Goal: Information Seeking & Learning: Find specific fact

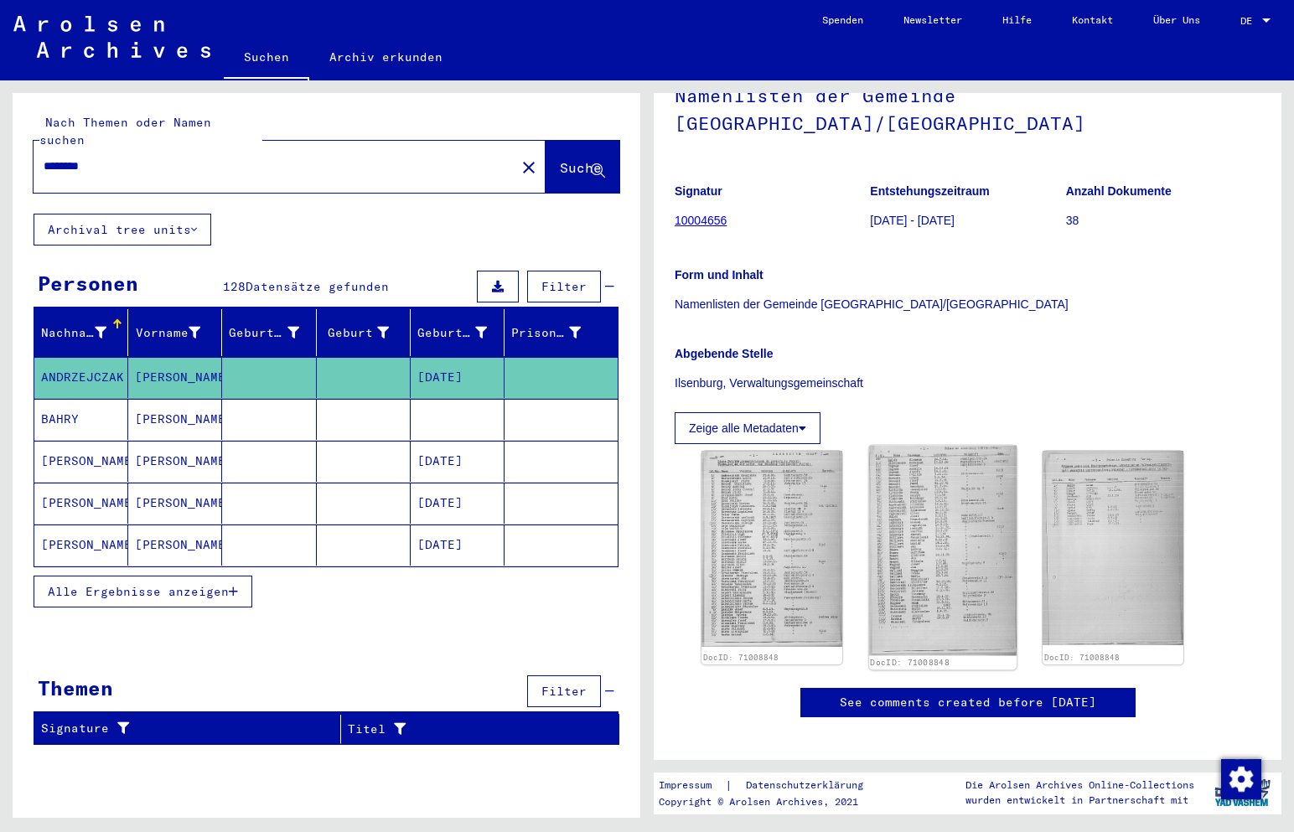
scroll to position [84, 0]
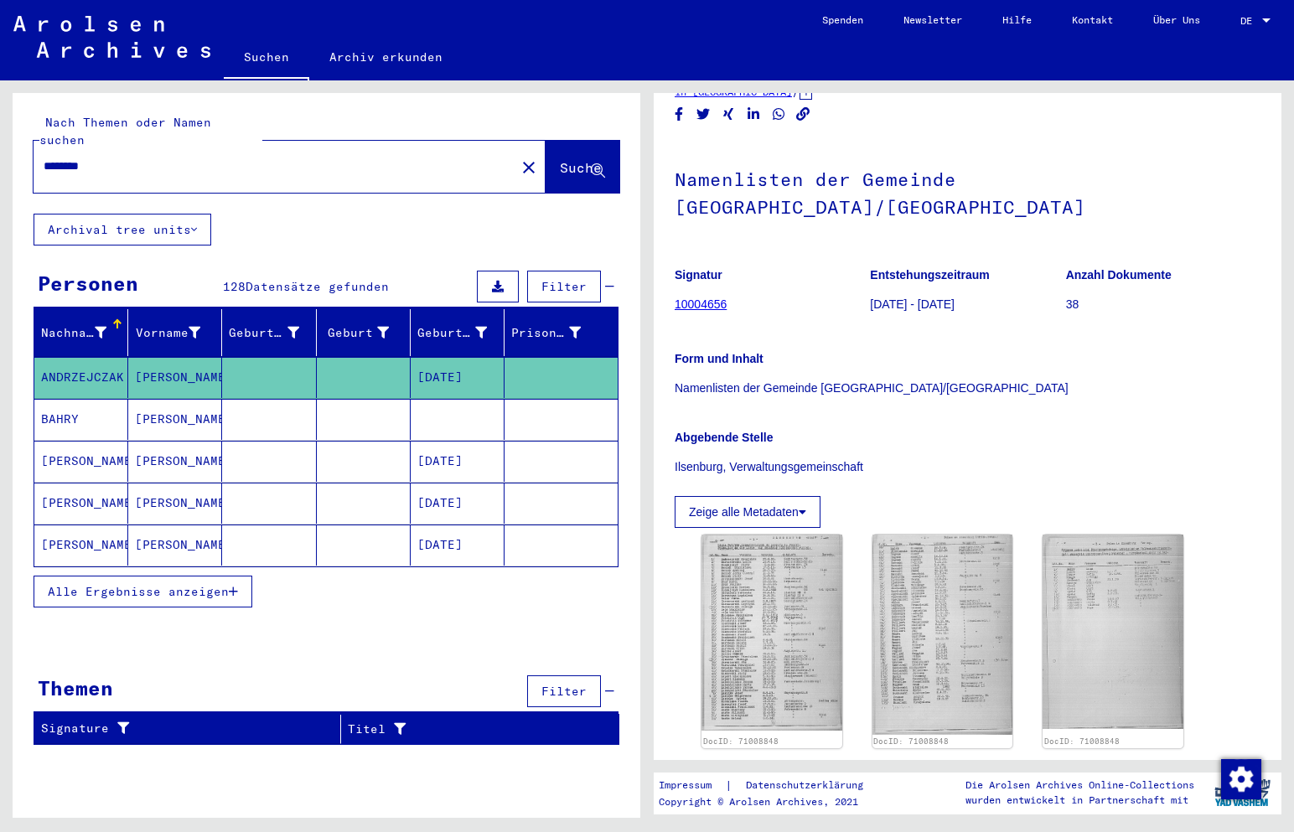
drag, startPoint x: 106, startPoint y: 144, endPoint x: -3, endPoint y: 148, distance: 109.9
click at [0, 148] on html "Suchen Archiv erkunden Spenden Newsletter Hilfe Kontakt Über Uns Suchen Archiv …" at bounding box center [647, 416] width 1294 height 832
type input "*******"
drag, startPoint x: 571, startPoint y: 158, endPoint x: 560, endPoint y: 158, distance: 10.9
click at [570, 159] on span "Suche" at bounding box center [581, 167] width 42 height 17
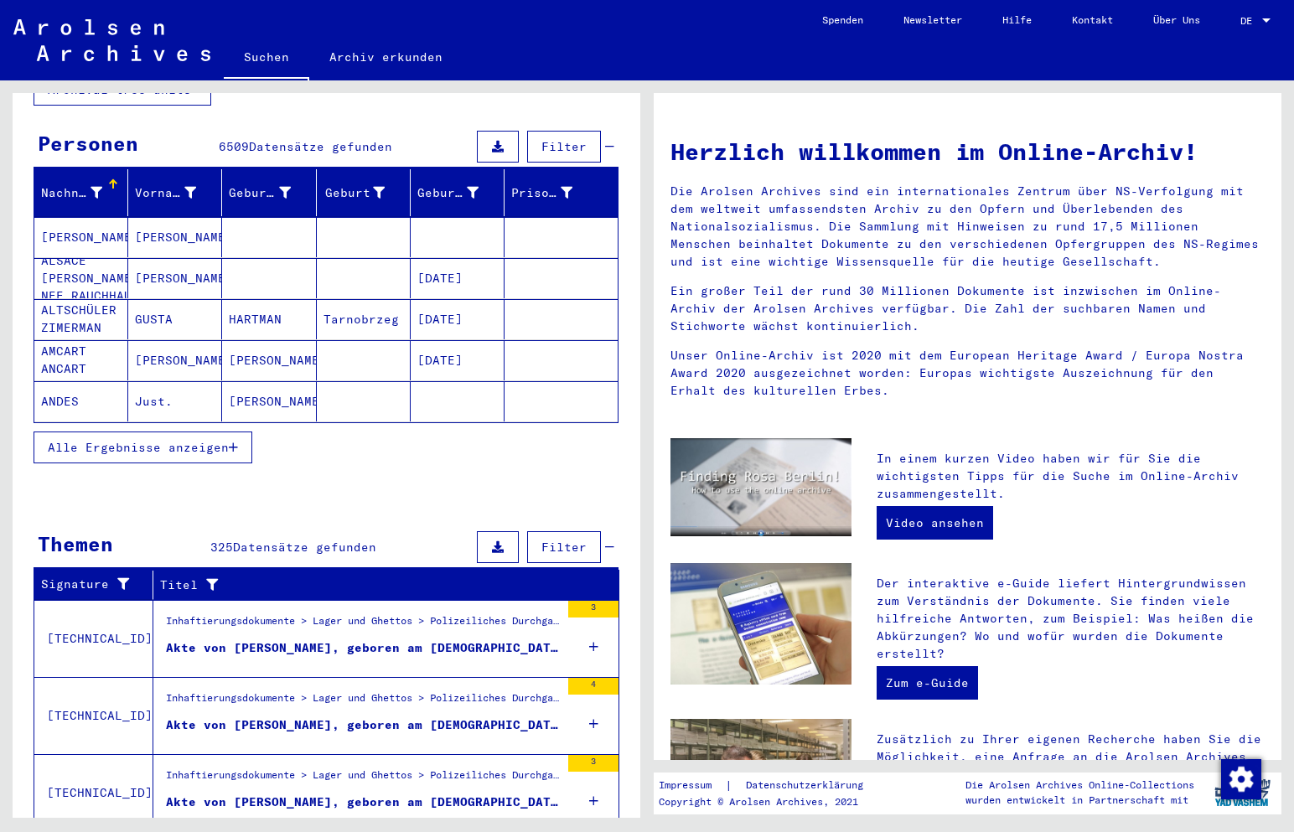
scroll to position [89, 0]
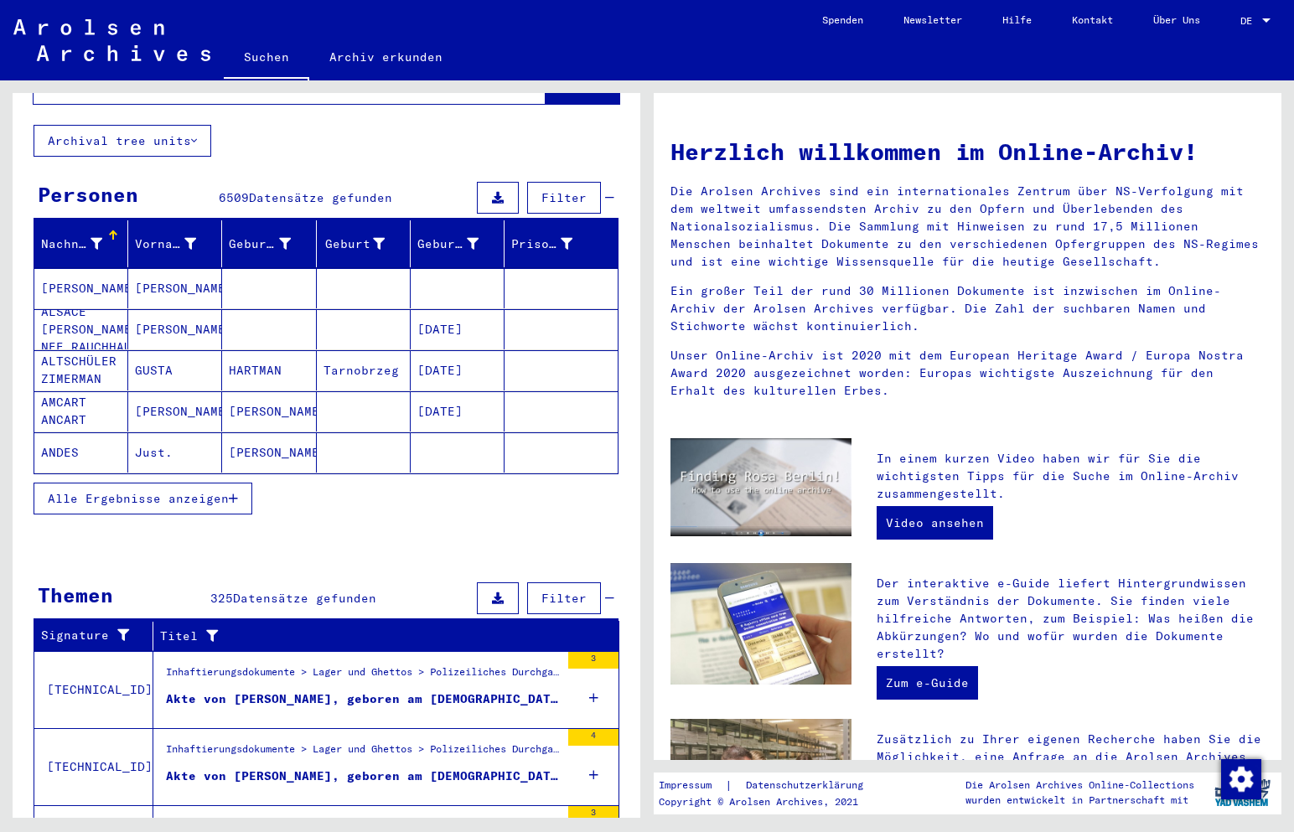
click at [182, 491] on span "Alle Ergebnisse anzeigen" at bounding box center [138, 498] width 181 height 15
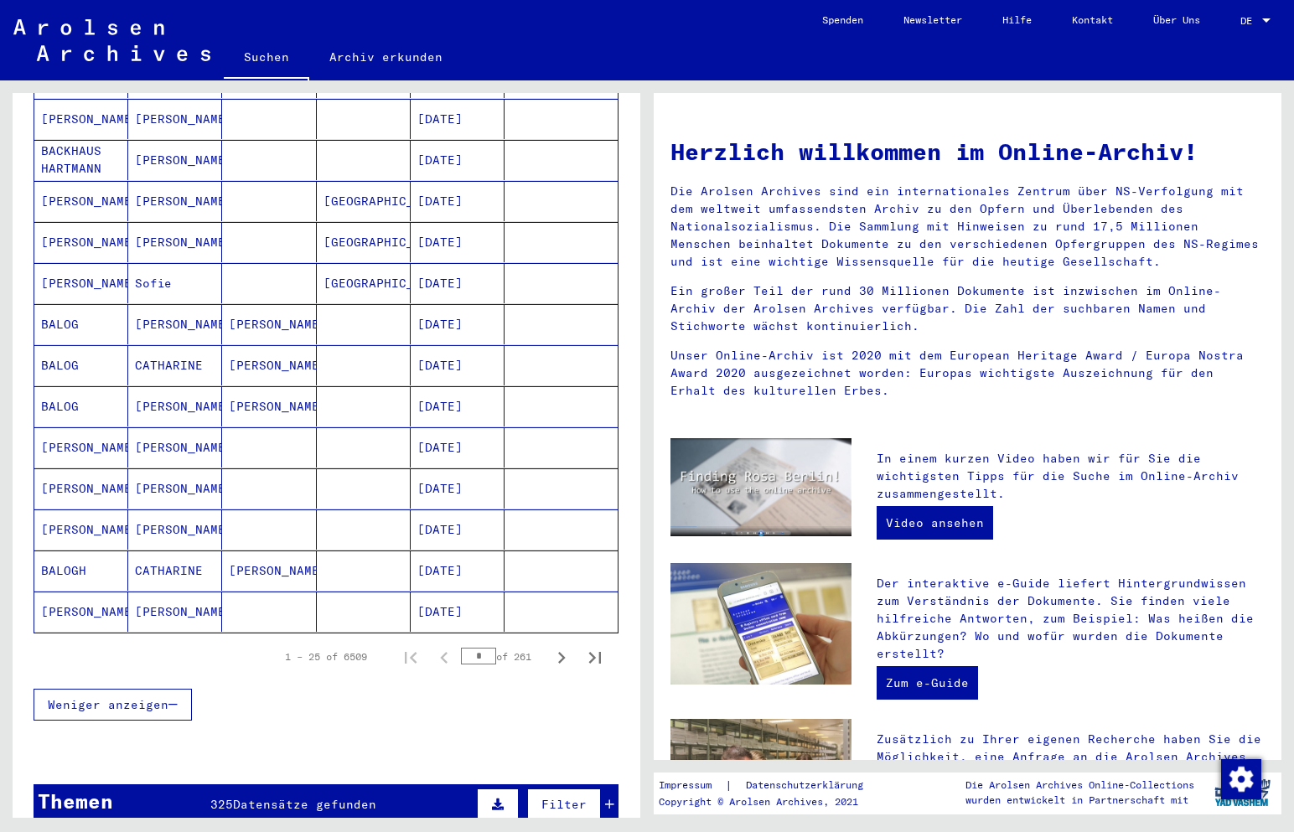
scroll to position [759, 0]
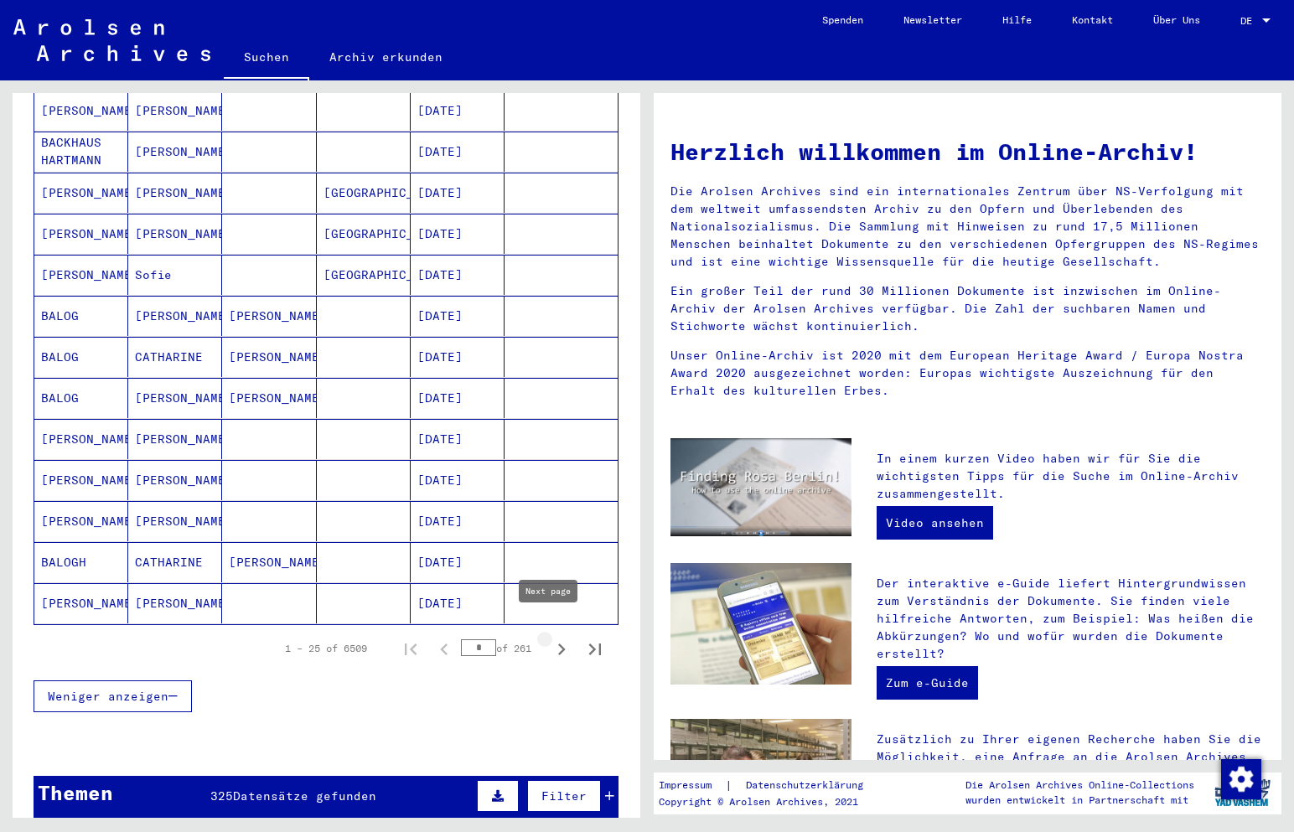
click at [550, 638] on icon "Next page" at bounding box center [561, 649] width 23 height 23
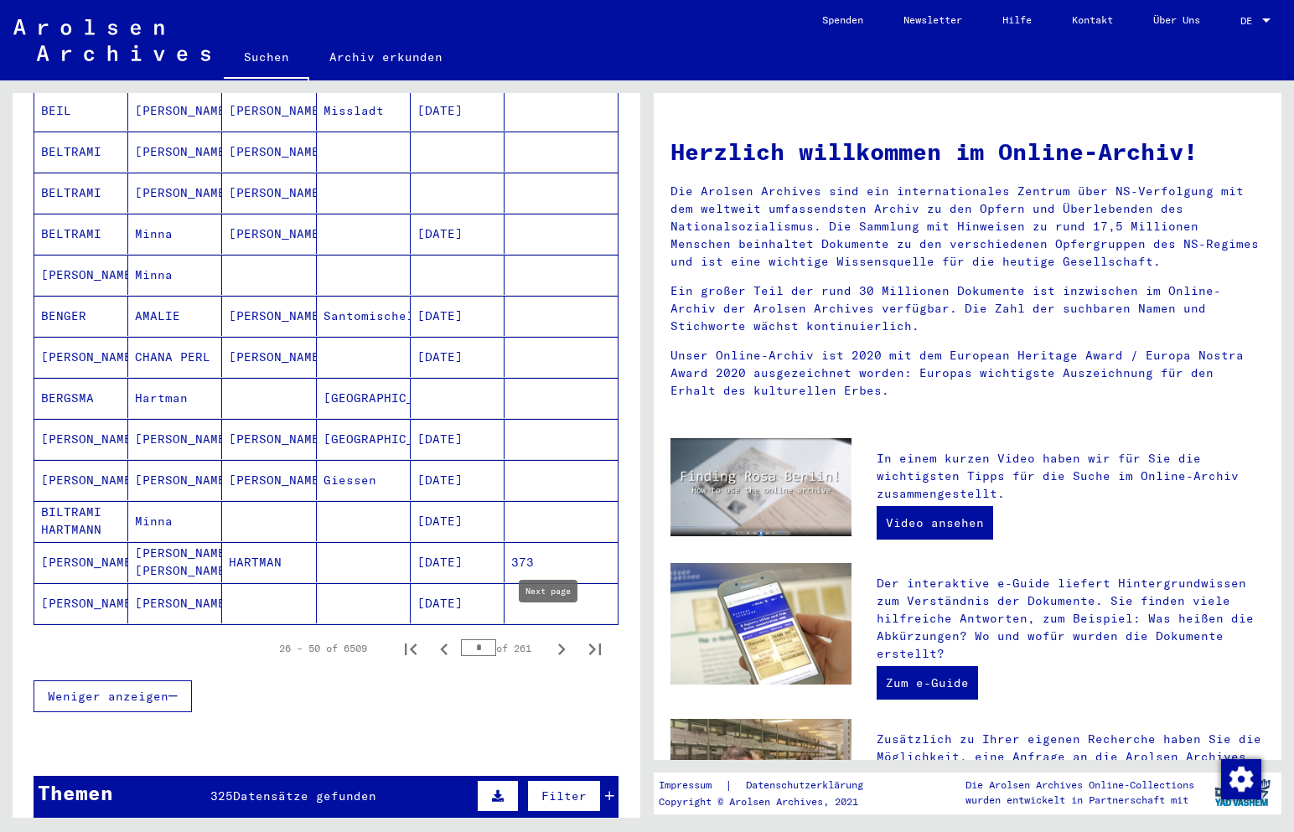
click at [550, 638] on icon "Next page" at bounding box center [561, 649] width 23 height 23
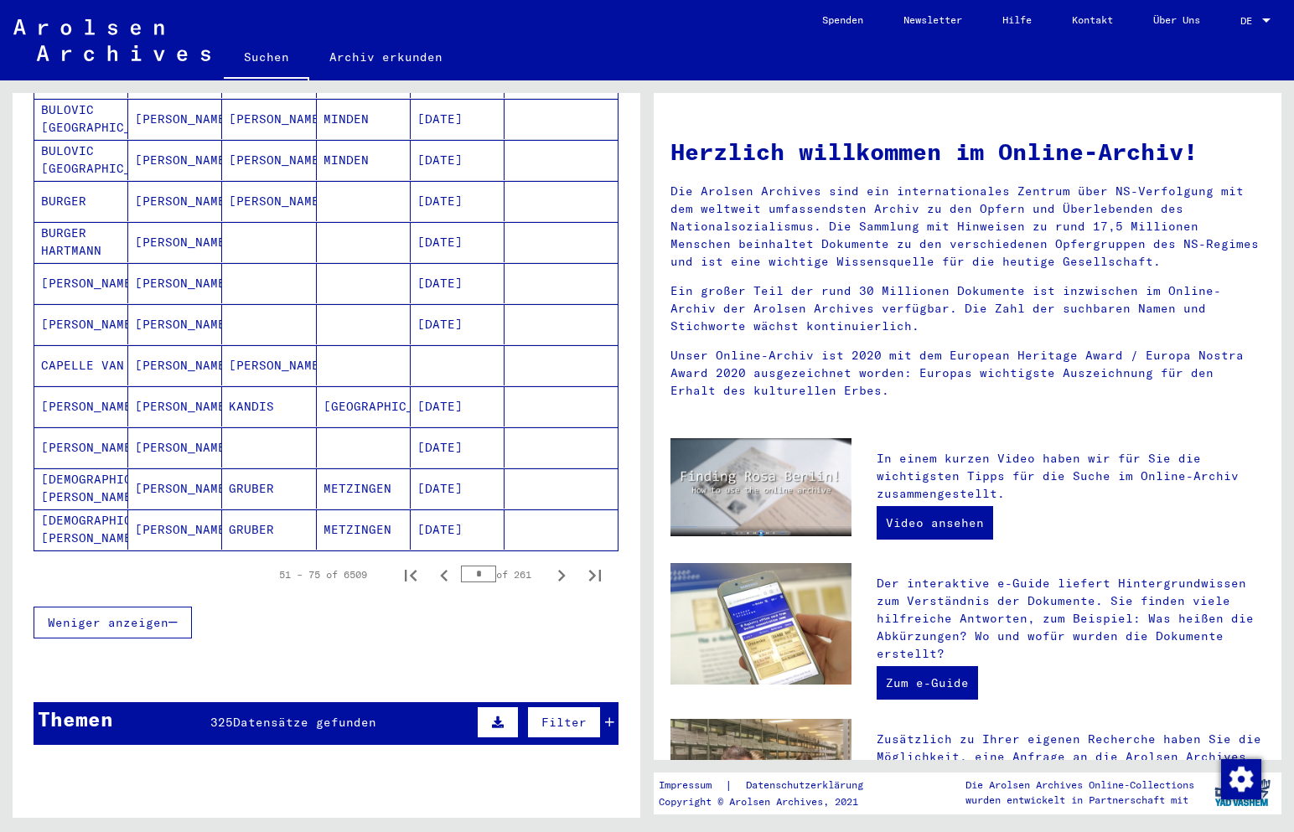
scroll to position [843, 0]
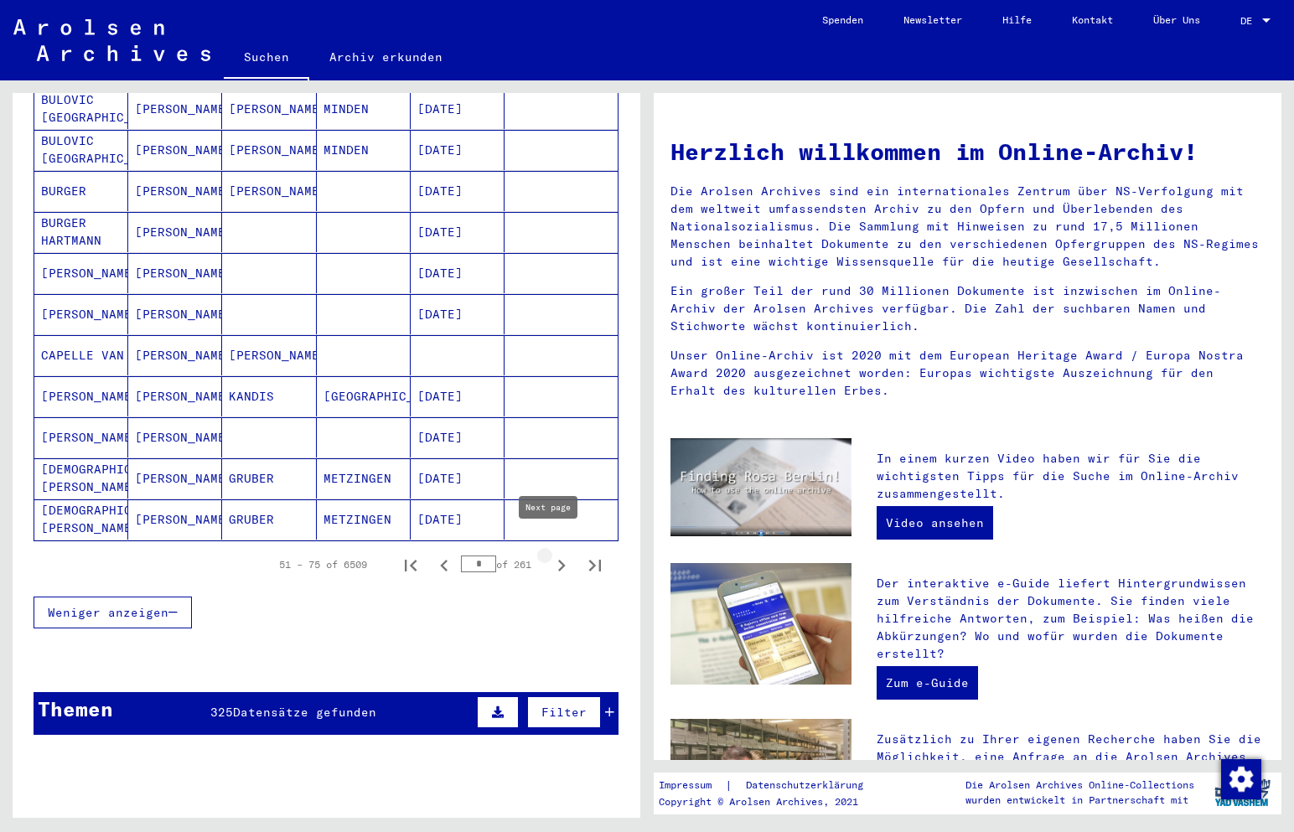
click at [550, 556] on icon "Next page" at bounding box center [561, 565] width 23 height 23
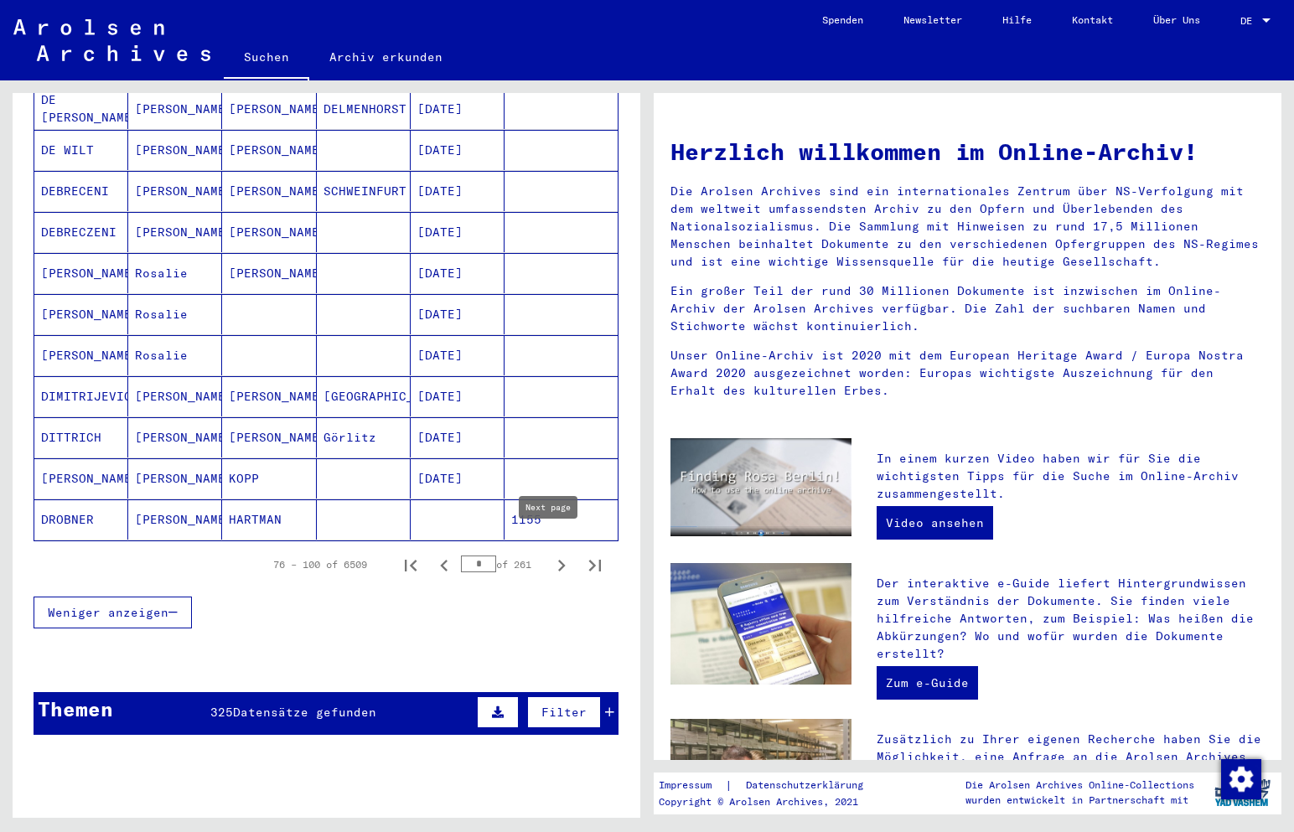
click at [550, 554] on icon "Next page" at bounding box center [561, 565] width 23 height 23
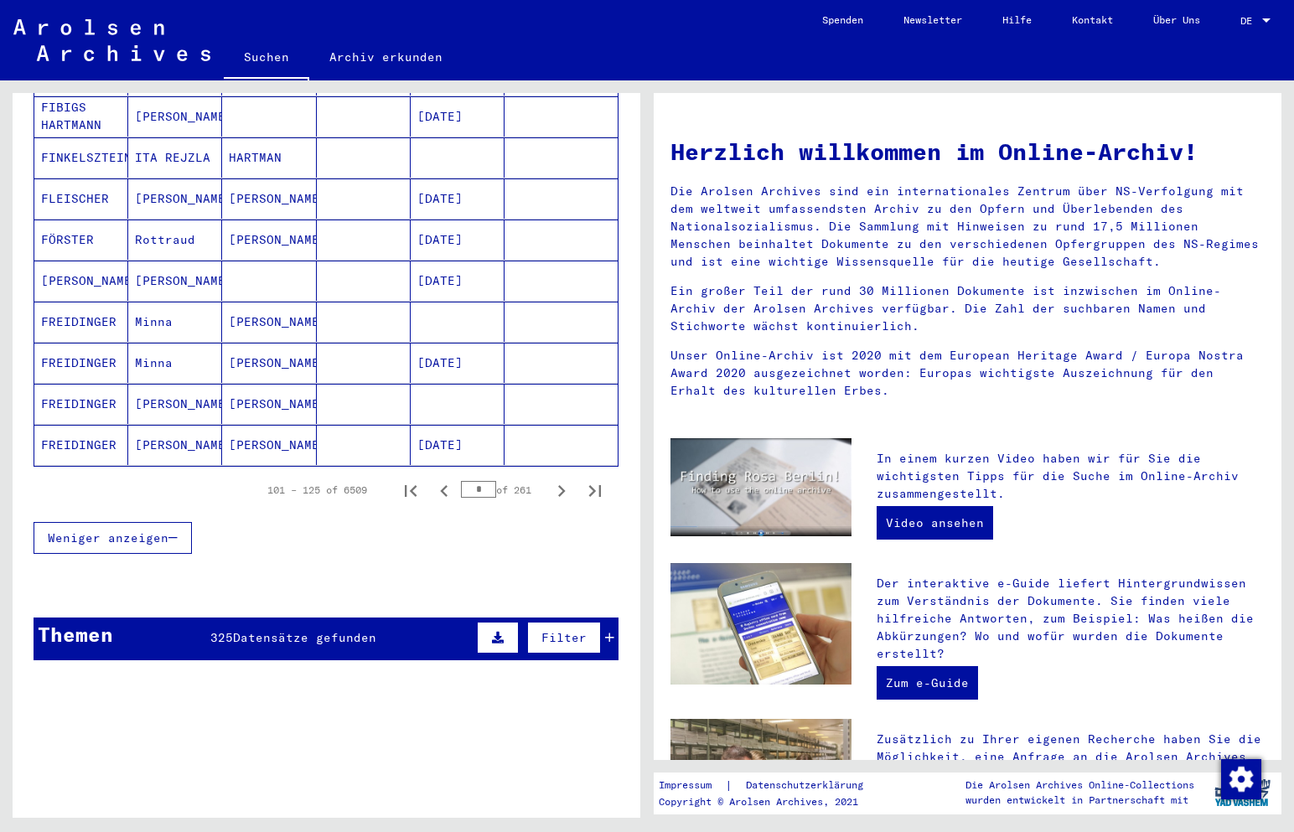
scroll to position [927, 0]
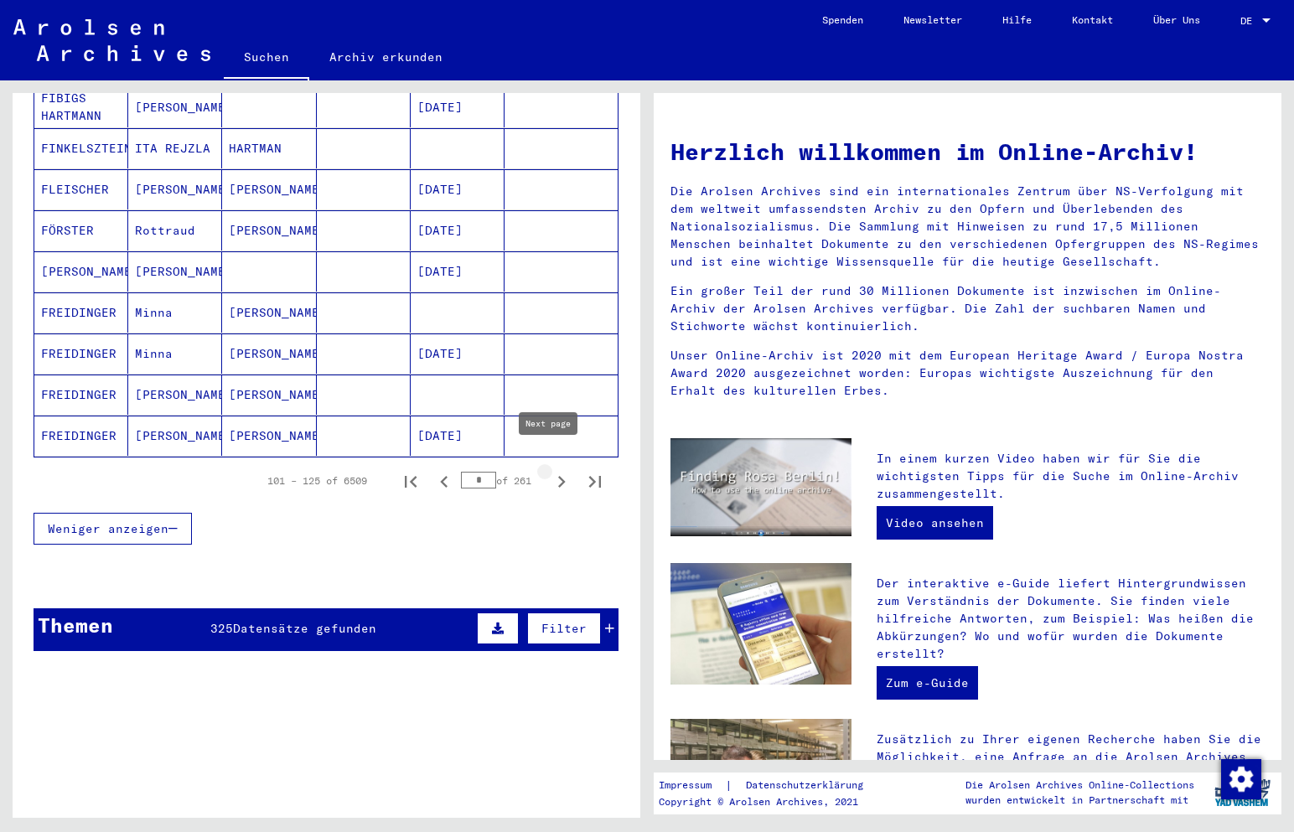
click at [550, 470] on icon "Next page" at bounding box center [561, 481] width 23 height 23
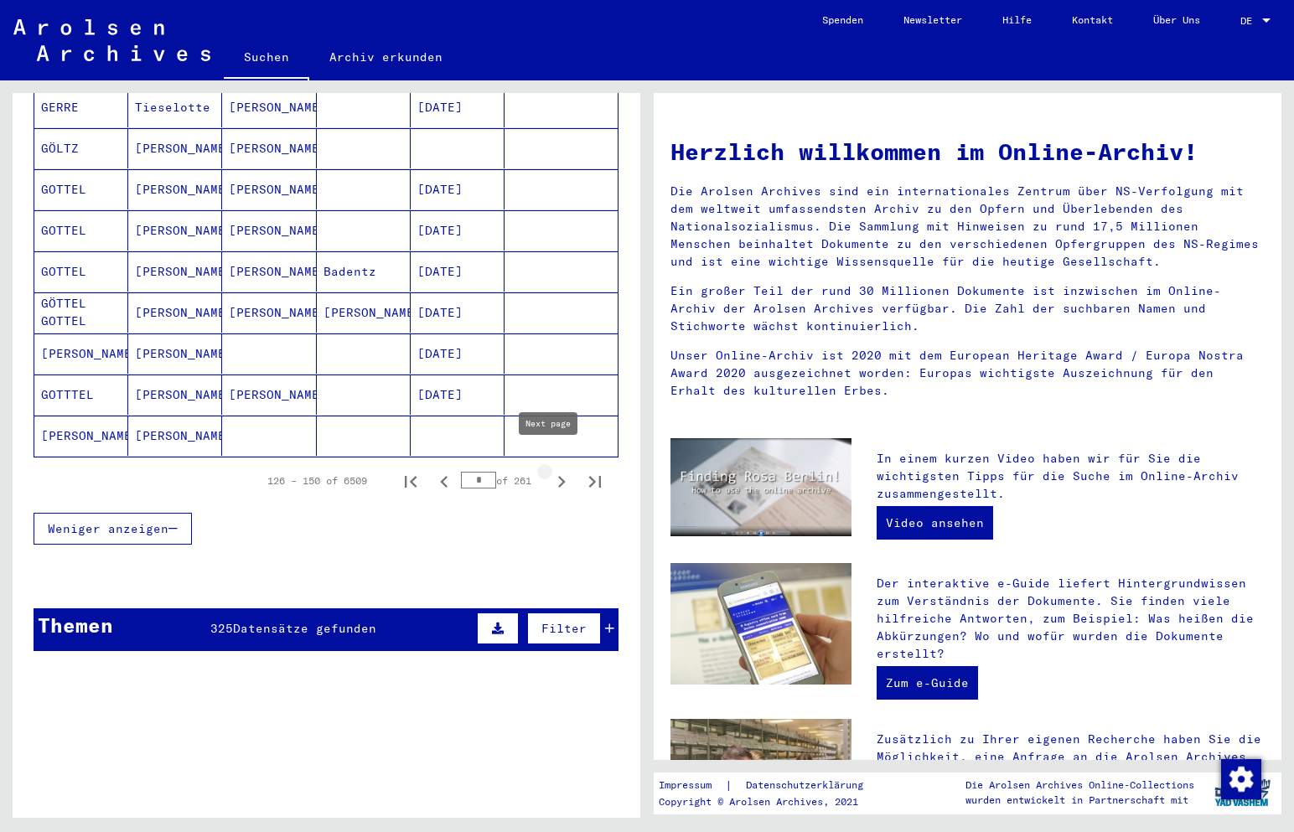
click at [550, 470] on icon "Next page" at bounding box center [561, 481] width 23 height 23
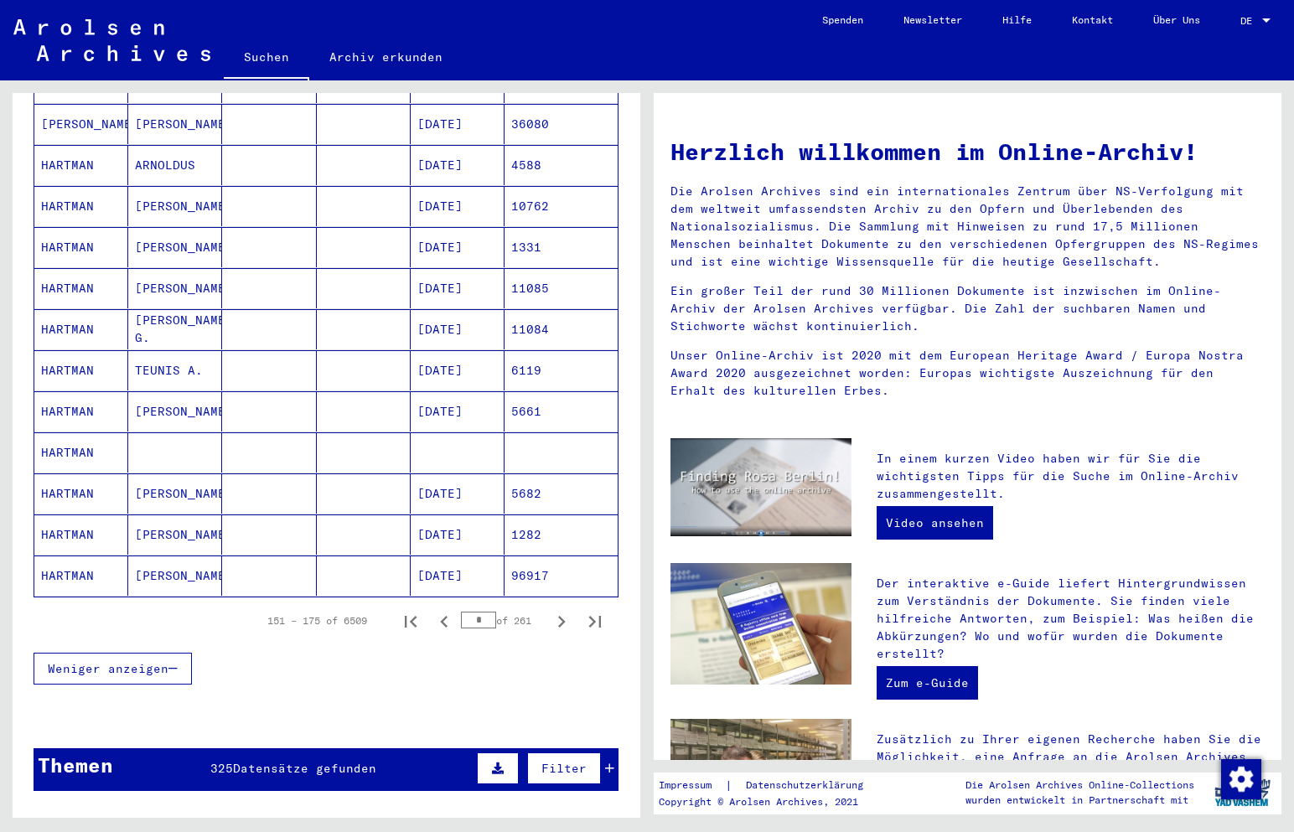
scroll to position [843, 0]
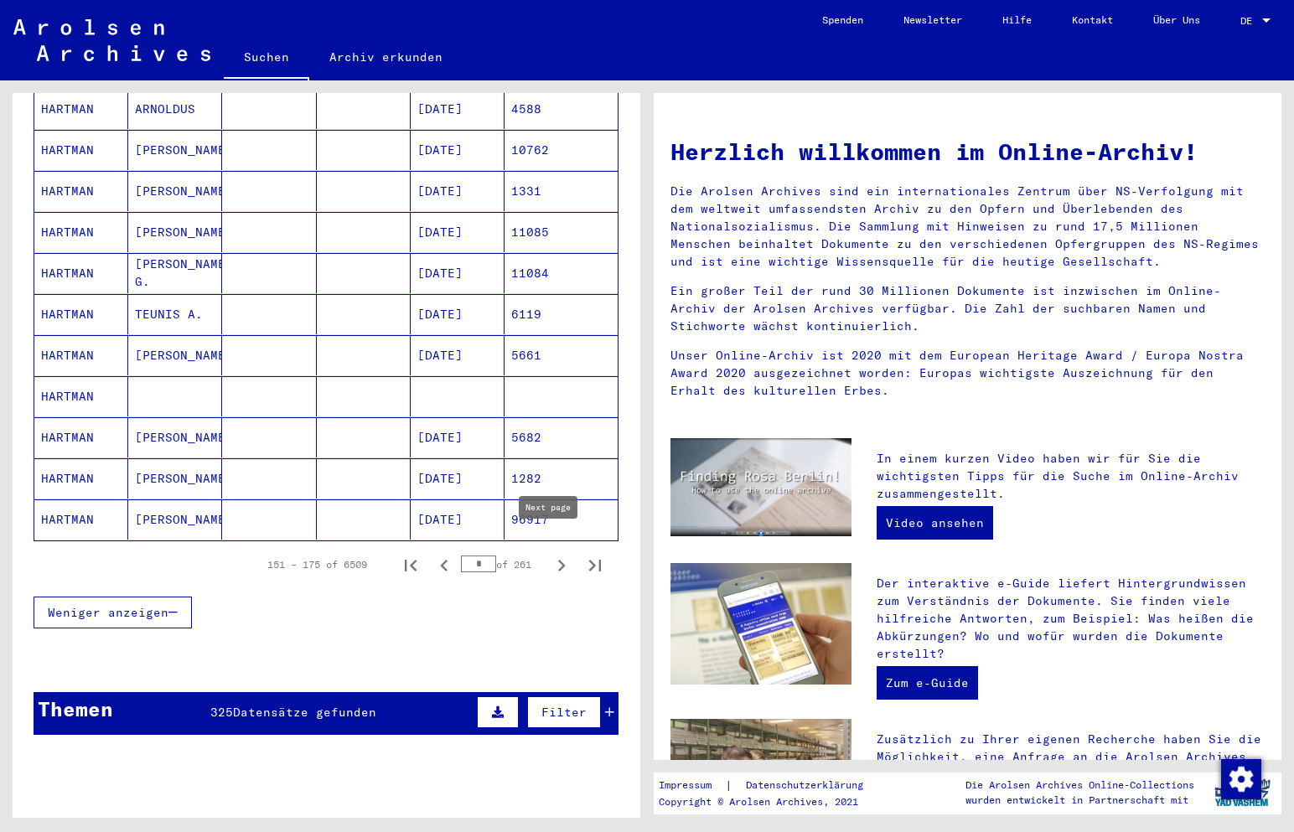
click at [550, 554] on icon "Next page" at bounding box center [561, 565] width 23 height 23
type input "*"
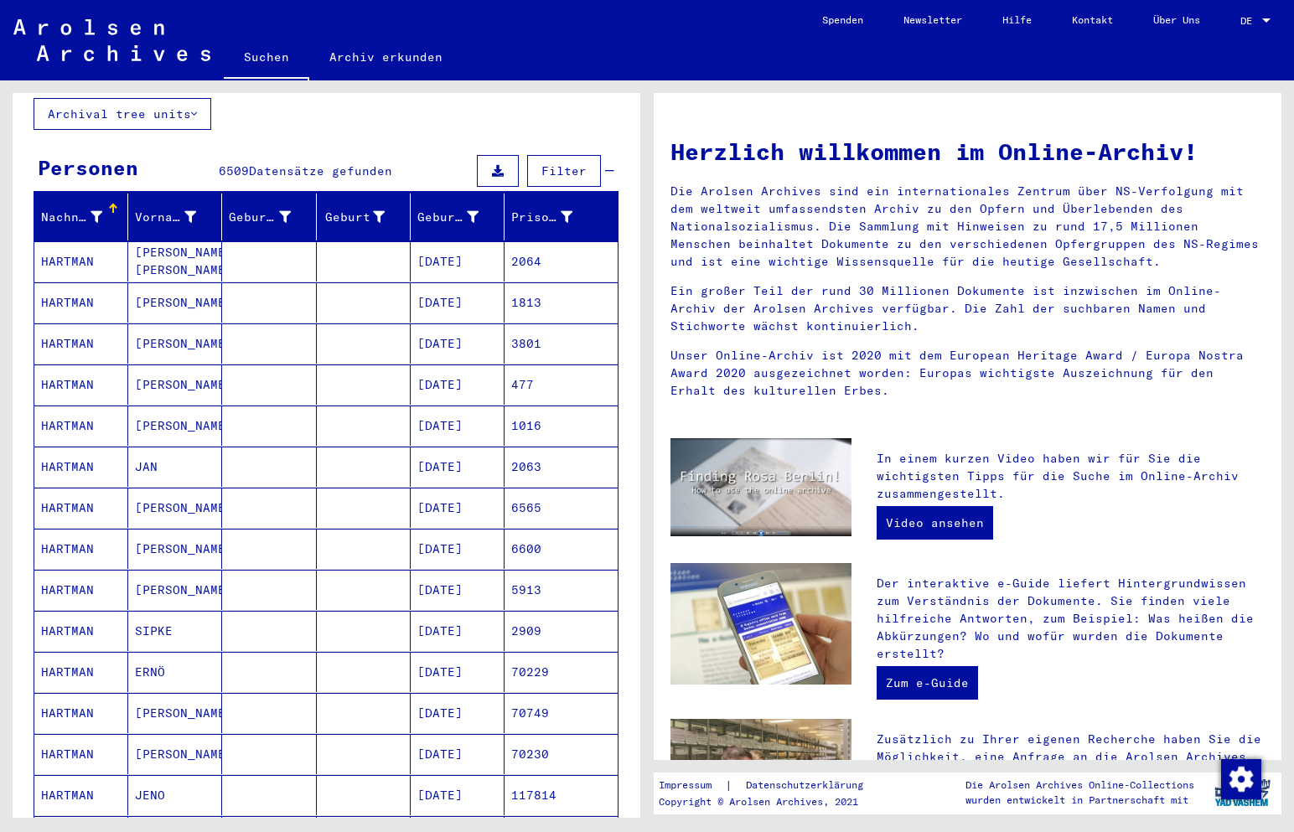
scroll to position [0, 0]
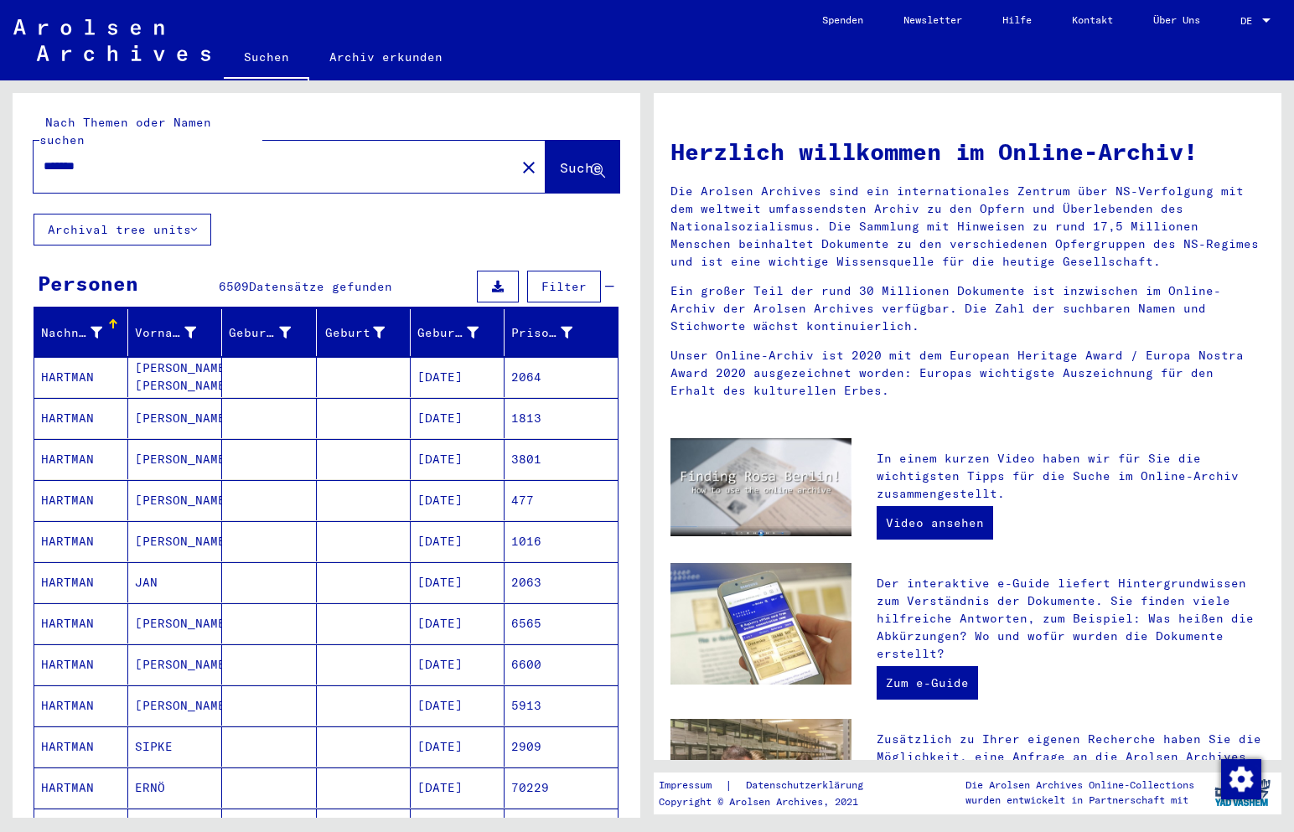
click at [106, 158] on input "*******" at bounding box center [270, 167] width 452 height 18
click at [44, 158] on input "*******" at bounding box center [270, 167] width 452 height 18
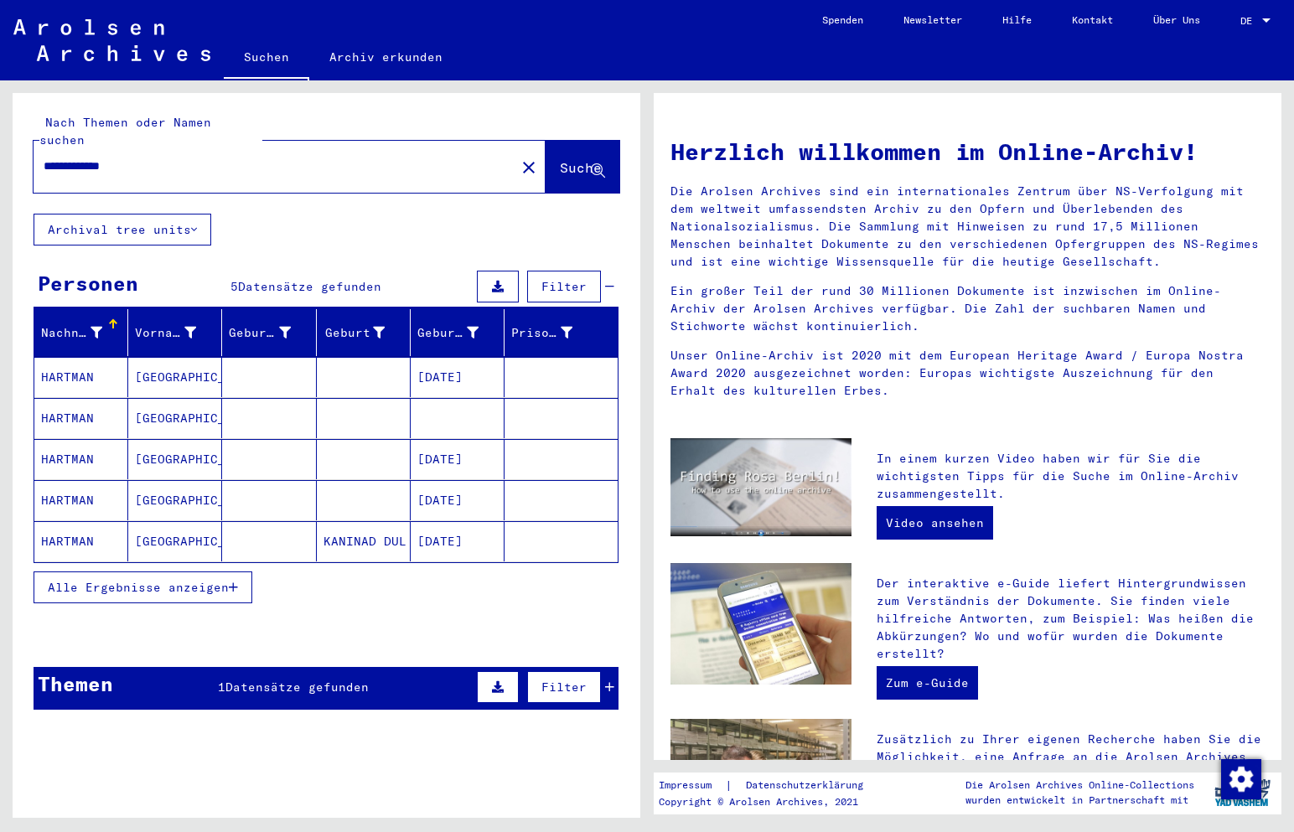
click at [56, 360] on mat-cell "HARTMAN" at bounding box center [81, 377] width 94 height 40
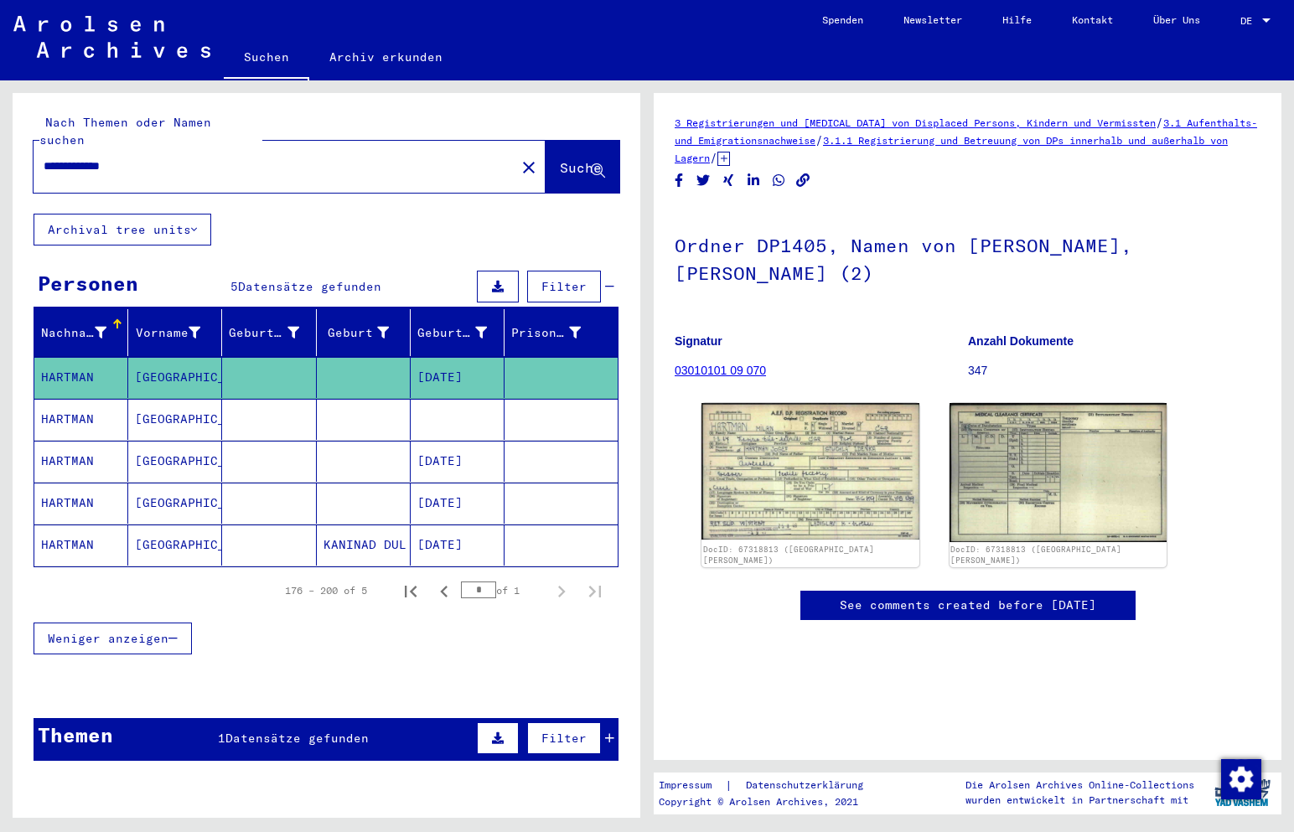
click at [68, 400] on mat-cell "HARTMAN" at bounding box center [81, 419] width 94 height 41
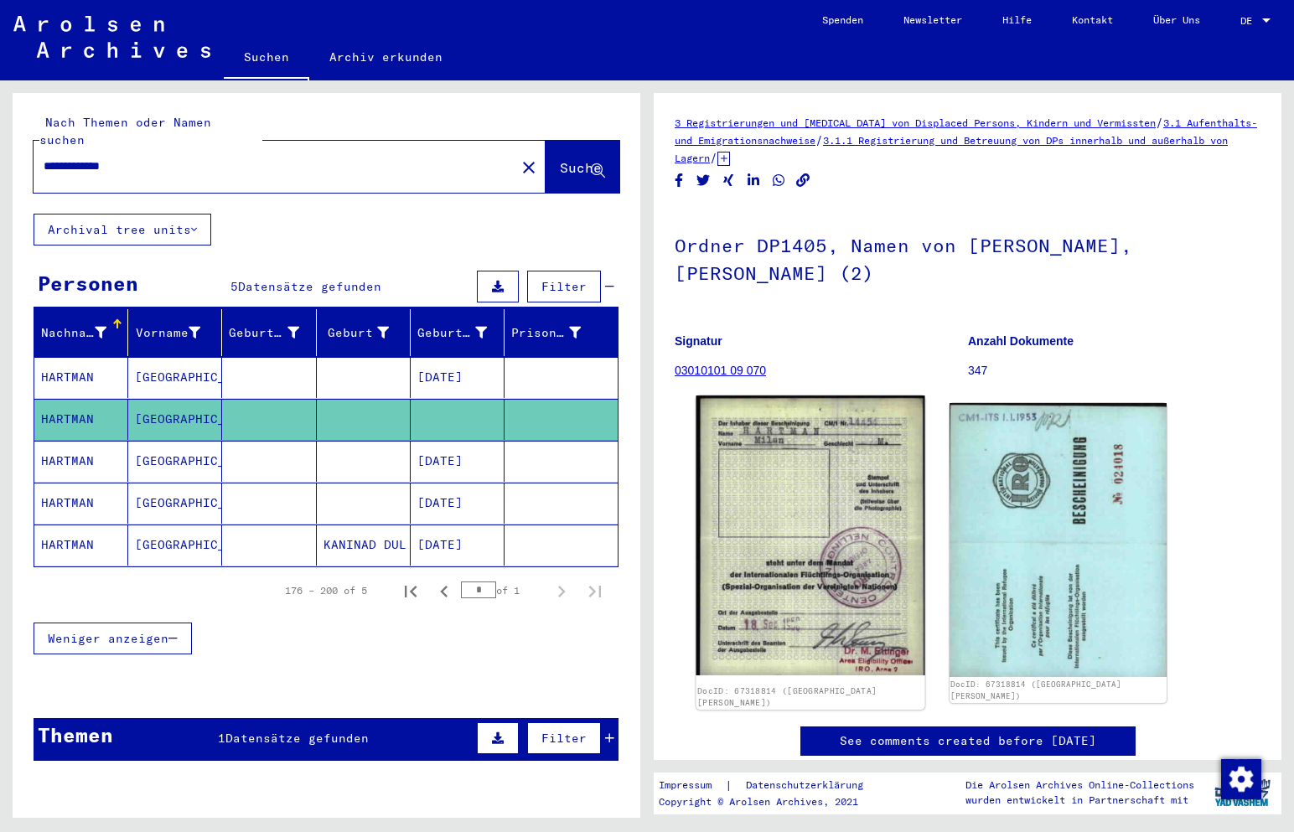
click at [829, 504] on img at bounding box center [810, 536] width 228 height 280
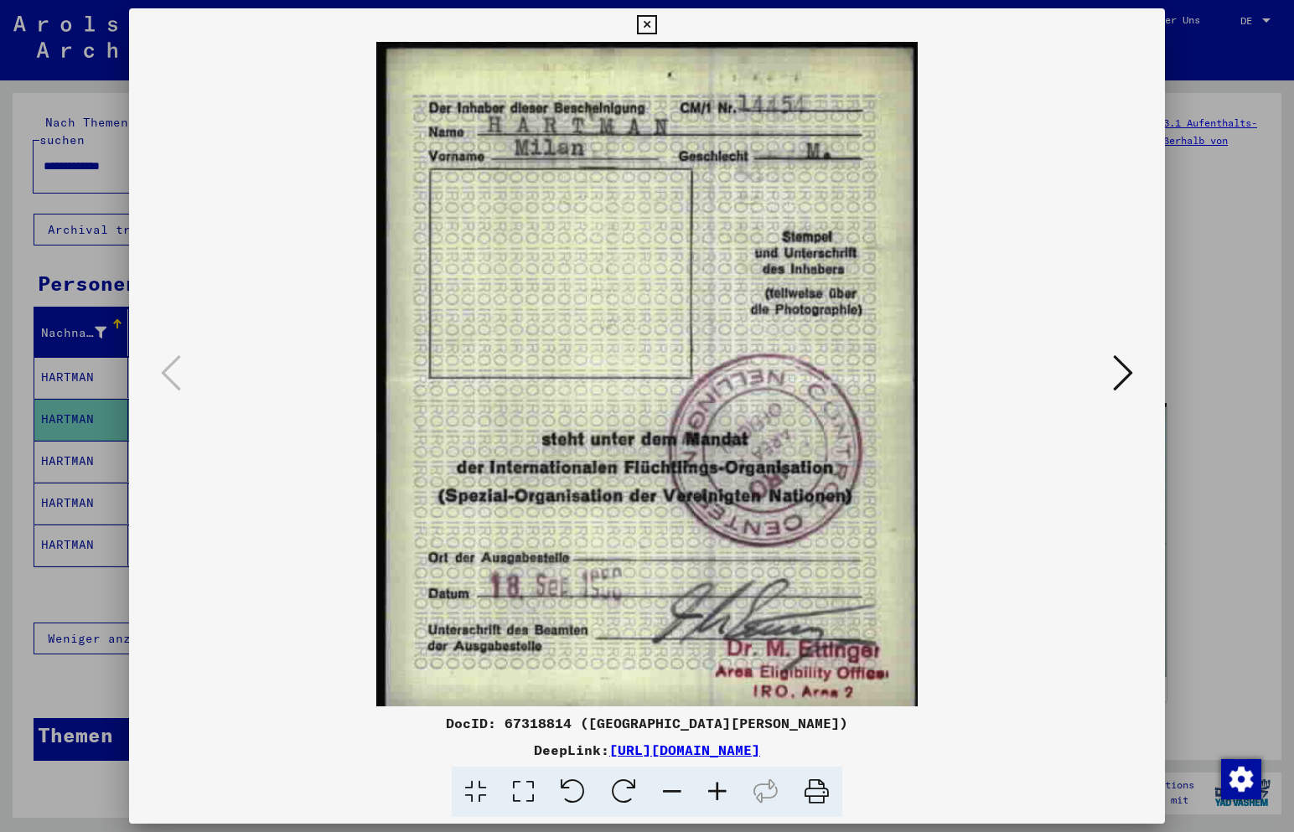
click at [1120, 382] on icon at bounding box center [1123, 373] width 20 height 40
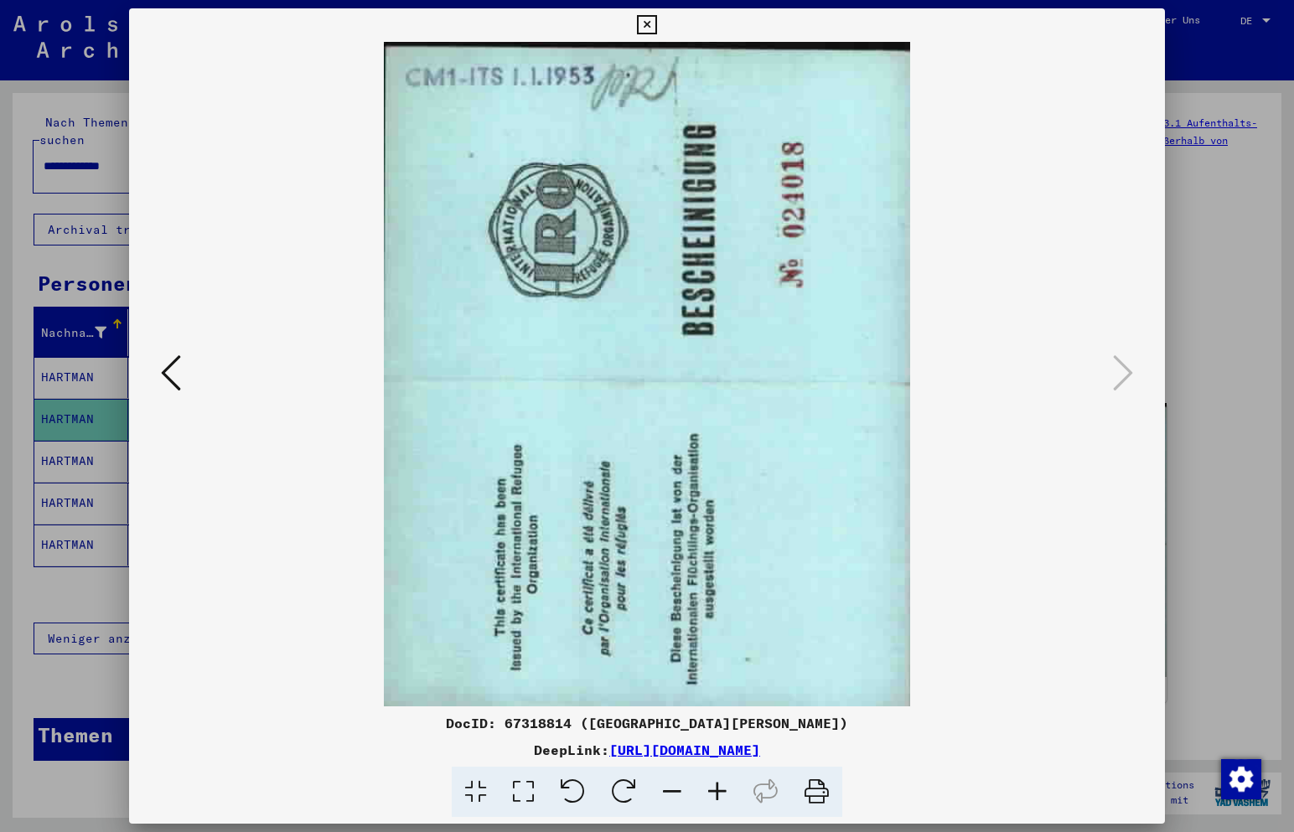
click at [173, 369] on icon at bounding box center [171, 373] width 20 height 40
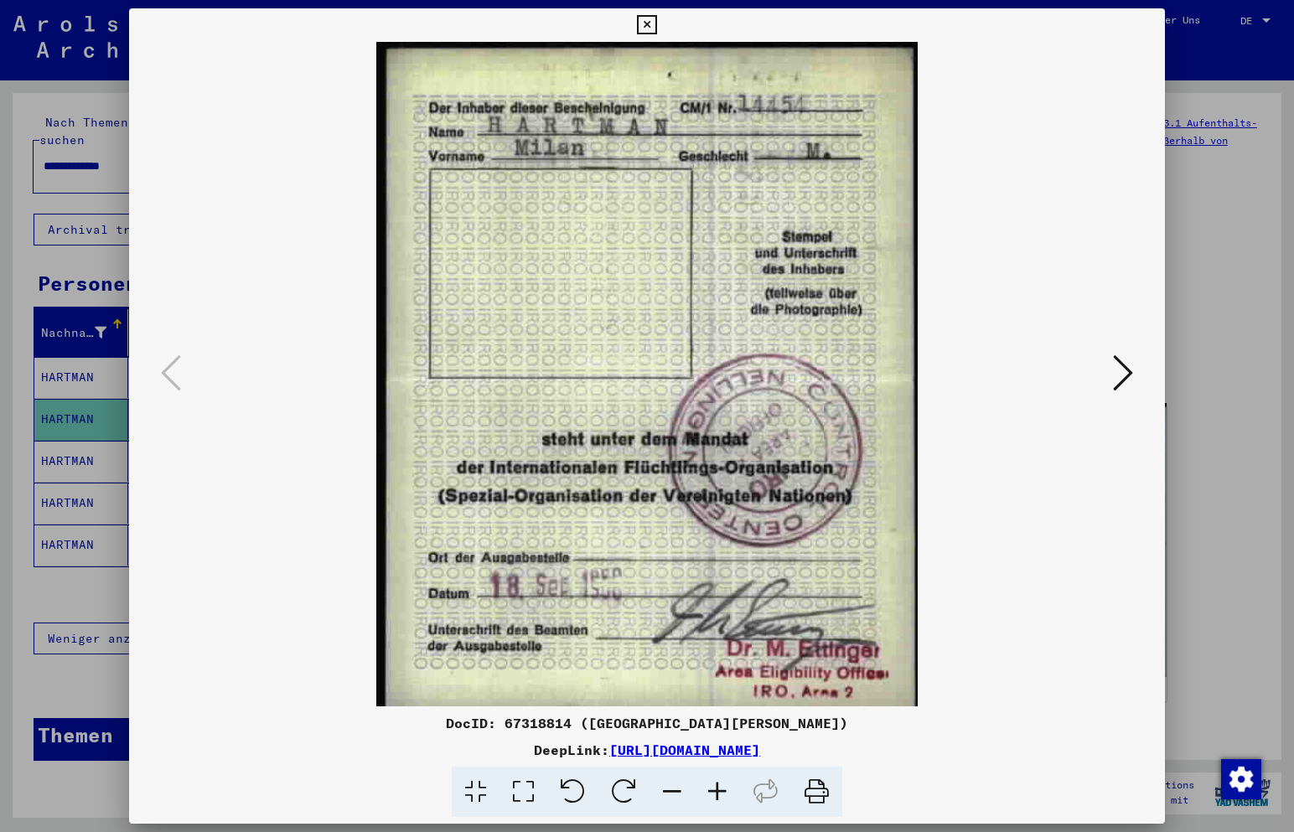
click at [648, 18] on icon at bounding box center [646, 25] width 19 height 20
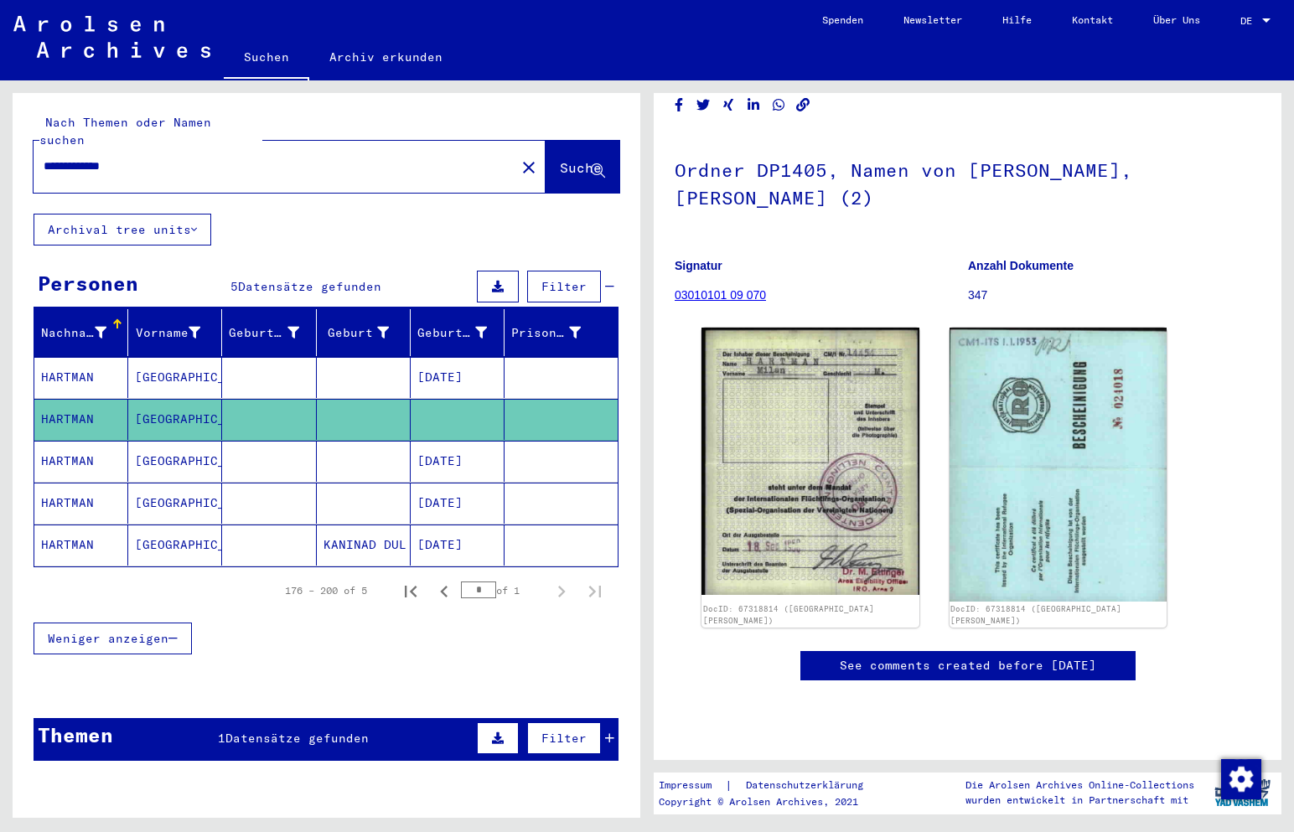
scroll to position [84, 0]
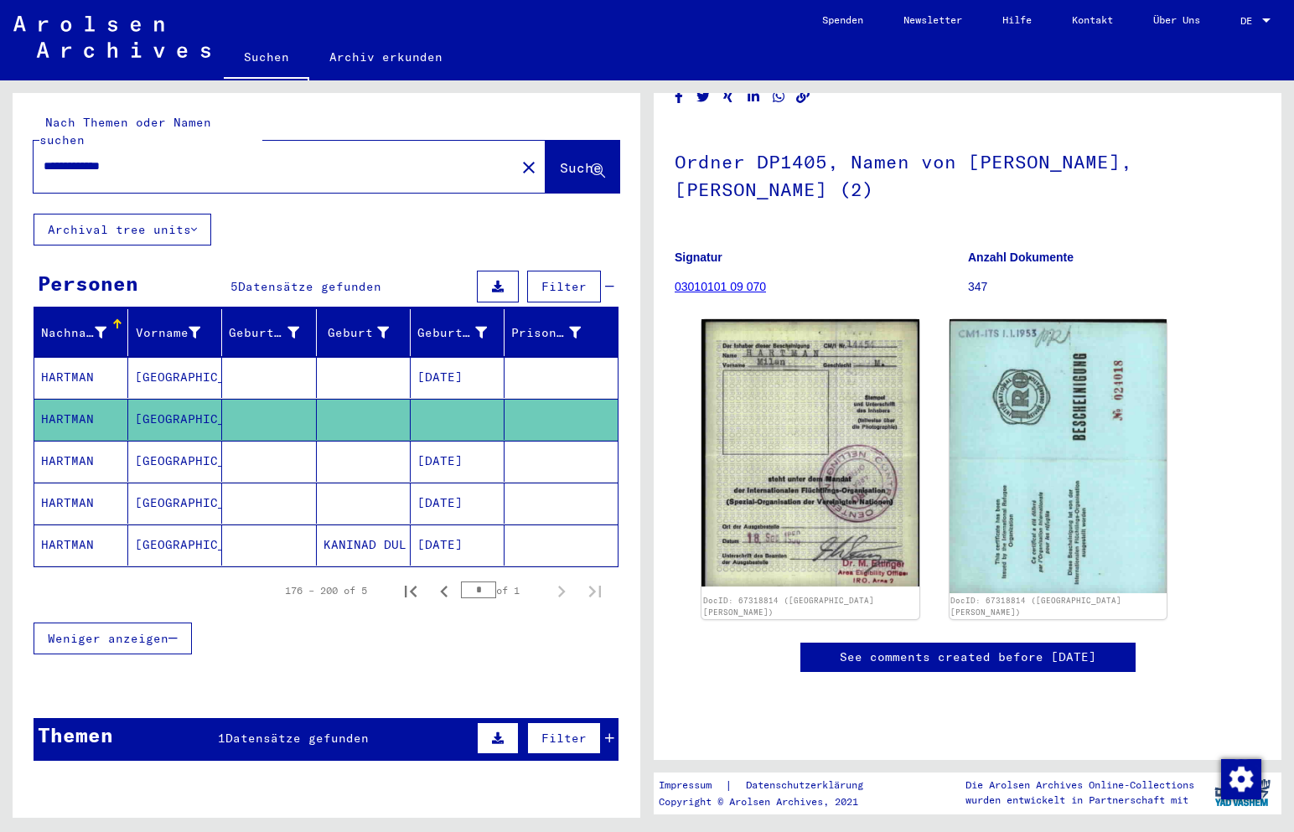
click at [67, 441] on mat-cell "HARTMAN" at bounding box center [81, 461] width 94 height 41
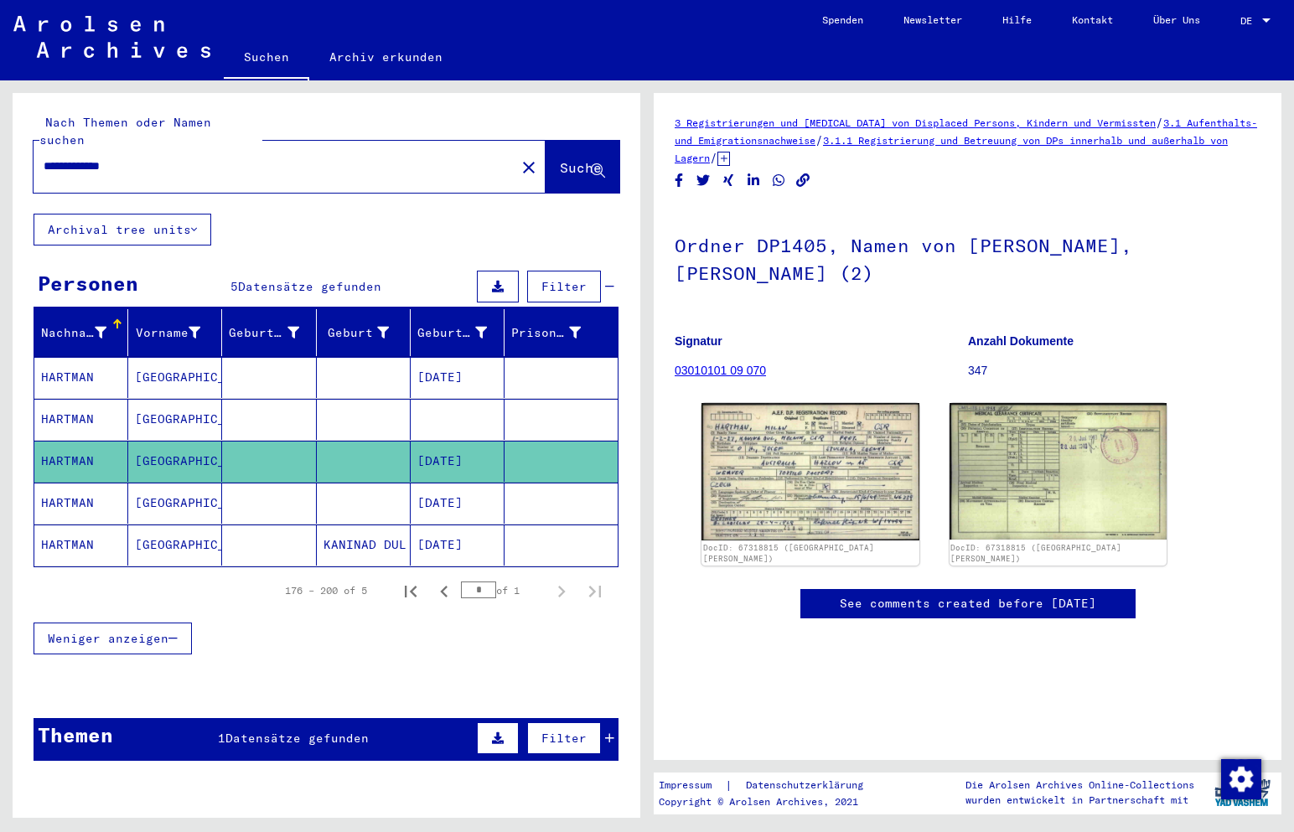
click at [84, 360] on mat-cell "HARTMAN" at bounding box center [81, 377] width 94 height 41
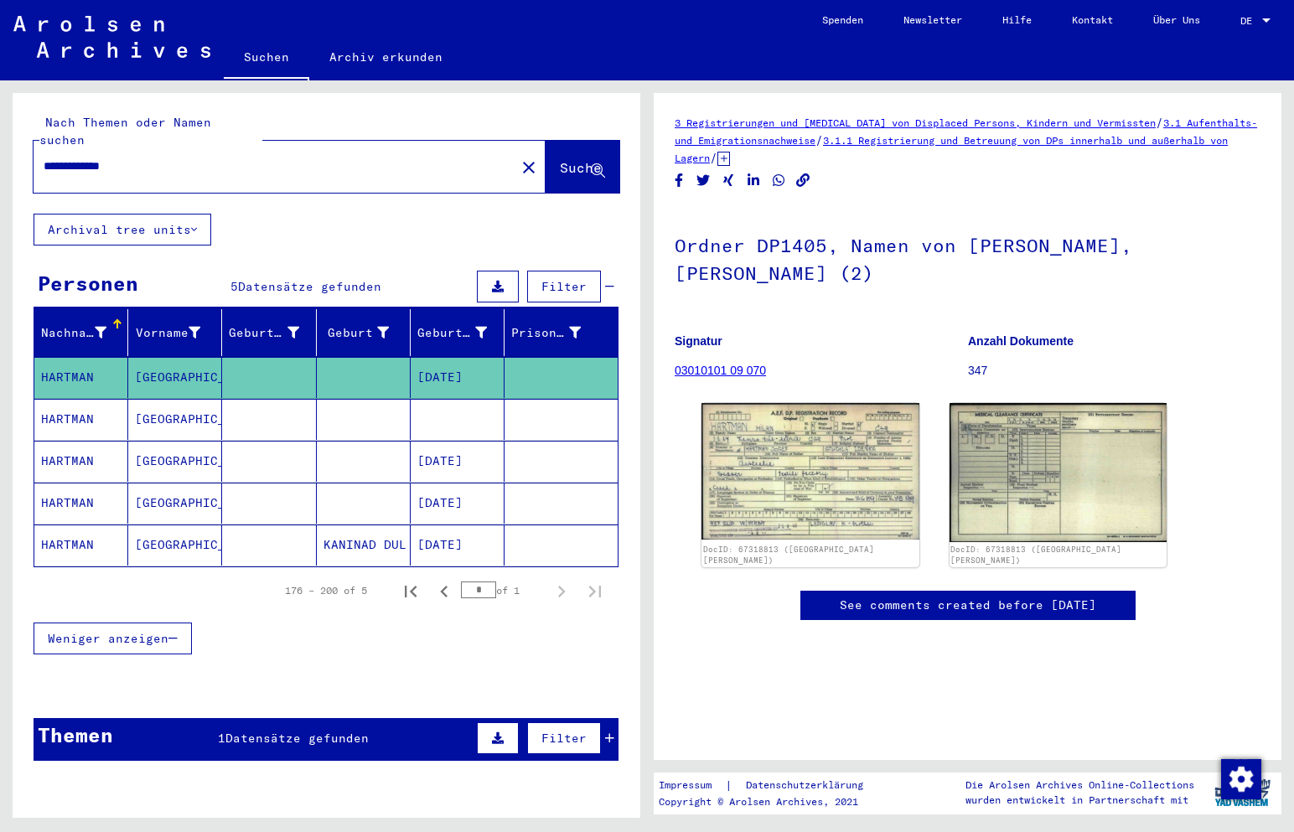
click at [74, 399] on mat-cell "HARTMAN" at bounding box center [81, 419] width 94 height 41
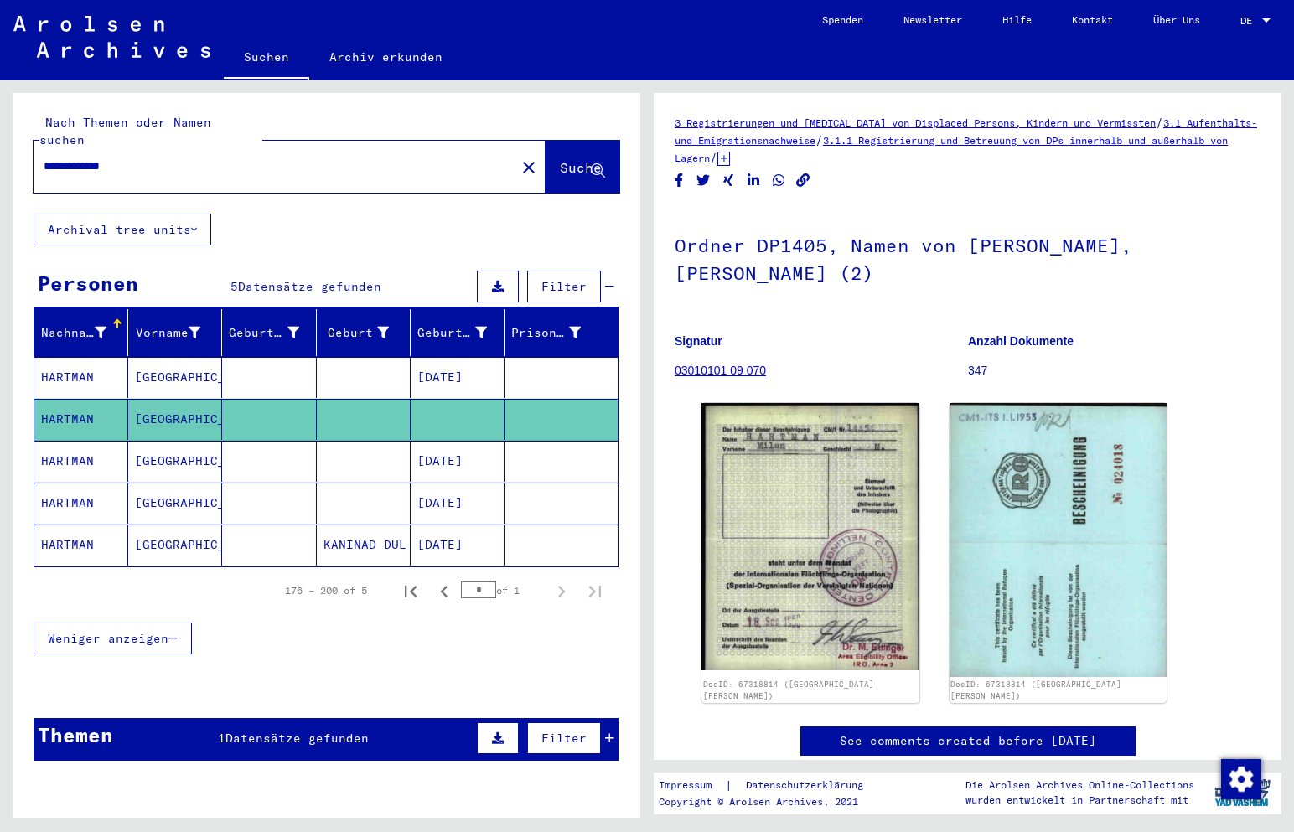
click at [75, 442] on mat-cell "HARTMAN" at bounding box center [81, 461] width 94 height 41
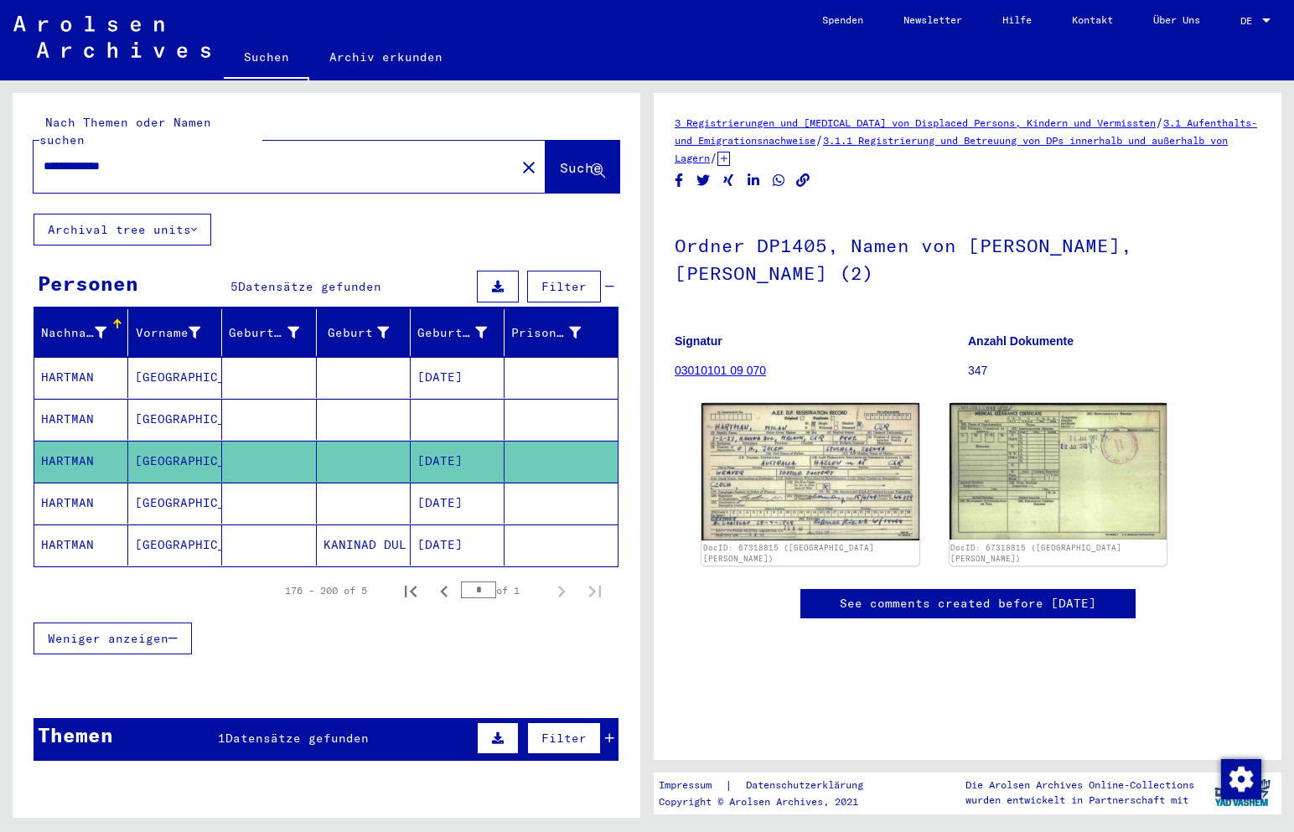
click at [65, 483] on mat-cell "HARTMAN" at bounding box center [81, 503] width 94 height 41
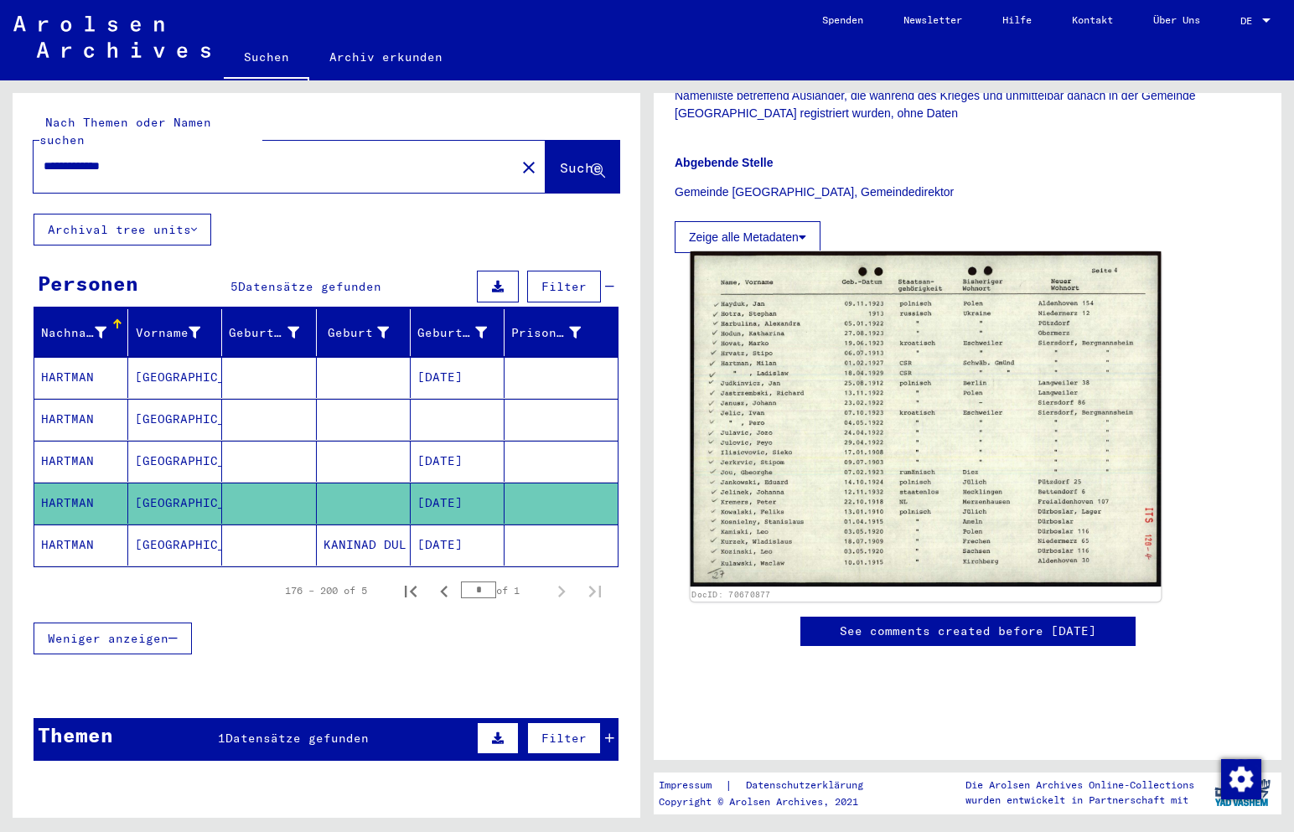
scroll to position [419, 0]
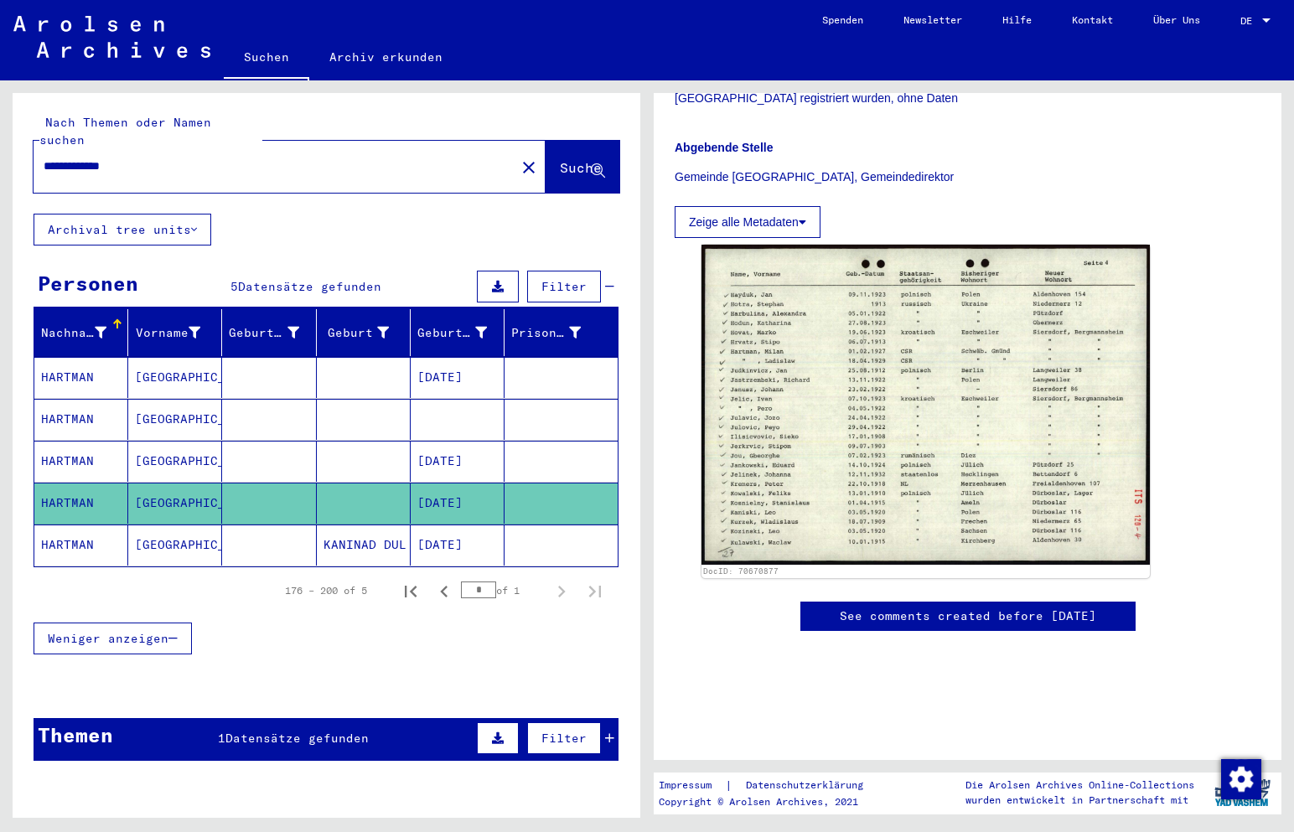
click at [79, 525] on mat-cell "HARTMAN" at bounding box center [81, 545] width 94 height 41
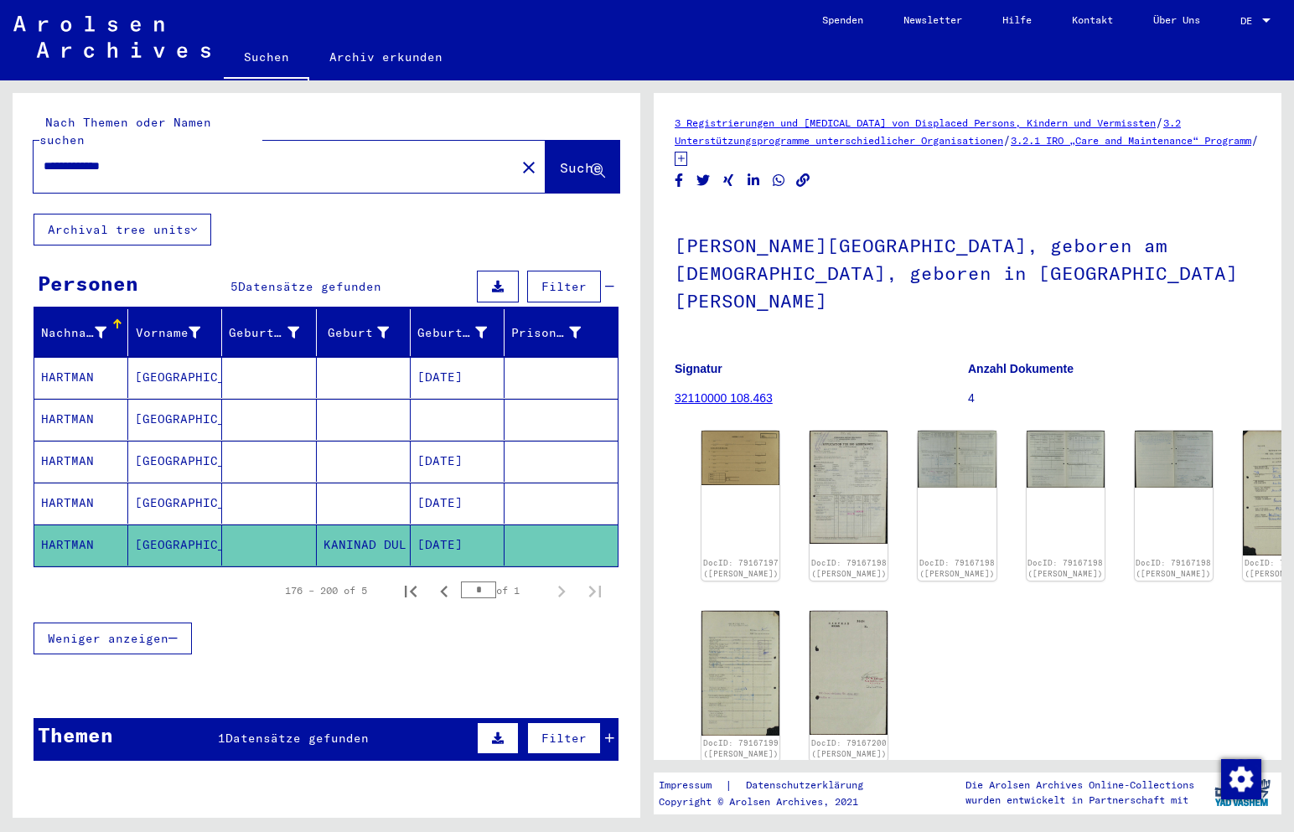
click at [71, 483] on mat-cell "HARTMAN" at bounding box center [81, 503] width 94 height 41
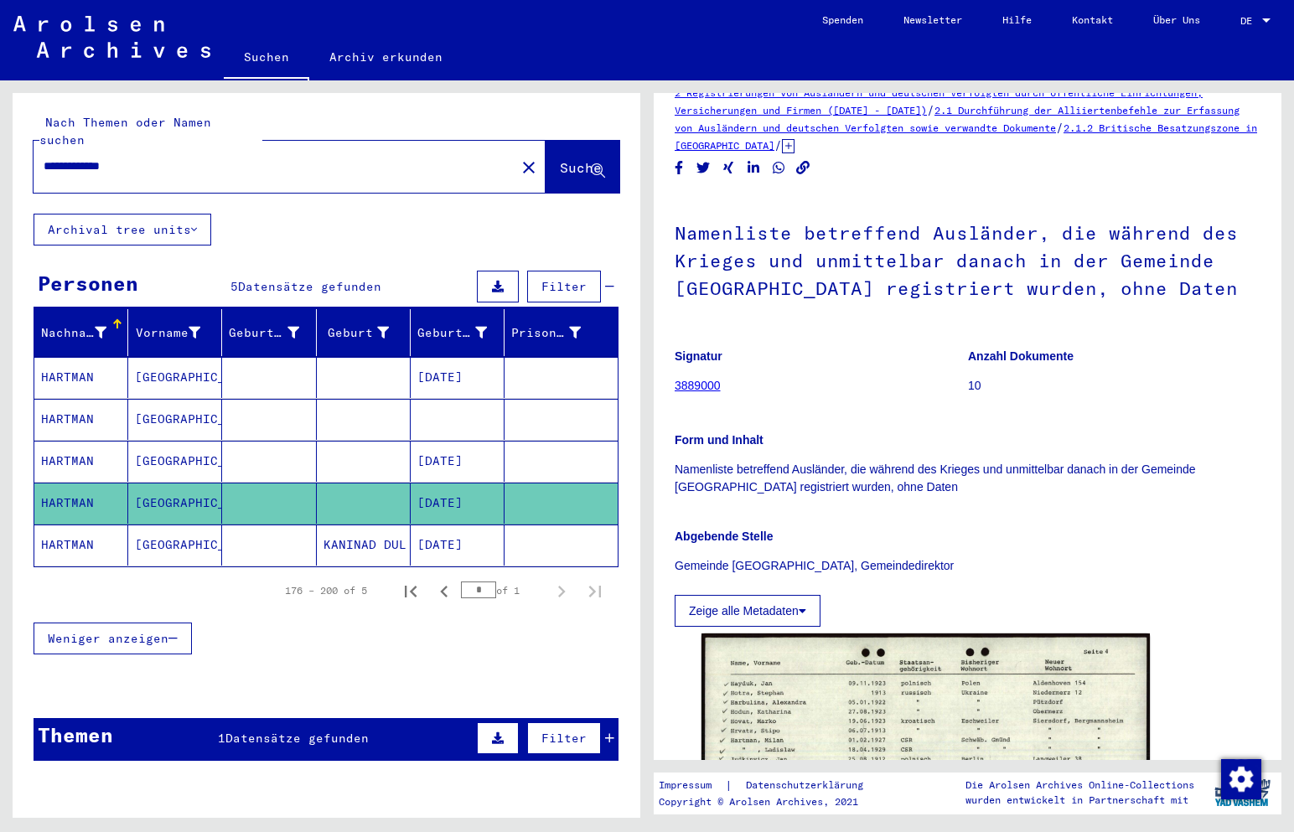
scroll to position [251, 0]
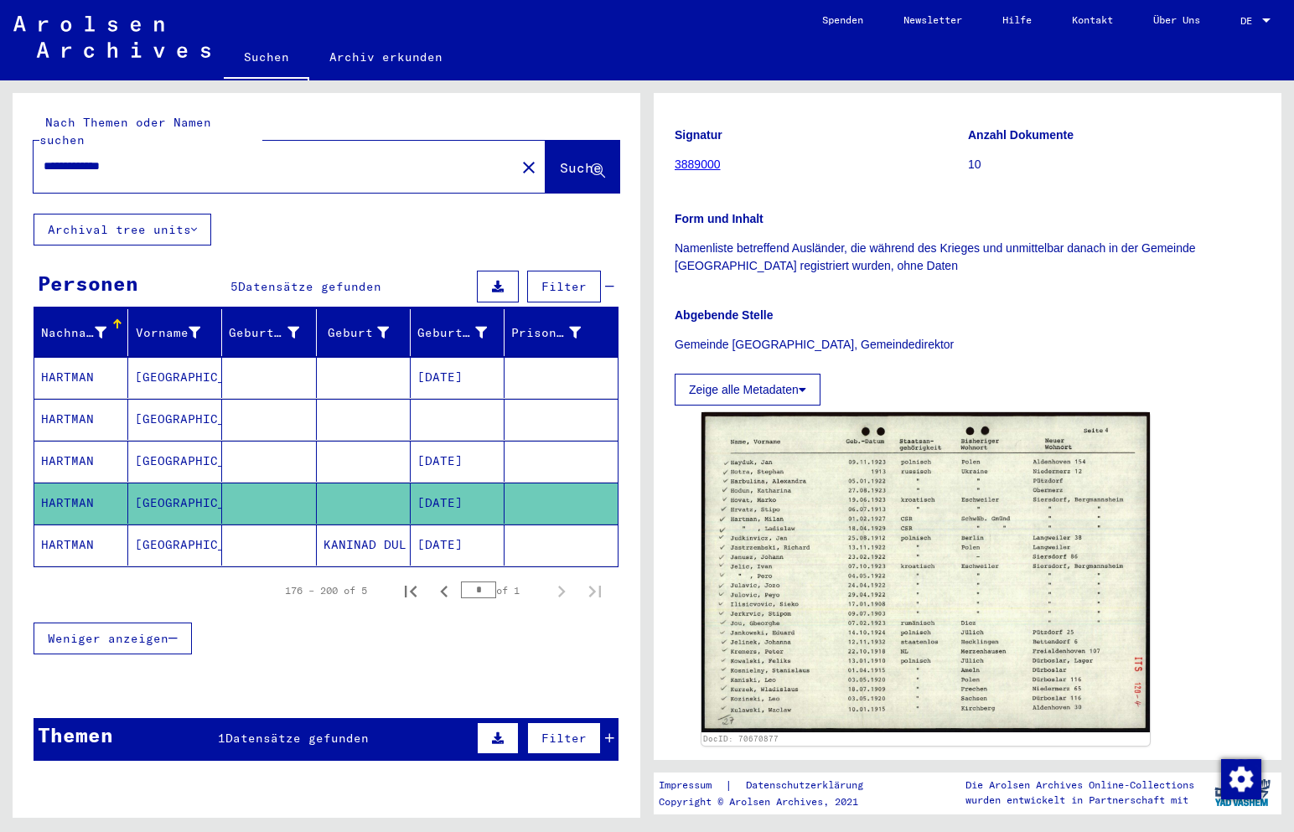
click at [763, 389] on button "Zeige alle Metadaten" at bounding box center [748, 390] width 146 height 32
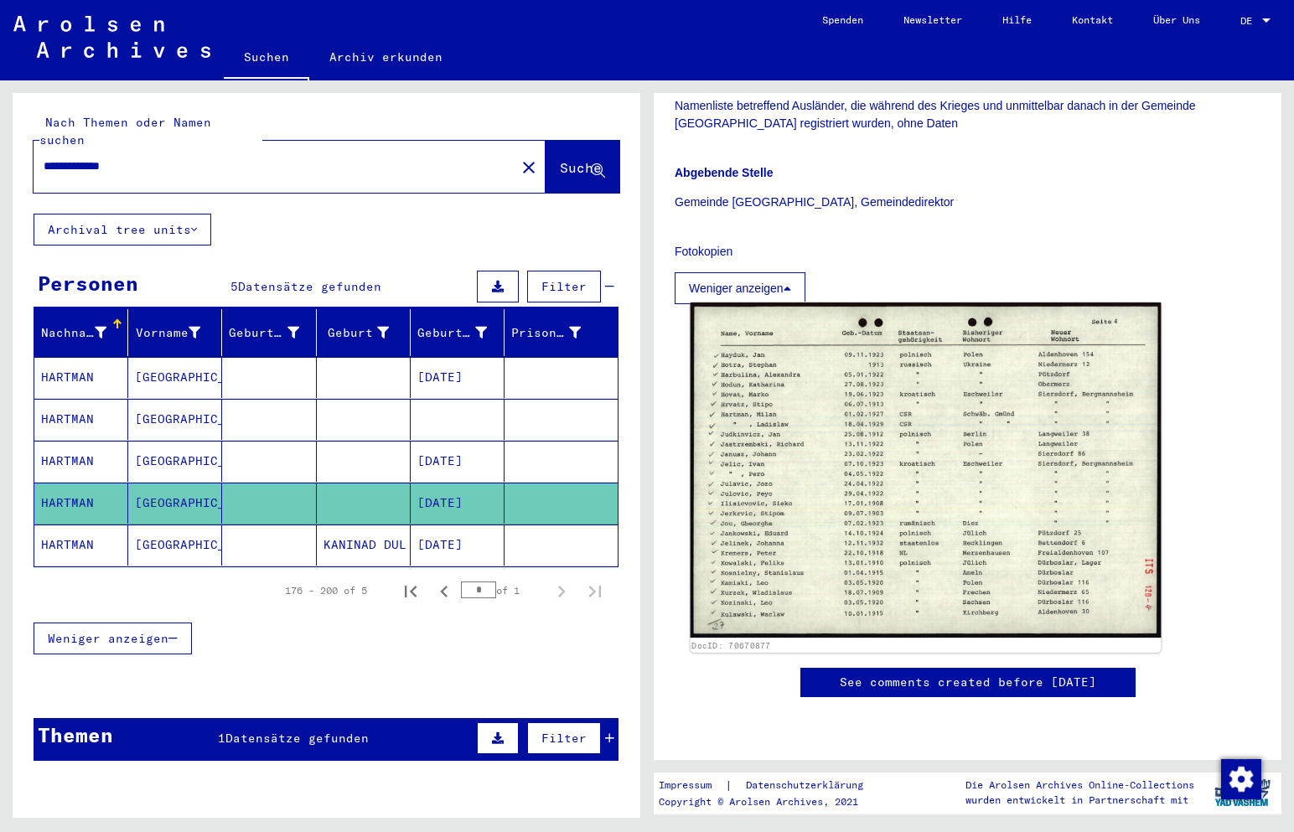
scroll to position [419, 0]
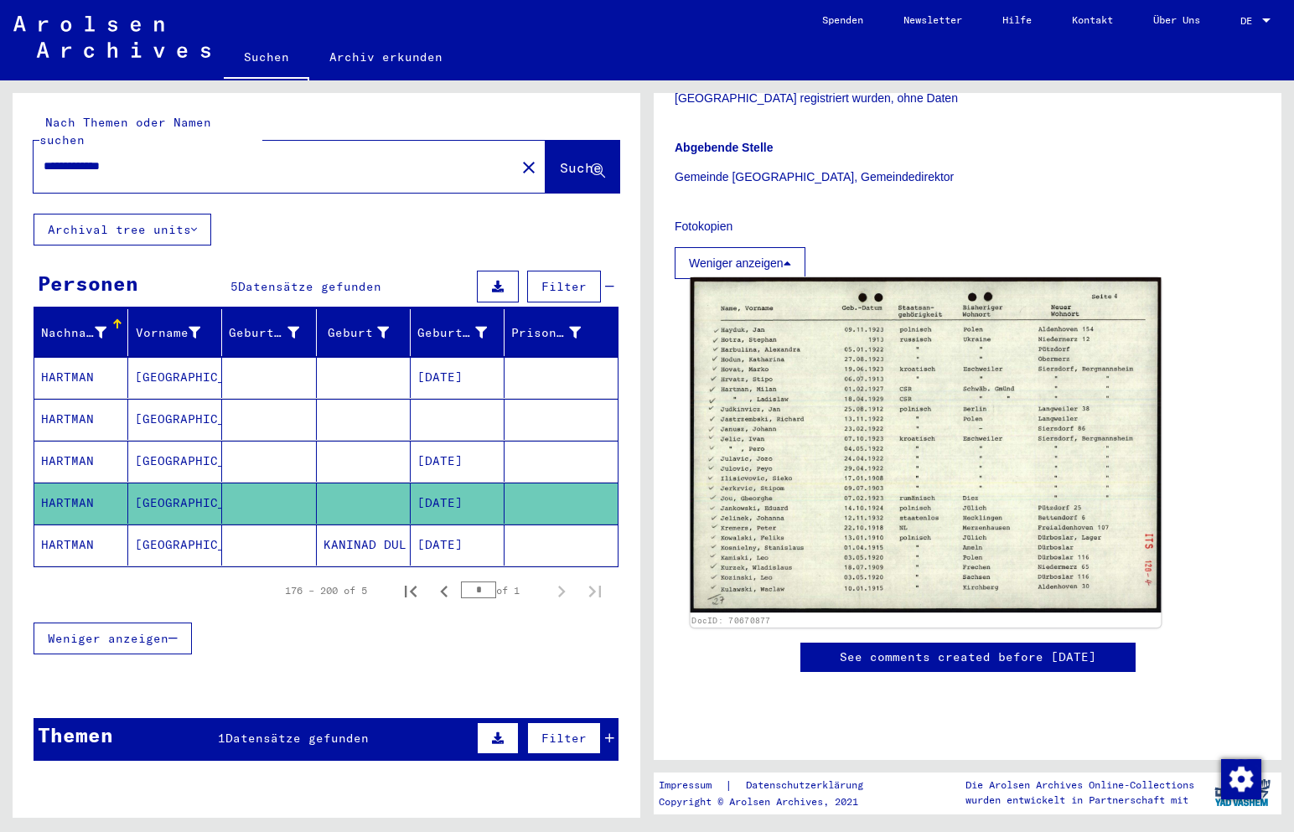
click at [955, 551] on img at bounding box center [926, 445] width 471 height 336
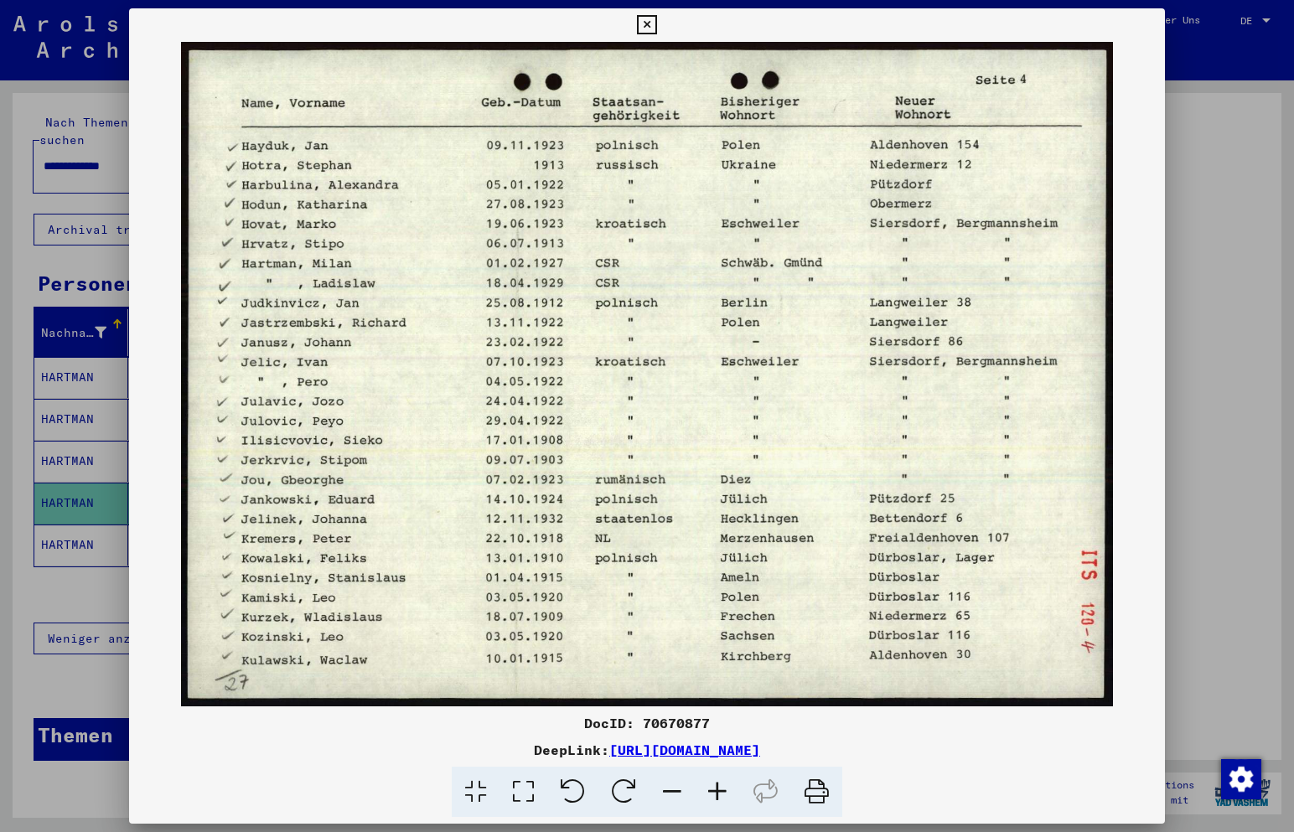
click at [707, 747] on link "[URL][DOMAIN_NAME]" at bounding box center [684, 750] width 151 height 17
click at [646, 25] on icon at bounding box center [646, 25] width 19 height 20
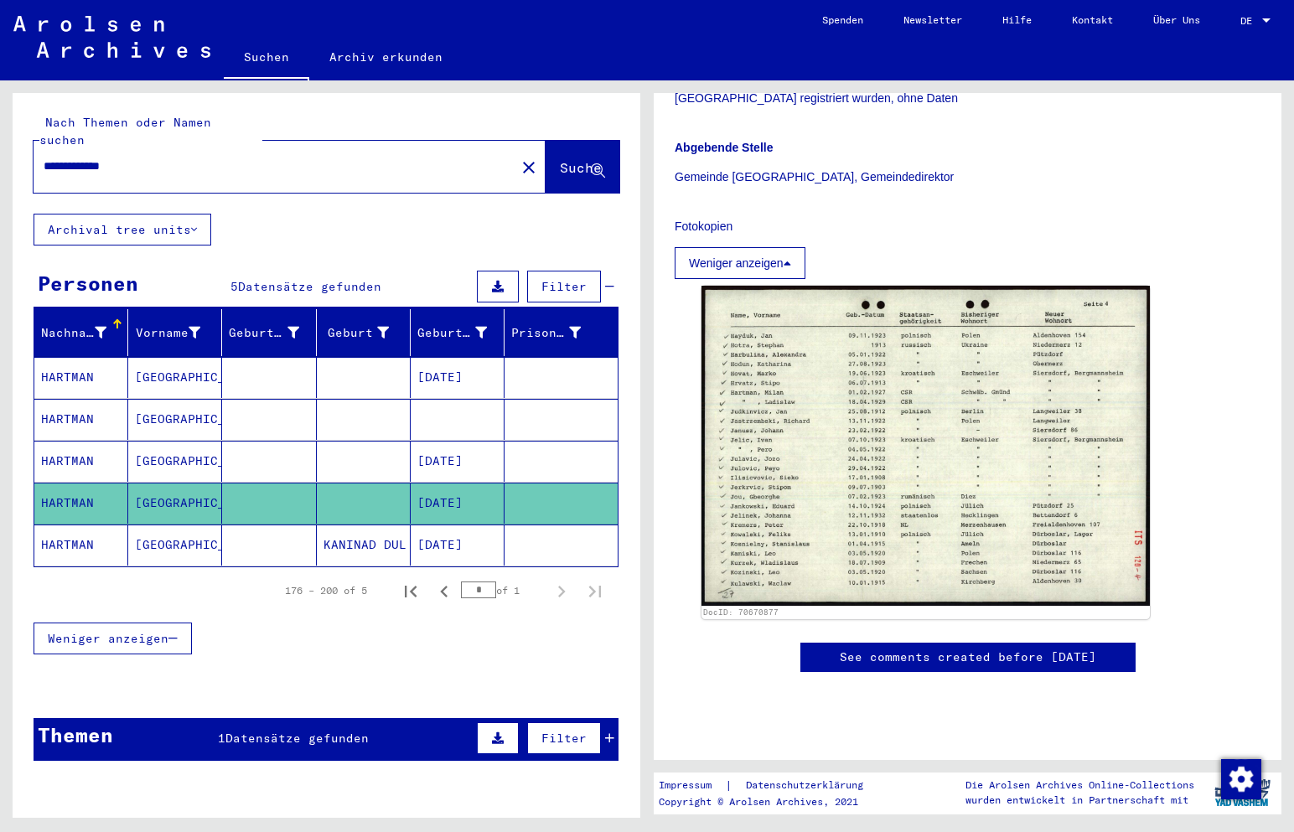
click at [79, 359] on mat-cell "HARTMAN" at bounding box center [81, 377] width 94 height 41
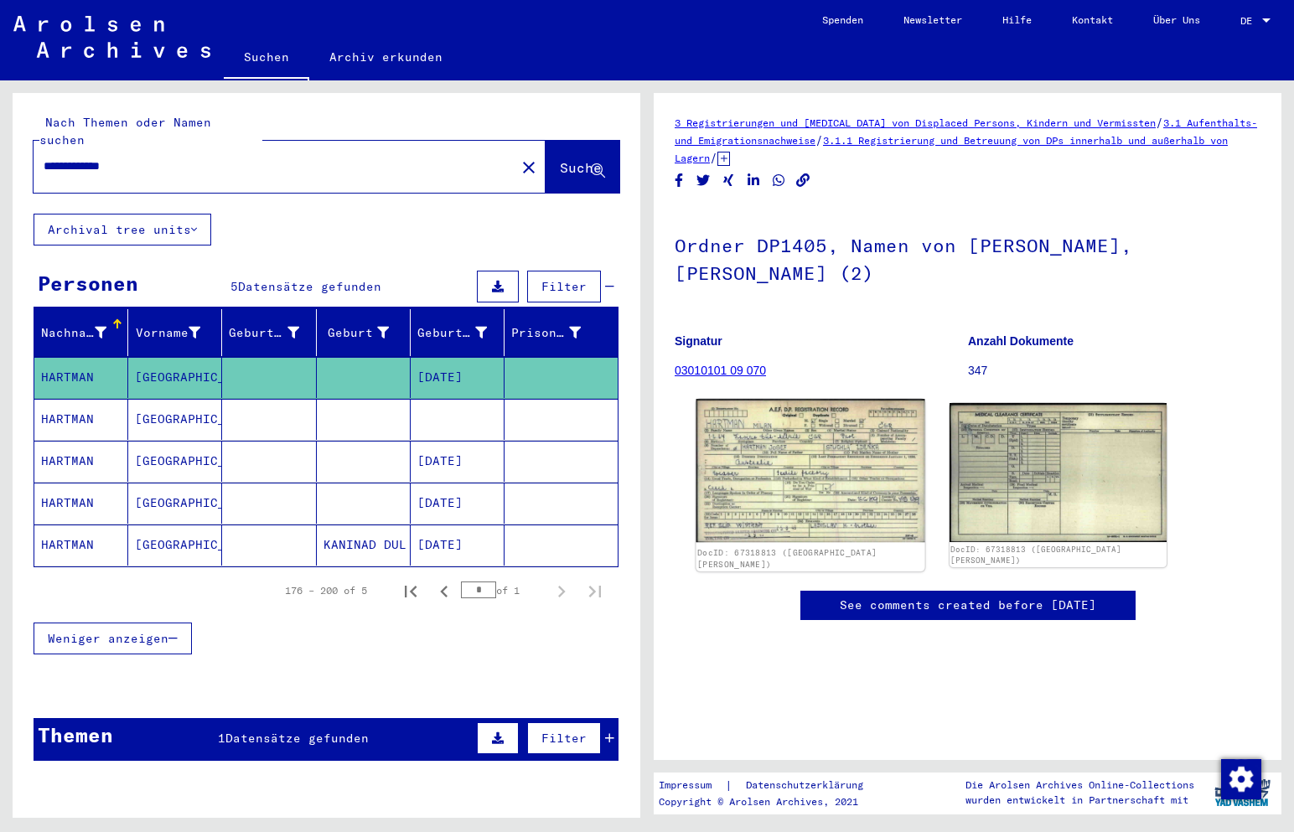
click at [806, 443] on img at bounding box center [810, 470] width 228 height 143
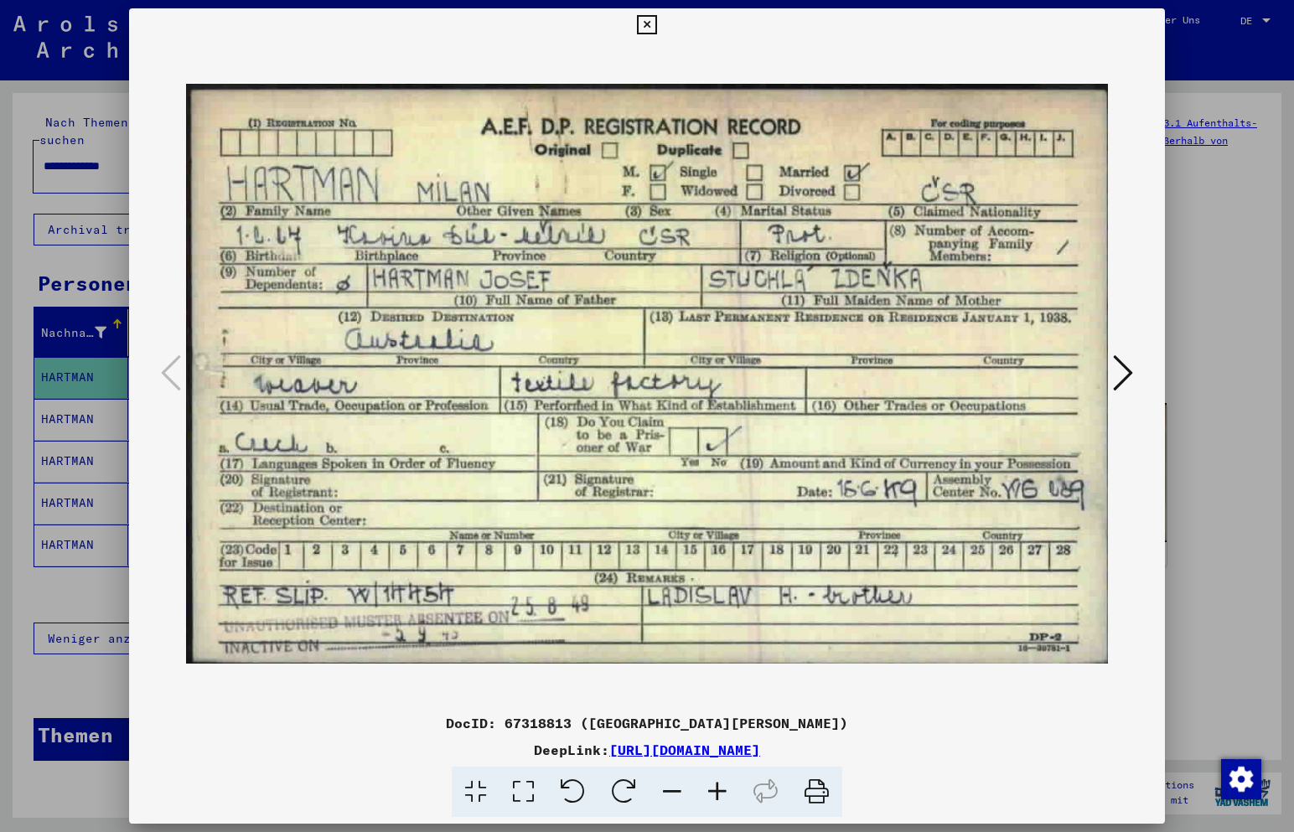
click at [651, 27] on icon at bounding box center [646, 25] width 19 height 20
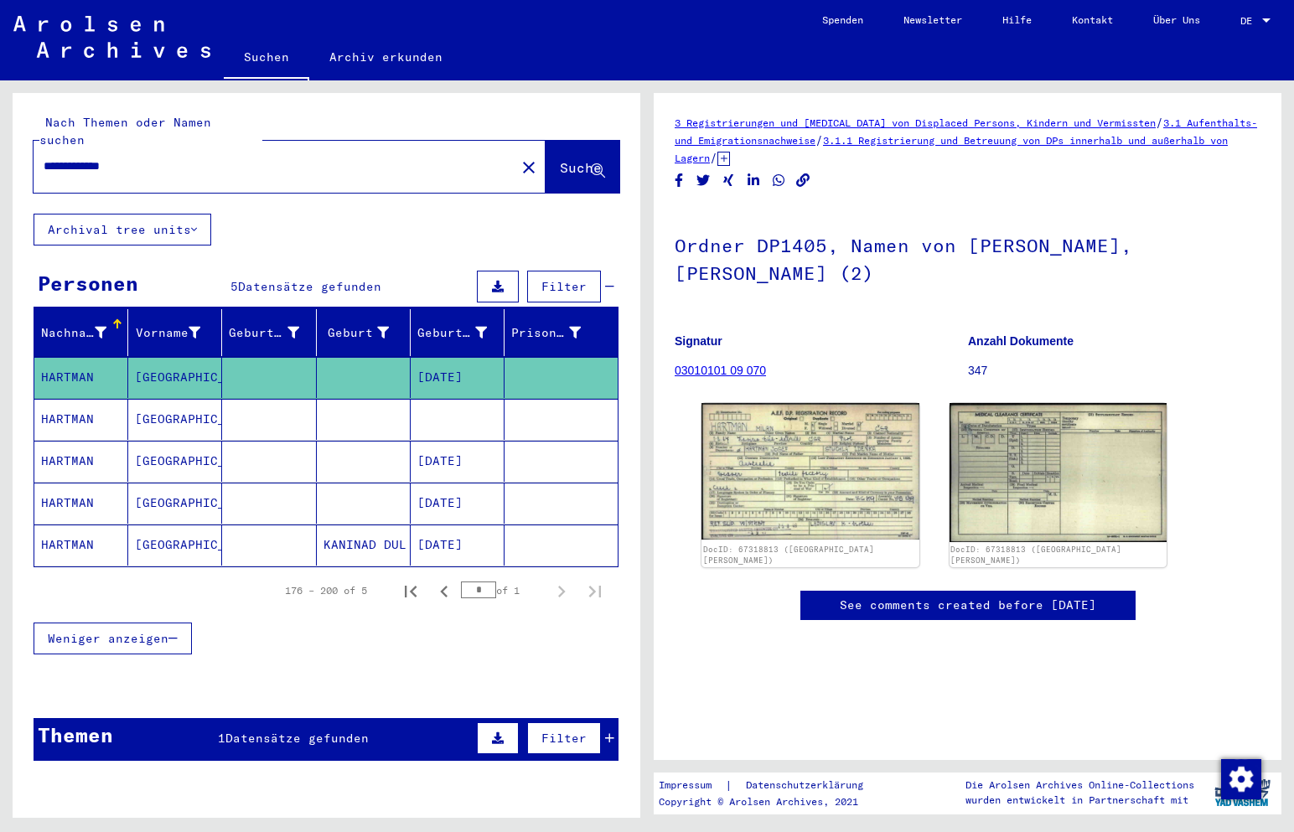
click at [68, 401] on mat-cell "HARTMAN" at bounding box center [81, 419] width 94 height 41
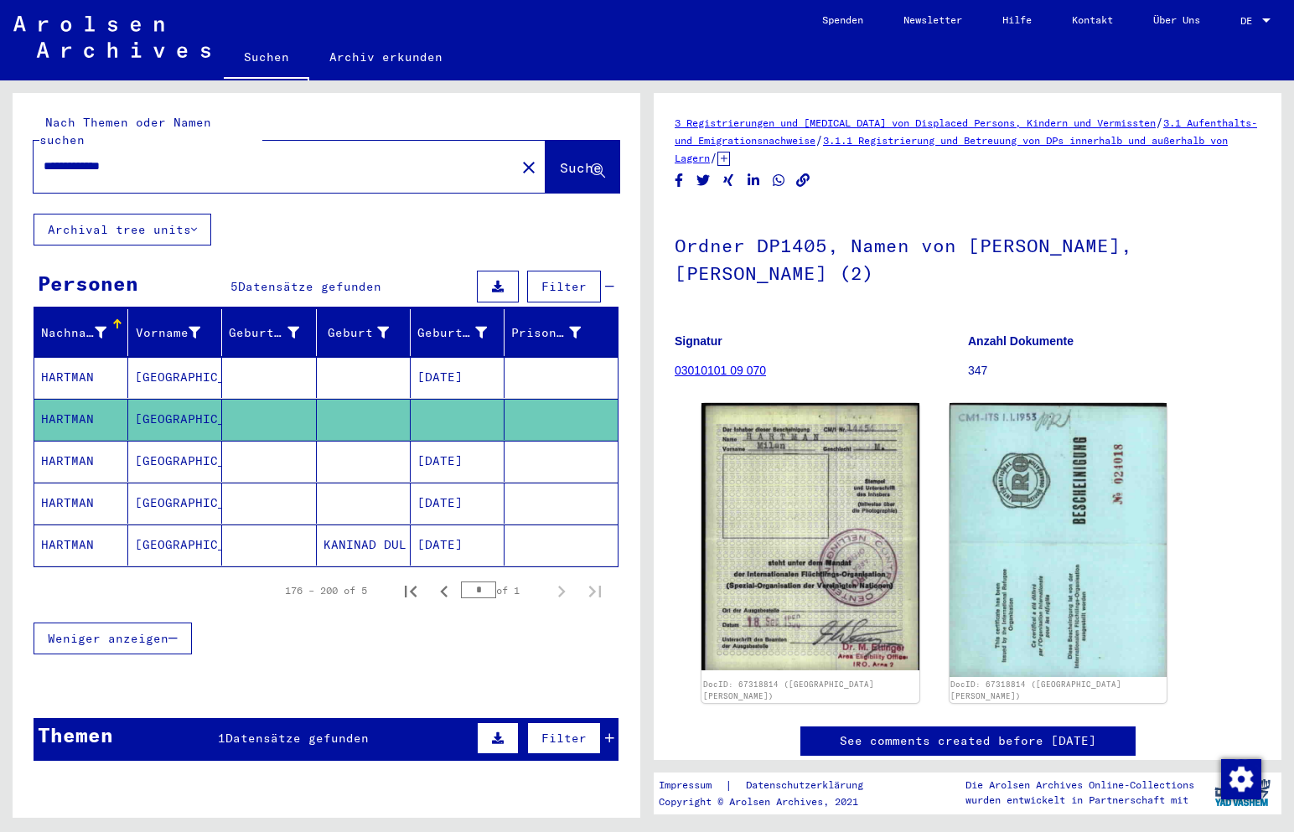
click at [68, 441] on mat-cell "HARTMAN" at bounding box center [81, 461] width 94 height 41
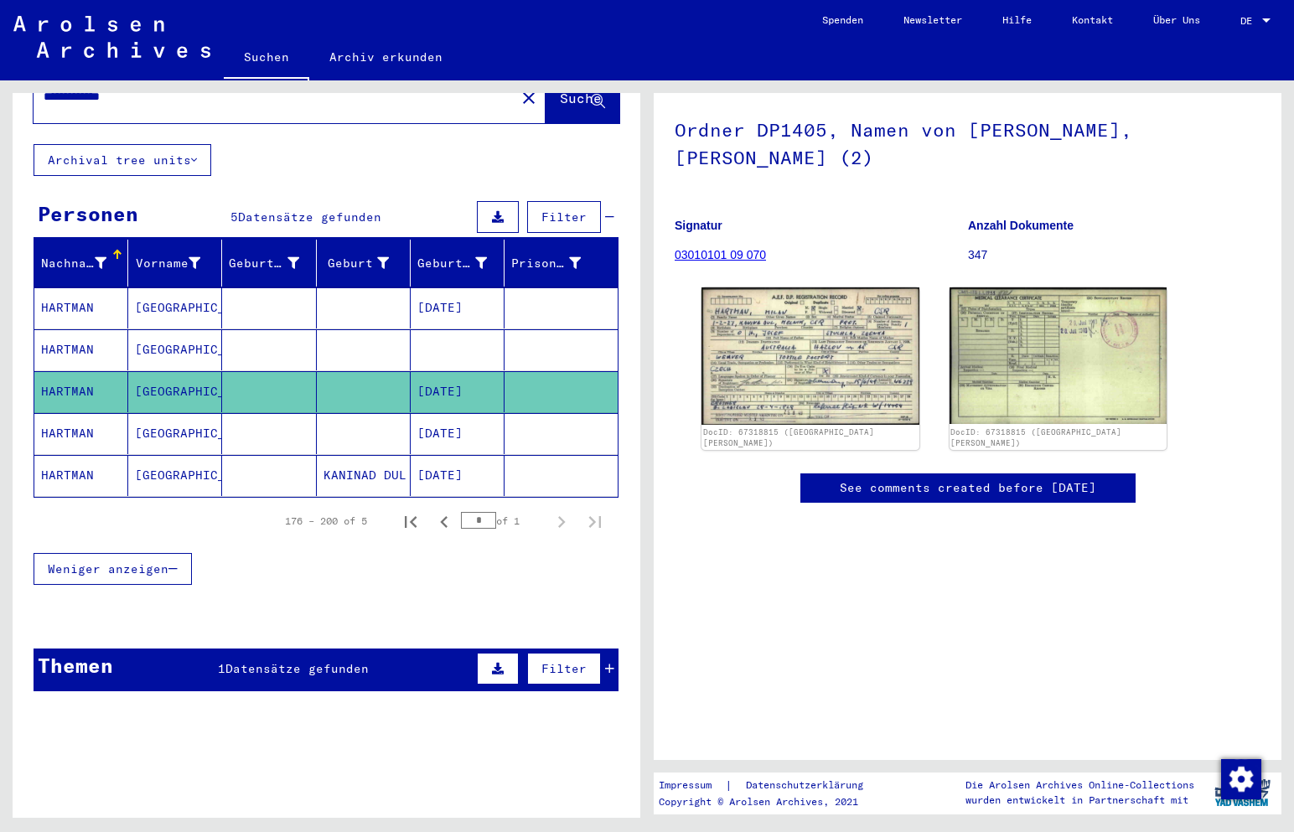
scroll to position [105, 0]
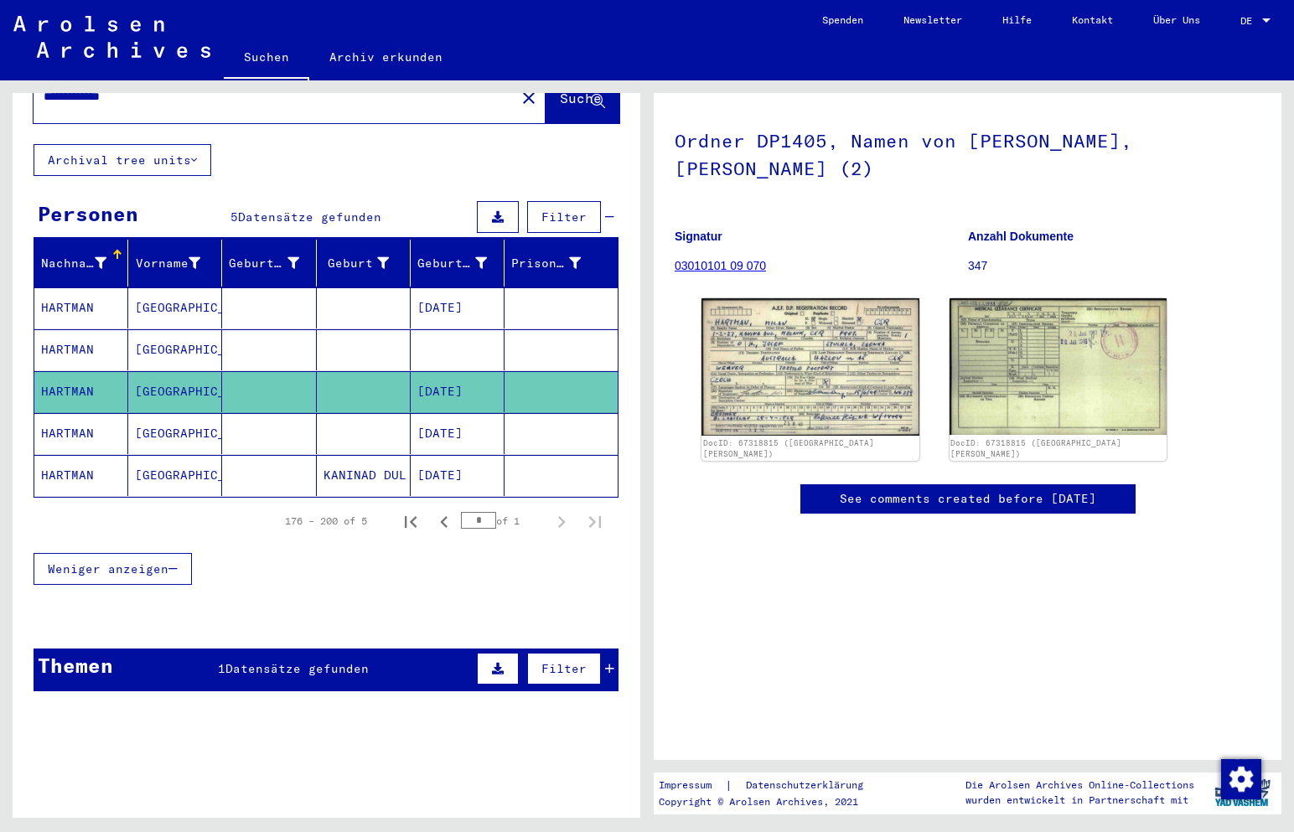
click at [954, 490] on link "See comments created before [DATE]" at bounding box center [968, 499] width 256 height 18
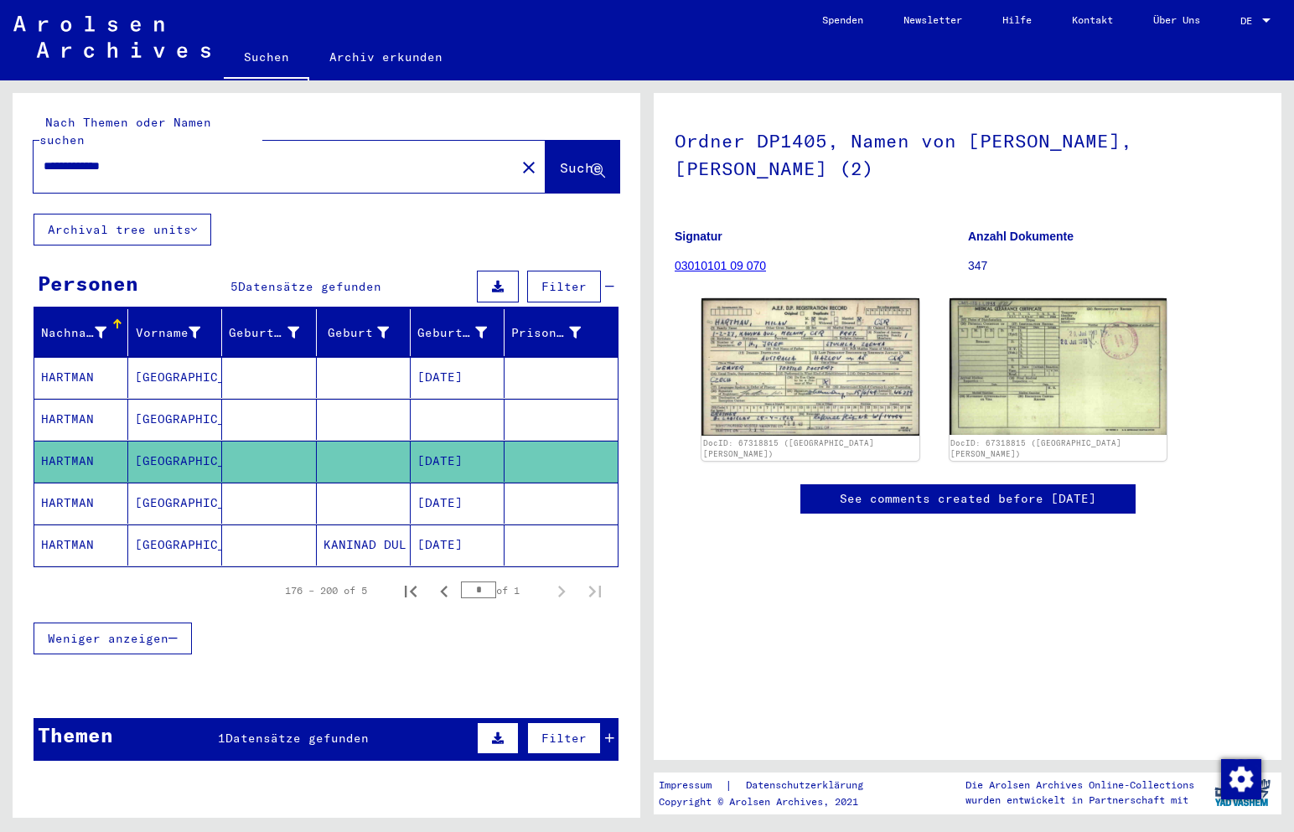
click at [85, 158] on input "**********" at bounding box center [275, 167] width 462 height 18
drag, startPoint x: 78, startPoint y: 148, endPoint x: 35, endPoint y: 148, distance: 42.7
click at [35, 148] on div "**********" at bounding box center [270, 166] width 472 height 38
type input "**********"
click at [560, 159] on span "Suche" at bounding box center [581, 167] width 42 height 17
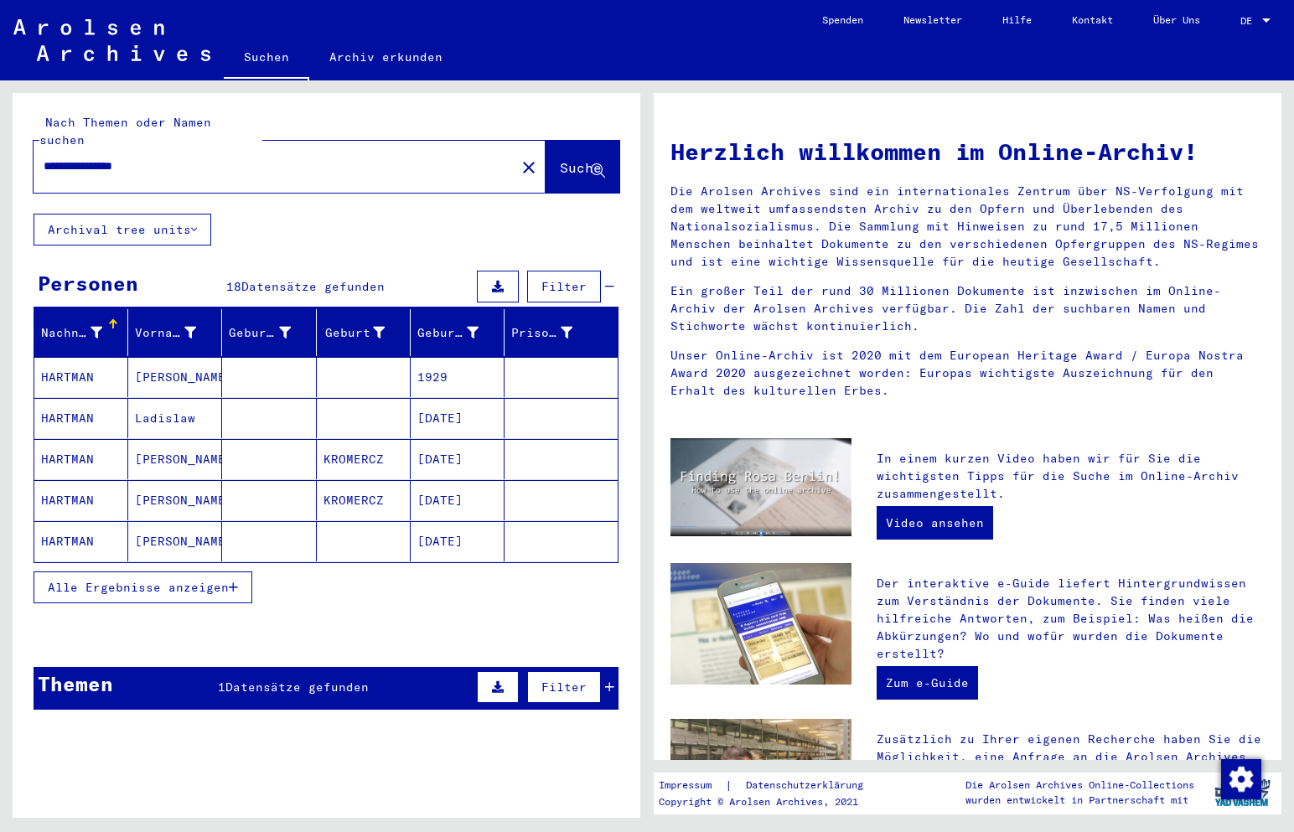
click at [138, 362] on mat-cell "[PERSON_NAME]" at bounding box center [175, 377] width 94 height 40
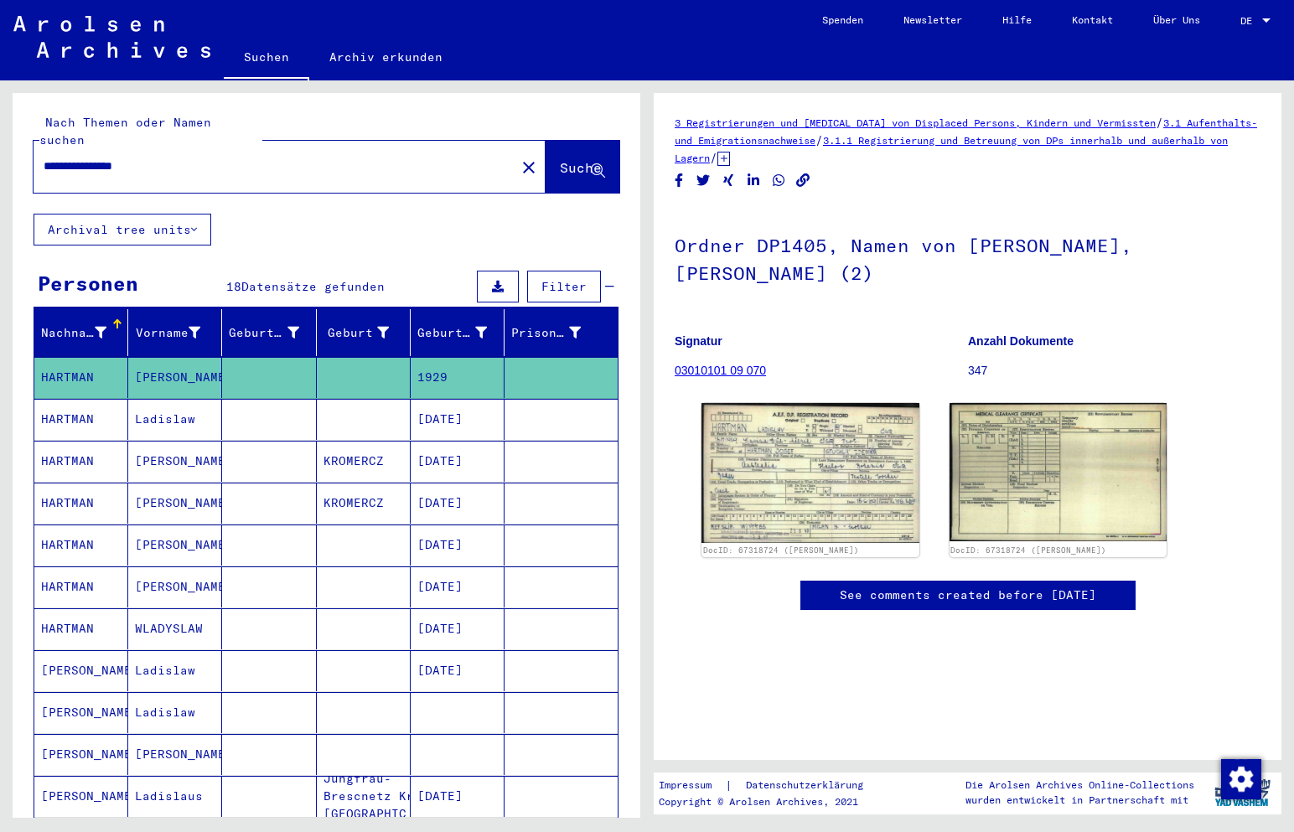
click at [145, 399] on mat-cell "Ladislaw" at bounding box center [175, 419] width 94 height 41
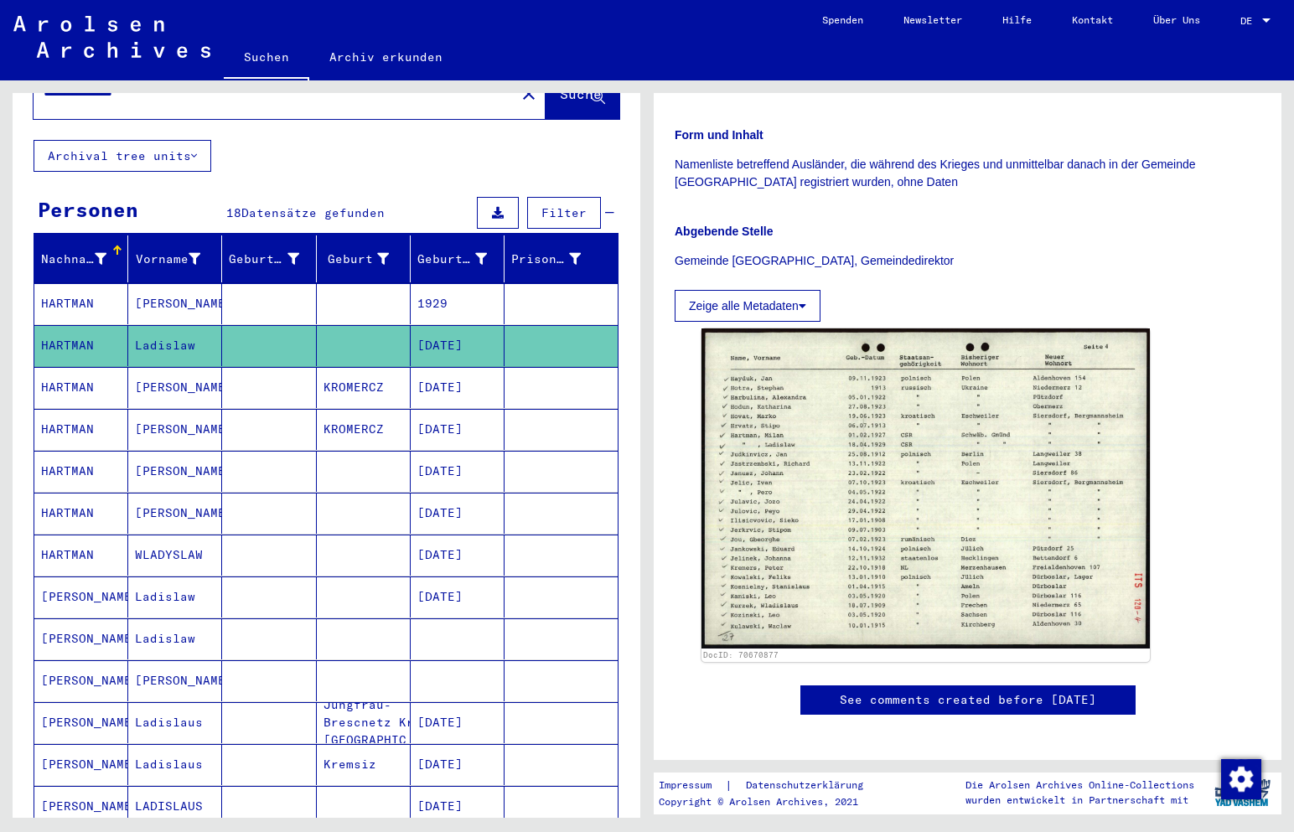
scroll to position [84, 0]
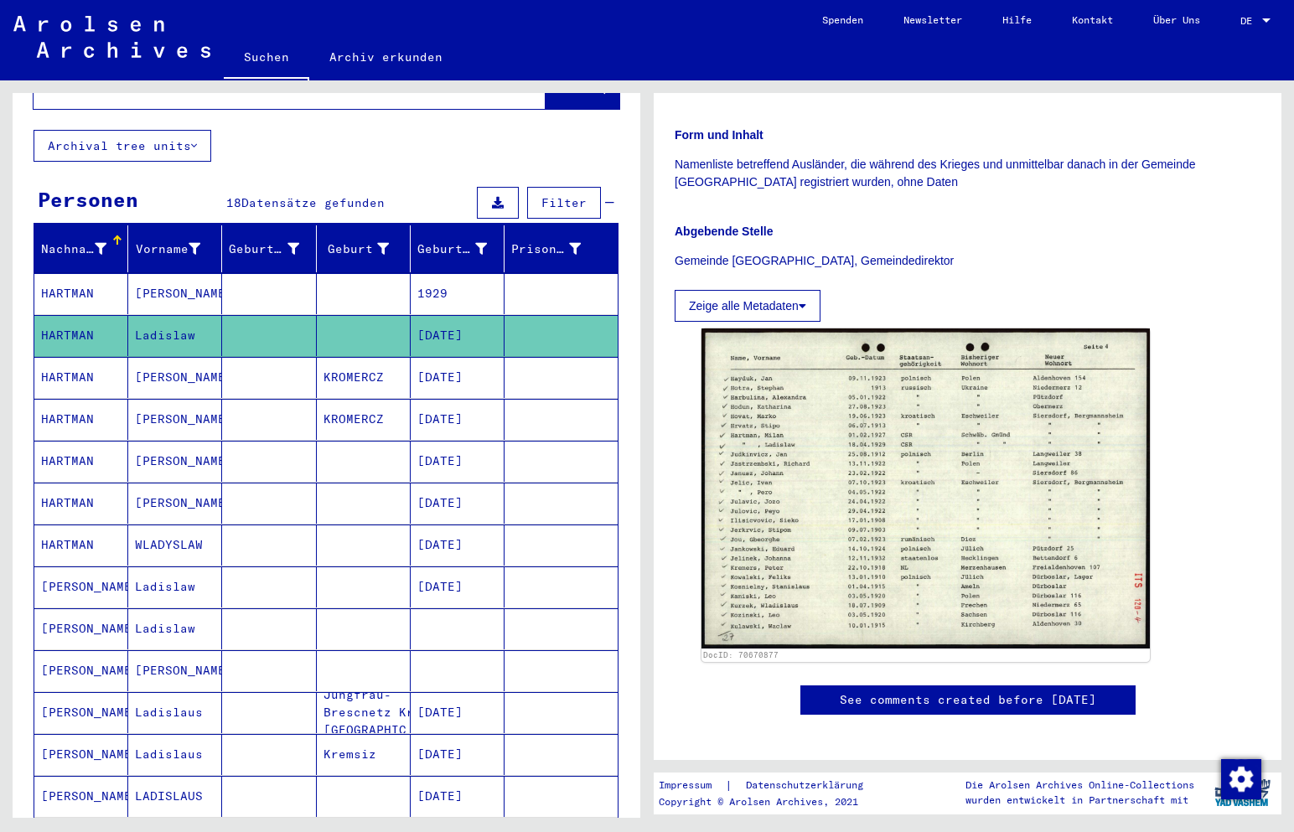
click at [80, 357] on mat-cell "HARTMAN" at bounding box center [81, 377] width 94 height 41
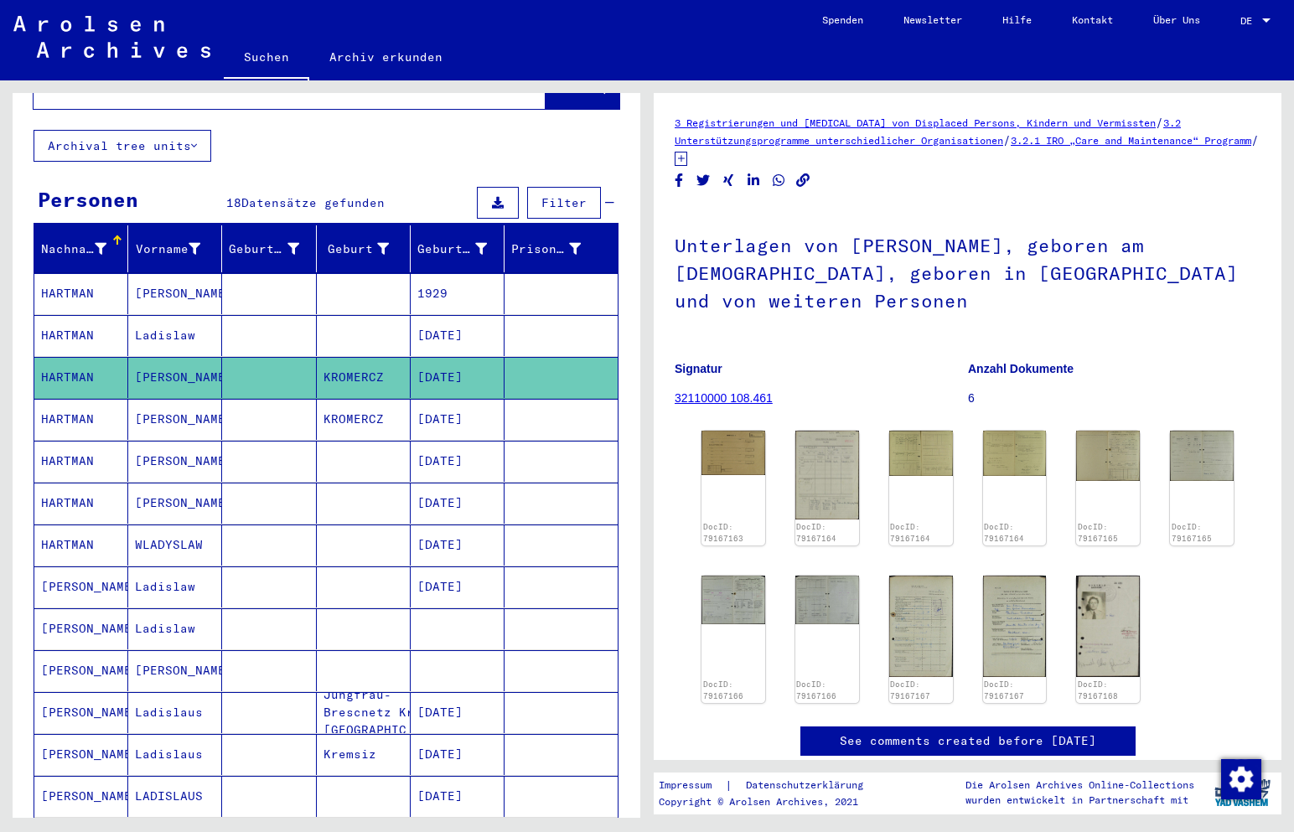
click at [68, 401] on mat-cell "HARTMAN" at bounding box center [81, 419] width 94 height 41
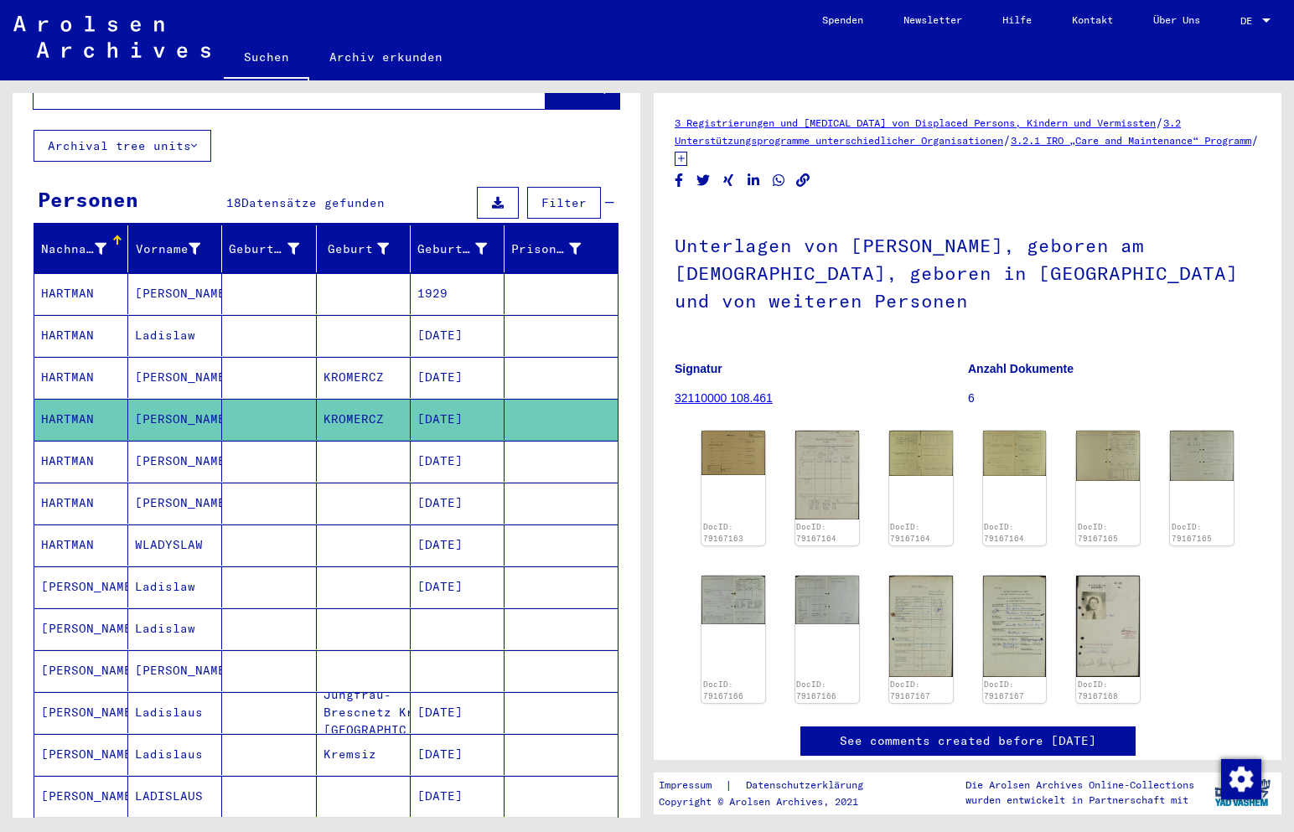
click at [75, 442] on mat-cell "HARTMAN" at bounding box center [81, 461] width 94 height 41
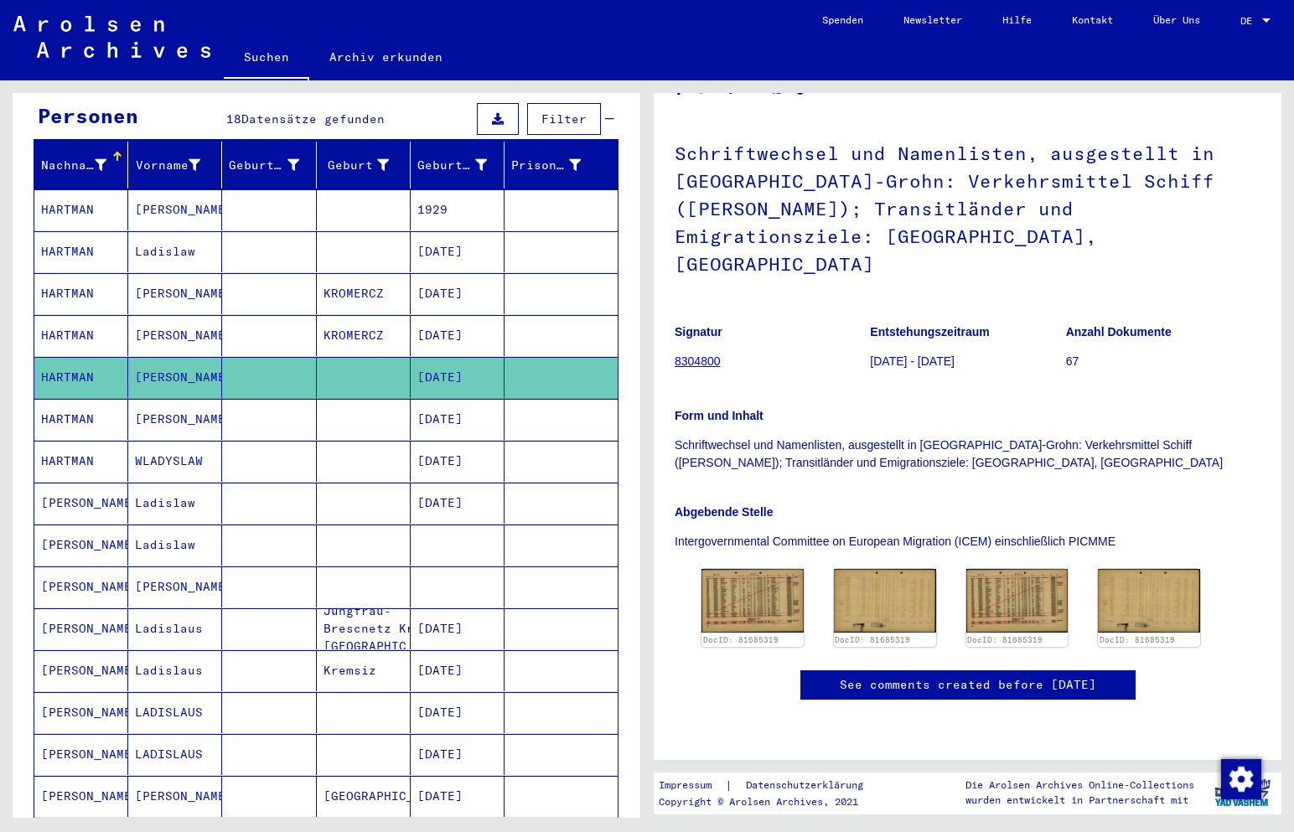
scroll to position [84, 0]
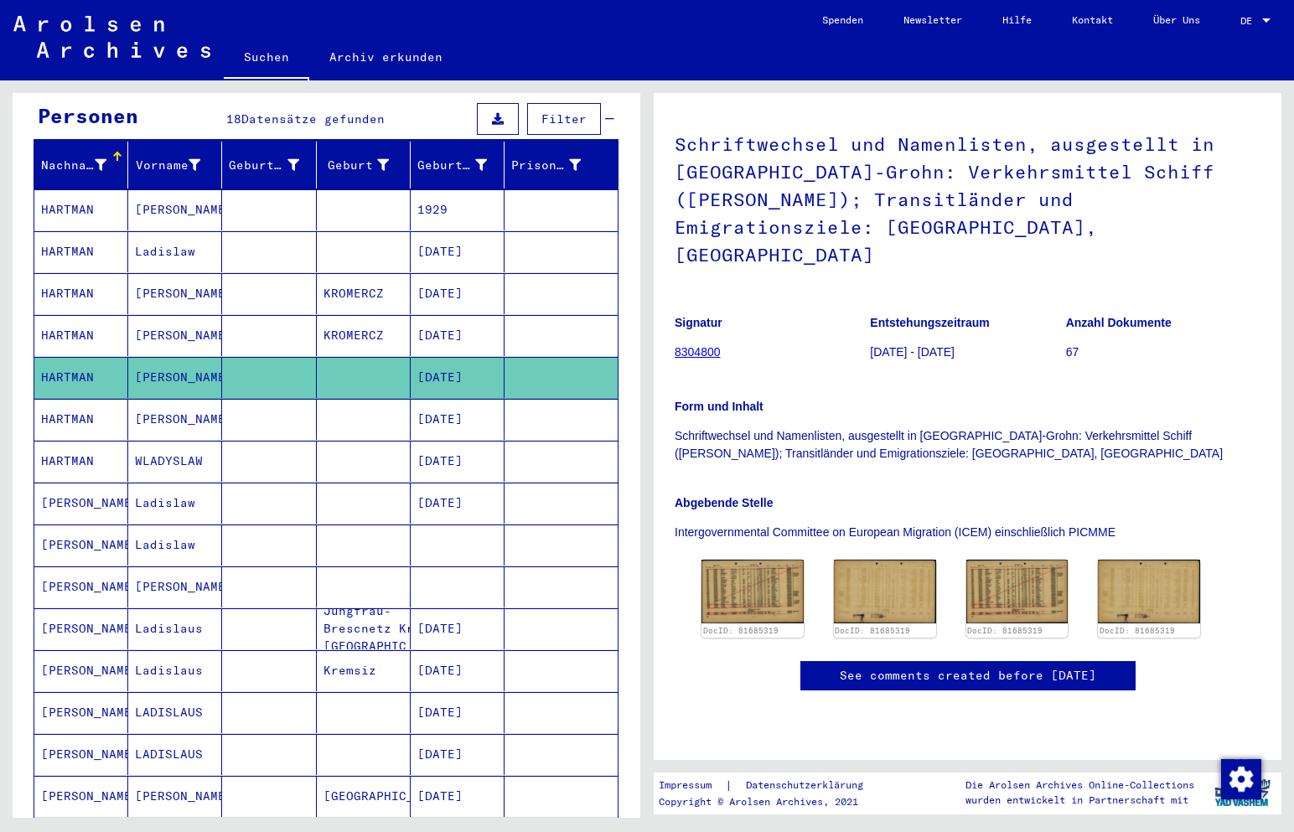
click at [66, 401] on mat-cell "HARTMAN" at bounding box center [81, 419] width 94 height 41
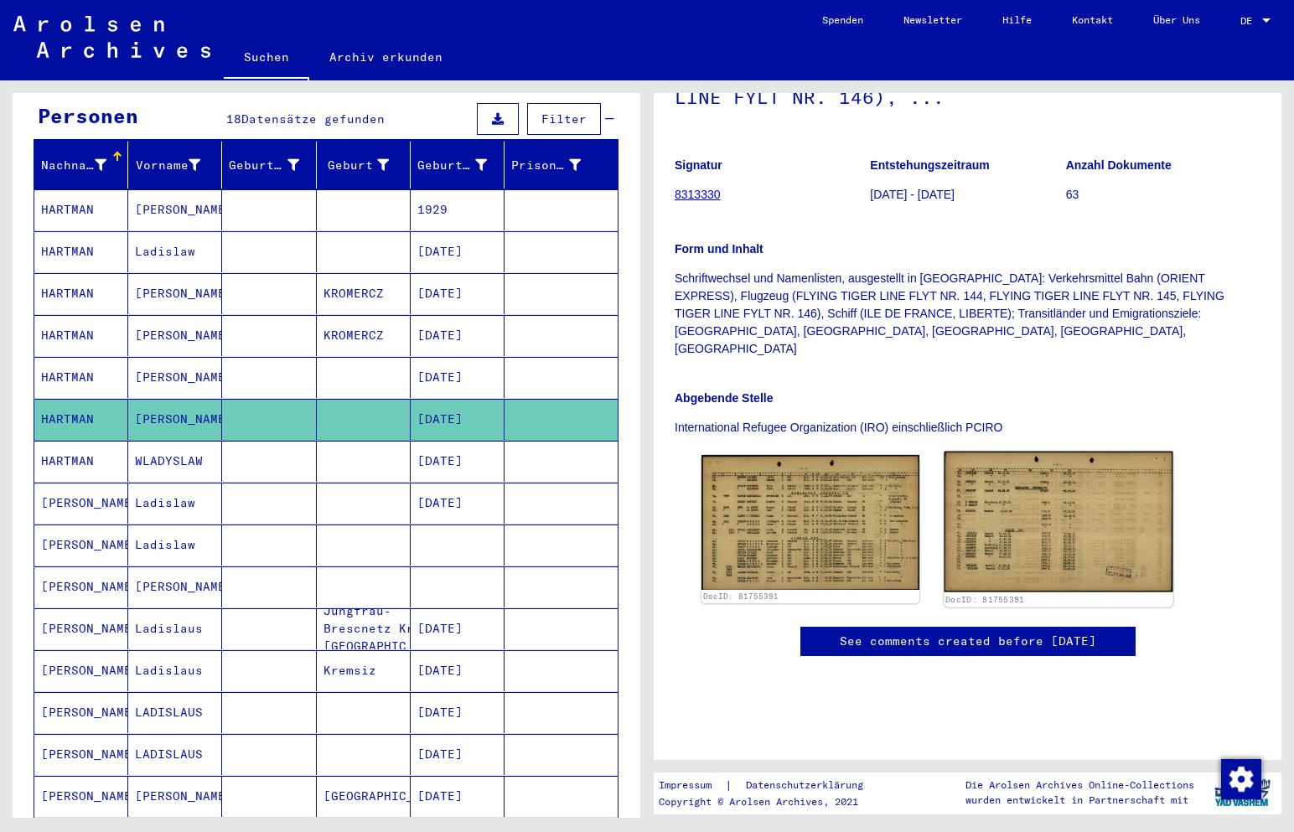
scroll to position [251, 0]
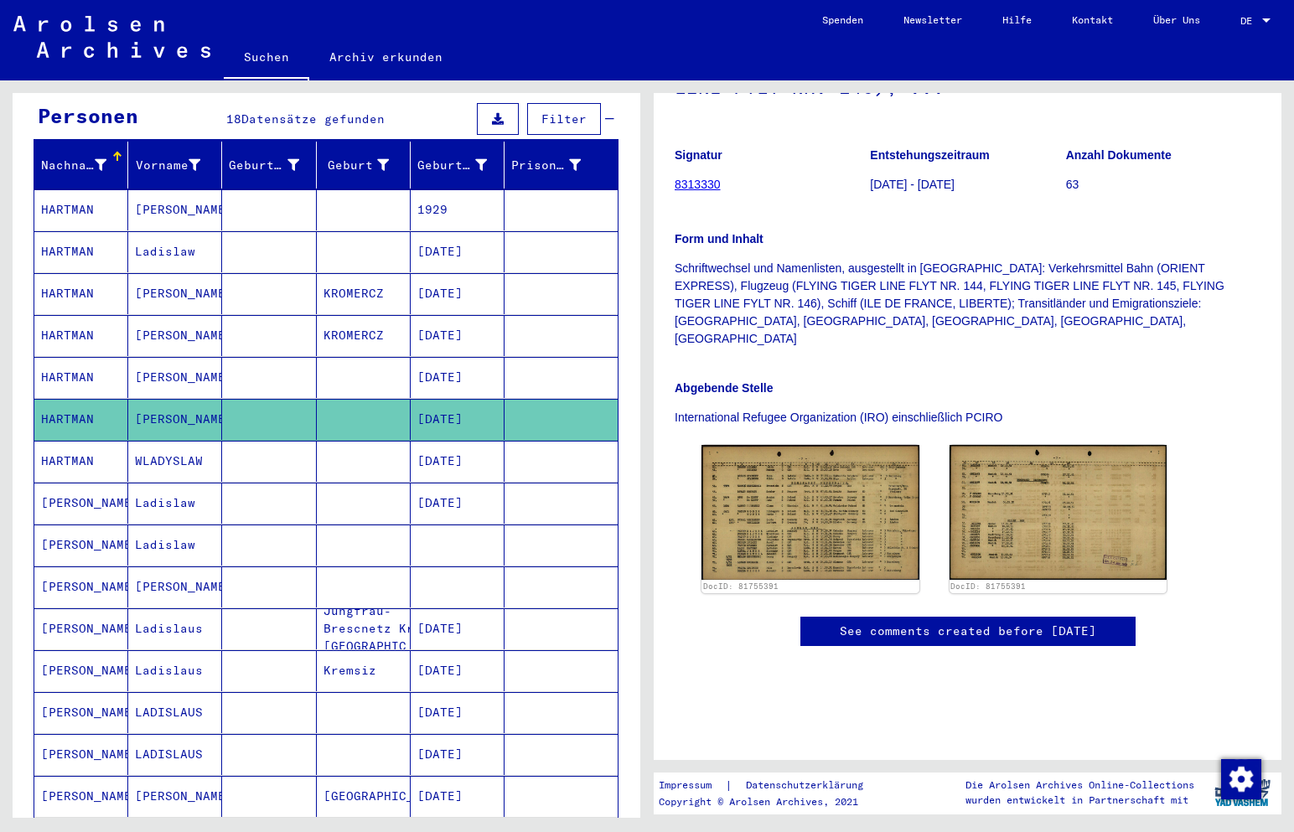
click at [71, 442] on mat-cell "HARTMAN" at bounding box center [81, 461] width 94 height 41
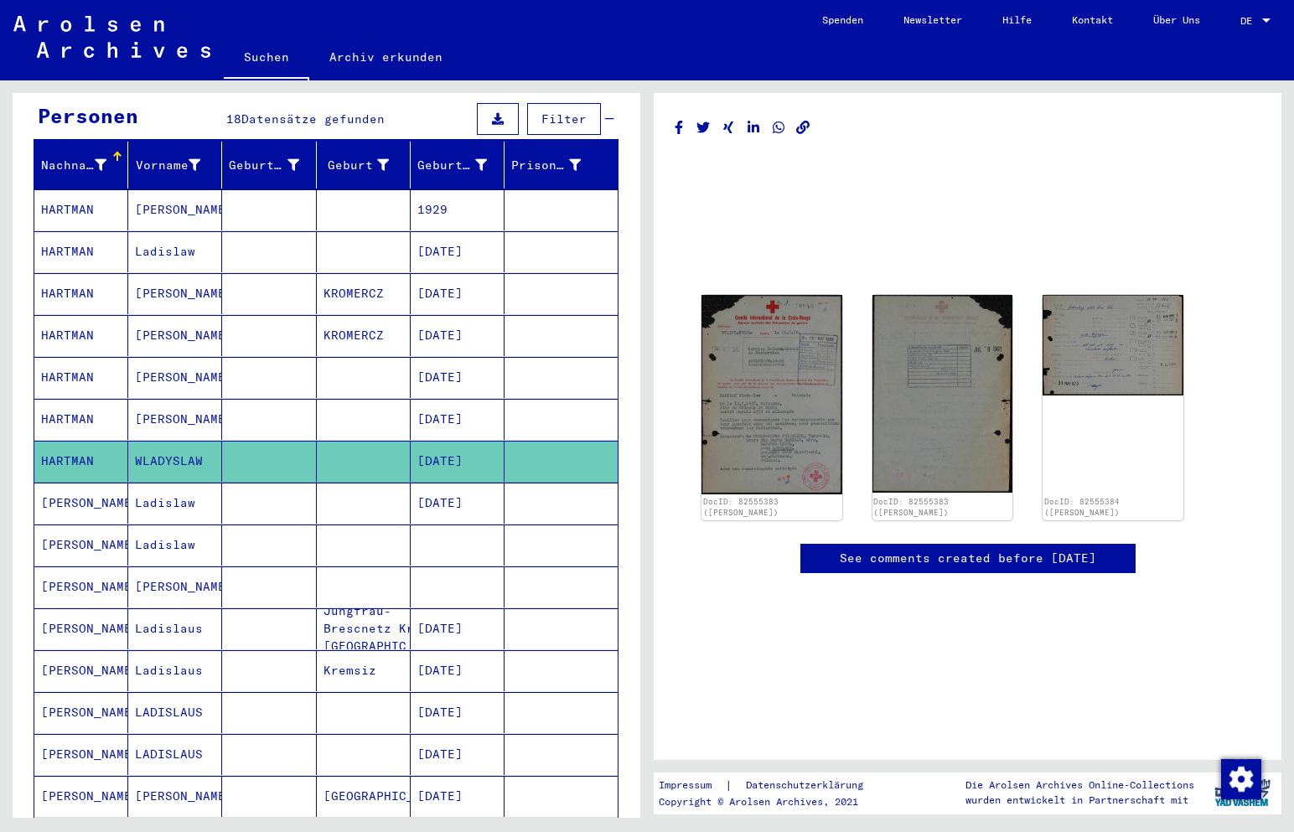
click at [73, 485] on mat-cell "[PERSON_NAME]" at bounding box center [81, 503] width 94 height 41
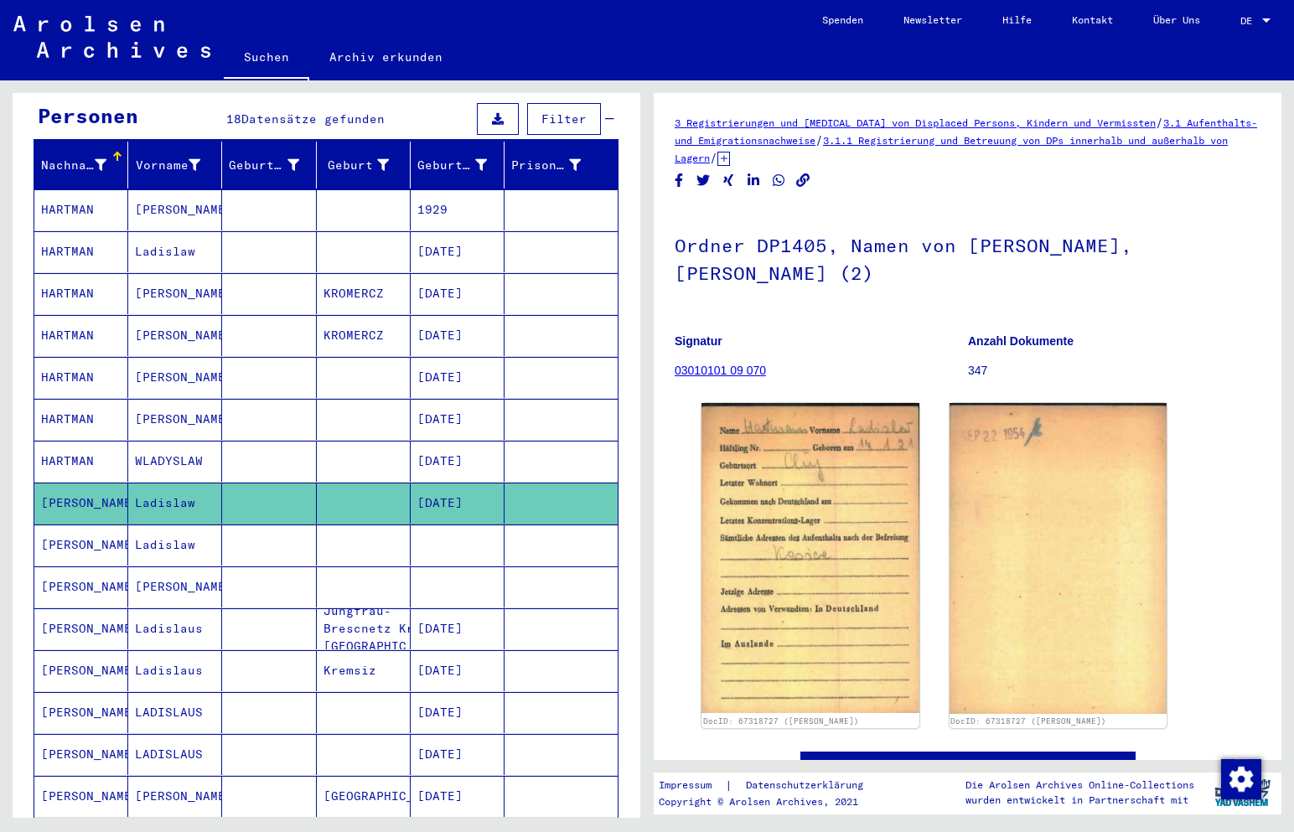
click at [77, 526] on mat-cell "[PERSON_NAME]" at bounding box center [81, 545] width 94 height 41
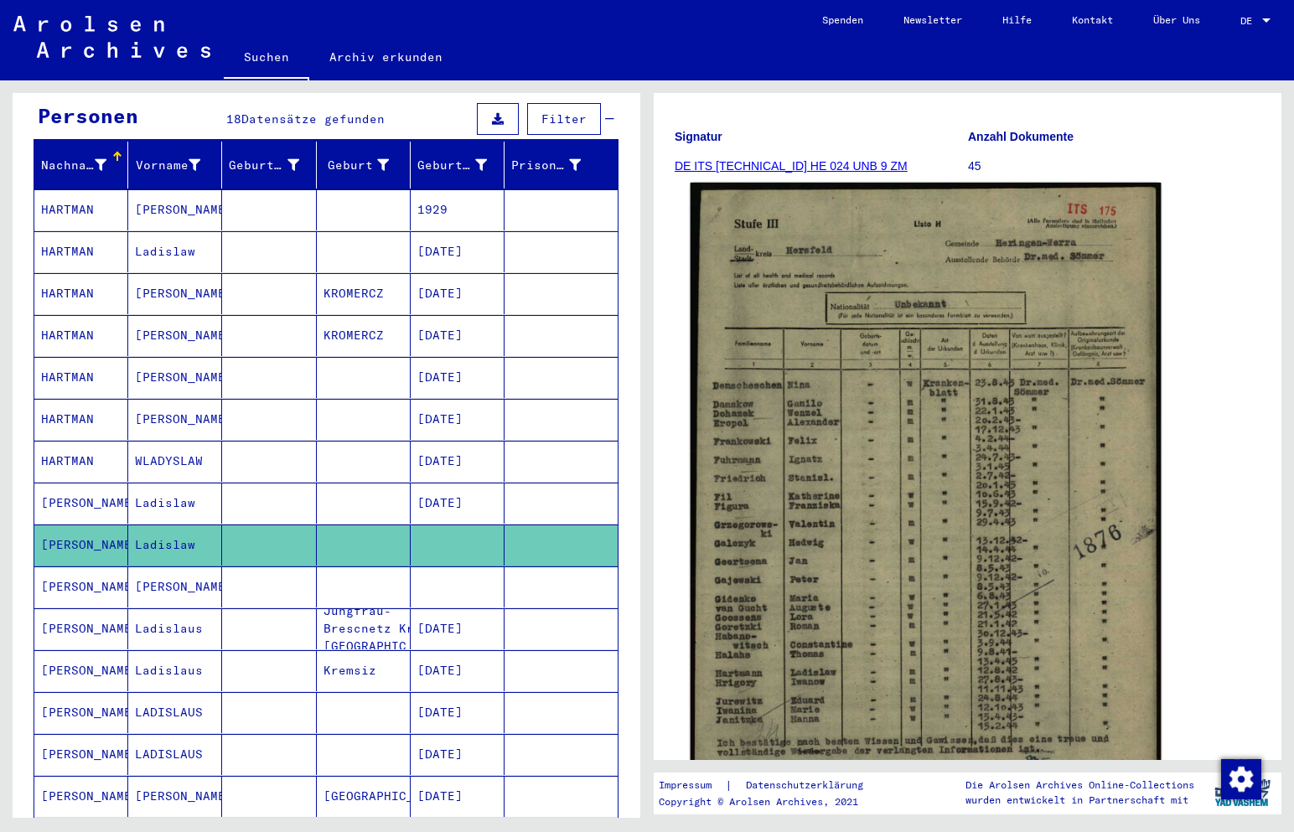
scroll to position [251, 0]
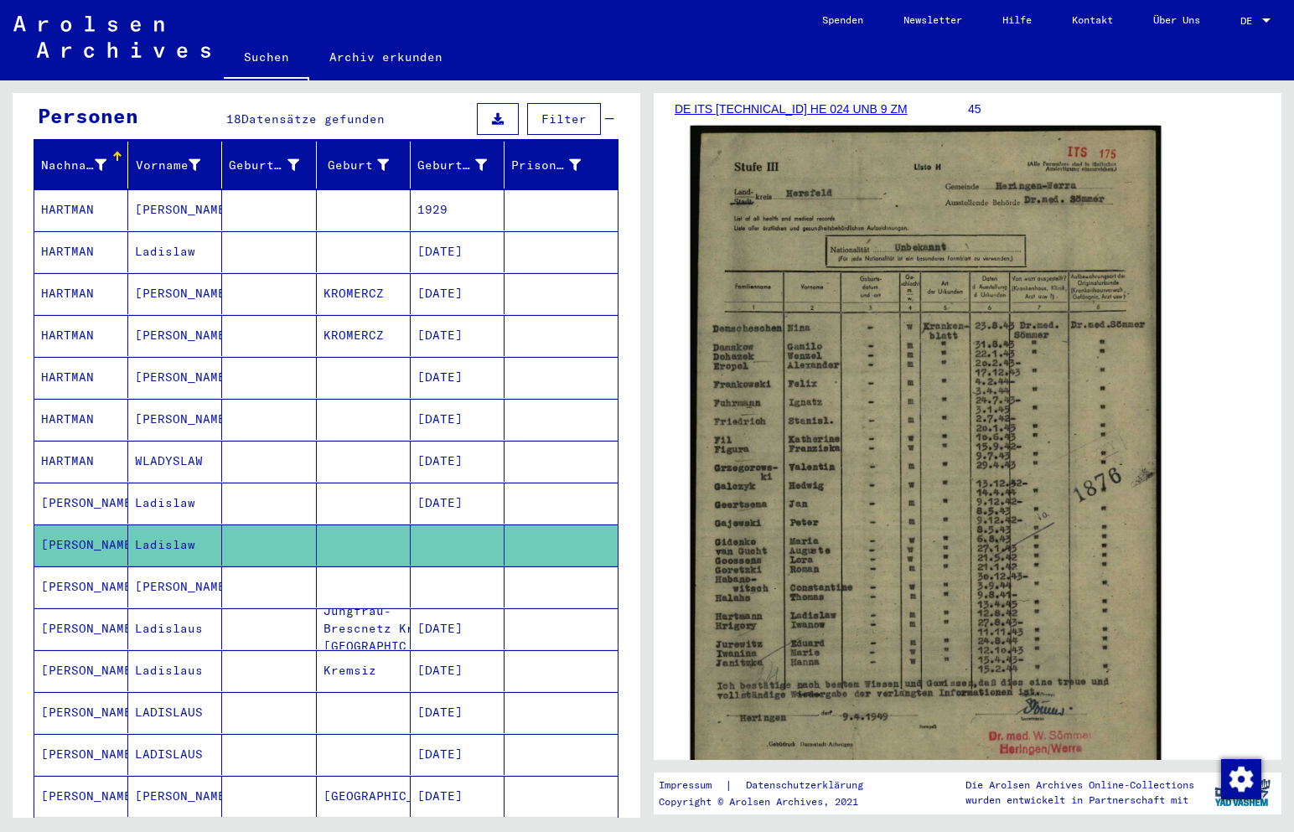
click at [967, 375] on img at bounding box center [926, 455] width 471 height 658
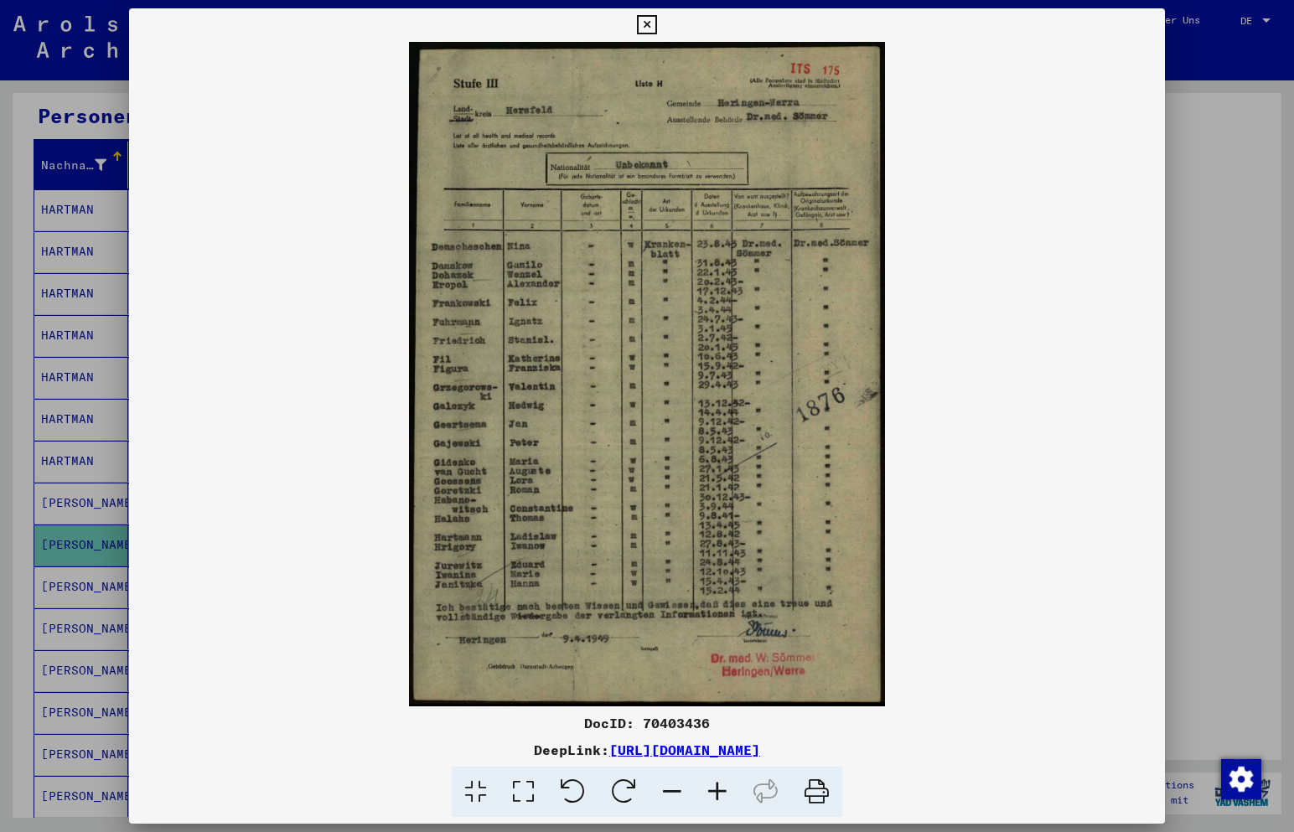
click at [720, 786] on icon at bounding box center [717, 792] width 45 height 51
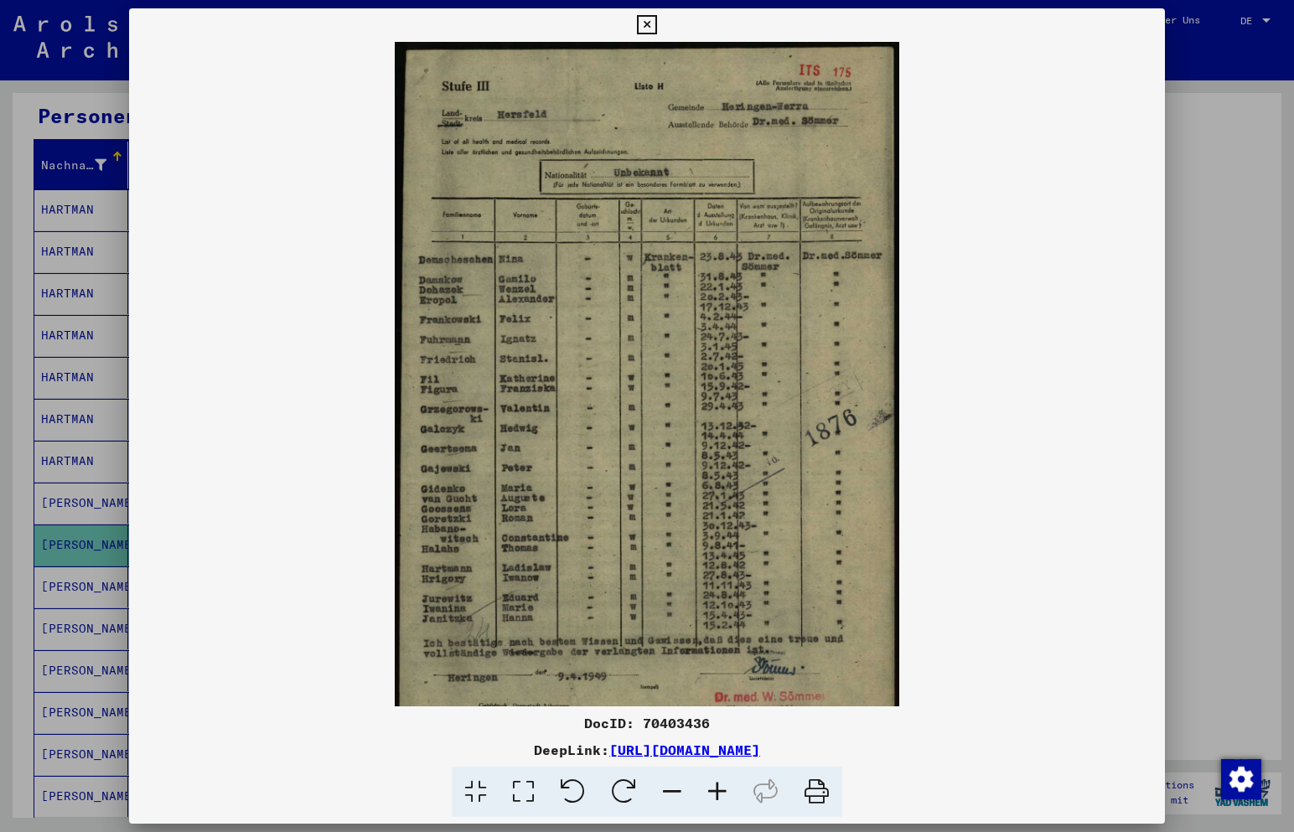
click at [720, 787] on icon at bounding box center [717, 792] width 45 height 51
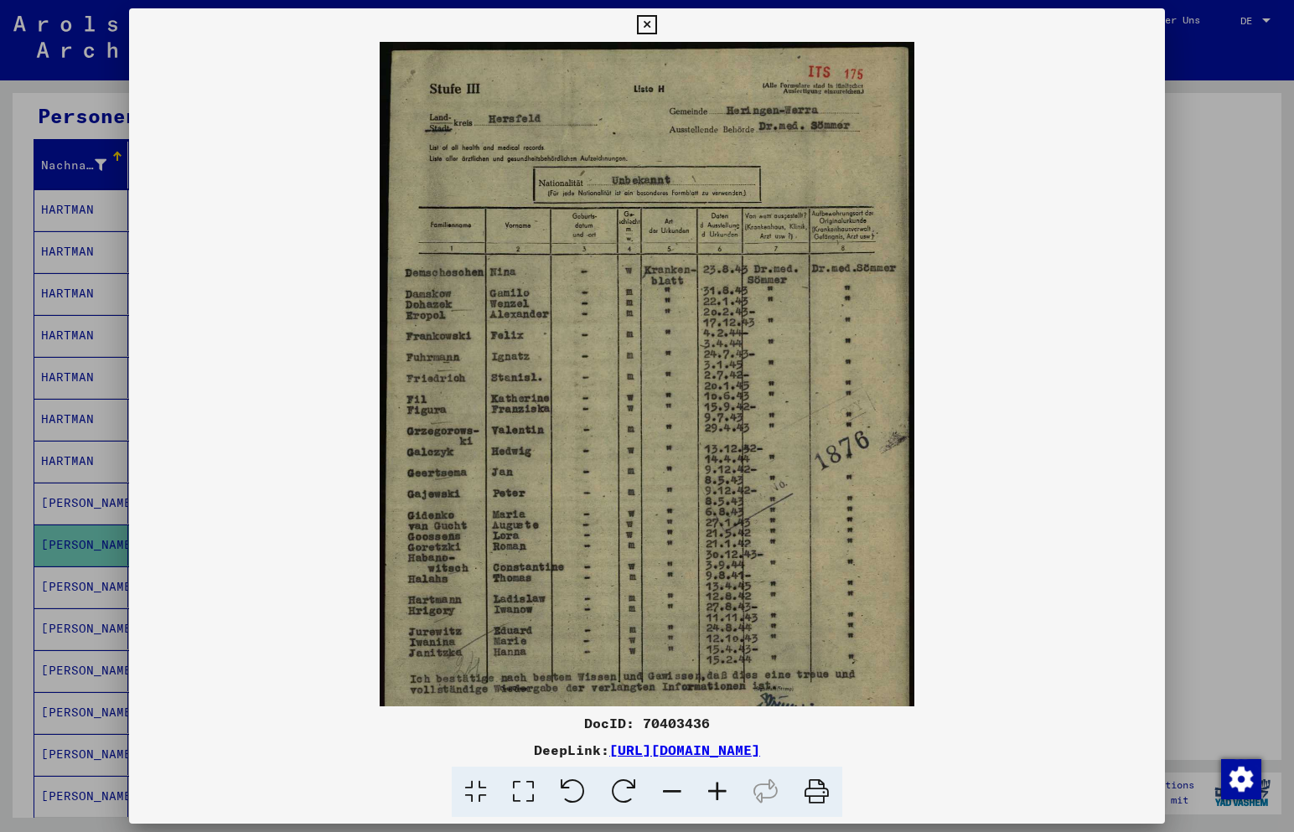
click at [720, 787] on icon at bounding box center [717, 792] width 45 height 51
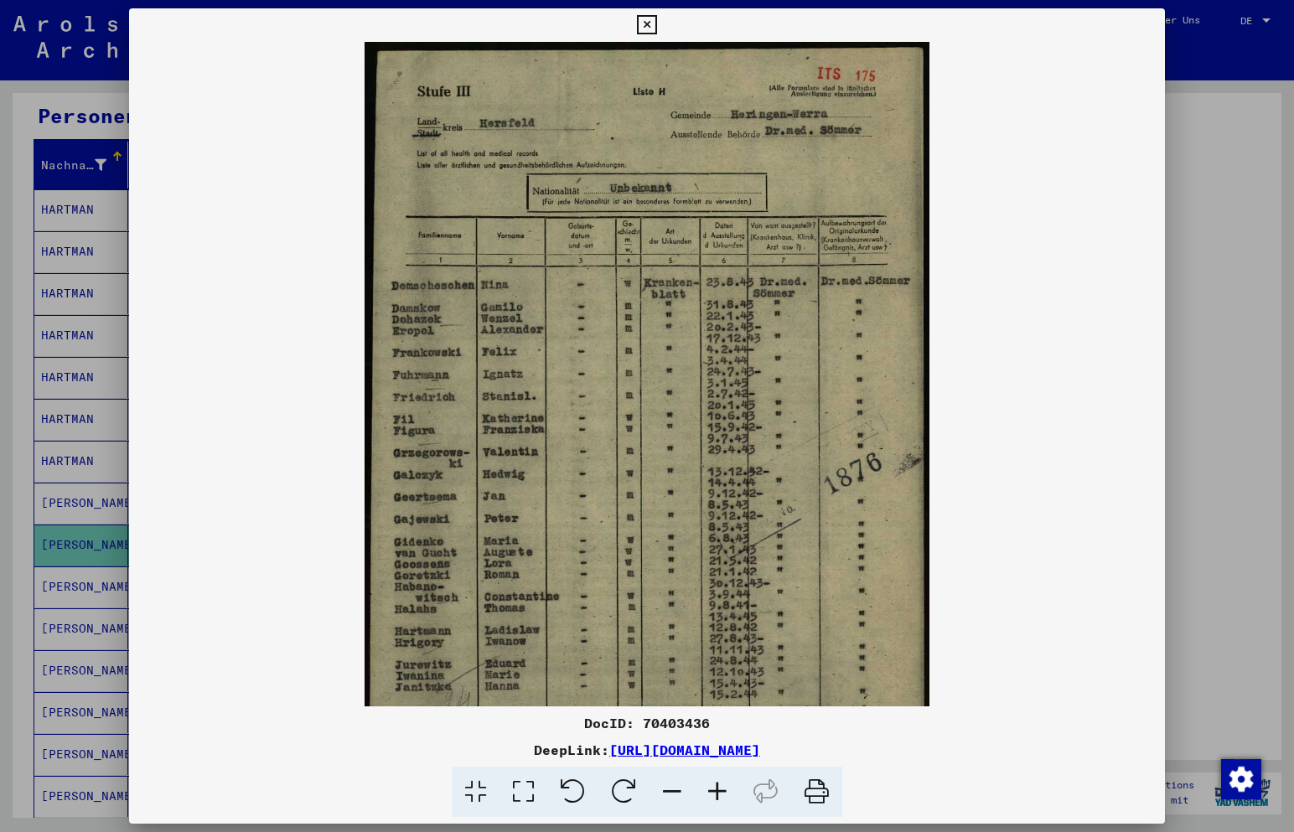
click at [720, 787] on icon at bounding box center [717, 792] width 45 height 51
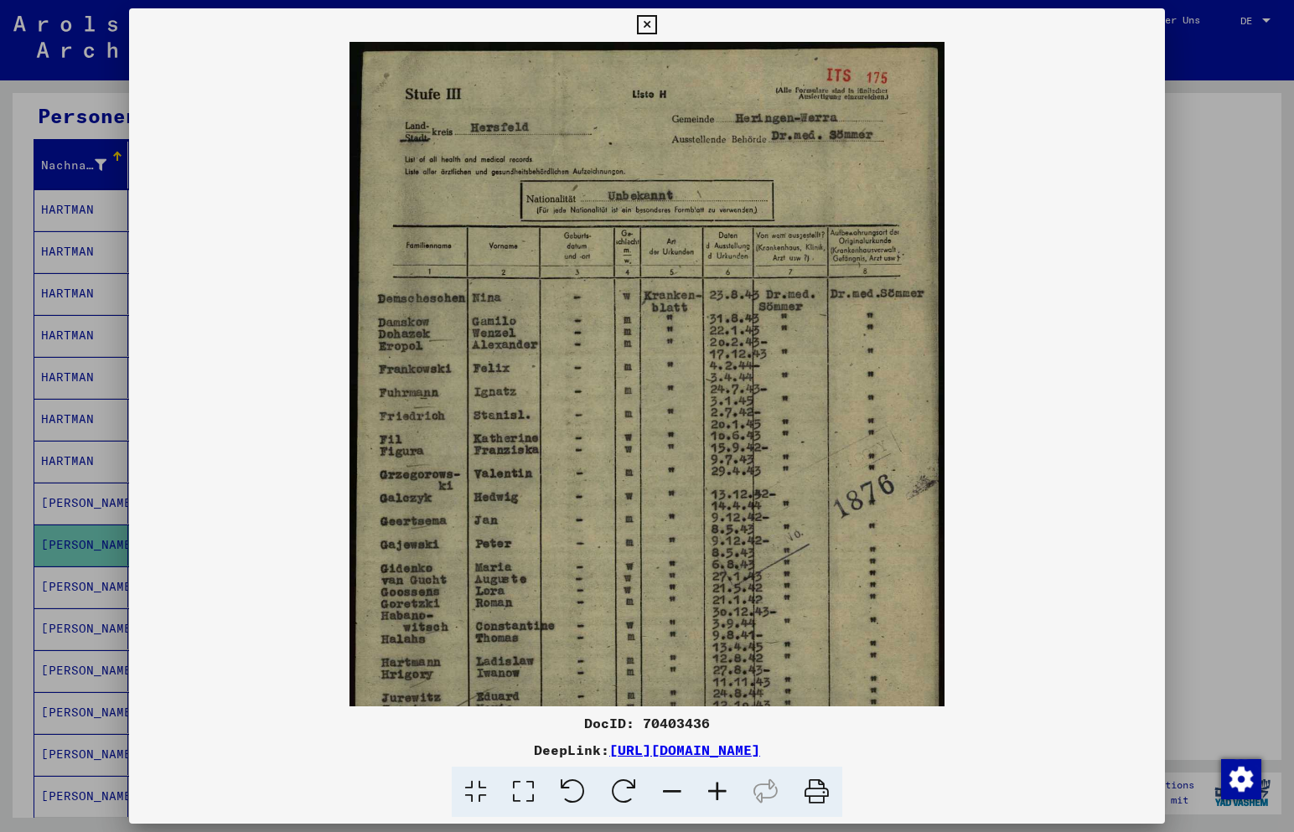
click at [720, 787] on icon at bounding box center [717, 792] width 45 height 51
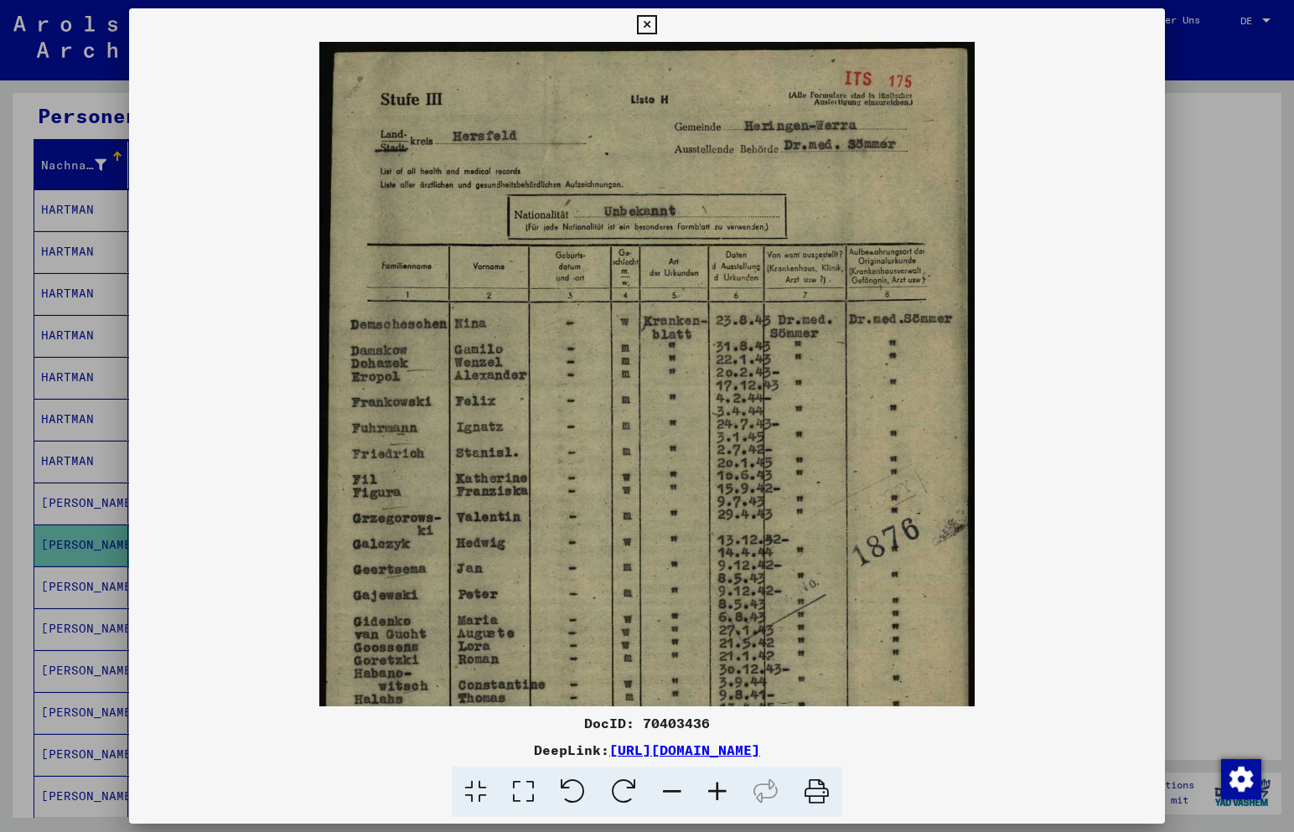
click at [720, 787] on icon at bounding box center [717, 792] width 45 height 51
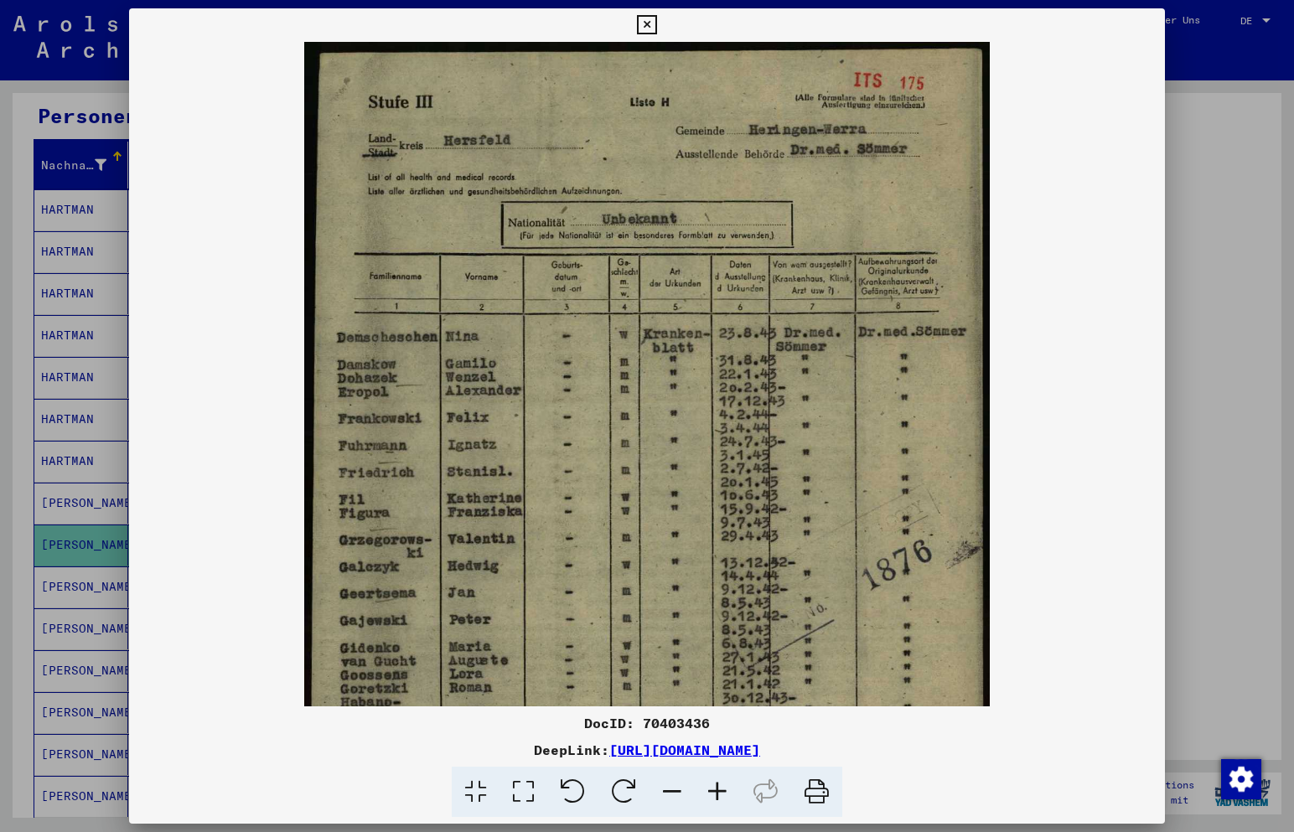
click at [720, 787] on icon at bounding box center [717, 792] width 45 height 51
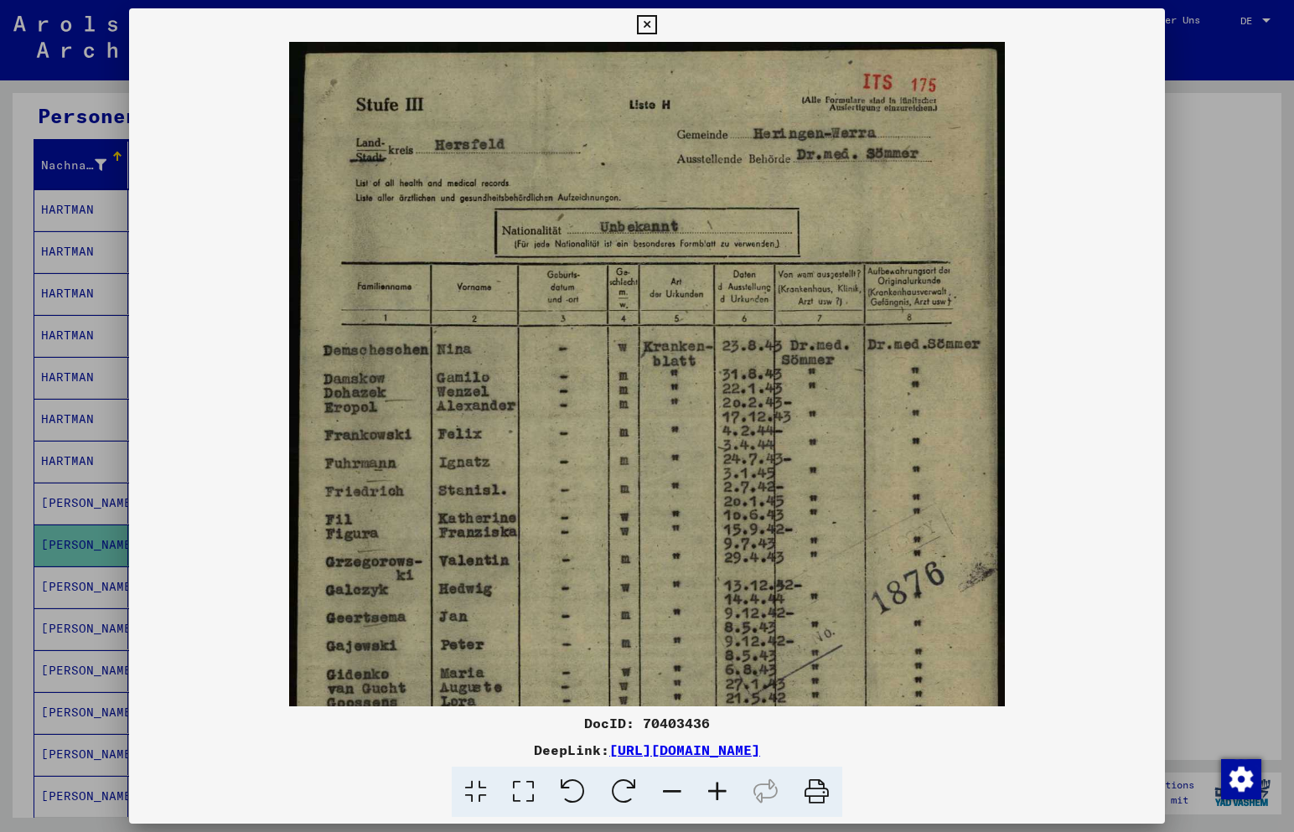
click at [718, 793] on icon at bounding box center [717, 792] width 45 height 51
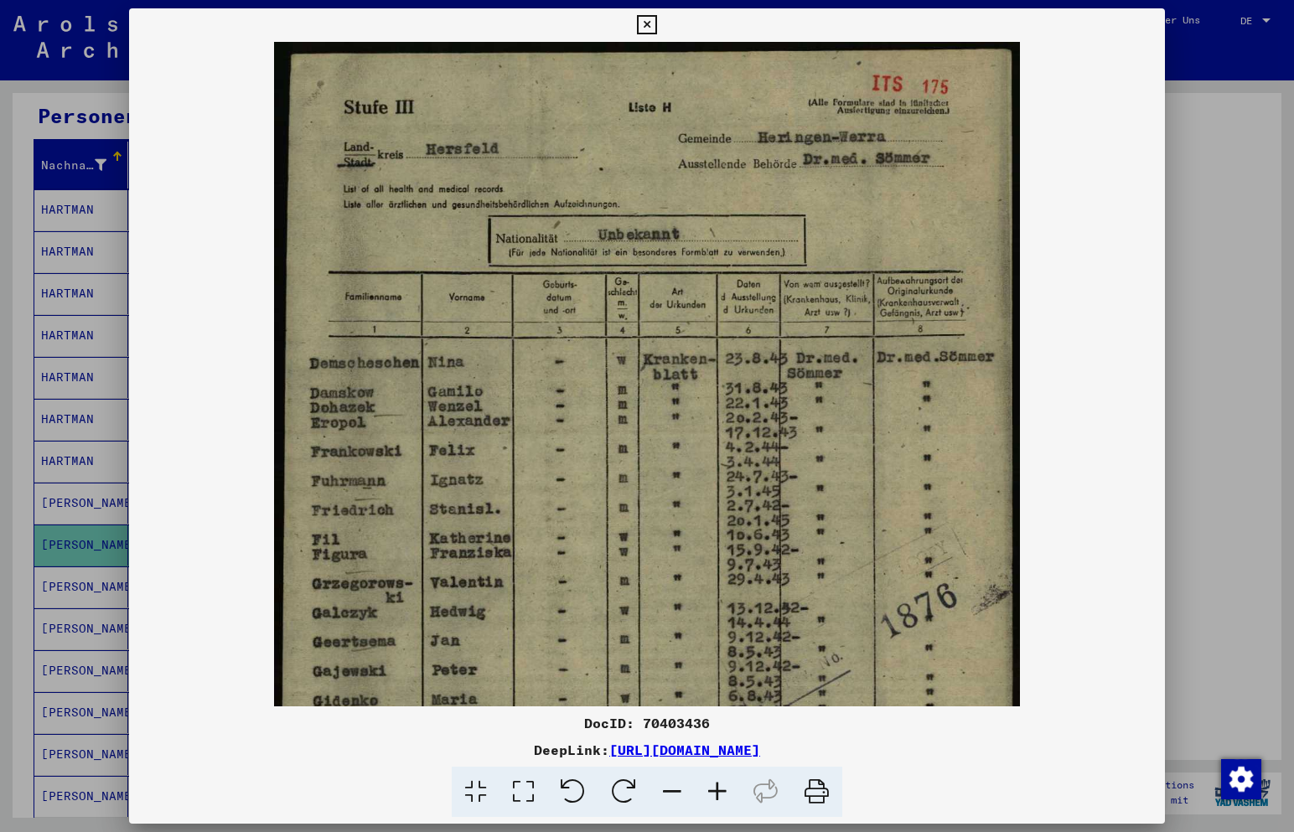
click at [1048, 497] on viewer-one-image at bounding box center [646, 374] width 1035 height 665
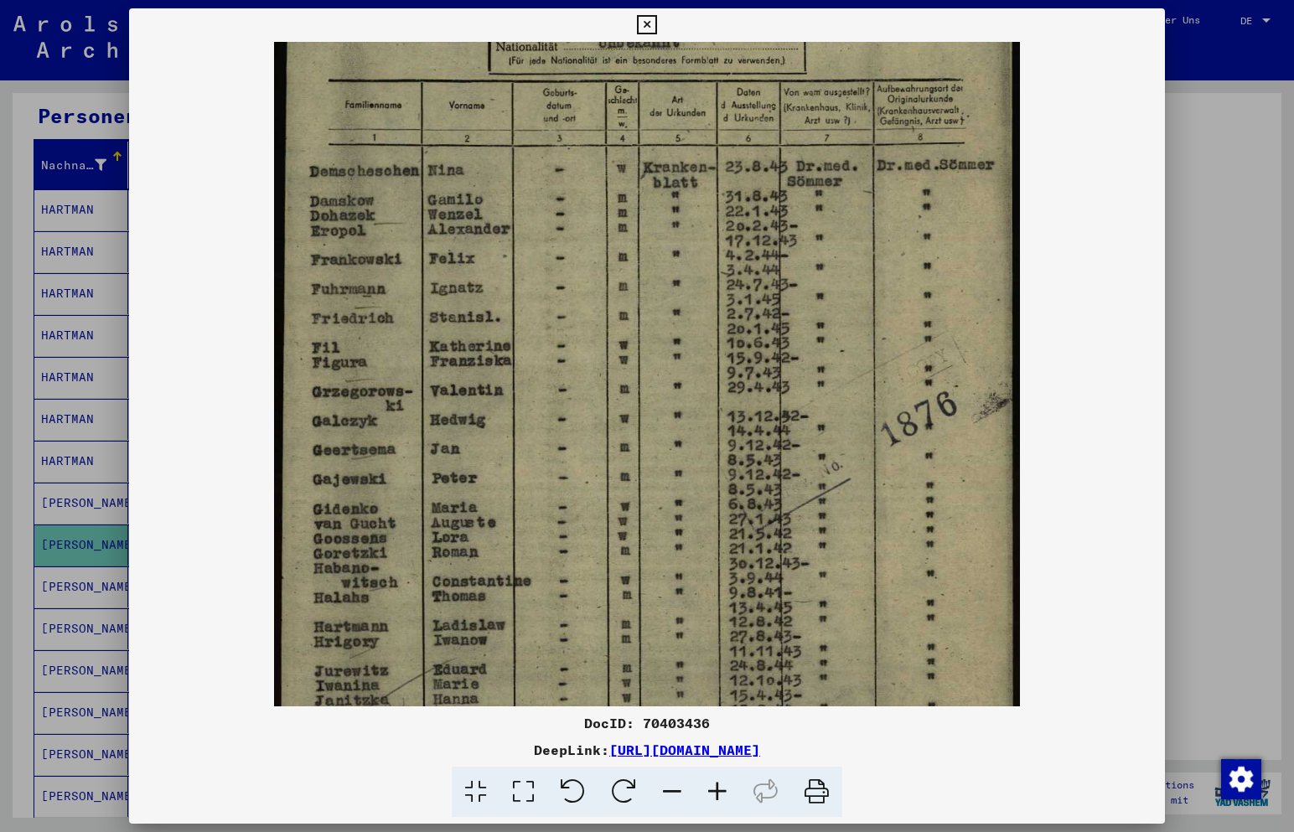
drag, startPoint x: 787, startPoint y: 496, endPoint x: 759, endPoint y: 297, distance: 200.5
click at [760, 300] on img at bounding box center [646, 371] width 745 height 1042
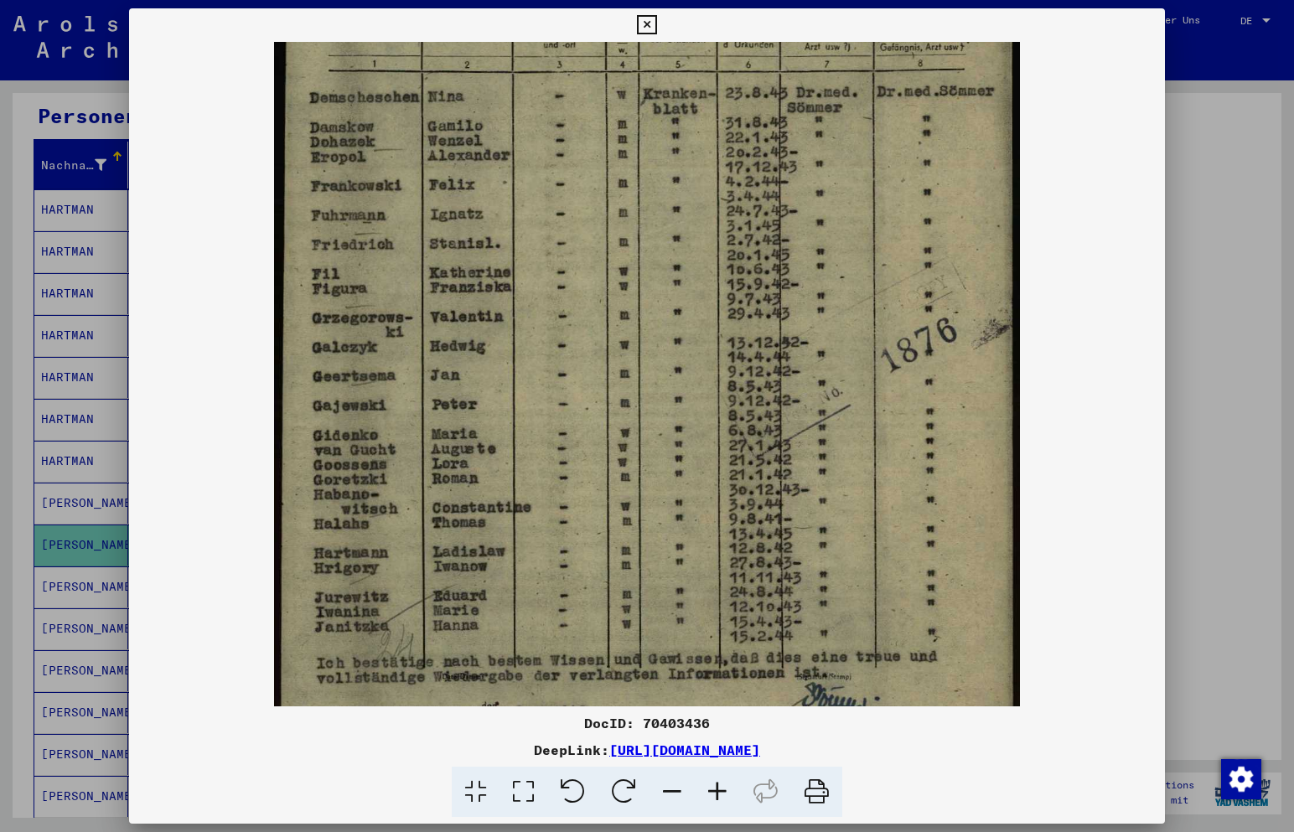
scroll to position [266, 0]
drag, startPoint x: 756, startPoint y: 509, endPoint x: 756, endPoint y: 438, distance: 70.4
click at [756, 438] on img at bounding box center [646, 296] width 745 height 1042
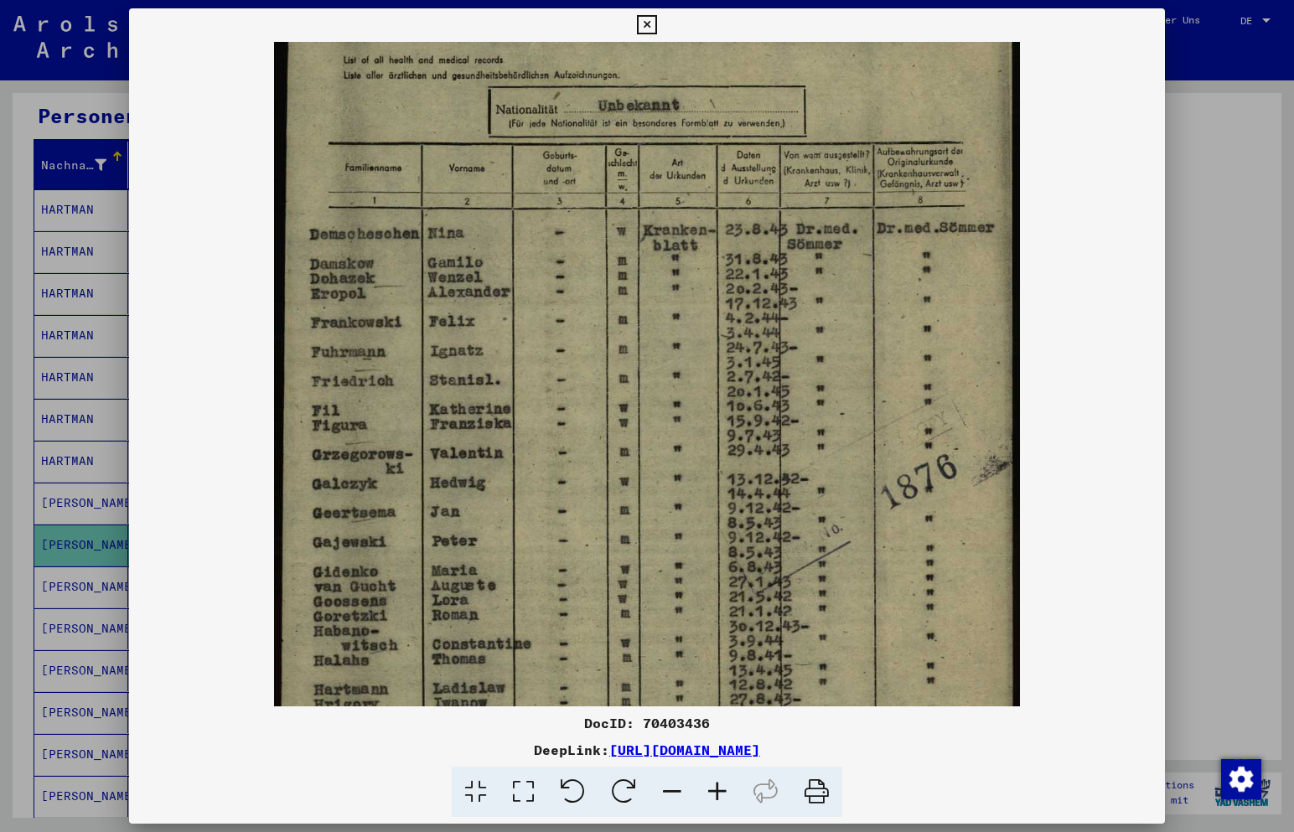
scroll to position [122, 0]
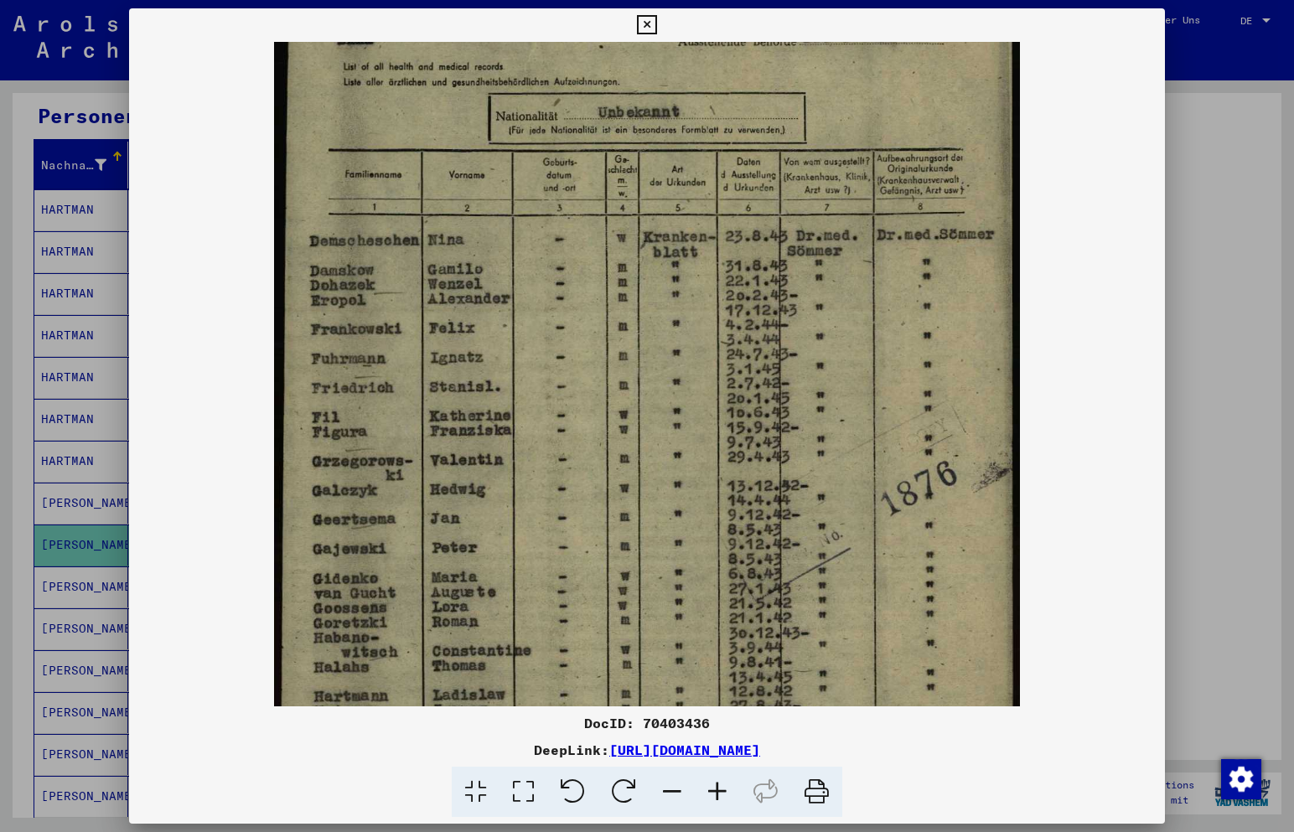
drag, startPoint x: 819, startPoint y: 547, endPoint x: 813, endPoint y: 691, distance: 144.3
click at [813, 691] on img at bounding box center [646, 441] width 745 height 1042
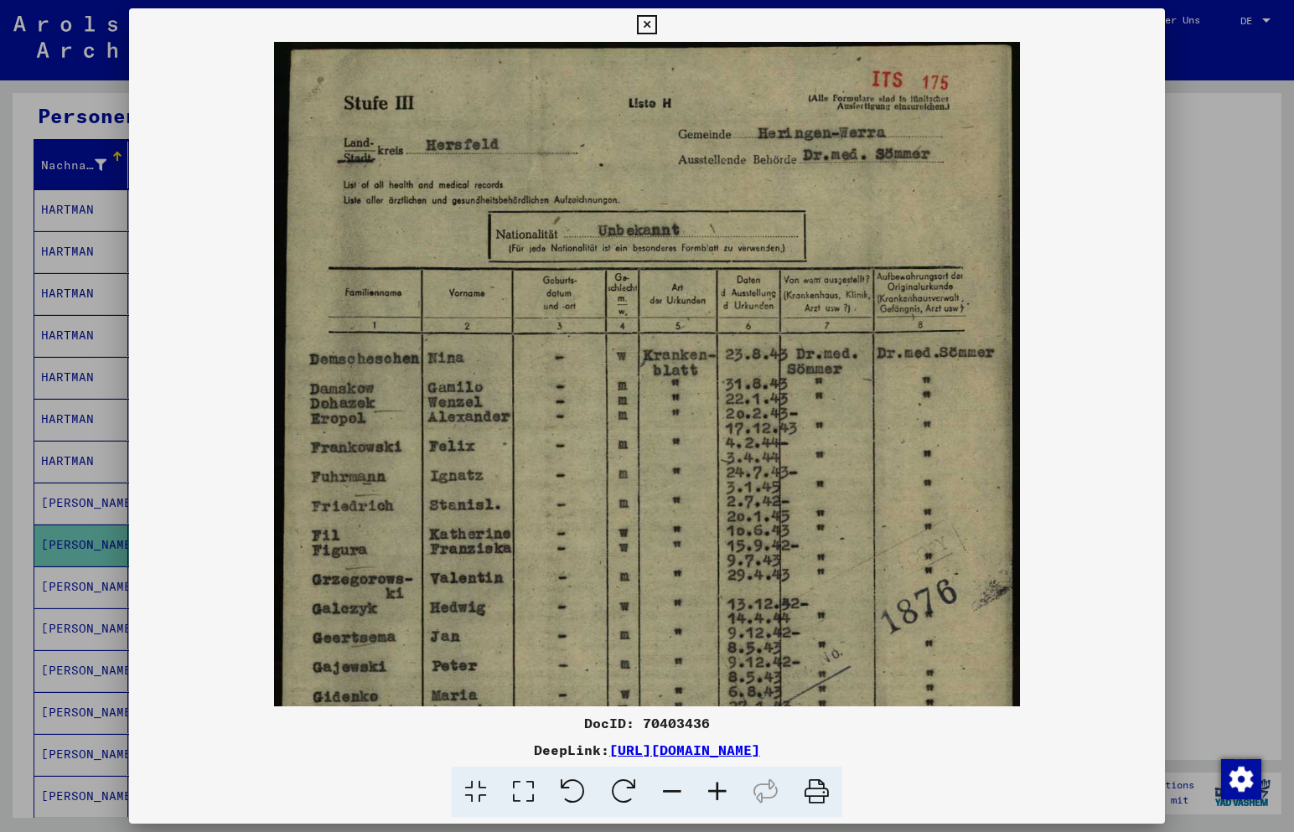
scroll to position [3, 0]
drag, startPoint x: 774, startPoint y: 329, endPoint x: 763, endPoint y: 433, distance: 105.4
click at [763, 433] on img at bounding box center [646, 560] width 745 height 1042
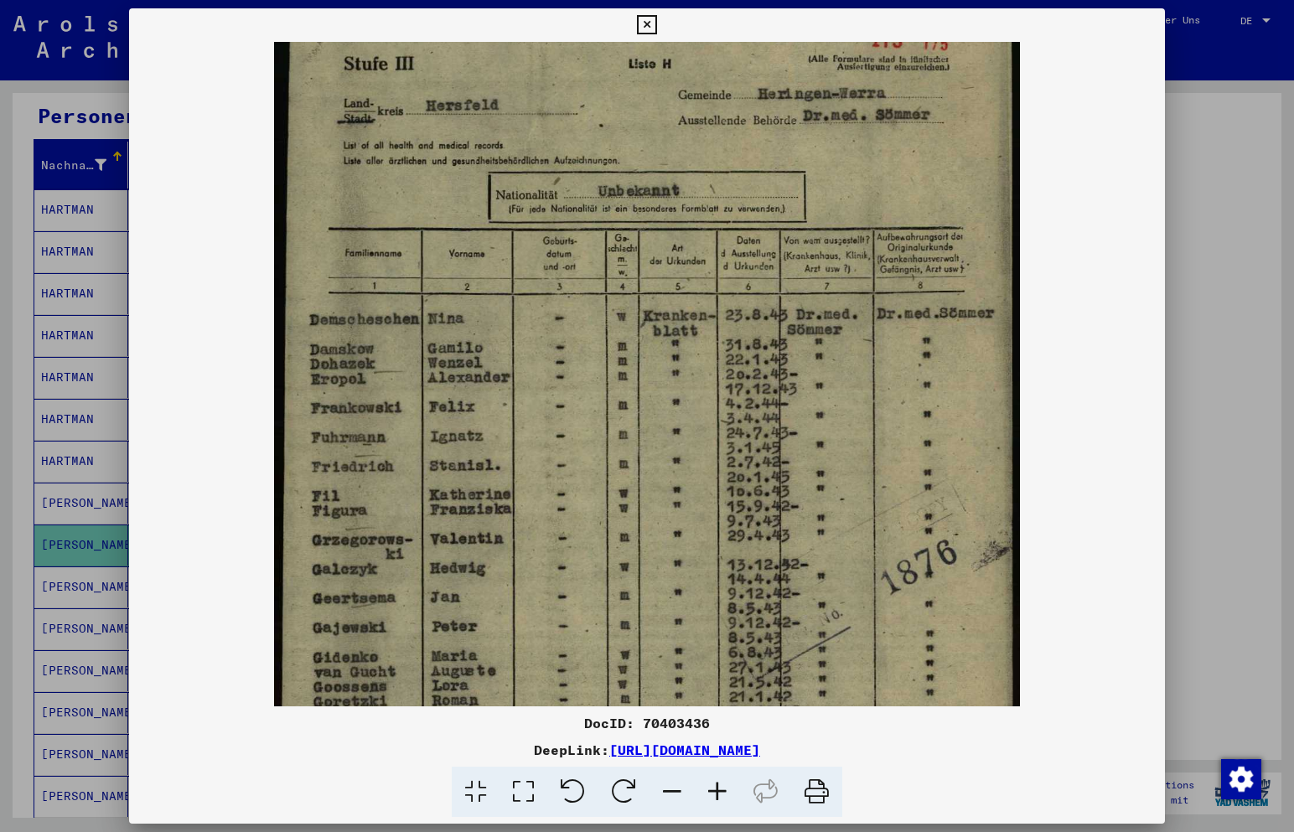
scroll to position [43, 0]
drag, startPoint x: 758, startPoint y: 428, endPoint x: 795, endPoint y: 389, distance: 54.0
click at [795, 389] on img at bounding box center [646, 520] width 745 height 1042
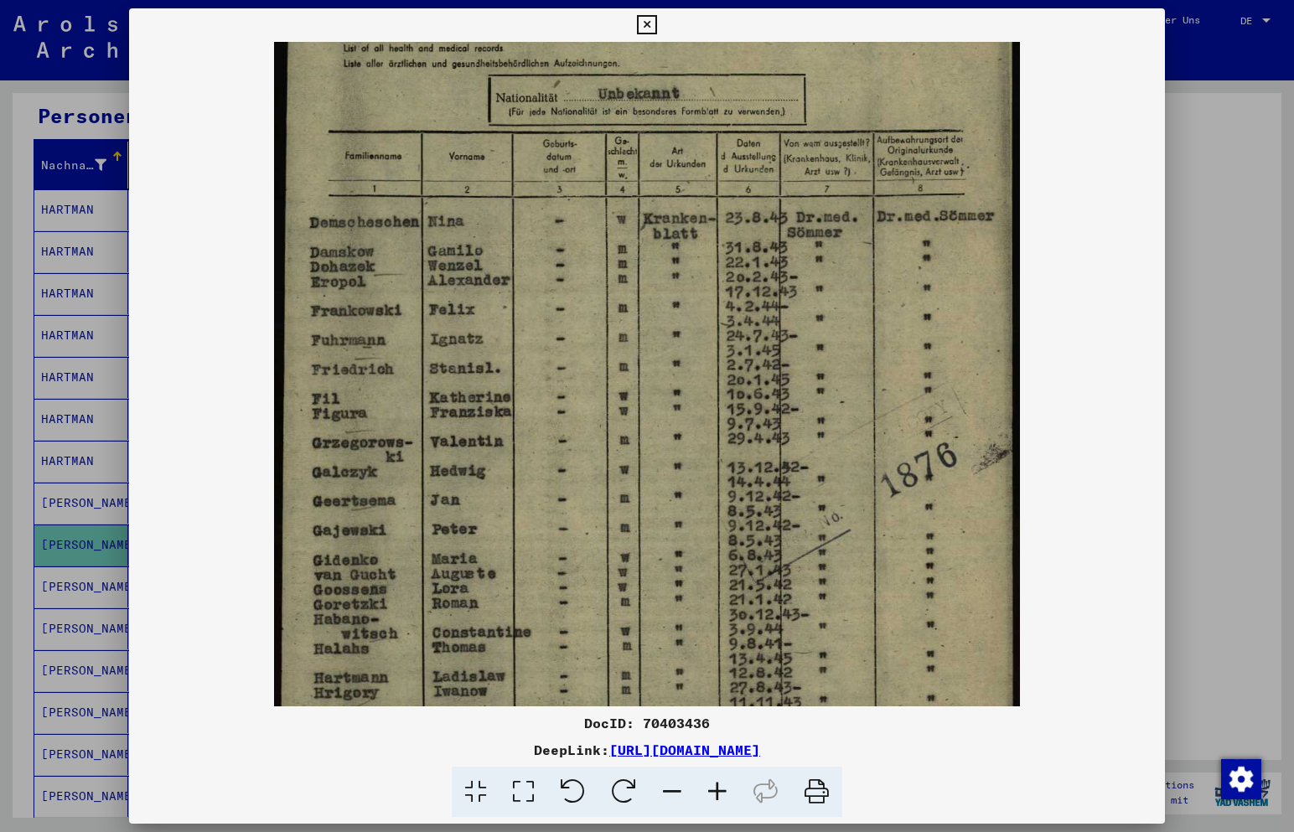
drag, startPoint x: 772, startPoint y: 425, endPoint x: 801, endPoint y: 306, distance: 122.6
click at [798, 320] on img at bounding box center [646, 422] width 745 height 1042
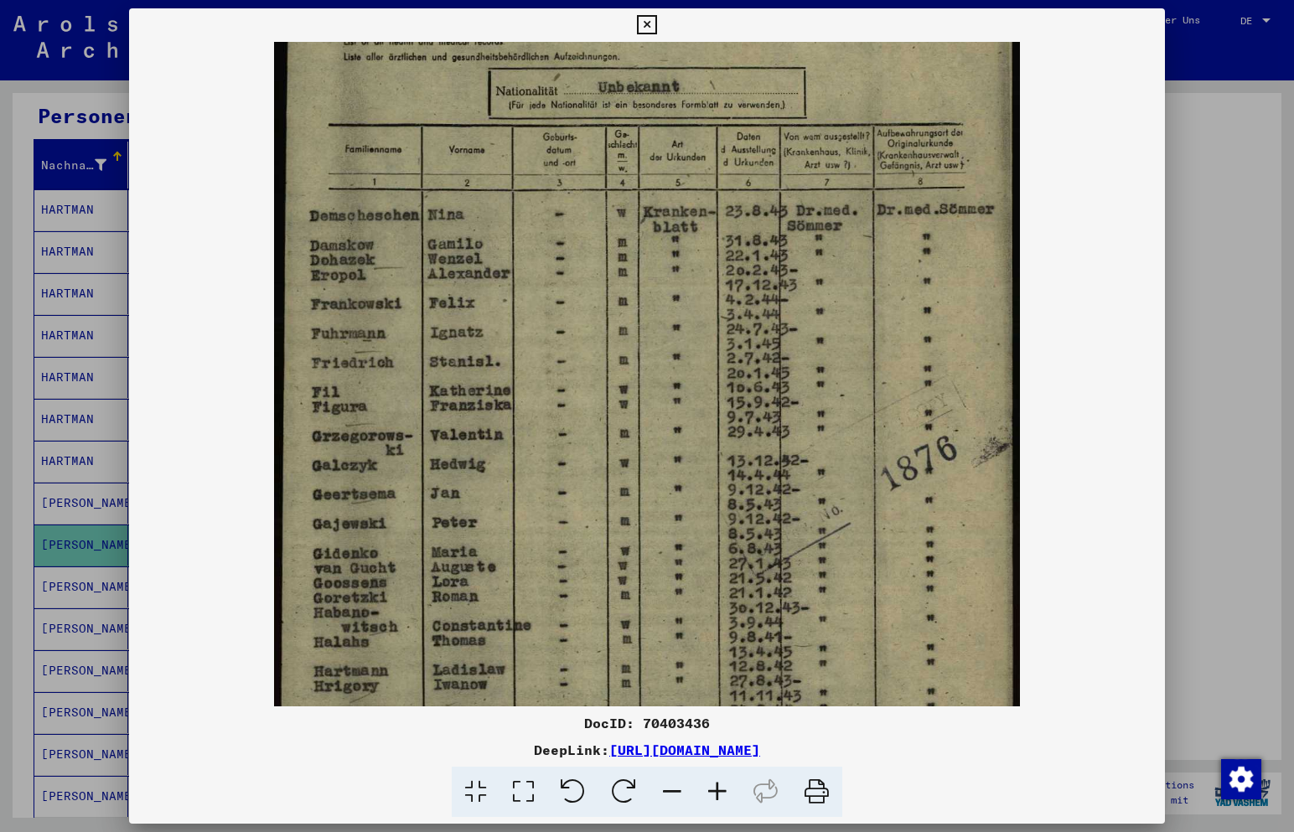
click at [645, 18] on icon at bounding box center [646, 25] width 19 height 20
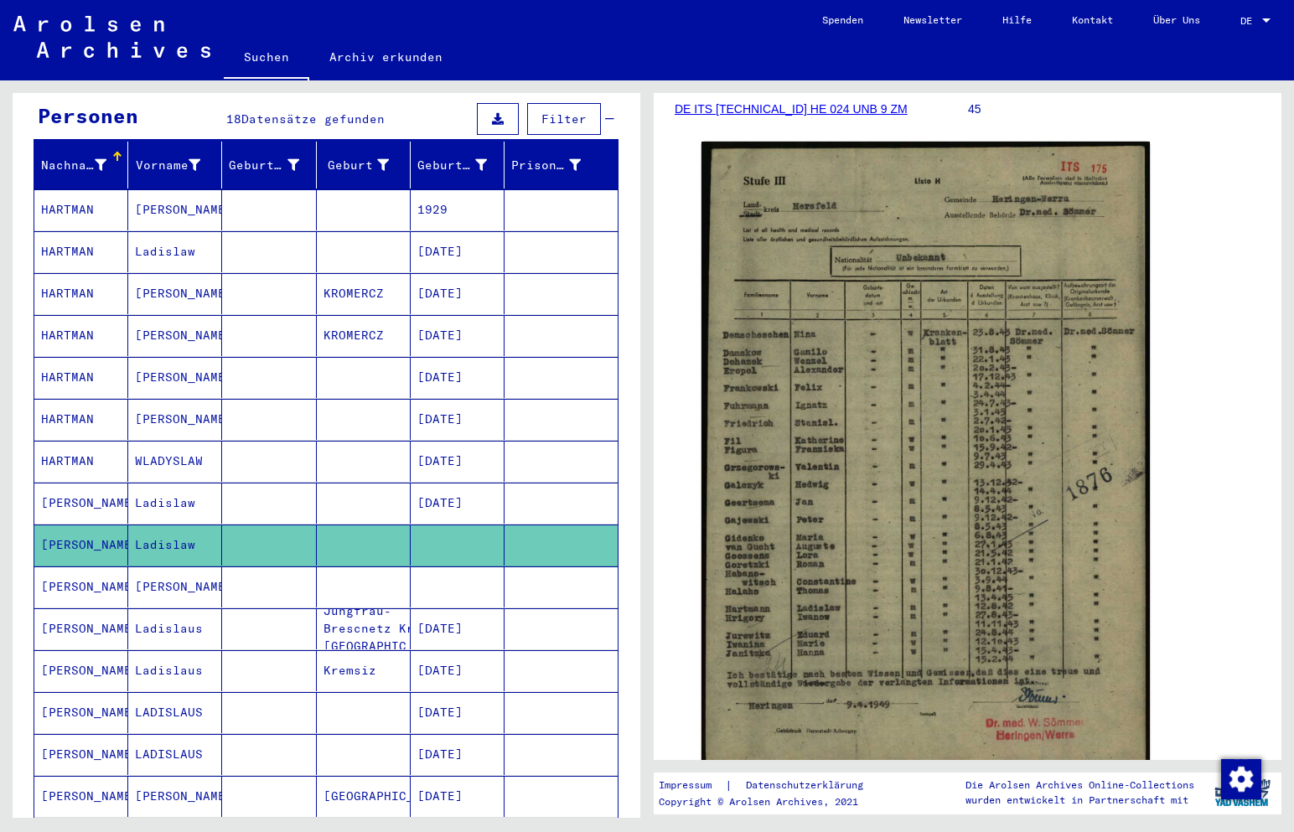
click at [159, 567] on mat-cell "[PERSON_NAME]" at bounding box center [175, 586] width 94 height 41
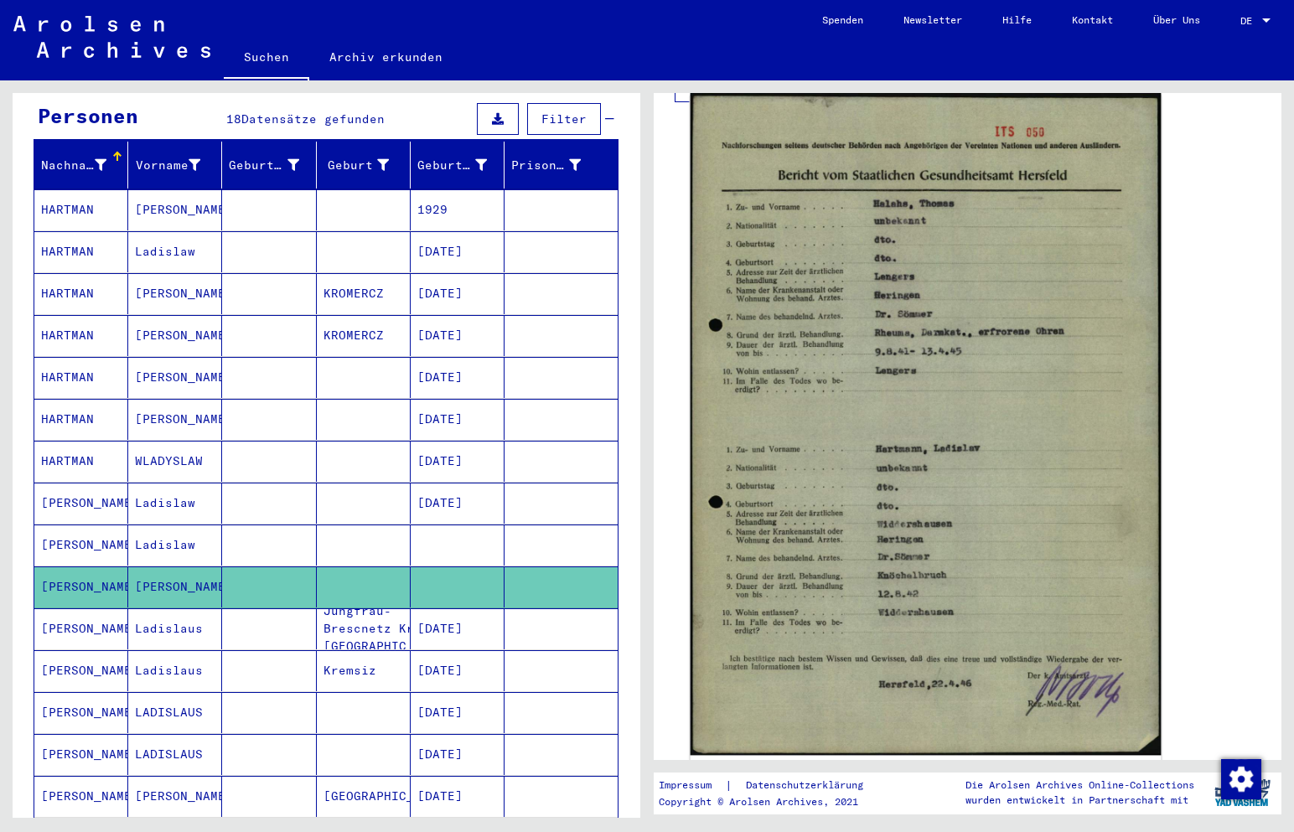
scroll to position [335, 0]
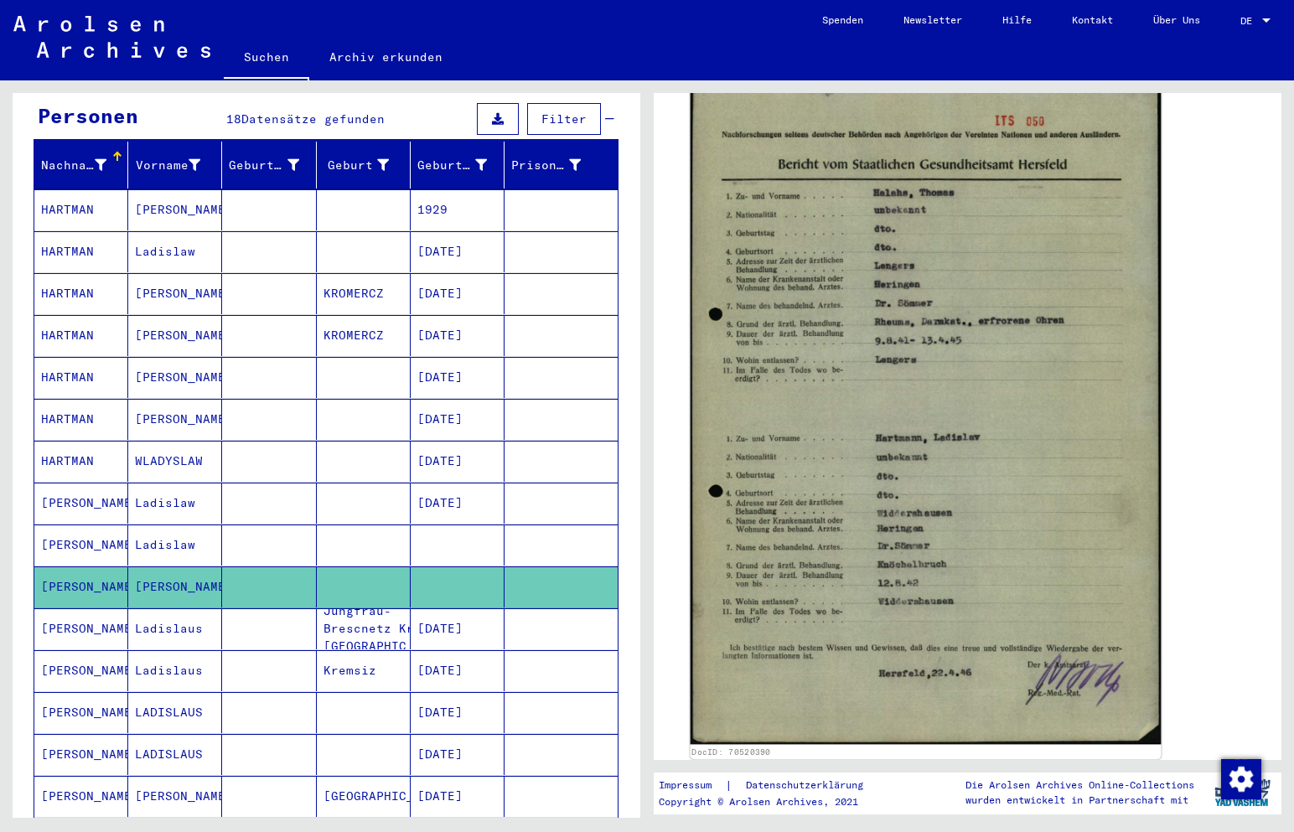
click at [894, 401] on img at bounding box center [926, 413] width 471 height 663
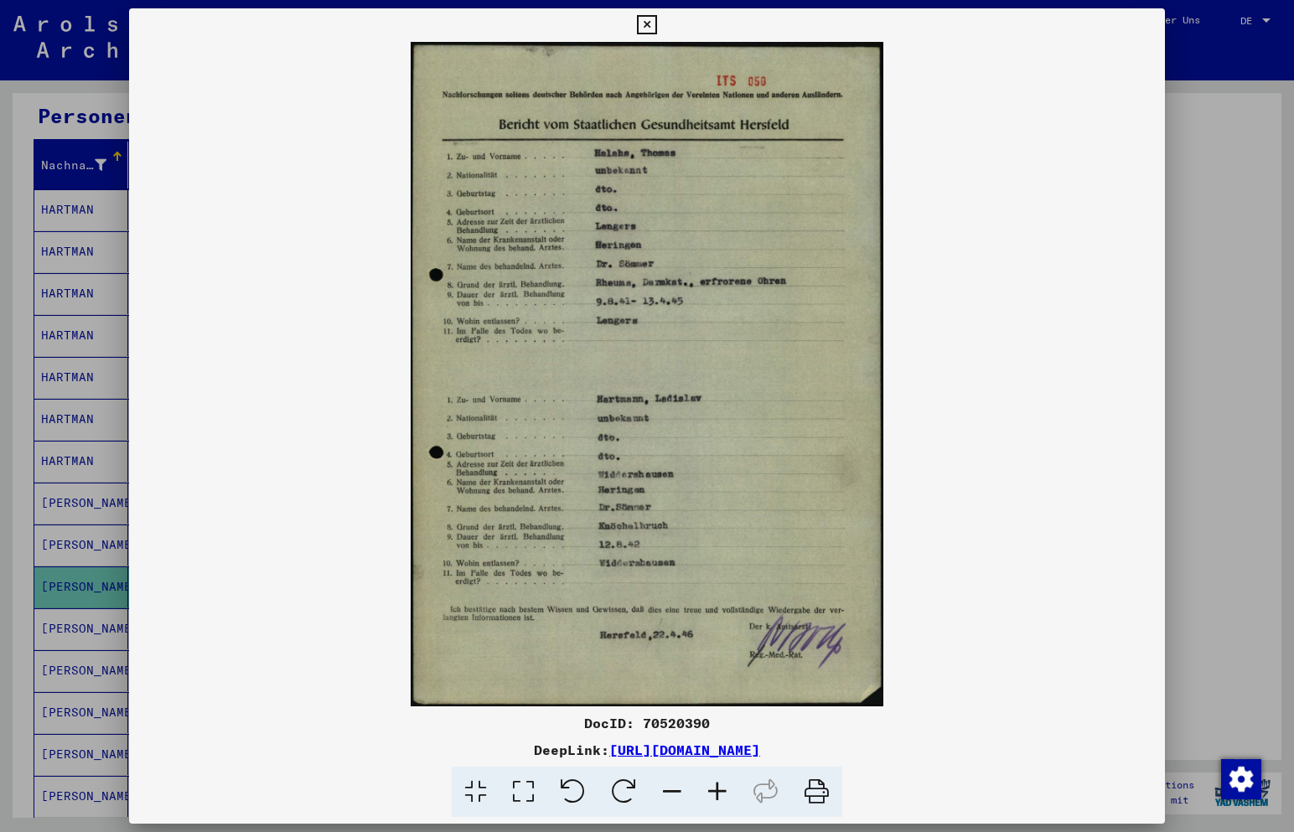
click at [717, 795] on icon at bounding box center [717, 792] width 45 height 51
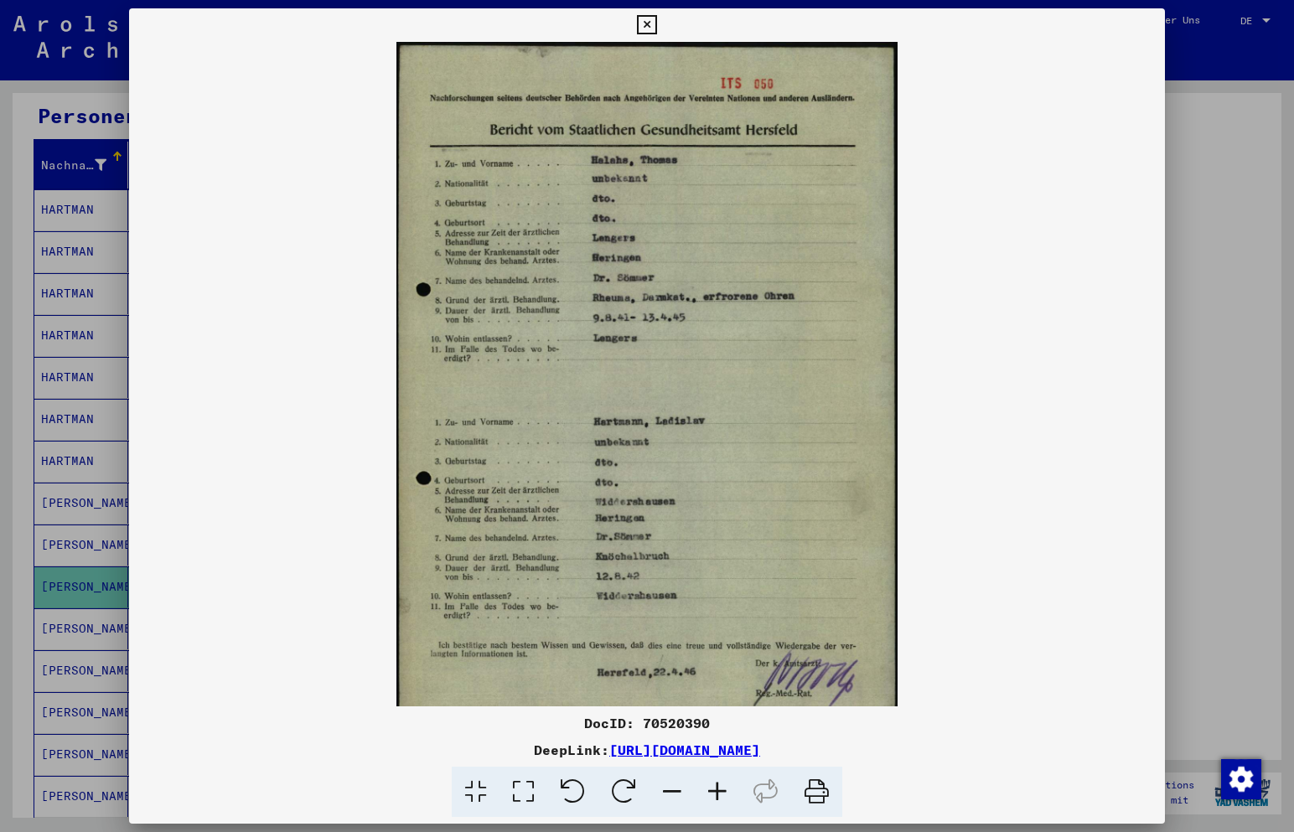
click at [717, 795] on icon at bounding box center [717, 792] width 45 height 51
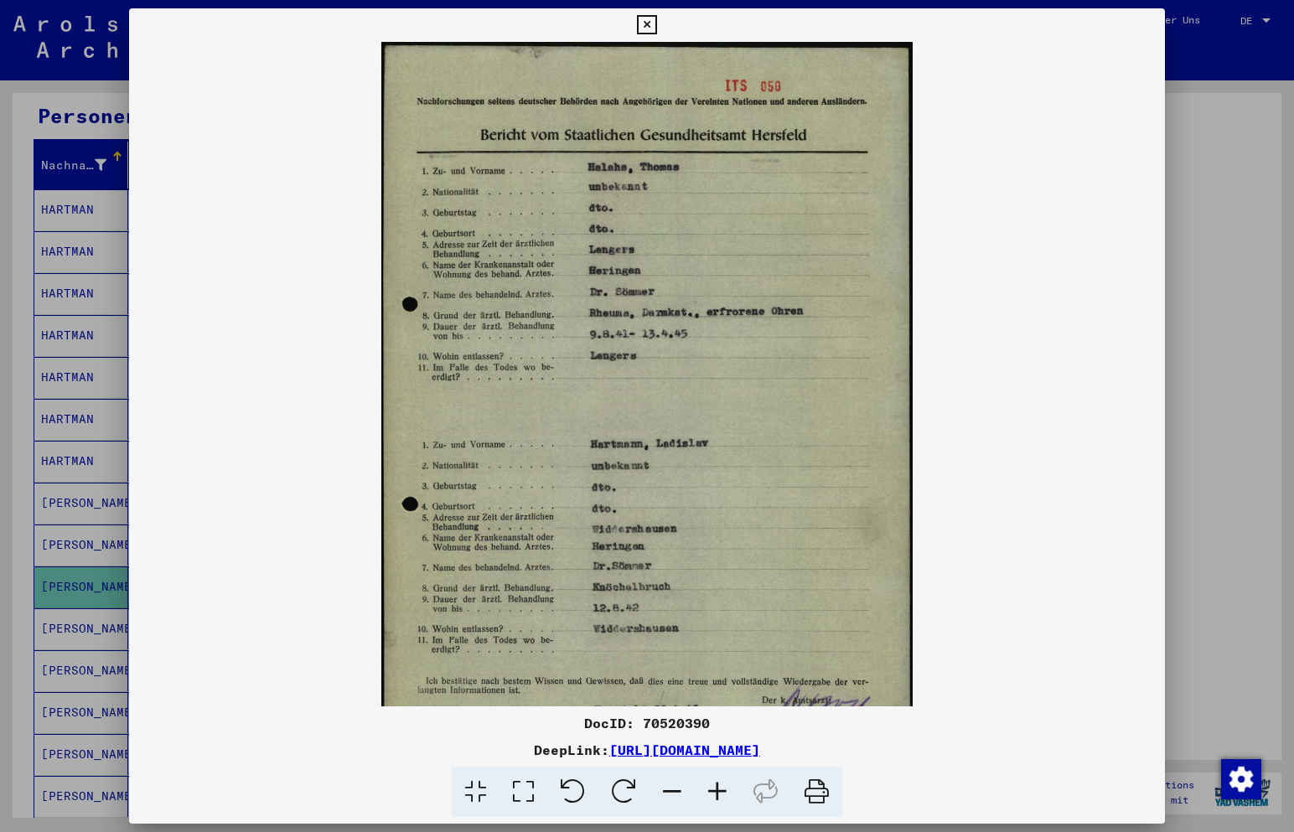
click at [717, 795] on icon at bounding box center [717, 792] width 45 height 51
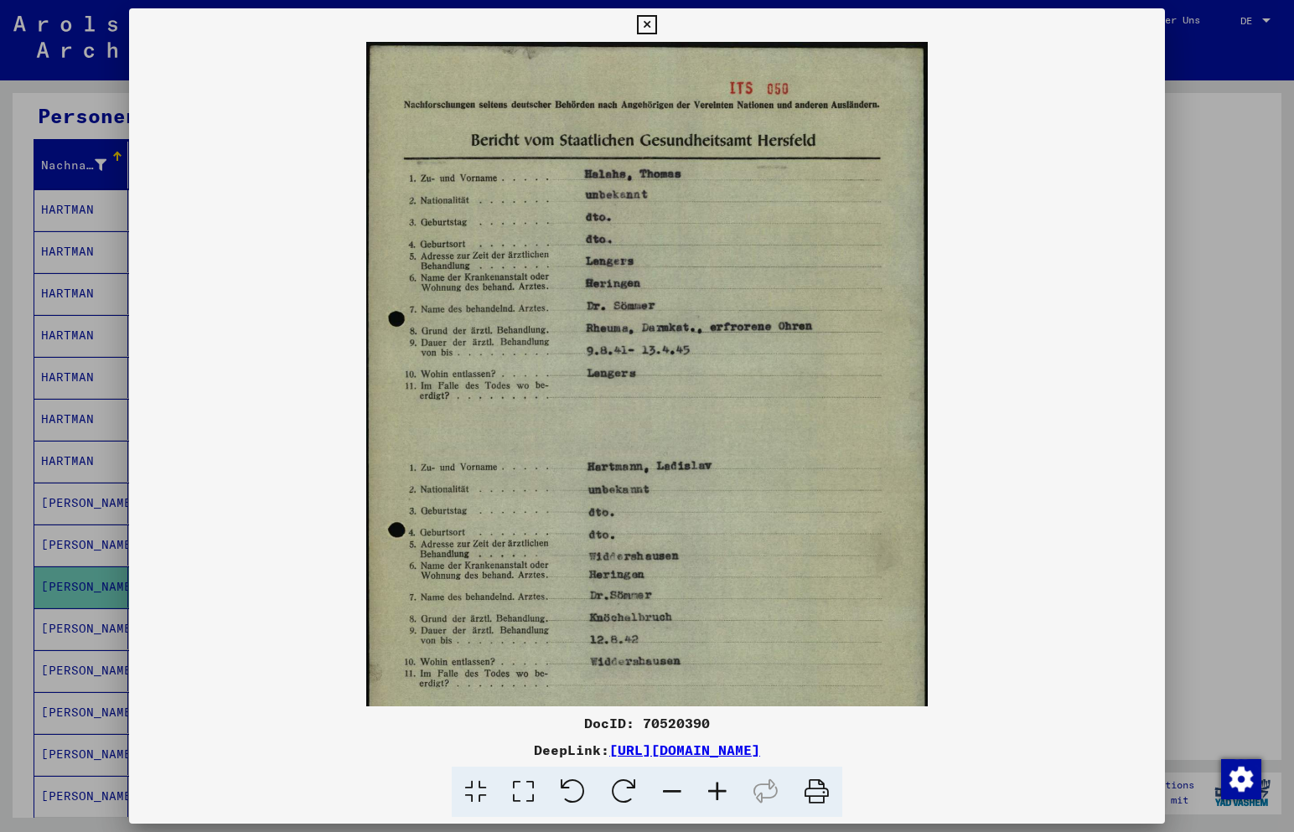
click at [717, 795] on icon at bounding box center [717, 792] width 45 height 51
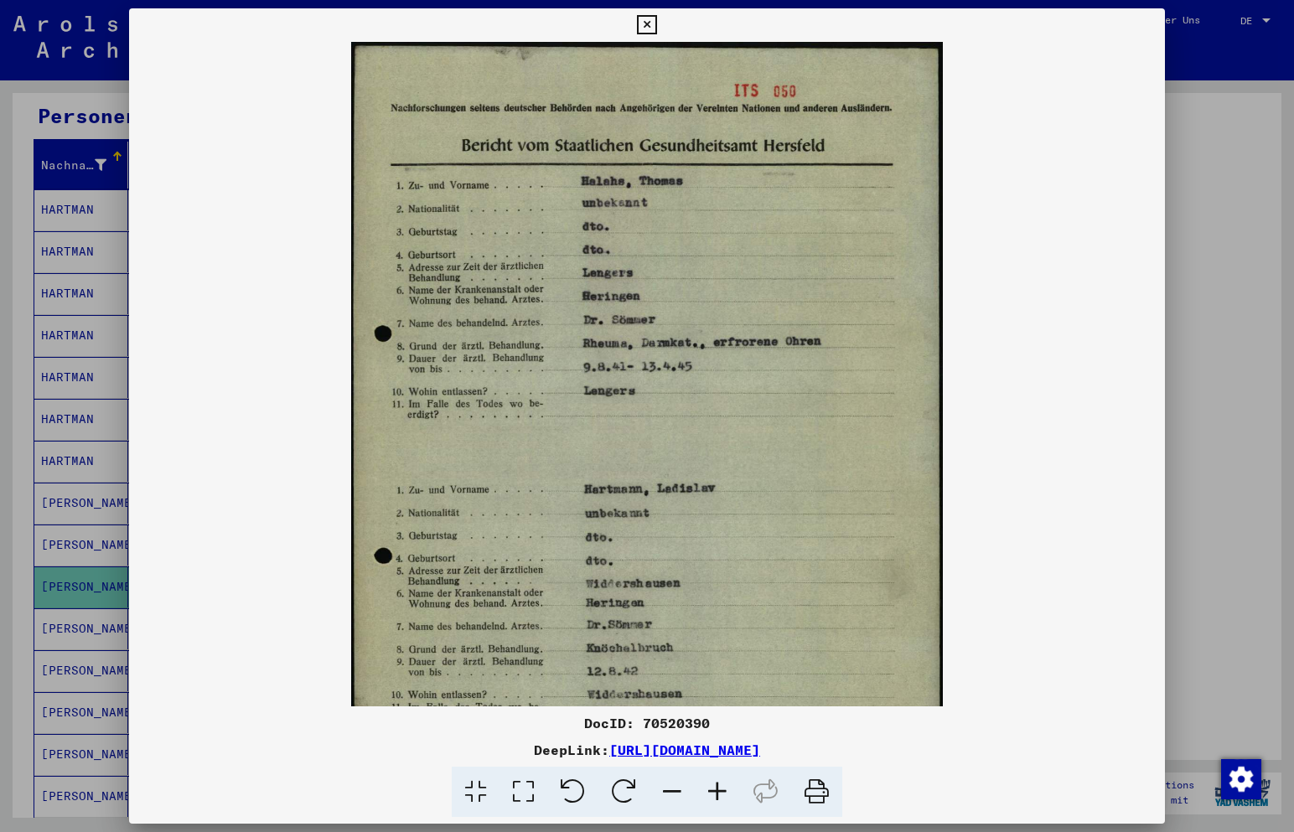
click at [717, 795] on icon at bounding box center [717, 792] width 45 height 51
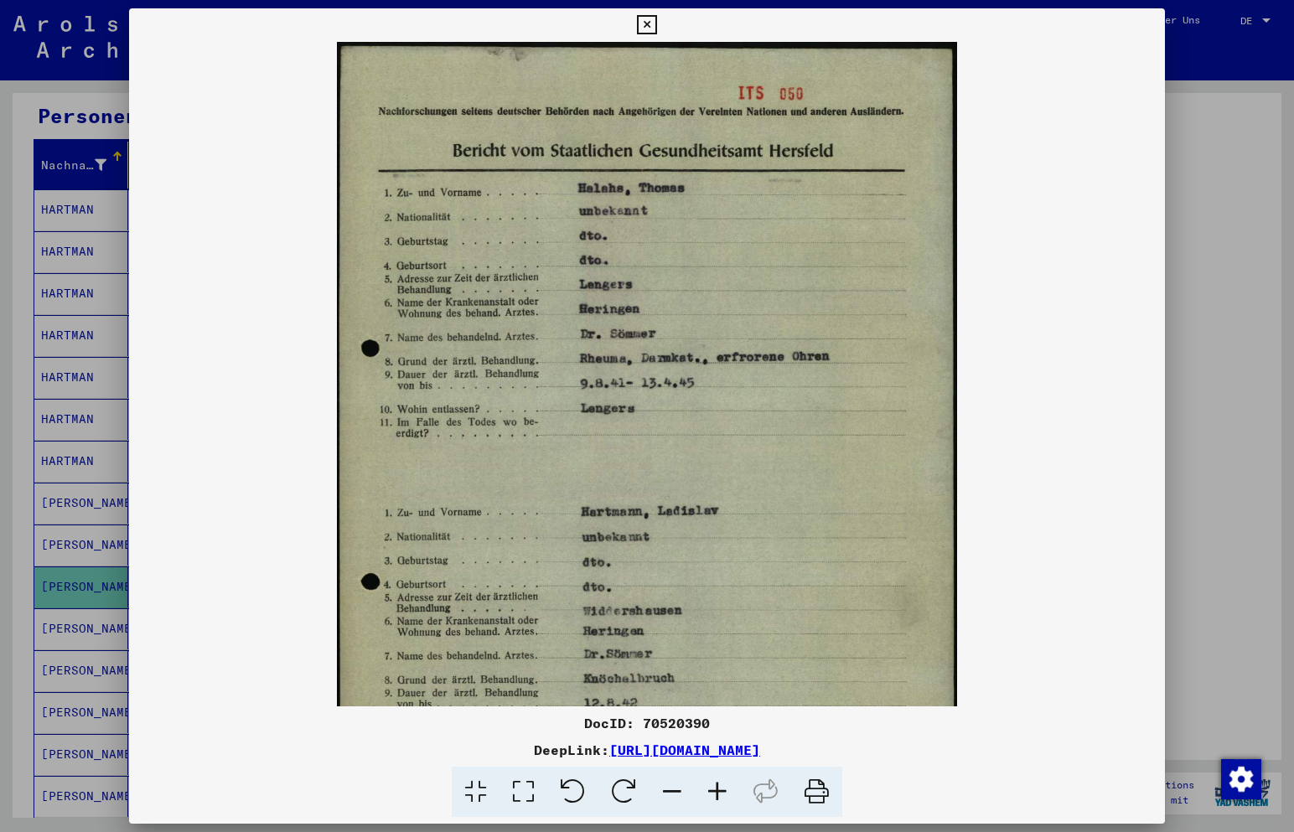
click at [717, 795] on icon at bounding box center [717, 792] width 45 height 51
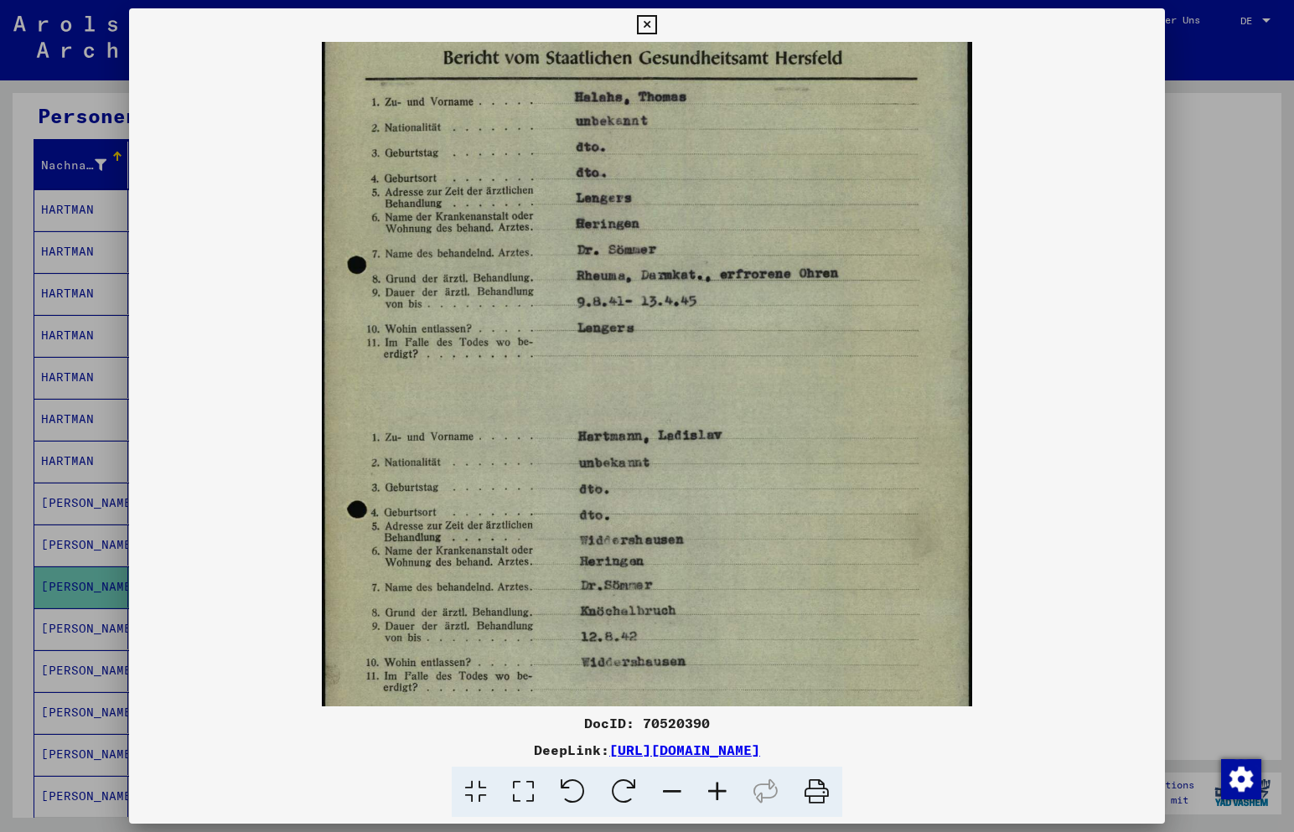
scroll to position [112, 0]
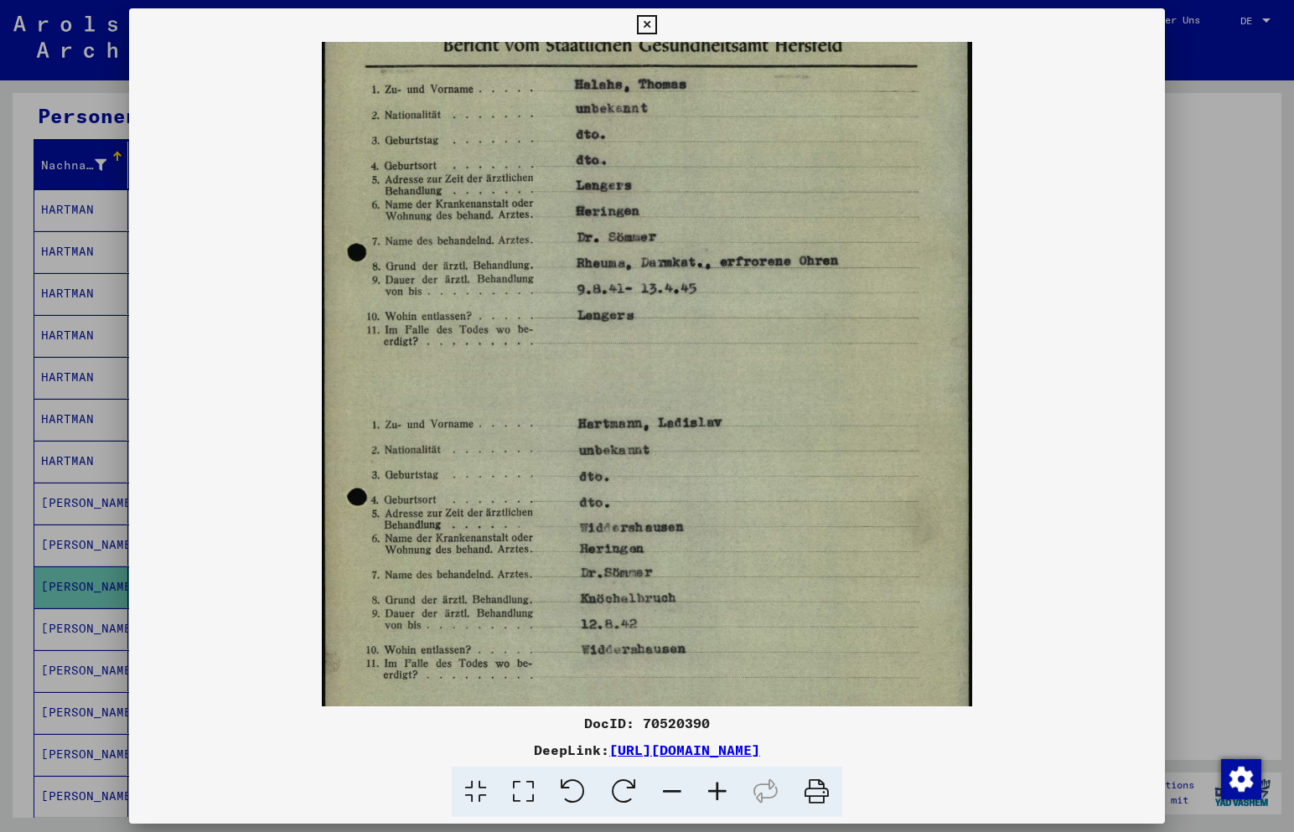
drag, startPoint x: 735, startPoint y: 571, endPoint x: 745, endPoint y: 457, distance: 114.4
click at [744, 458] on img at bounding box center [647, 389] width 650 height 916
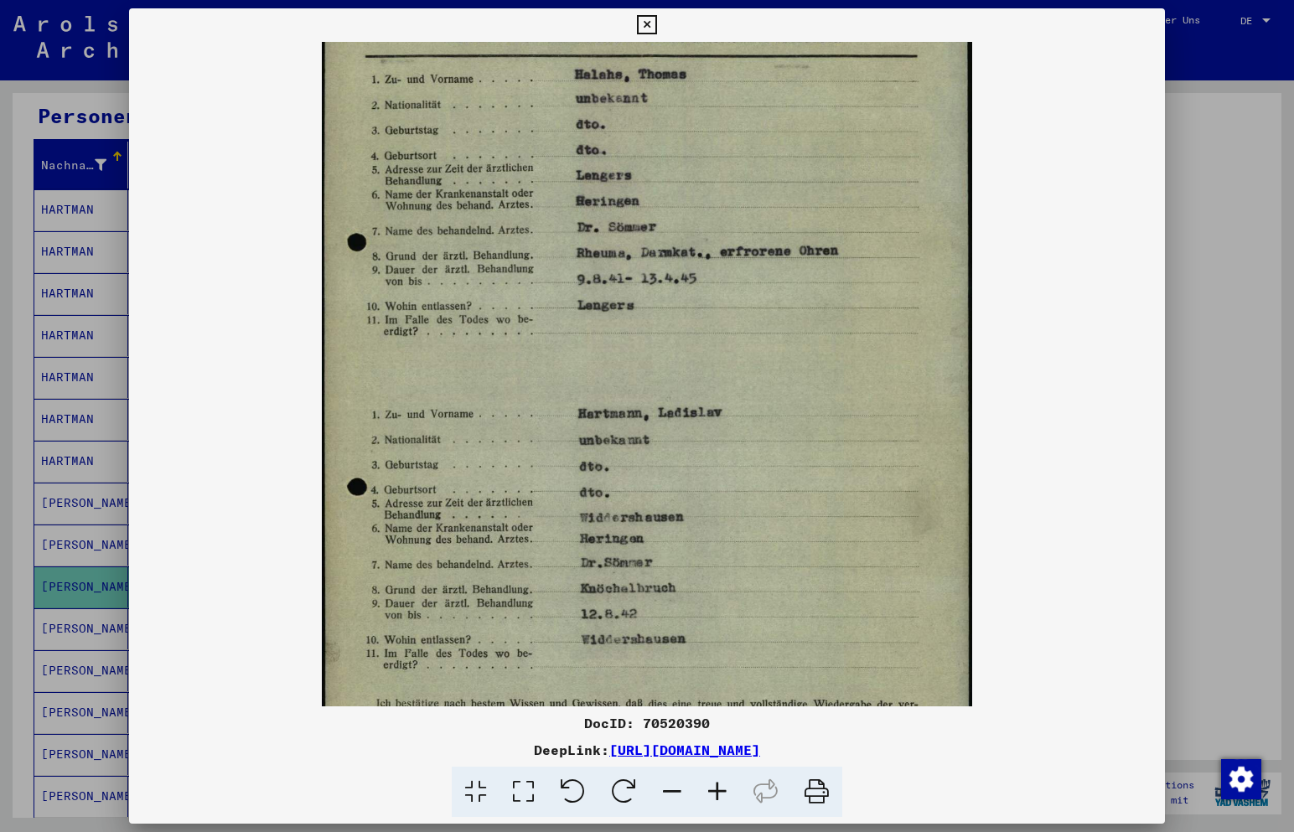
scroll to position [122, 0]
drag, startPoint x: 755, startPoint y: 545, endPoint x: 760, endPoint y: 535, distance: 11.2
click at [760, 535] on img at bounding box center [647, 378] width 650 height 916
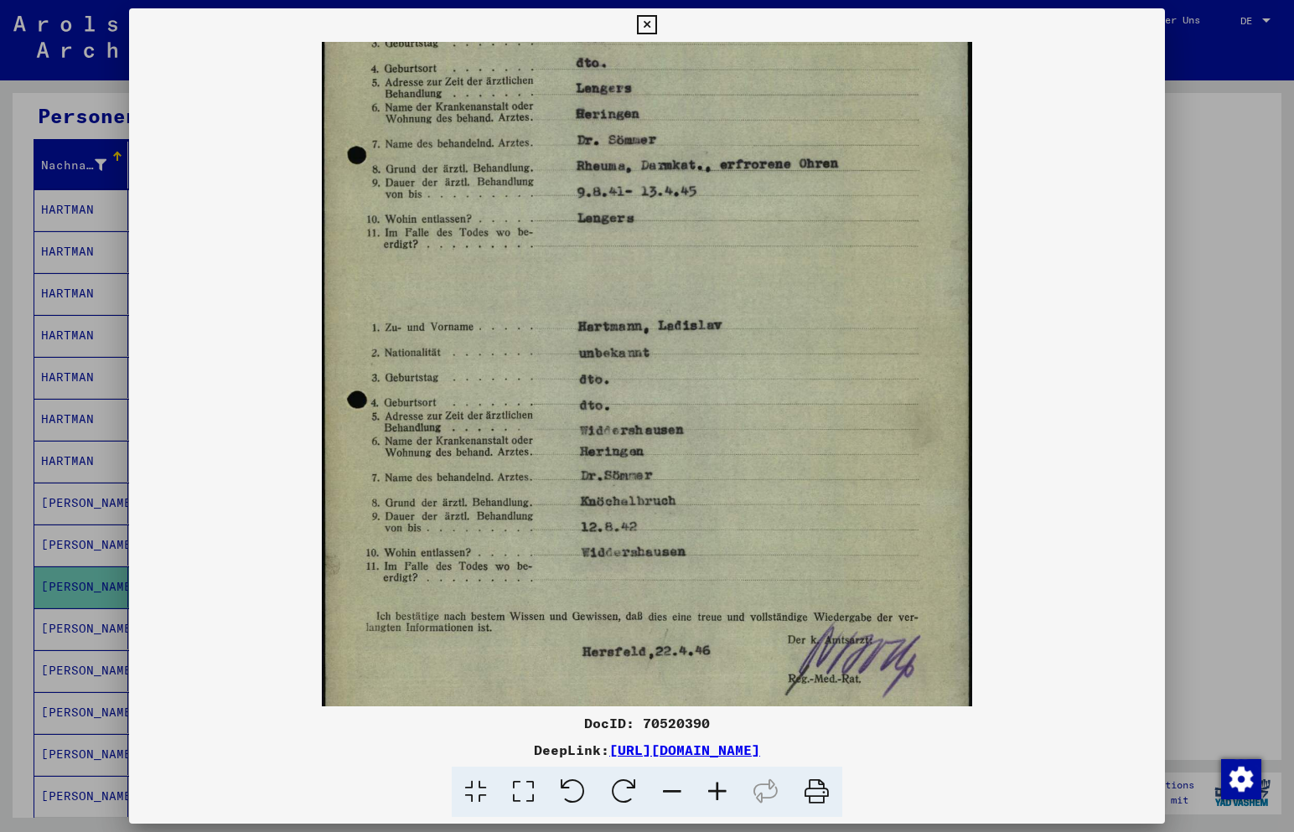
scroll to position [210, 0]
drag, startPoint x: 725, startPoint y: 442, endPoint x: 754, endPoint y: 355, distance: 92.0
click at [754, 355] on img at bounding box center [647, 290] width 650 height 916
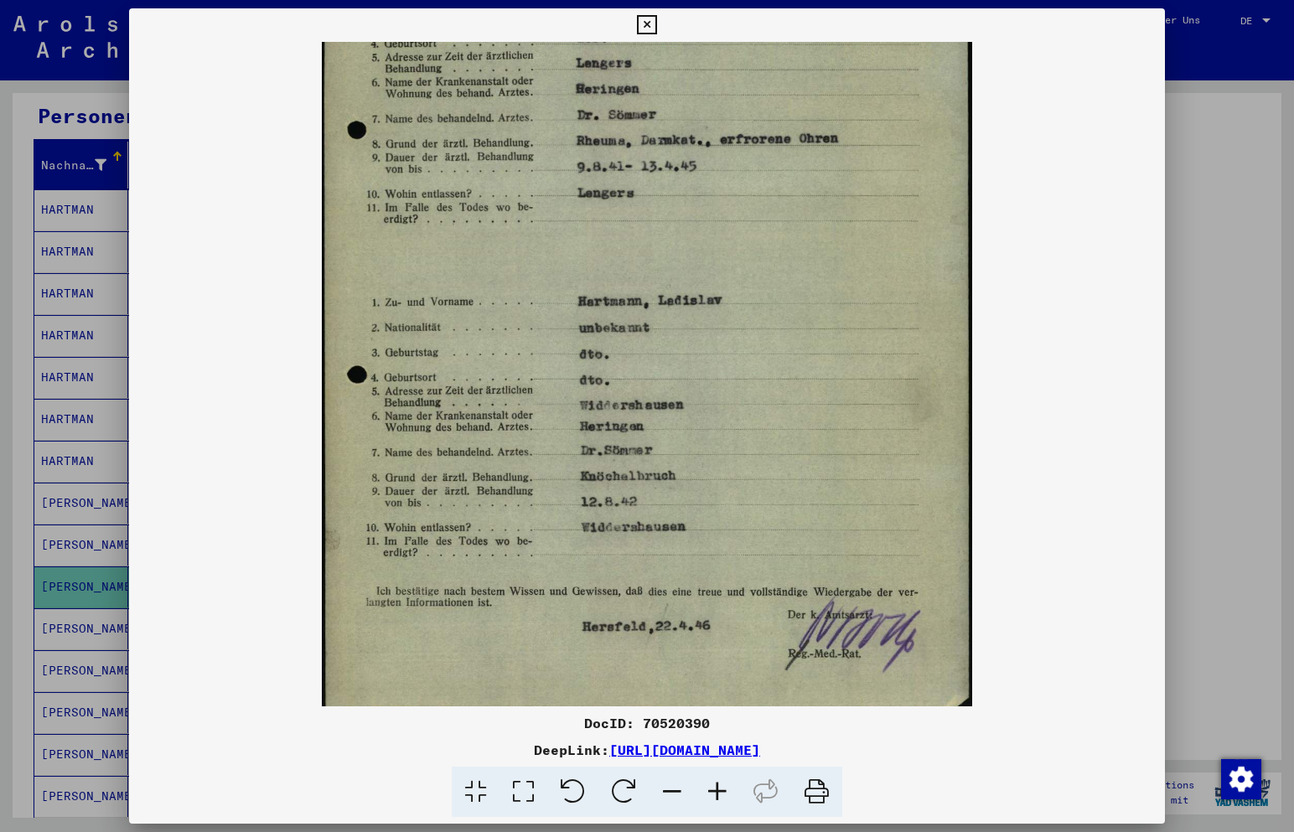
scroll to position [251, 0]
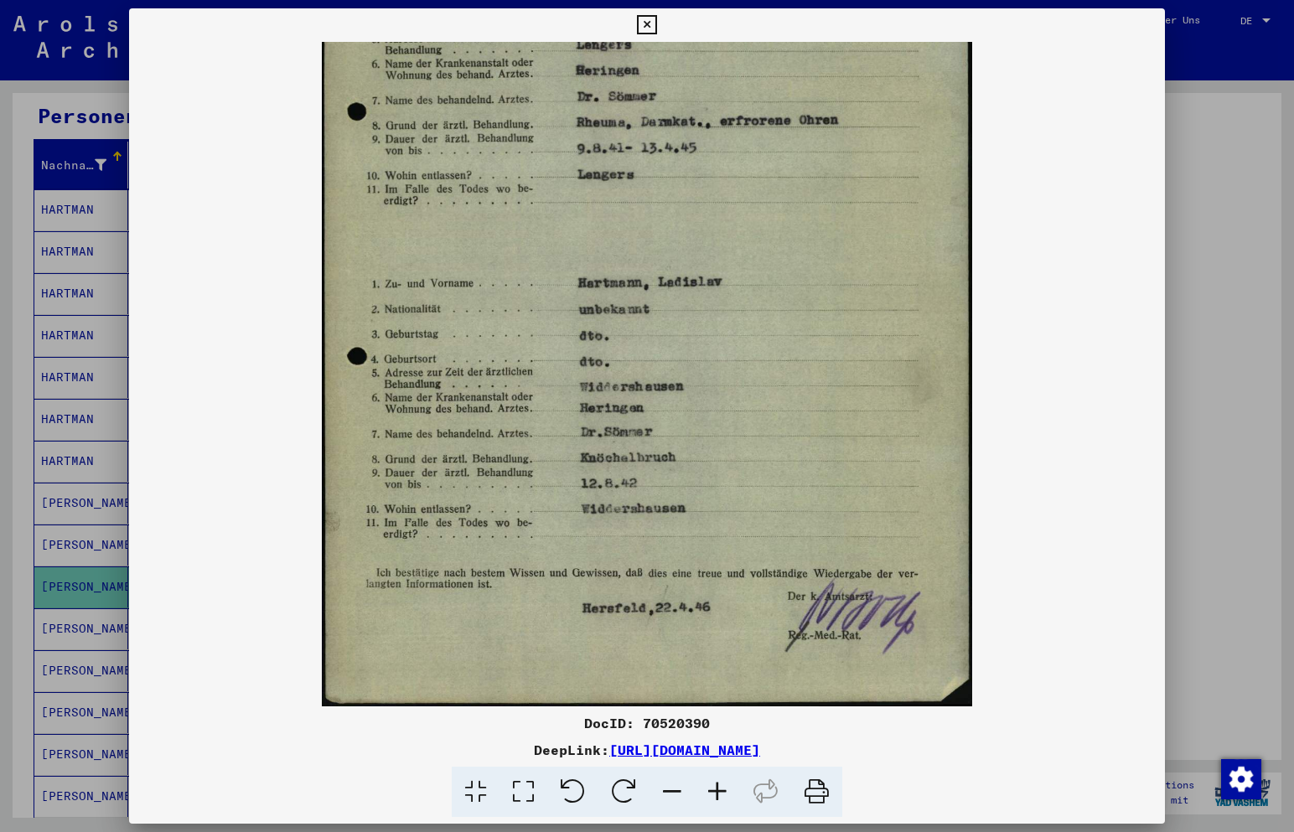
drag, startPoint x: 702, startPoint y: 562, endPoint x: 717, endPoint y: 489, distance: 74.3
click at [717, 489] on img at bounding box center [647, 248] width 650 height 916
click at [642, 20] on icon at bounding box center [646, 25] width 19 height 20
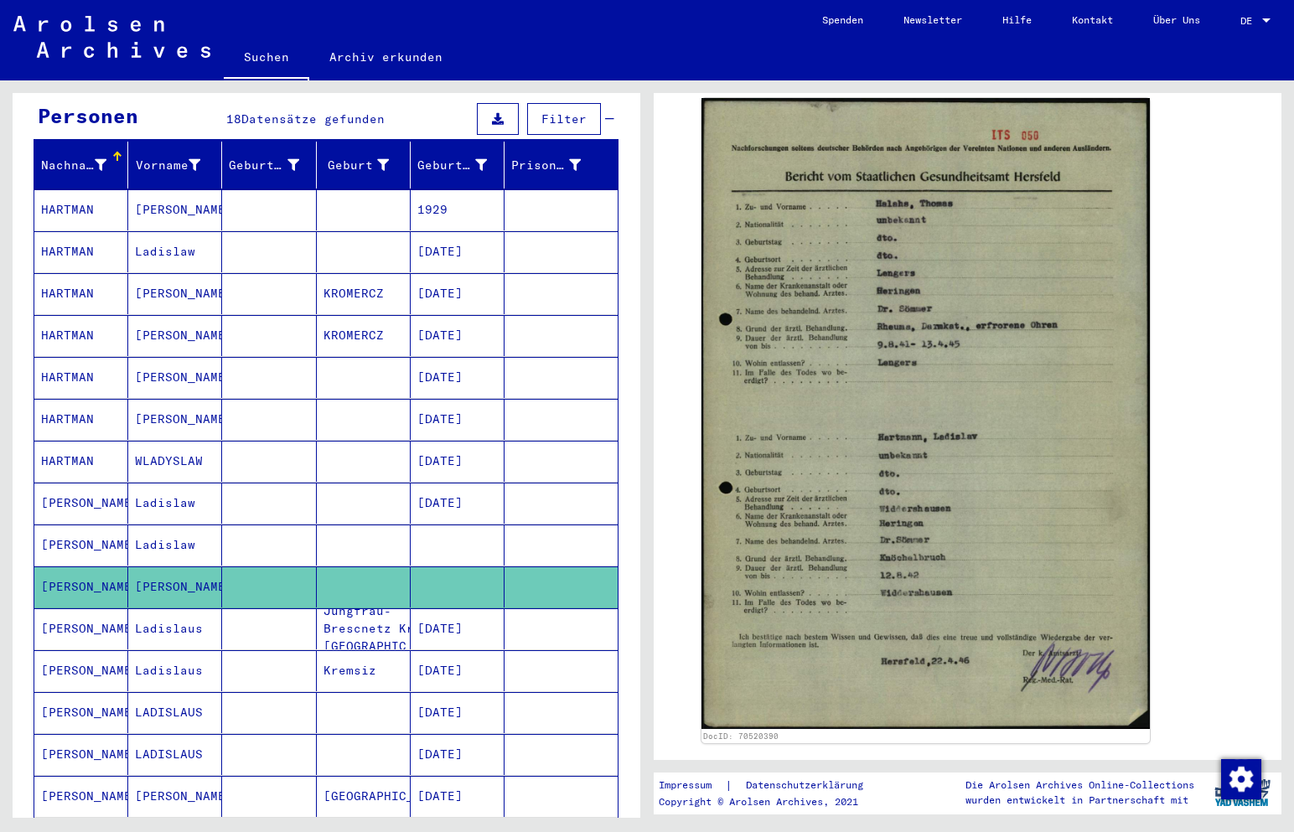
click at [155, 611] on mat-cell "Ladislaus" at bounding box center [175, 628] width 94 height 41
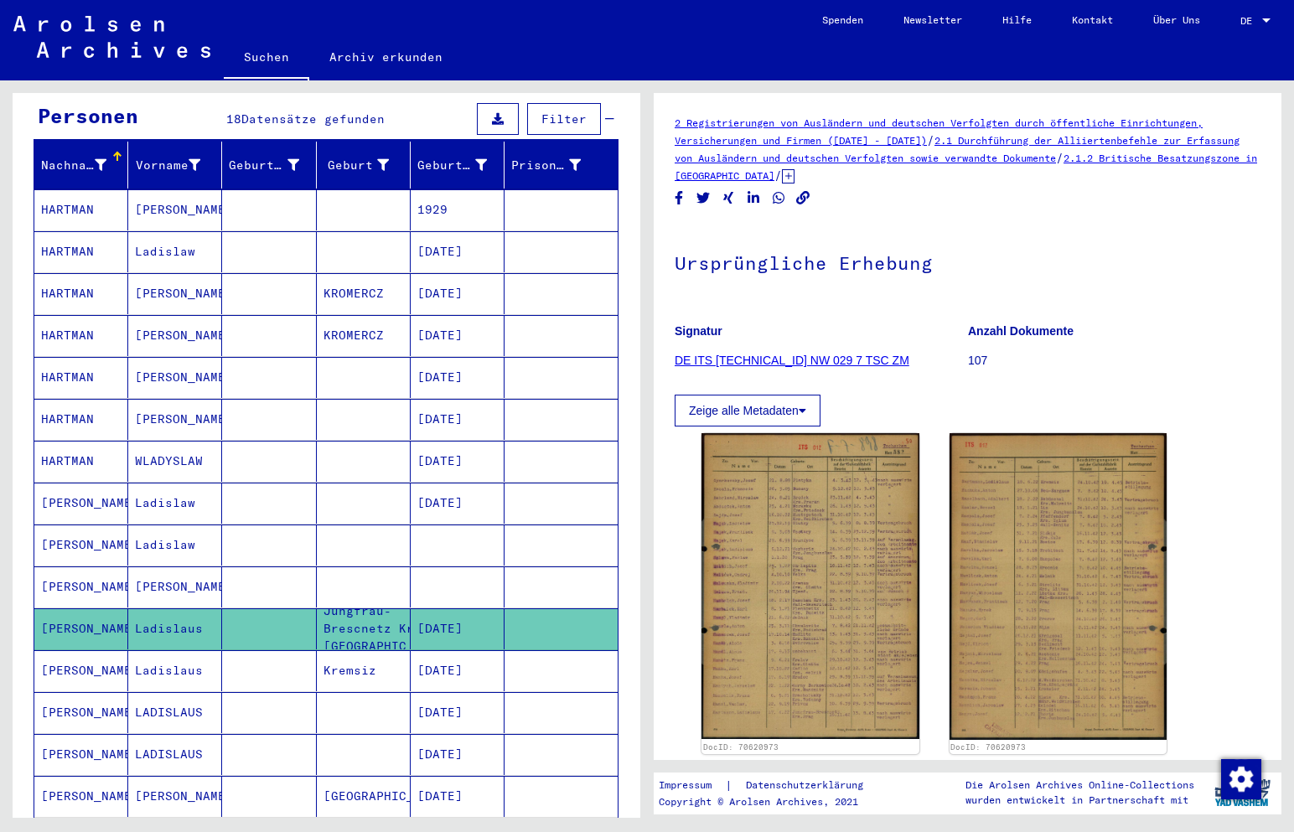
click at [162, 657] on mat-cell "Ladislaus" at bounding box center [175, 670] width 94 height 41
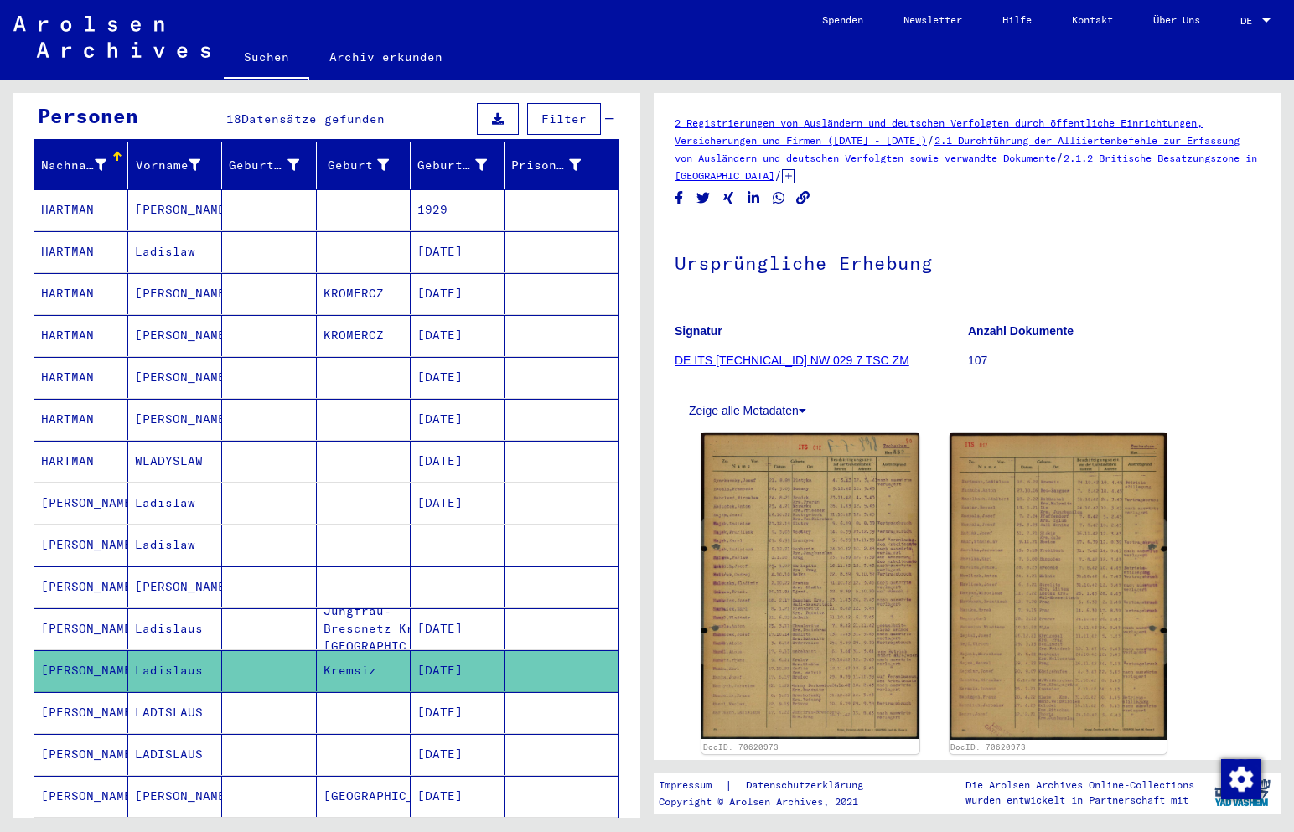
click at [156, 617] on mat-cell "Ladislaus" at bounding box center [175, 628] width 94 height 41
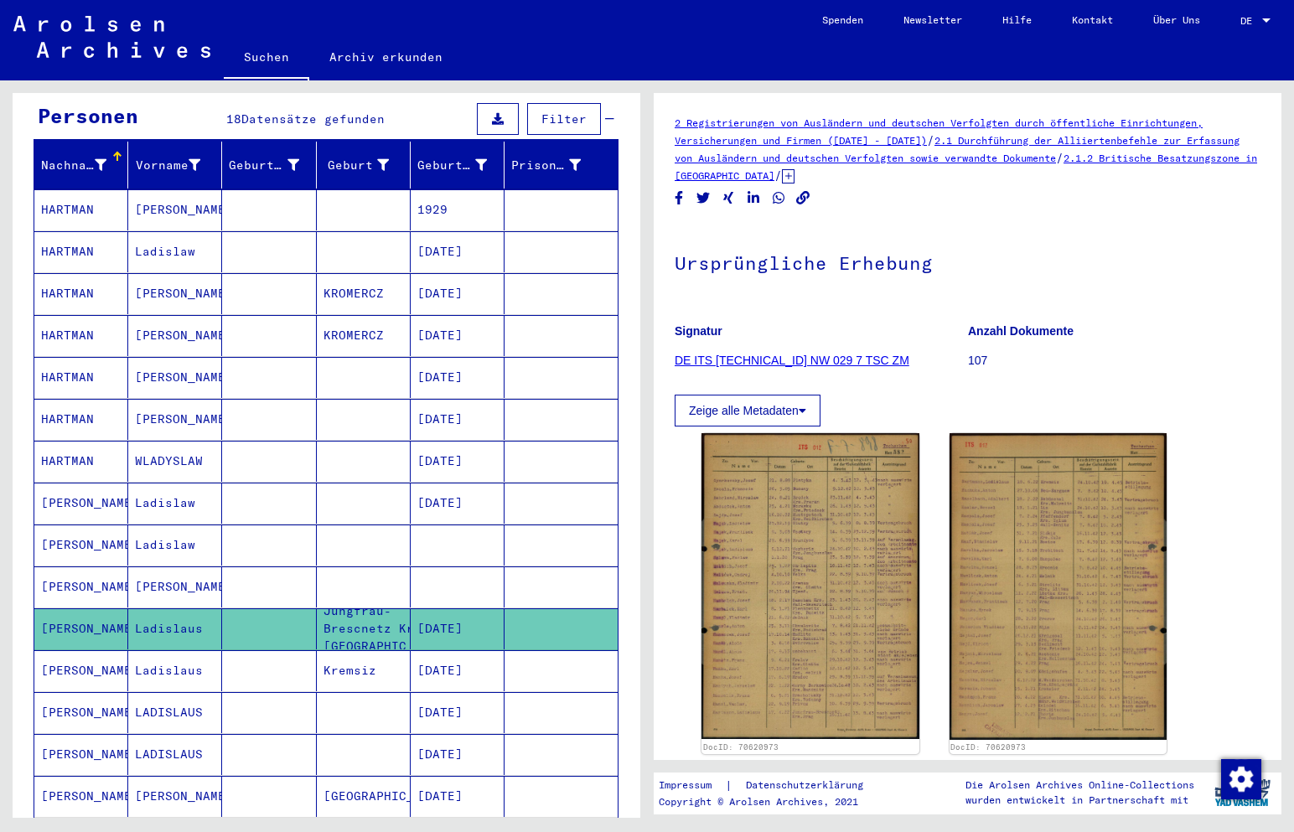
click at [74, 610] on mat-cell "[PERSON_NAME]" at bounding box center [81, 628] width 94 height 41
click at [70, 650] on mat-cell "[PERSON_NAME]" at bounding box center [81, 670] width 94 height 41
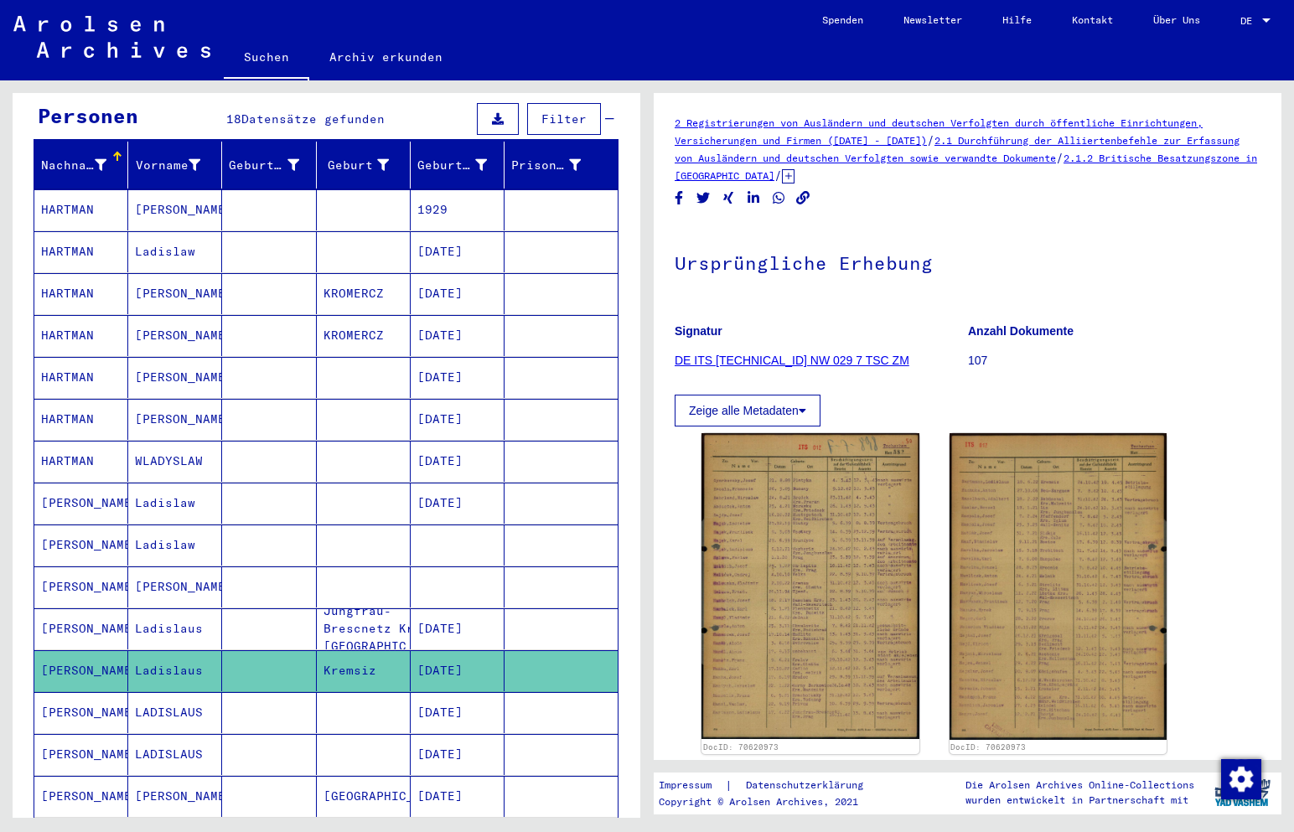
click at [78, 567] on mat-cell "[PERSON_NAME]" at bounding box center [81, 586] width 94 height 41
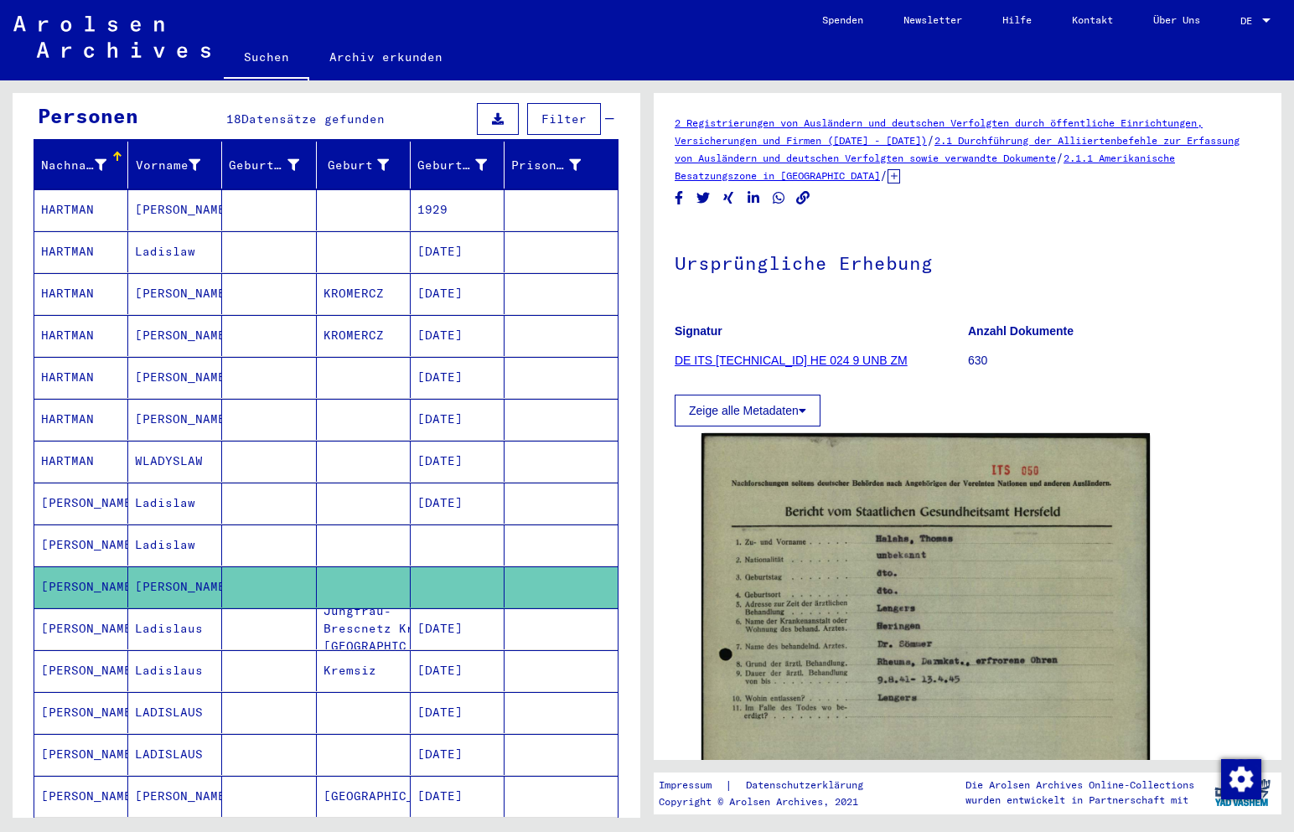
click at [66, 608] on mat-cell "[PERSON_NAME]" at bounding box center [81, 628] width 94 height 41
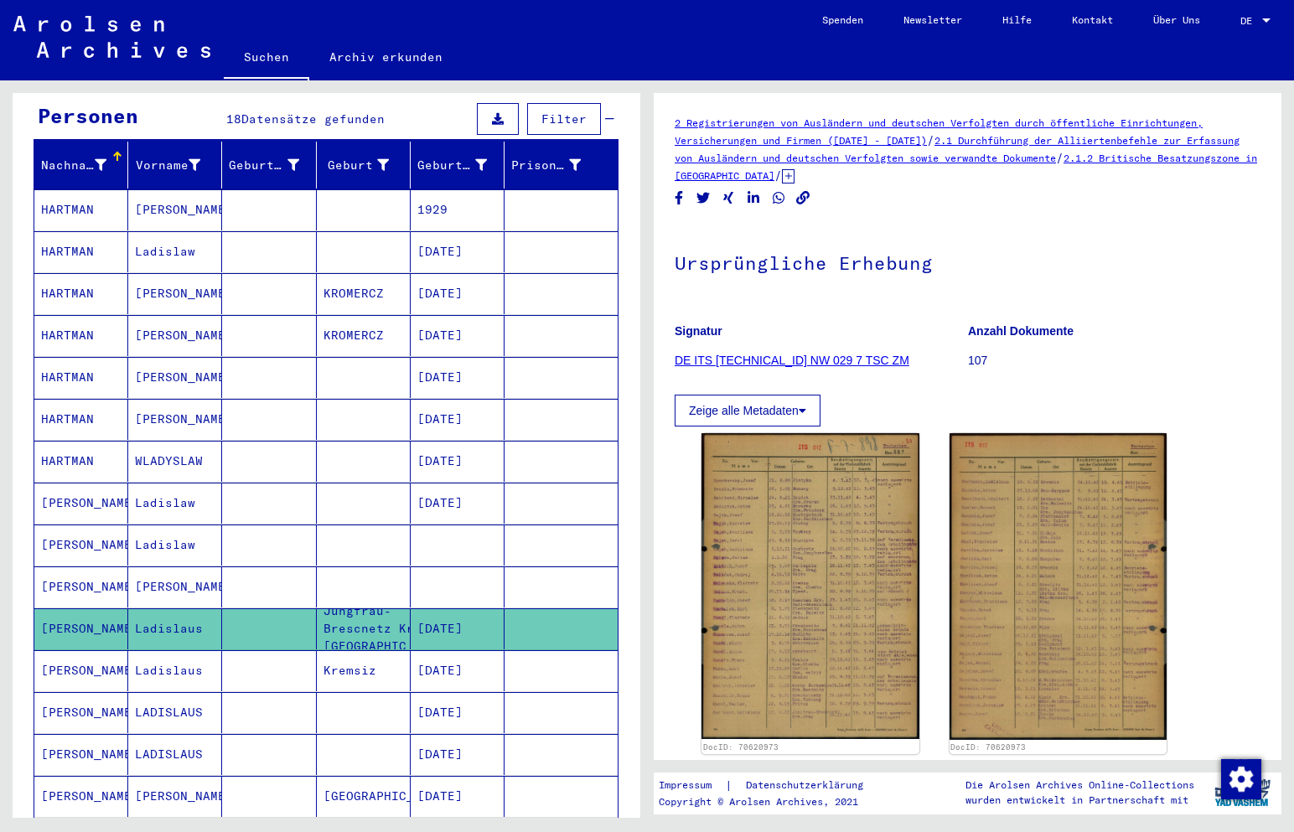
click at [63, 650] on mat-cell "[PERSON_NAME]" at bounding box center [81, 670] width 94 height 41
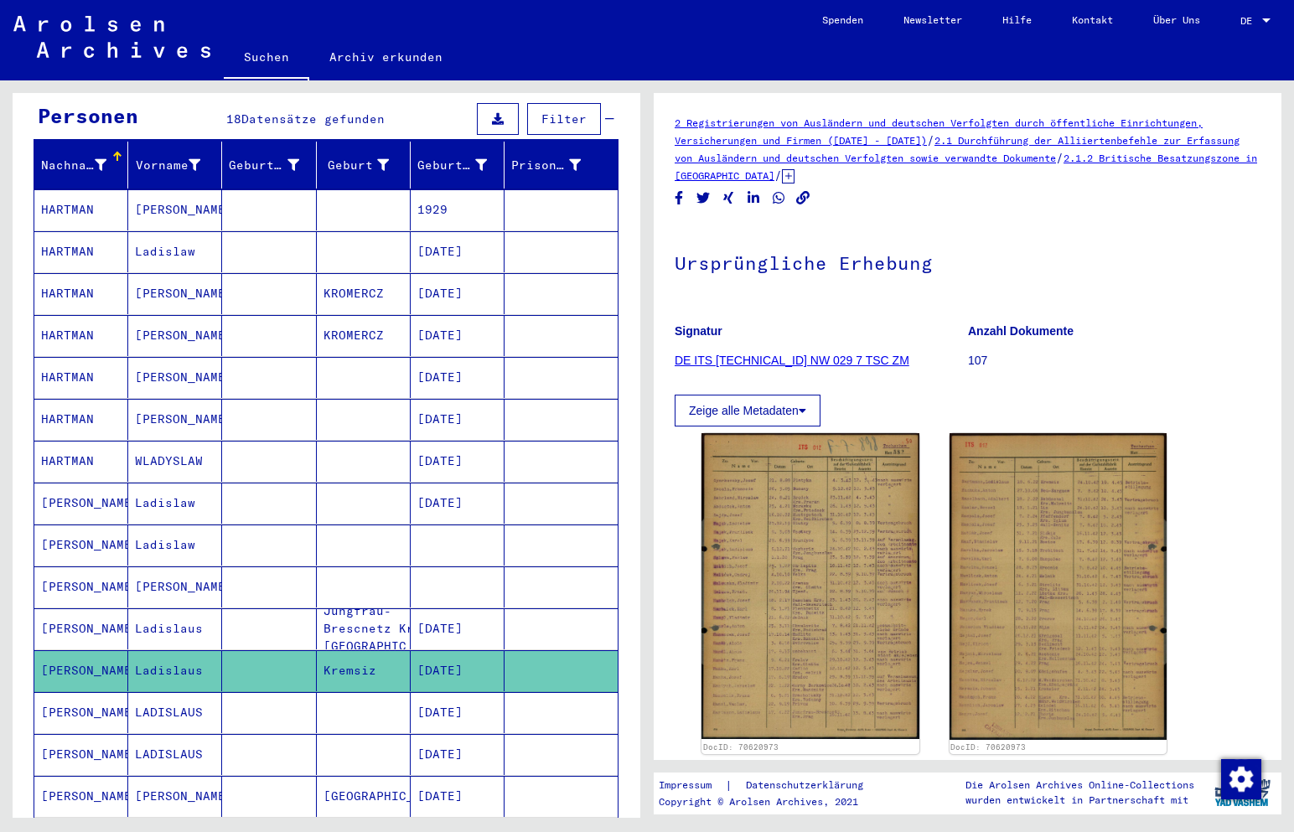
click at [75, 692] on mat-cell "[PERSON_NAME]" at bounding box center [81, 712] width 94 height 41
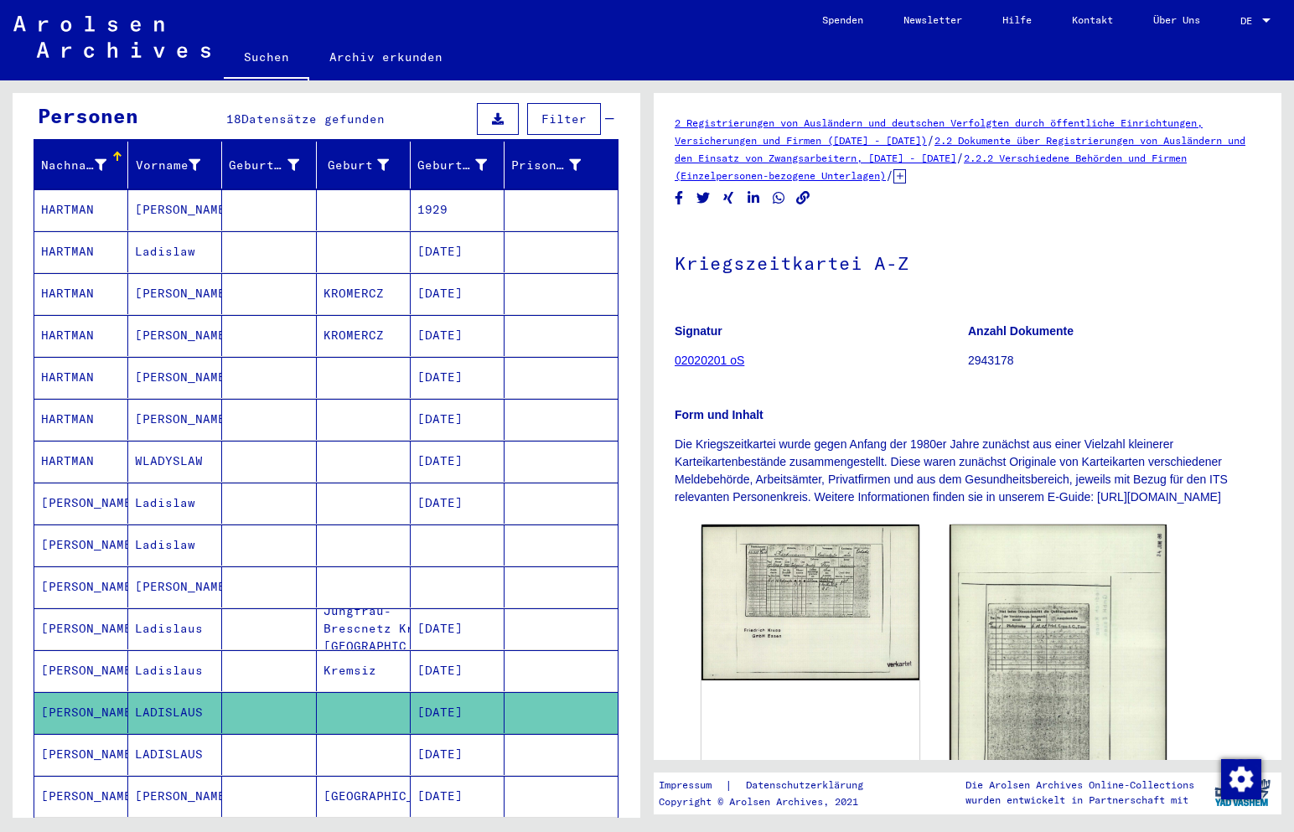
click at [83, 654] on mat-cell "[PERSON_NAME]" at bounding box center [81, 670] width 94 height 41
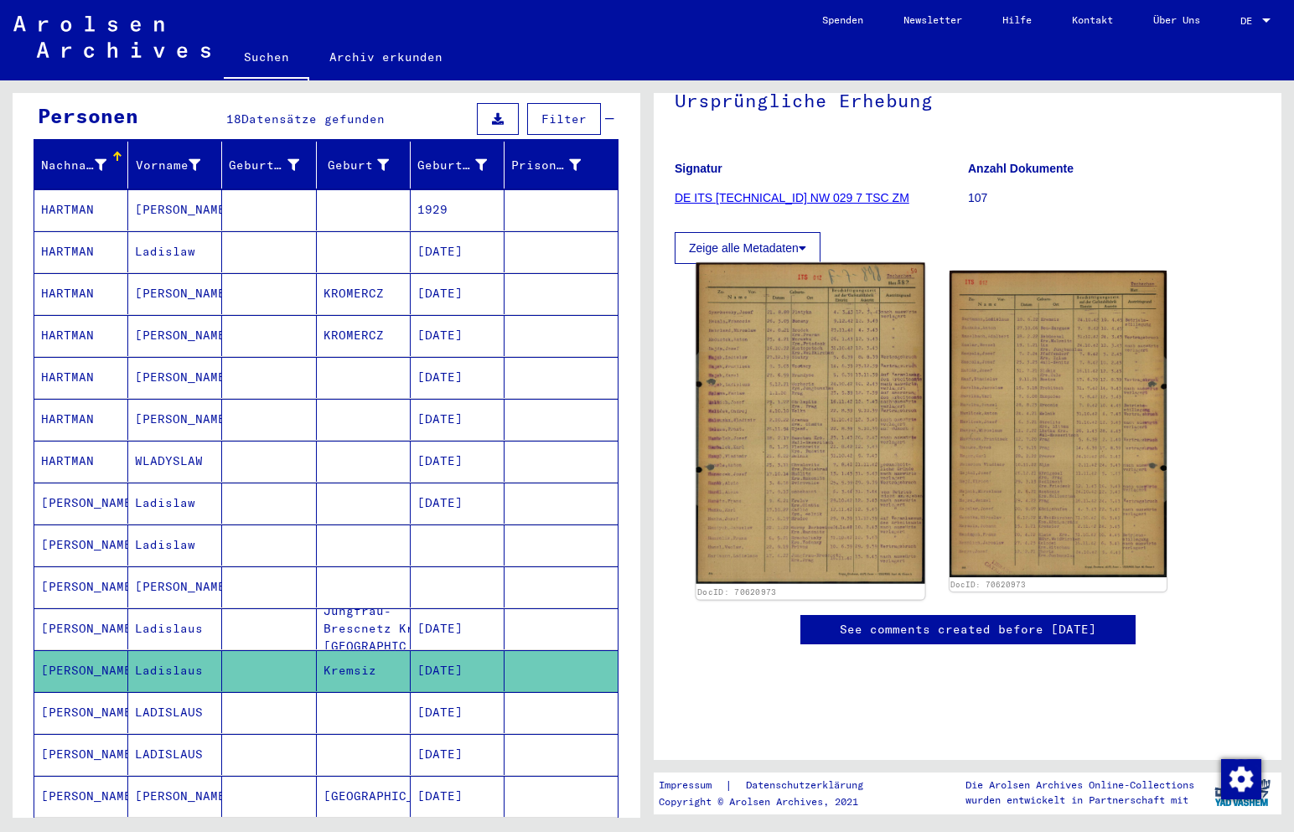
scroll to position [168, 0]
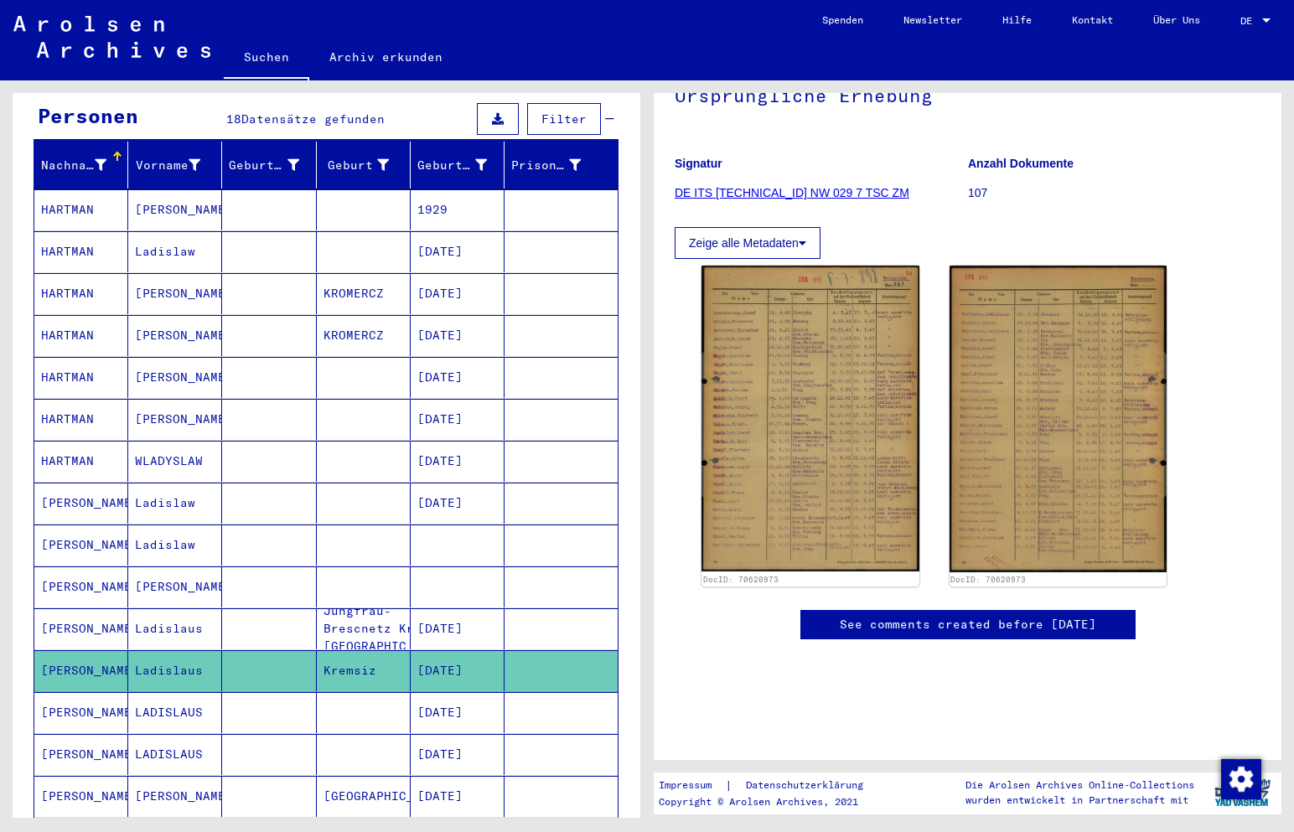
click at [63, 694] on mat-cell "[PERSON_NAME]" at bounding box center [81, 712] width 94 height 41
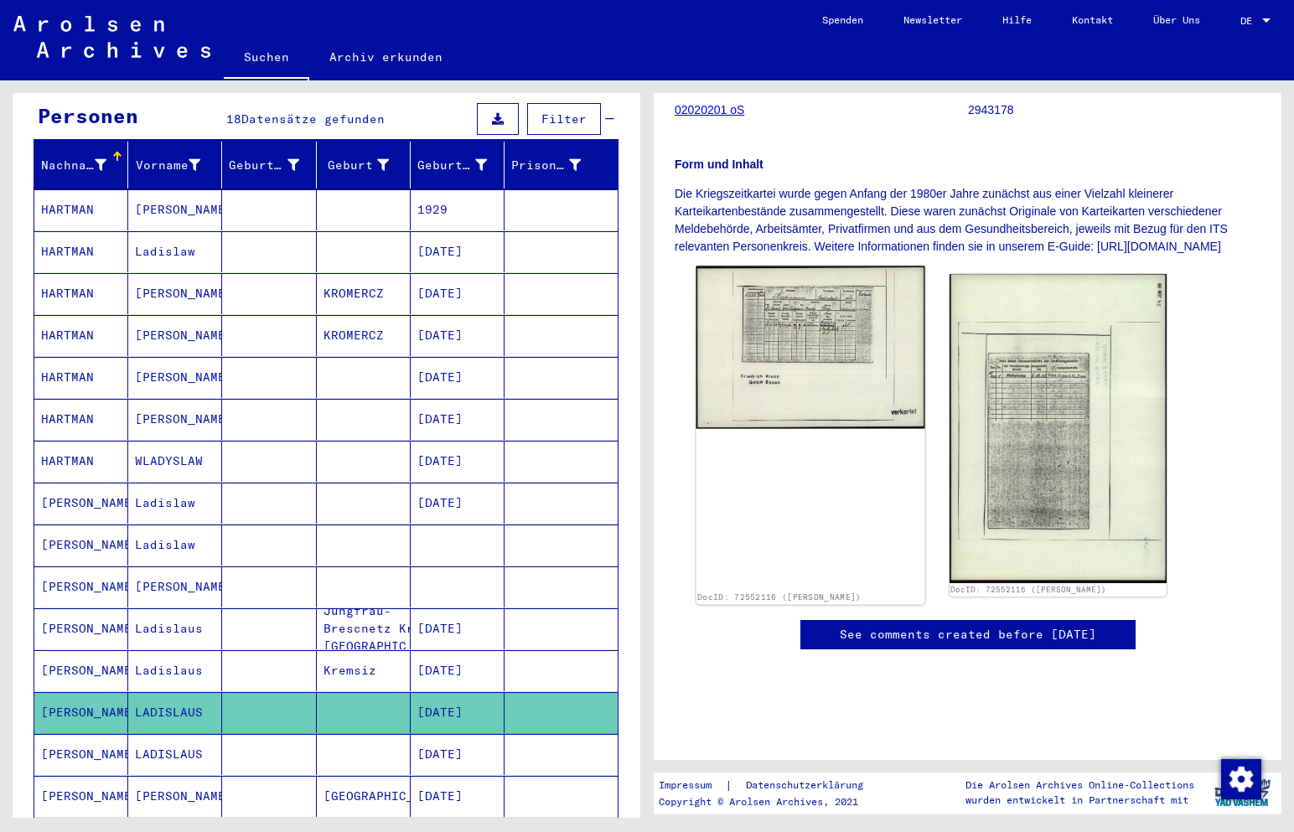
scroll to position [251, 0]
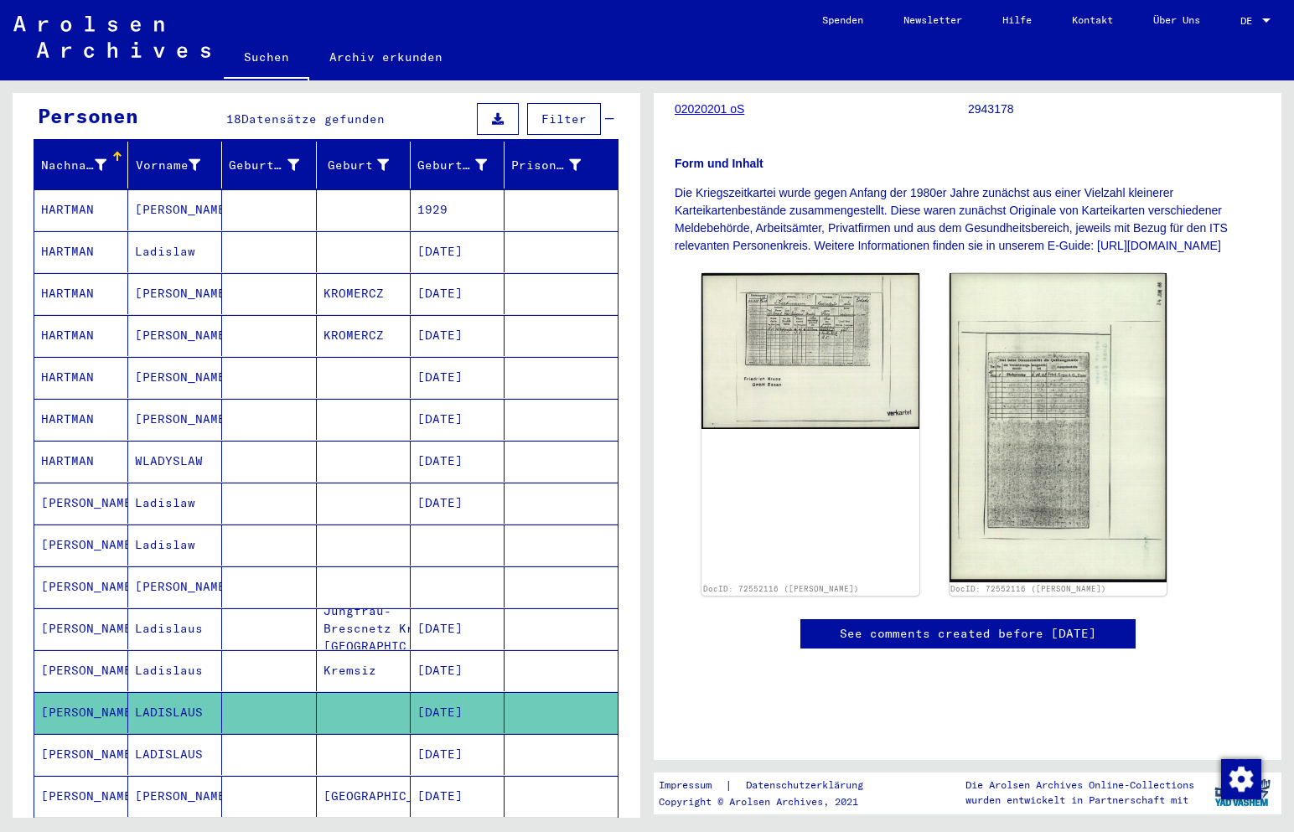
click at [78, 733] on icon at bounding box center [70, 765] width 42 height 67
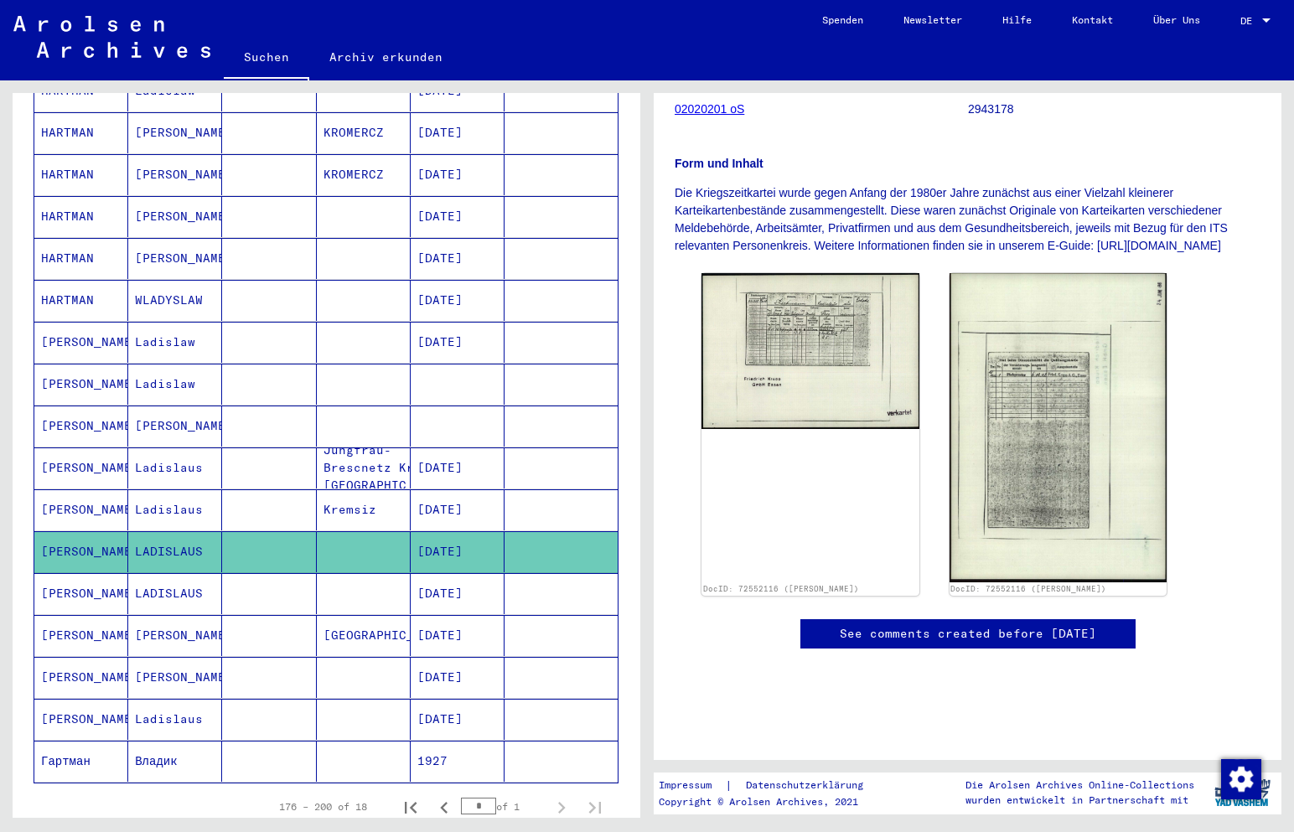
scroll to position [335, 0]
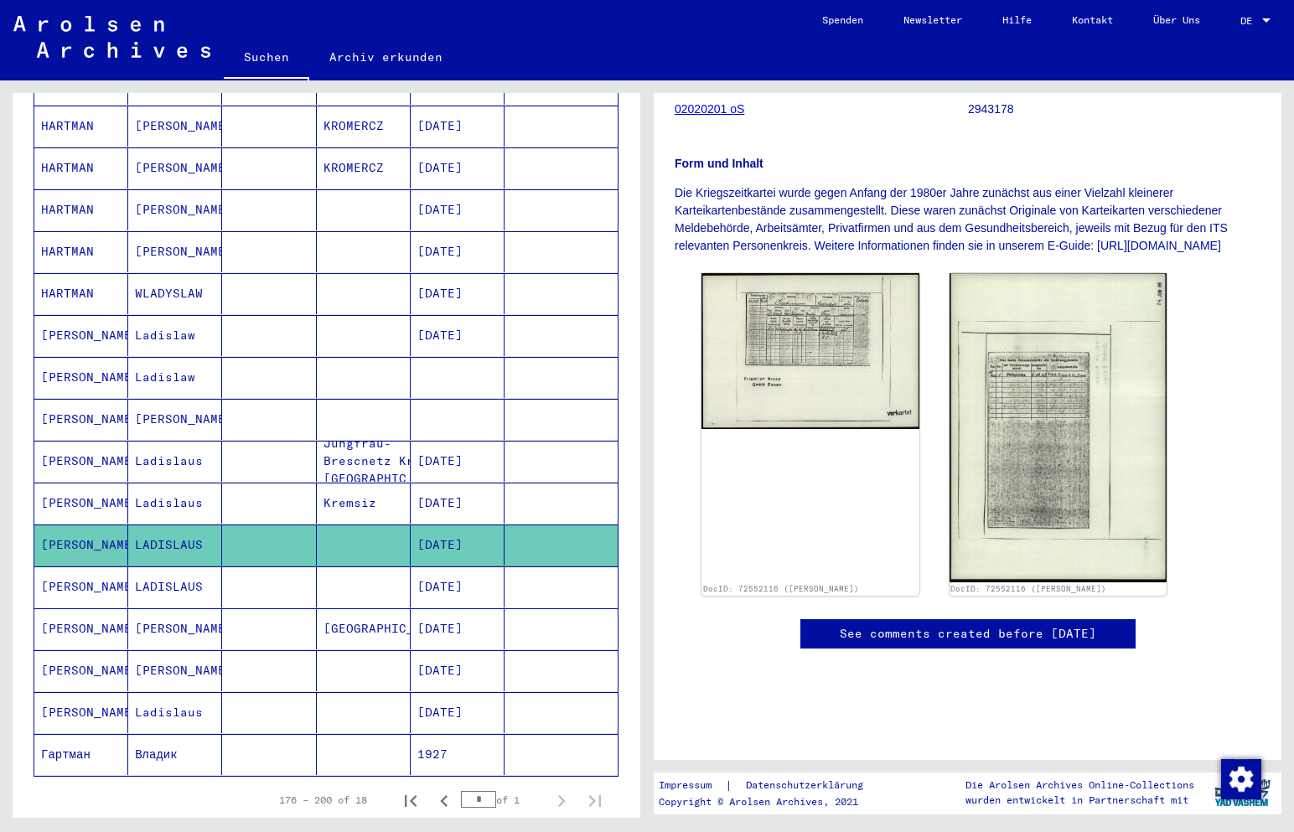
click at [70, 566] on mat-cell "[PERSON_NAME]" at bounding box center [81, 586] width 94 height 41
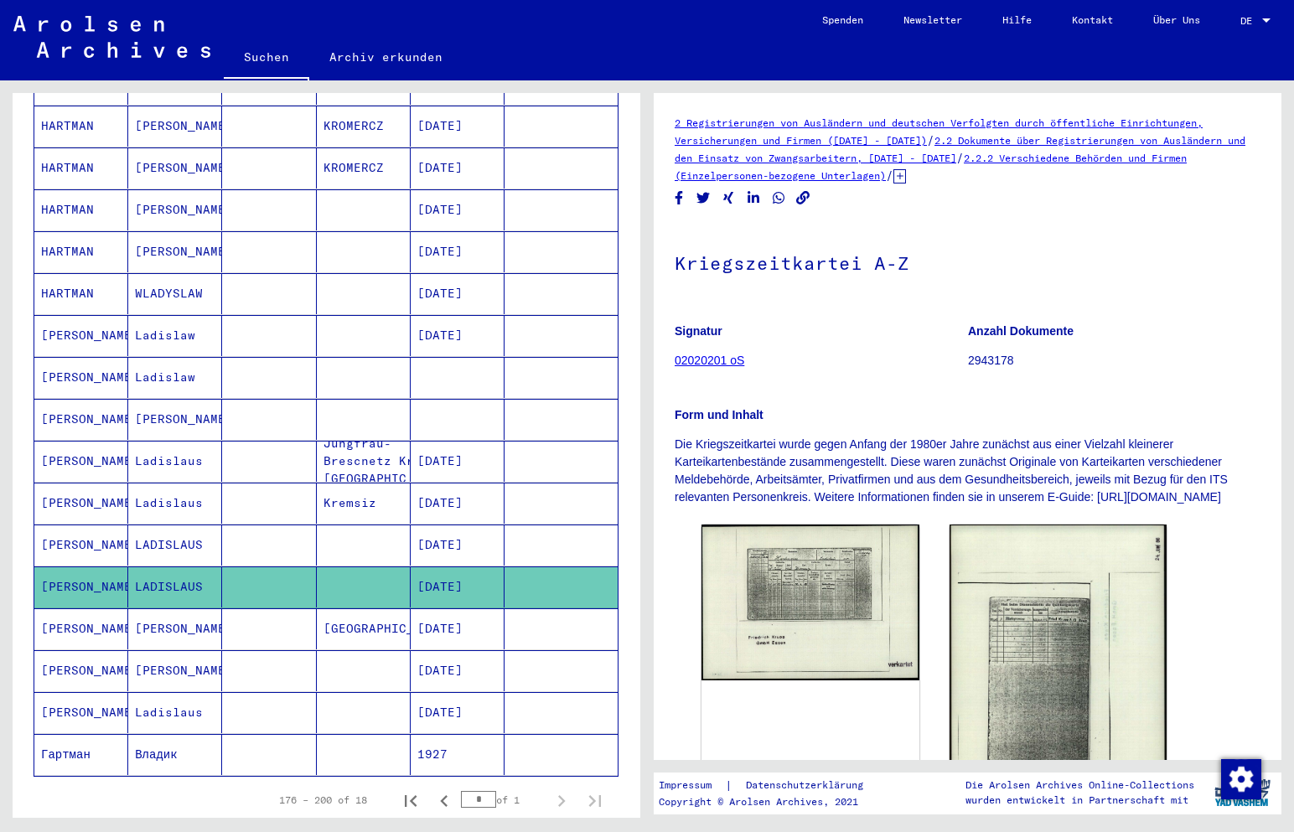
click at [77, 530] on mat-cell "[PERSON_NAME]" at bounding box center [81, 545] width 94 height 41
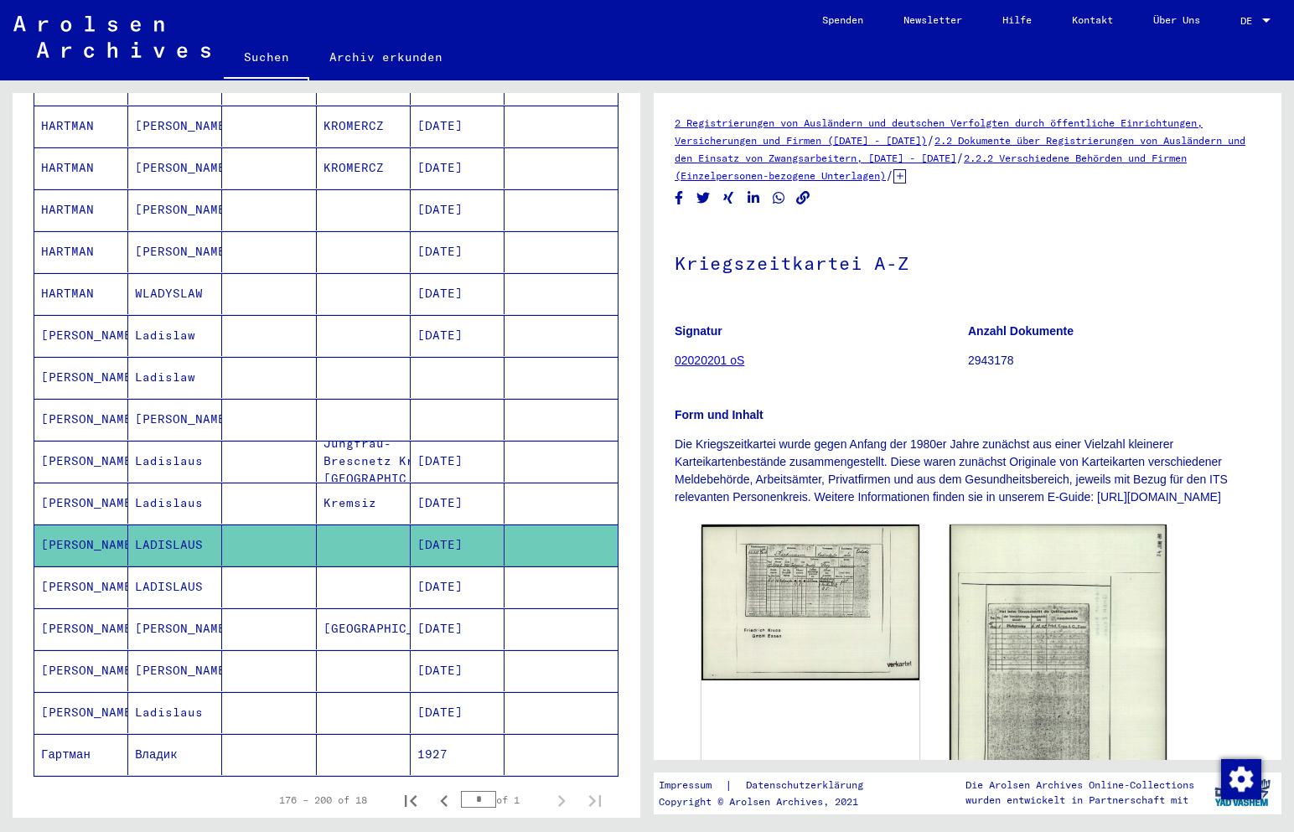
click at [88, 499] on mat-cell "[PERSON_NAME]" at bounding box center [81, 503] width 94 height 41
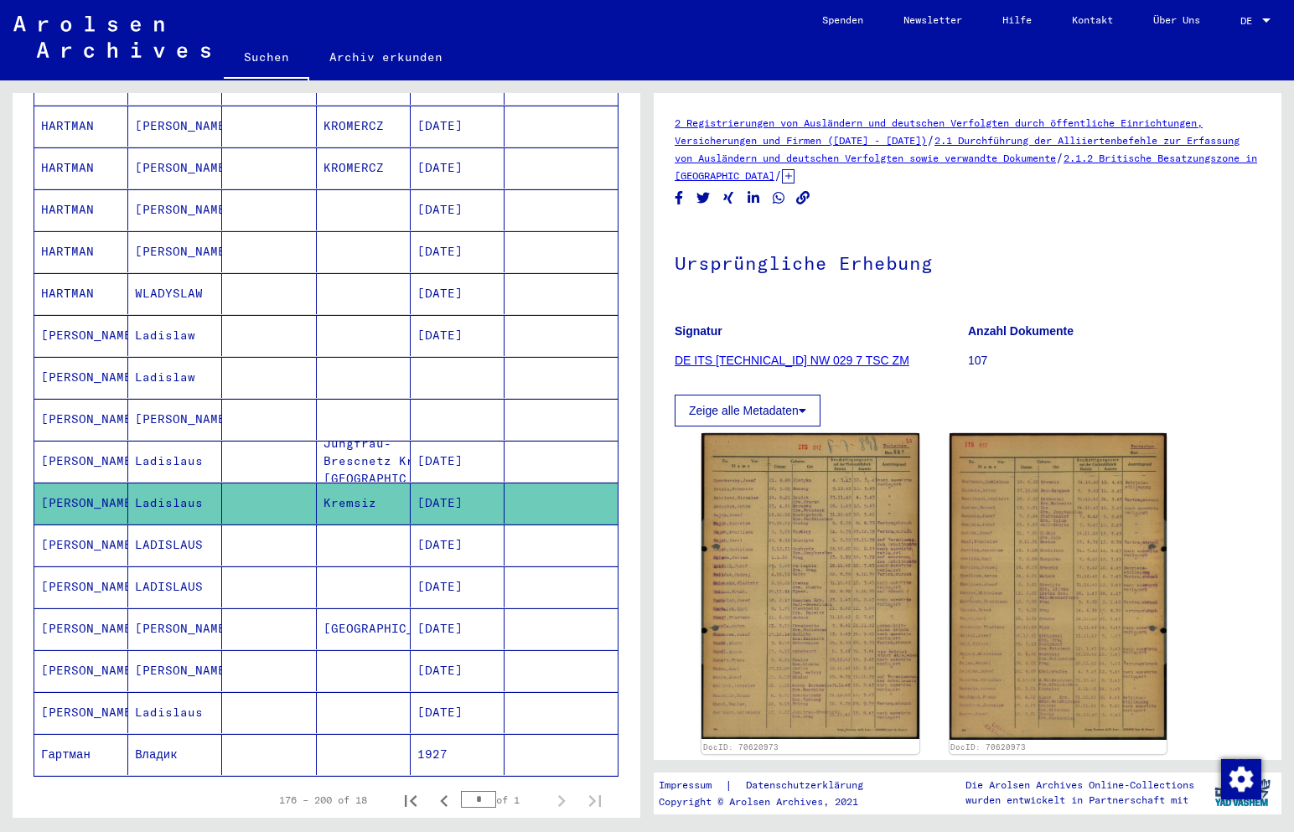
click at [85, 525] on mat-cell "[PERSON_NAME]" at bounding box center [81, 545] width 94 height 41
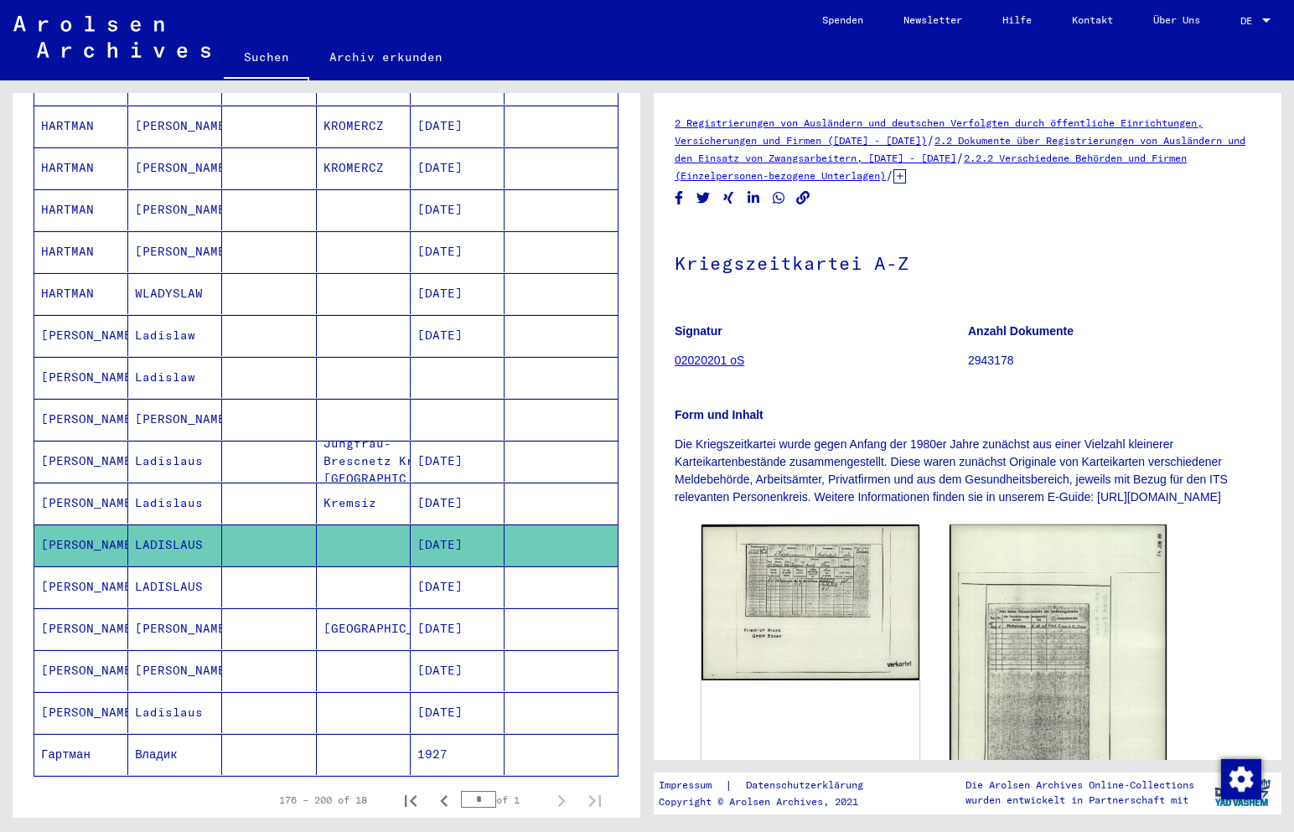
click at [80, 566] on mat-cell "[PERSON_NAME]" at bounding box center [81, 586] width 94 height 41
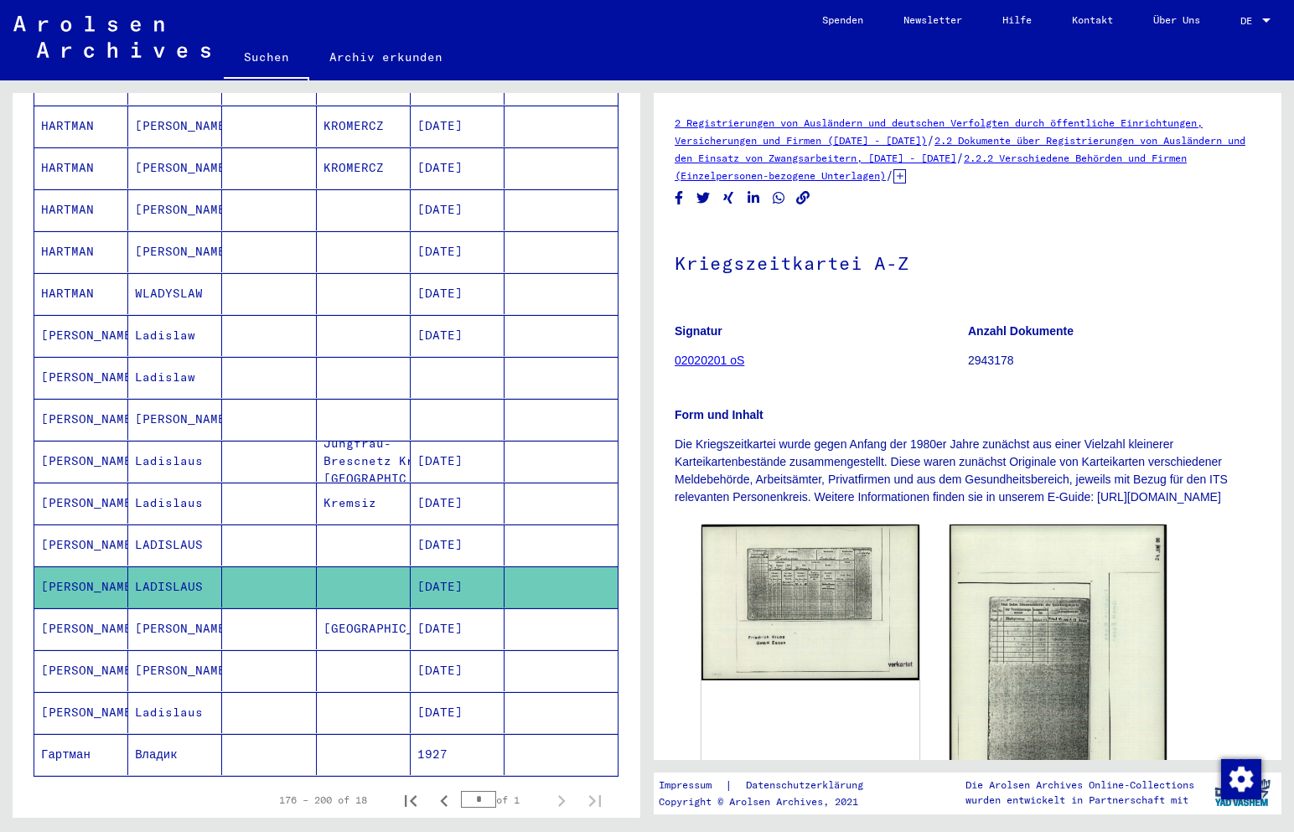
click at [76, 608] on mat-cell "[PERSON_NAME]" at bounding box center [81, 628] width 94 height 41
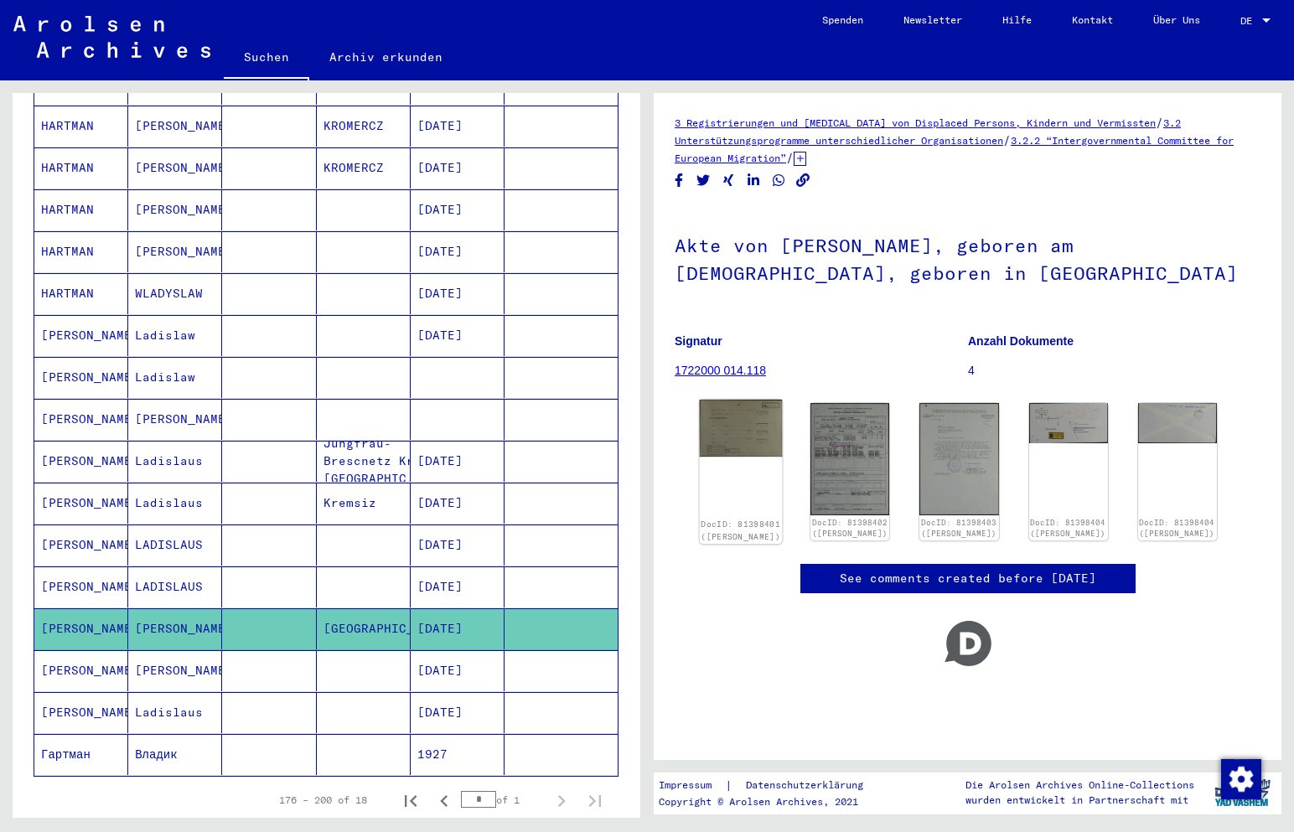
click at [746, 431] on img at bounding box center [741, 428] width 83 height 57
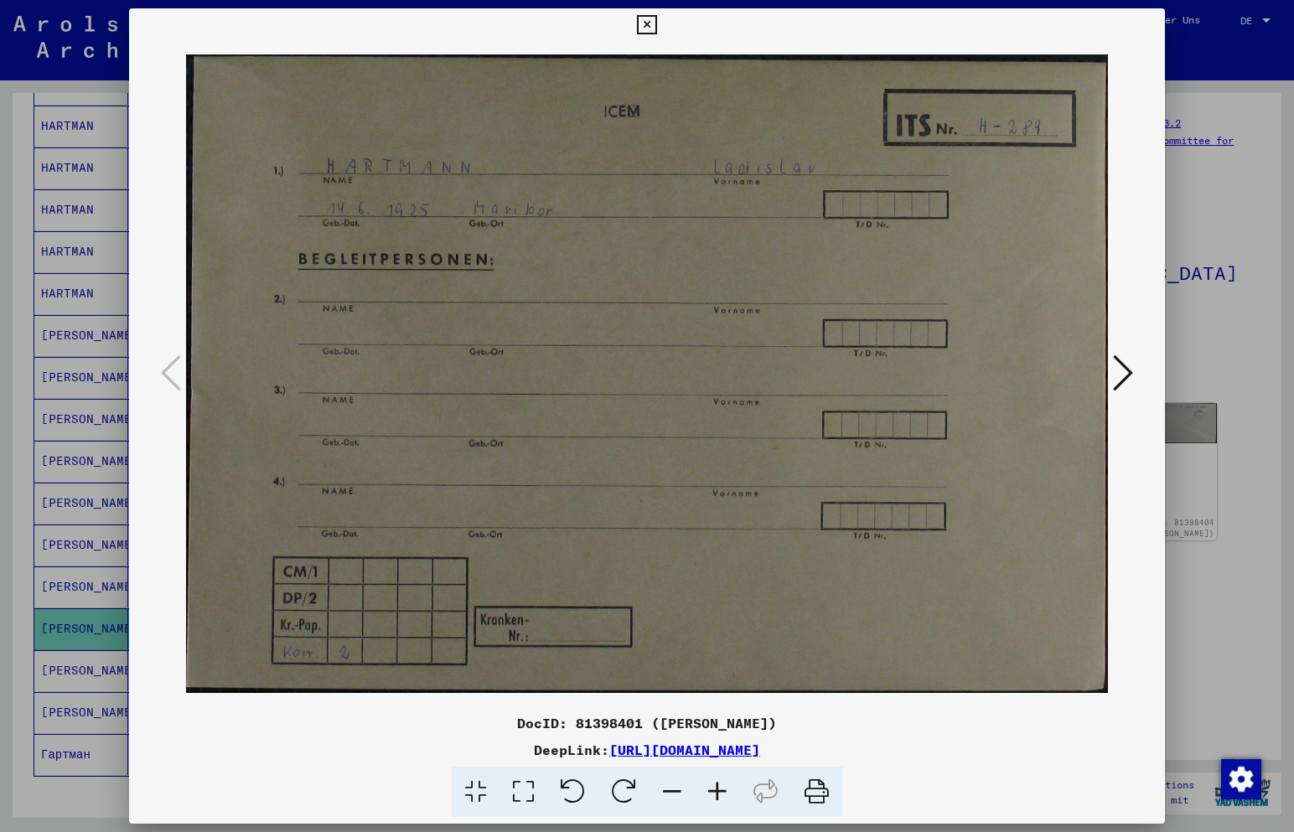
click at [1128, 371] on icon at bounding box center [1123, 373] width 20 height 40
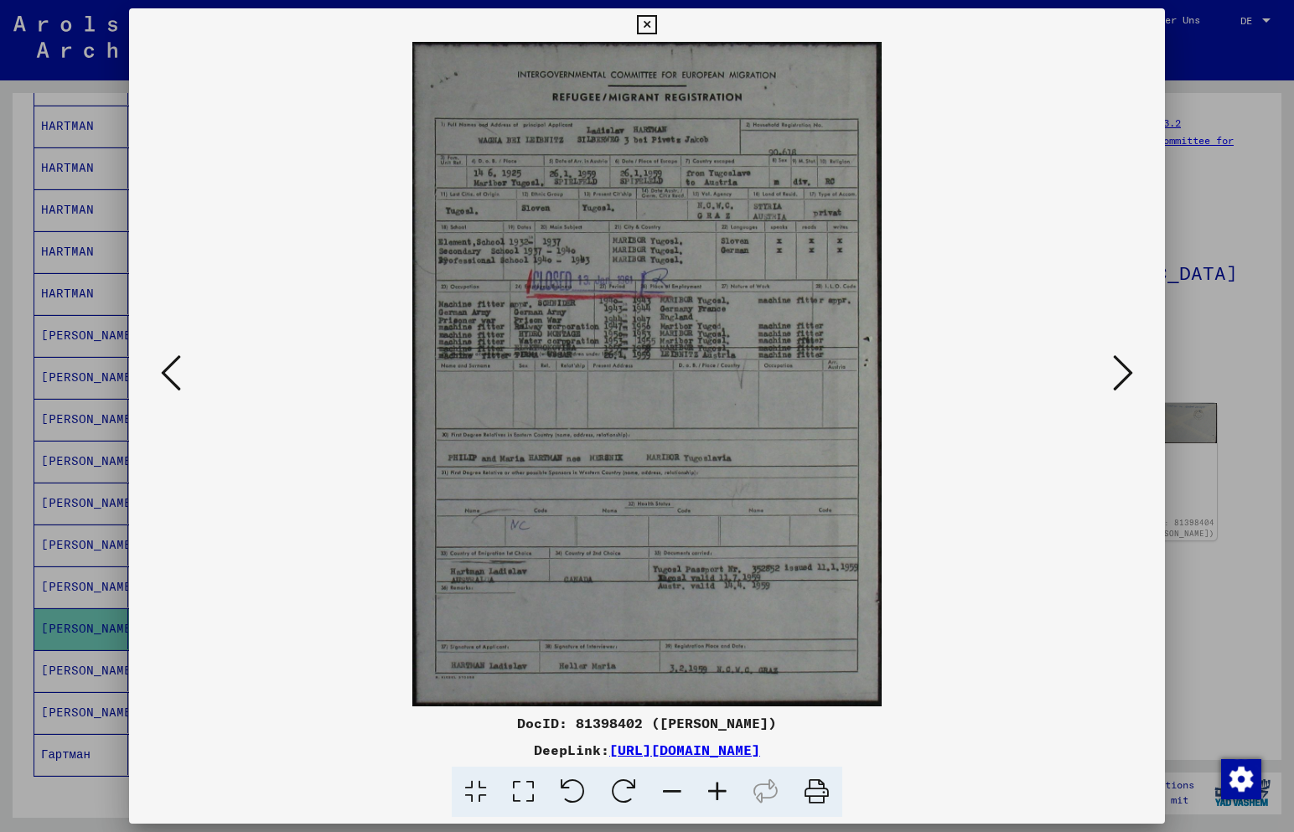
click at [520, 319] on img at bounding box center [646, 374] width 921 height 665
click at [1124, 375] on icon at bounding box center [1123, 373] width 20 height 40
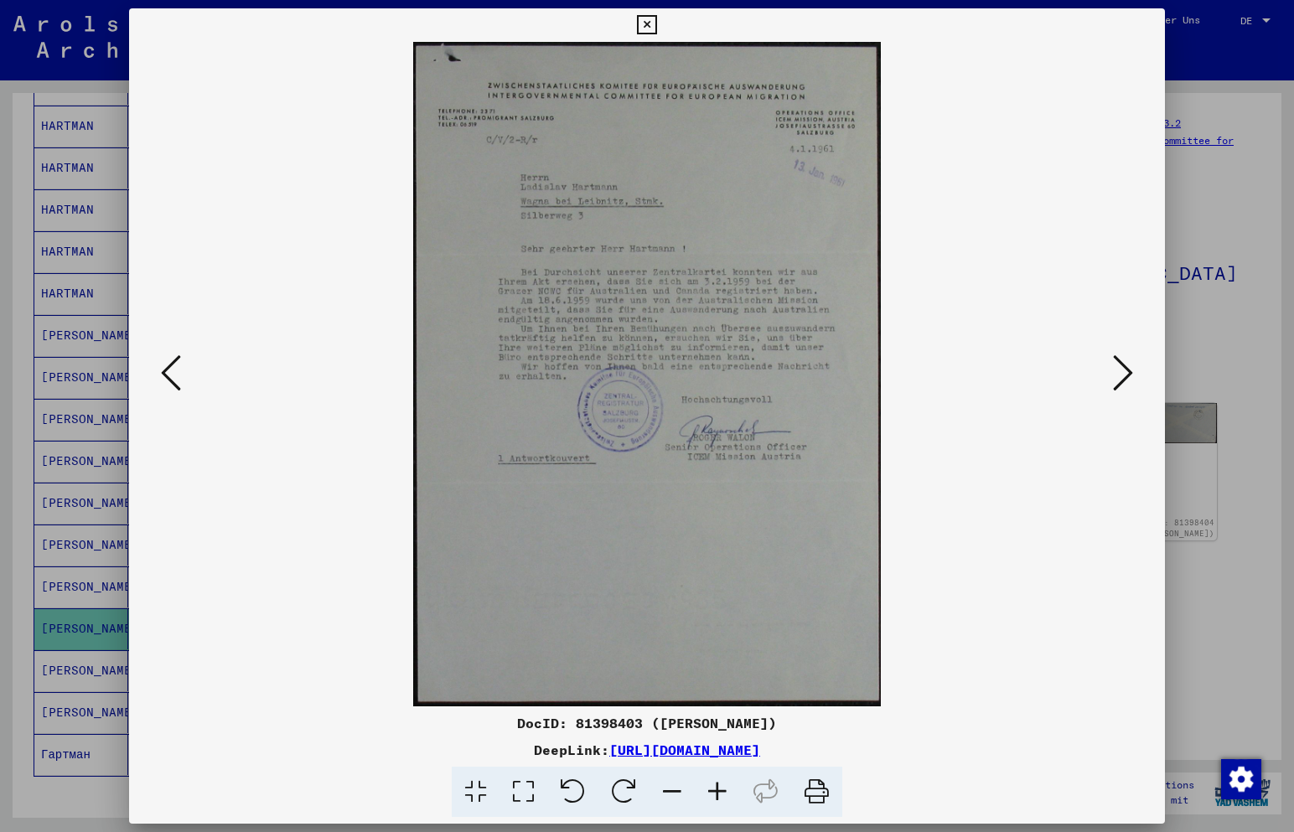
click at [1129, 351] on button at bounding box center [1123, 374] width 30 height 48
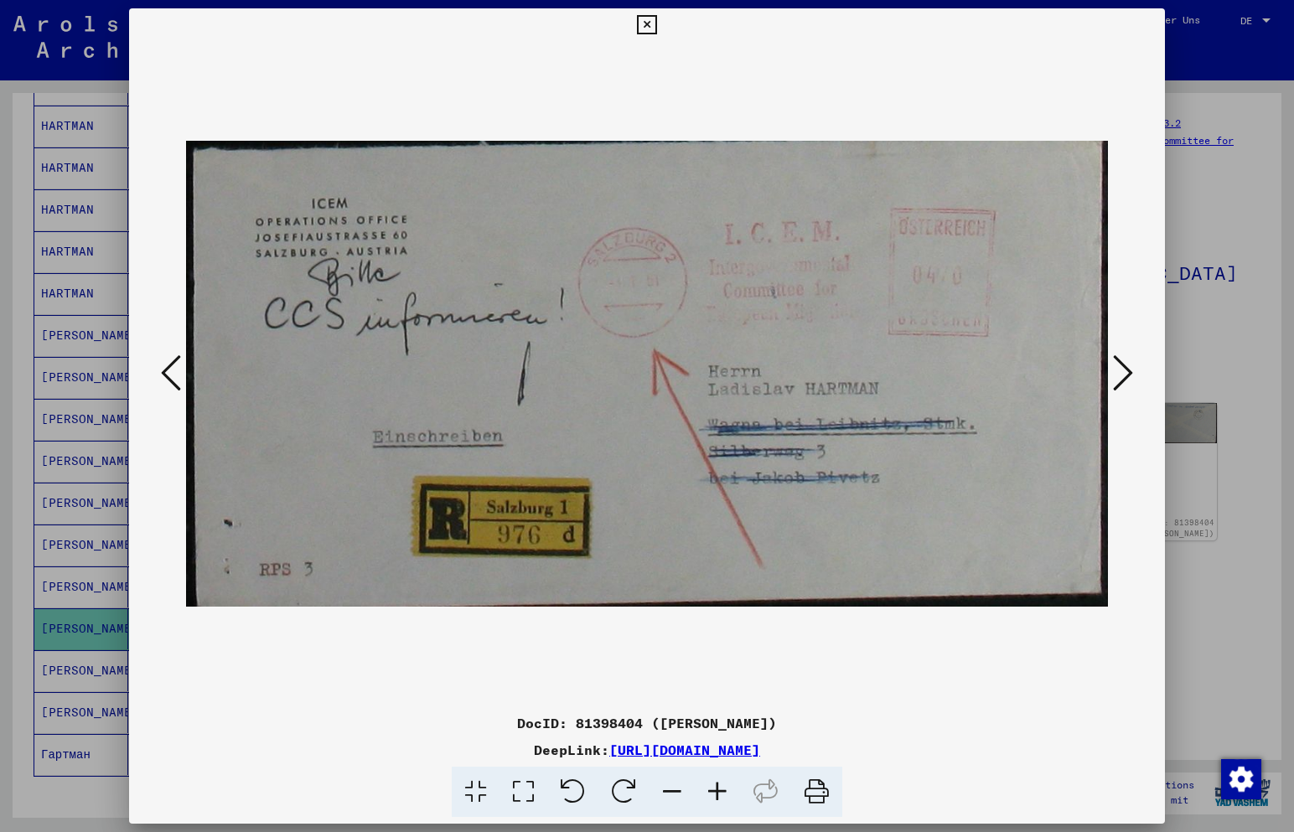
click at [1129, 351] on button at bounding box center [1123, 374] width 30 height 48
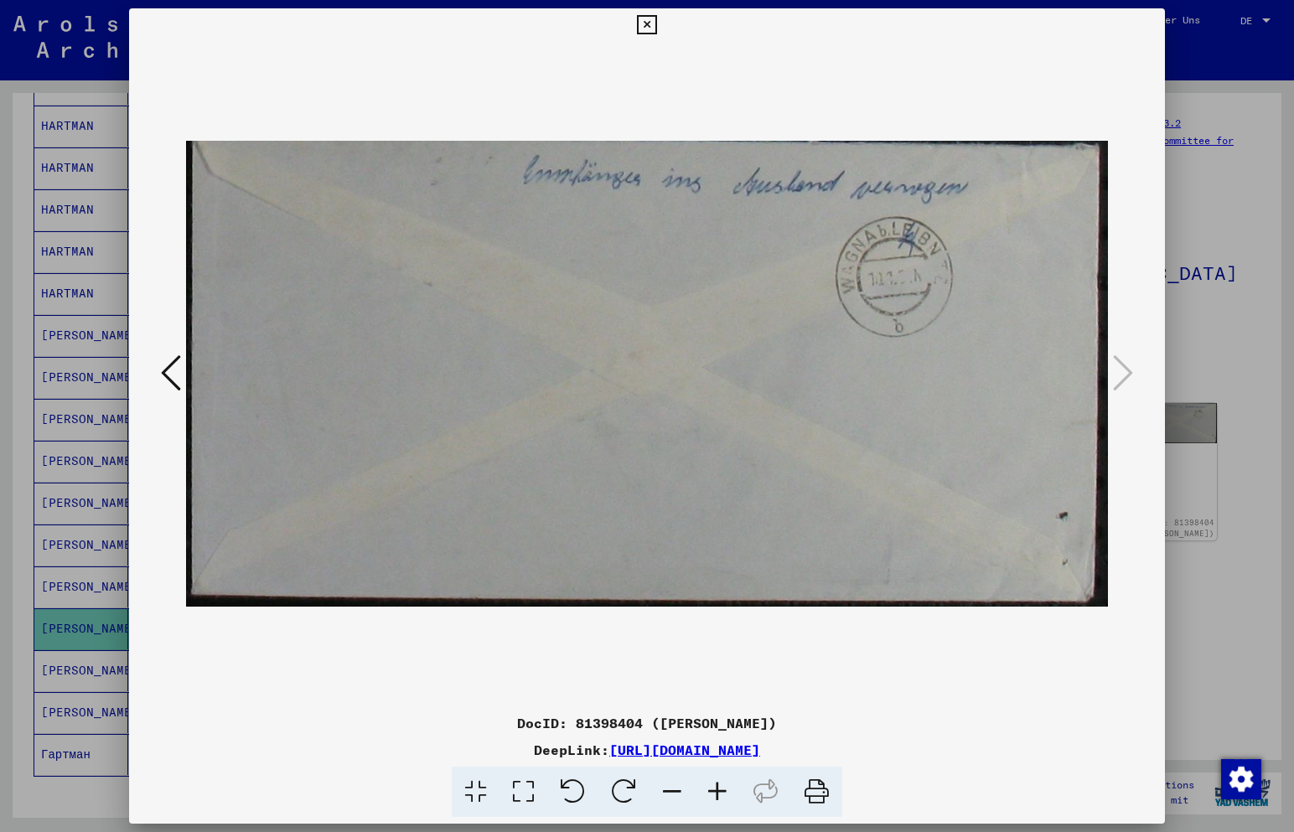
click at [646, 28] on icon at bounding box center [646, 25] width 19 height 20
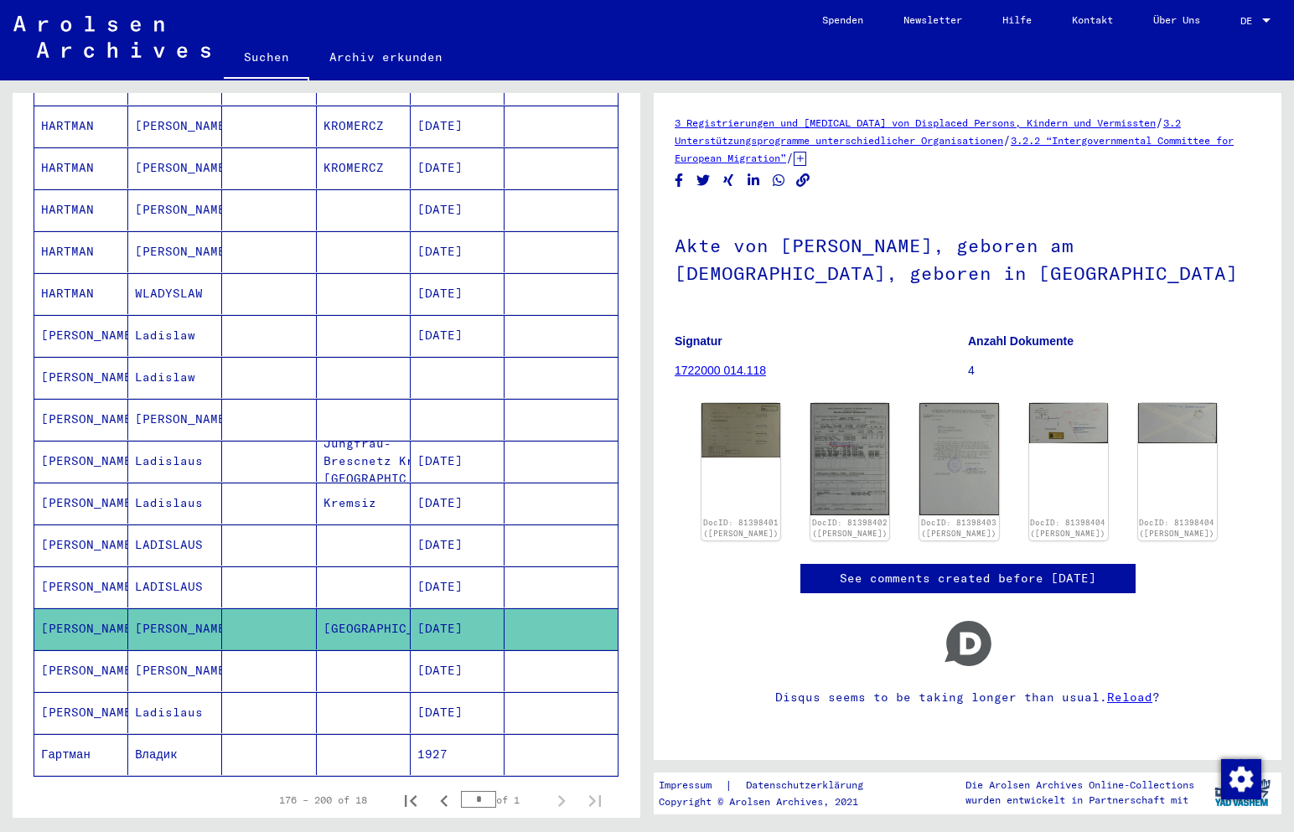
click at [139, 652] on mat-cell "[PERSON_NAME]" at bounding box center [175, 670] width 94 height 41
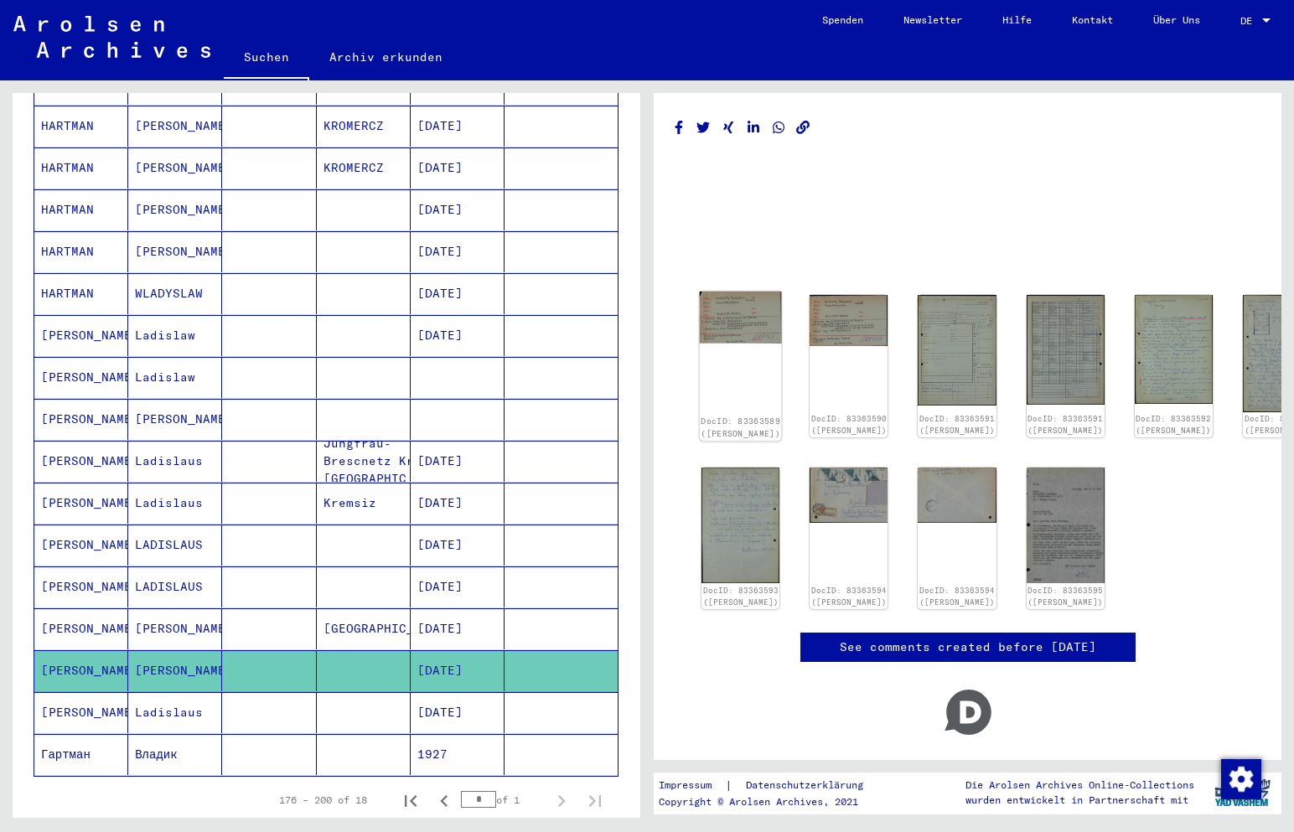
click at [742, 332] on img at bounding box center [741, 318] width 82 height 52
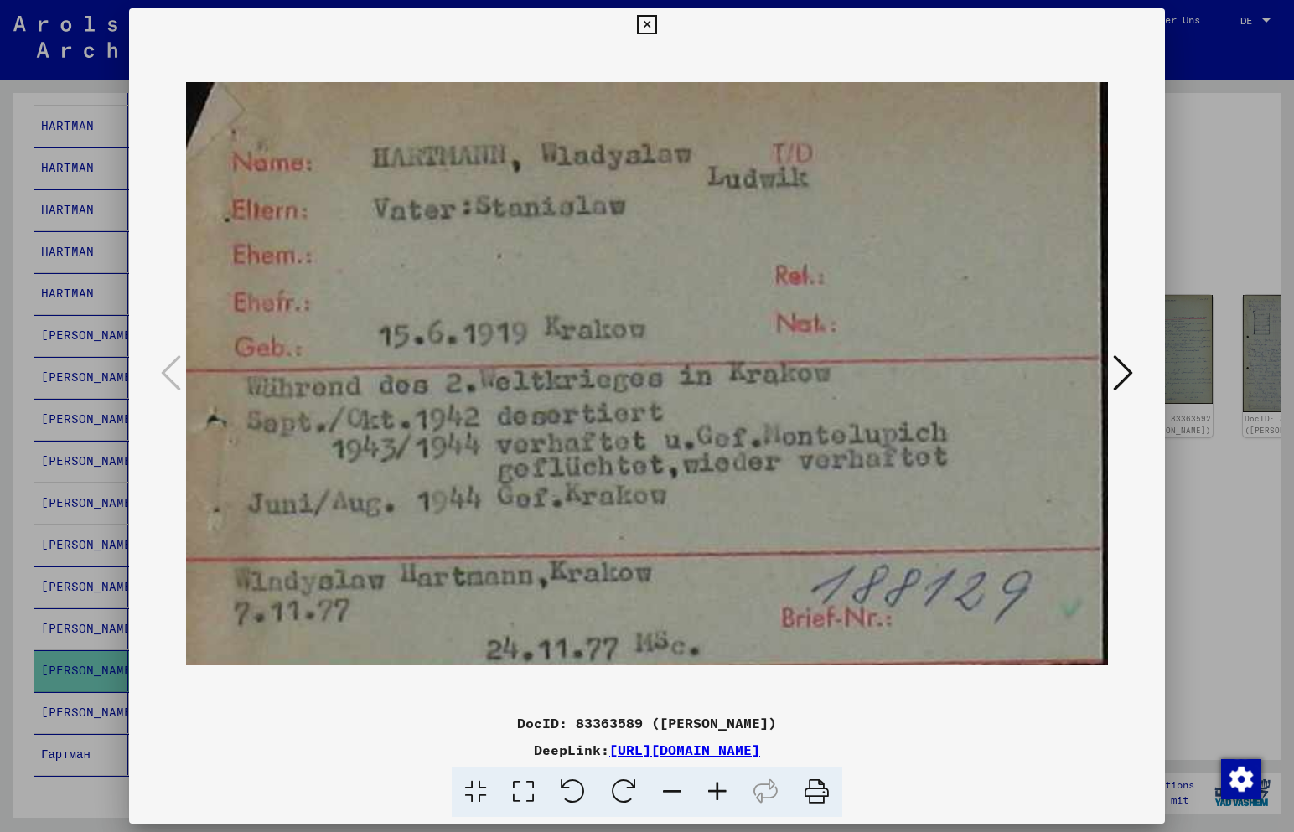
click at [1130, 370] on icon at bounding box center [1123, 373] width 20 height 40
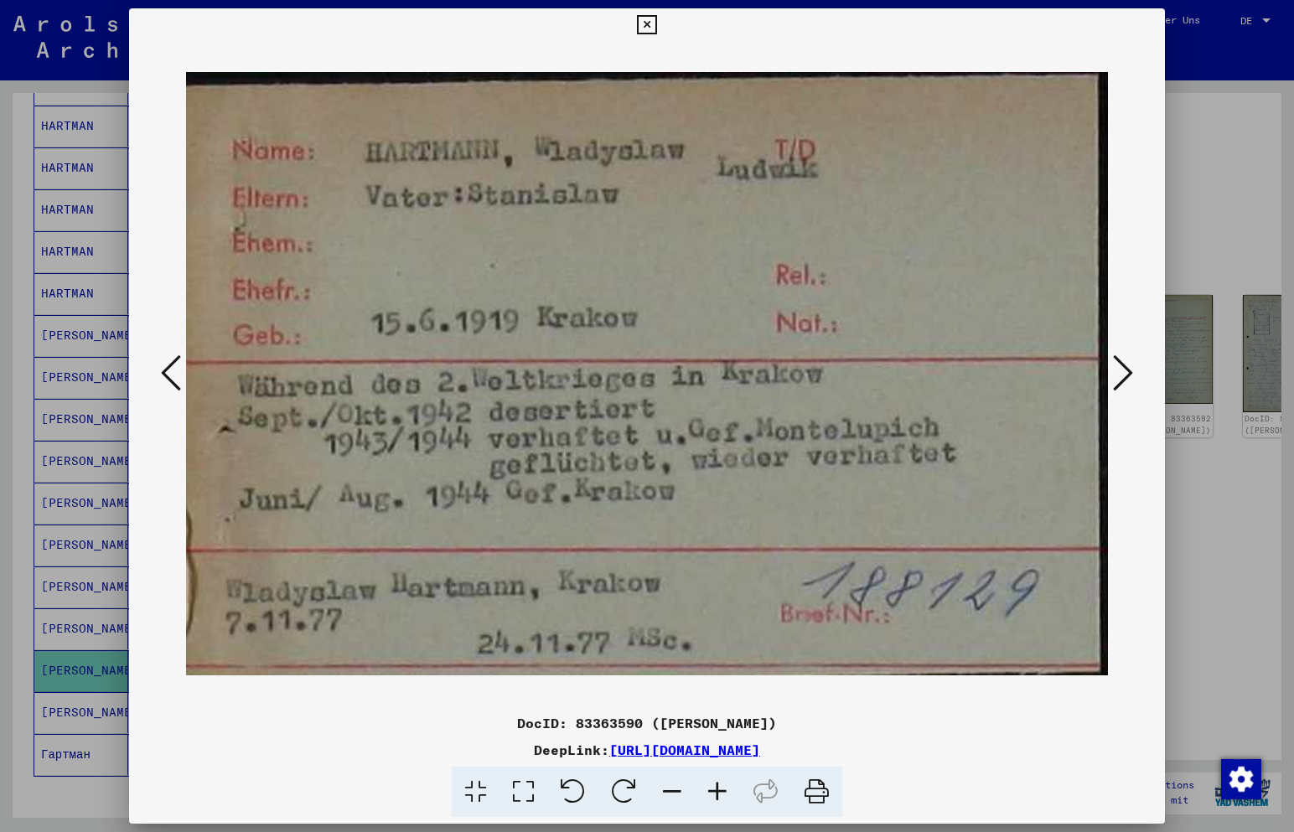
click at [1130, 370] on icon at bounding box center [1123, 373] width 20 height 40
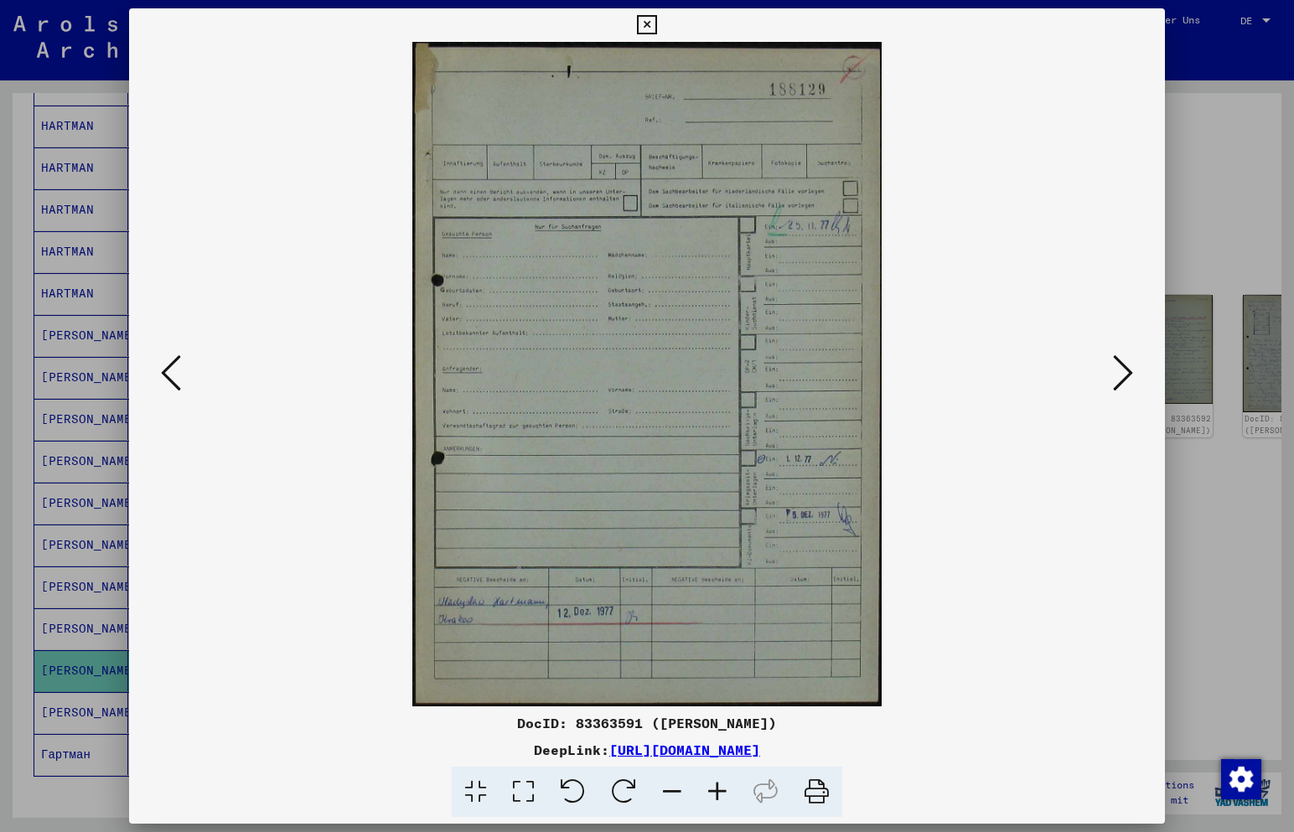
click at [1130, 370] on icon at bounding box center [1123, 373] width 20 height 40
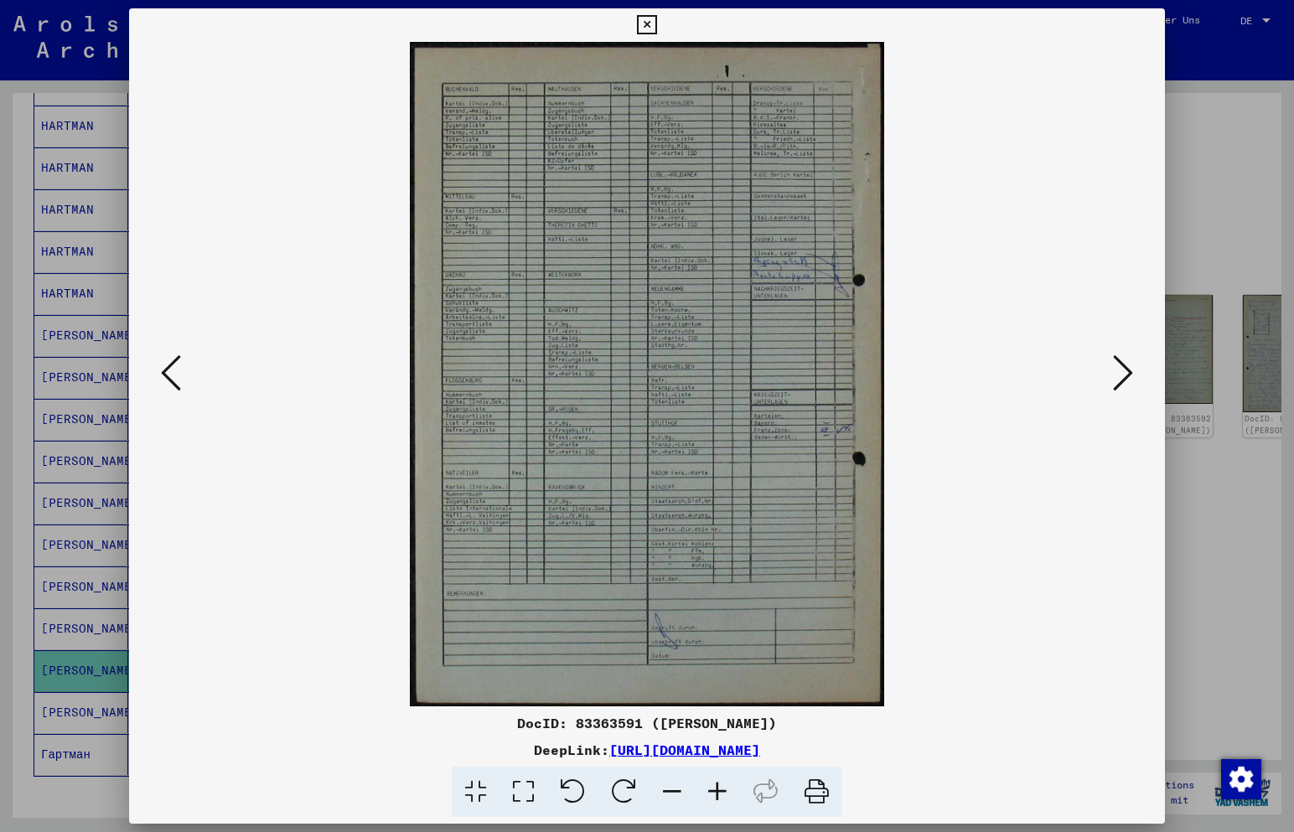
click at [1130, 370] on icon at bounding box center [1123, 373] width 20 height 40
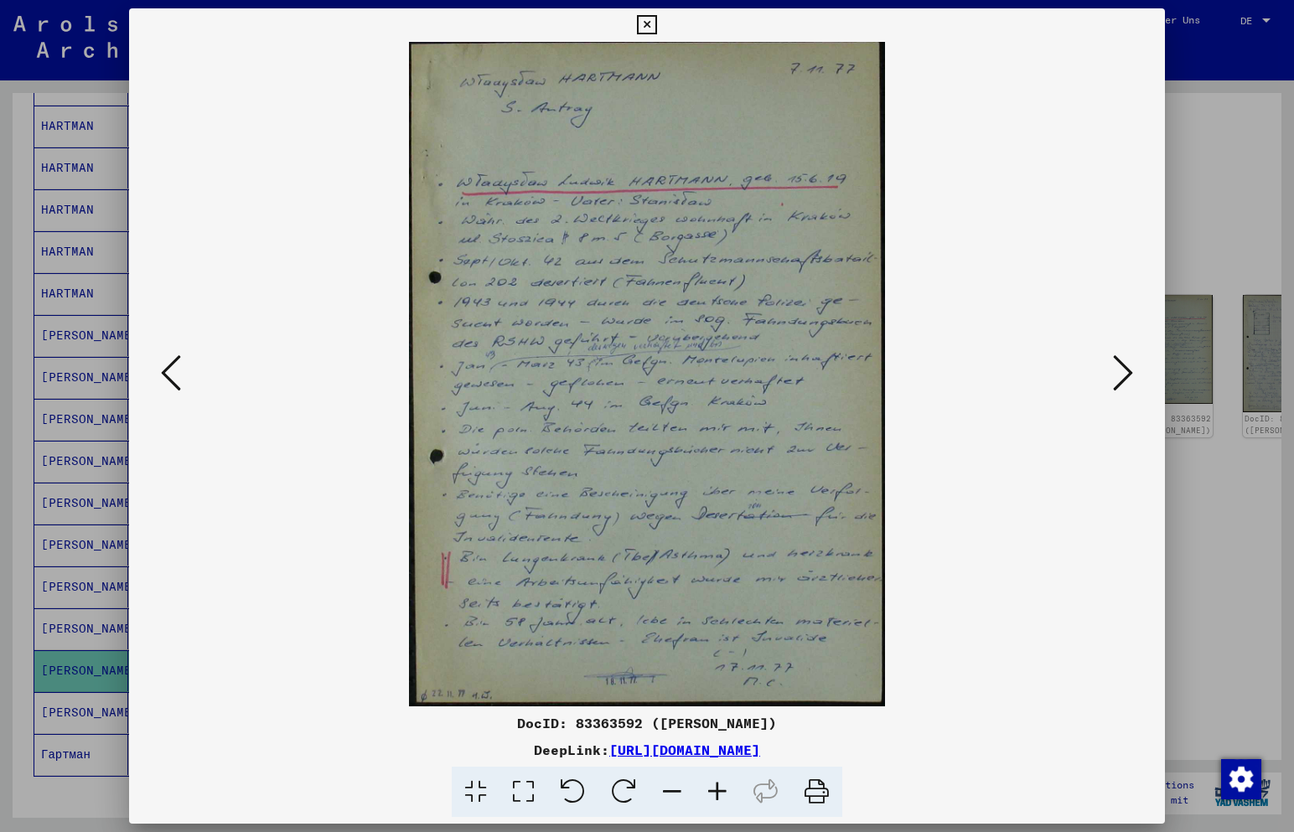
click at [166, 370] on icon at bounding box center [171, 373] width 20 height 40
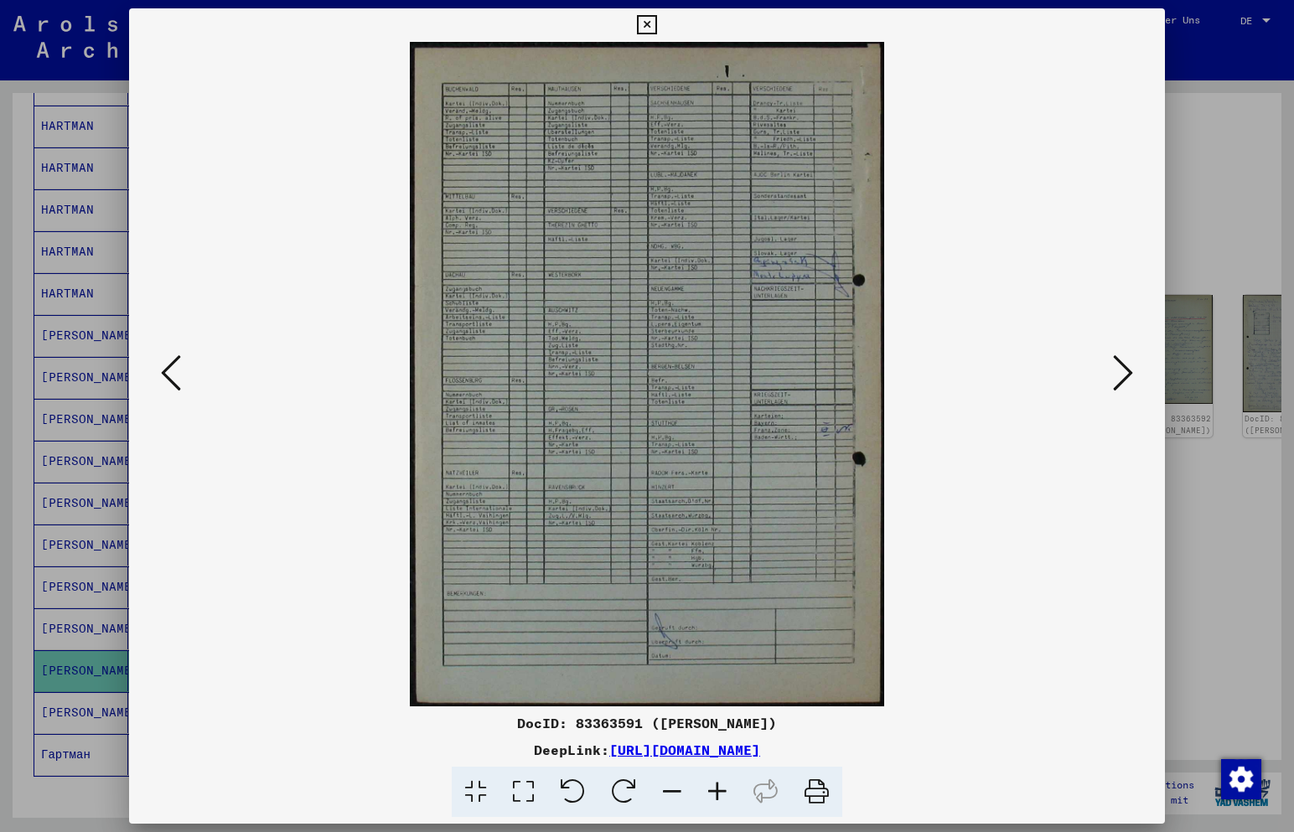
click at [1132, 380] on icon at bounding box center [1123, 373] width 20 height 40
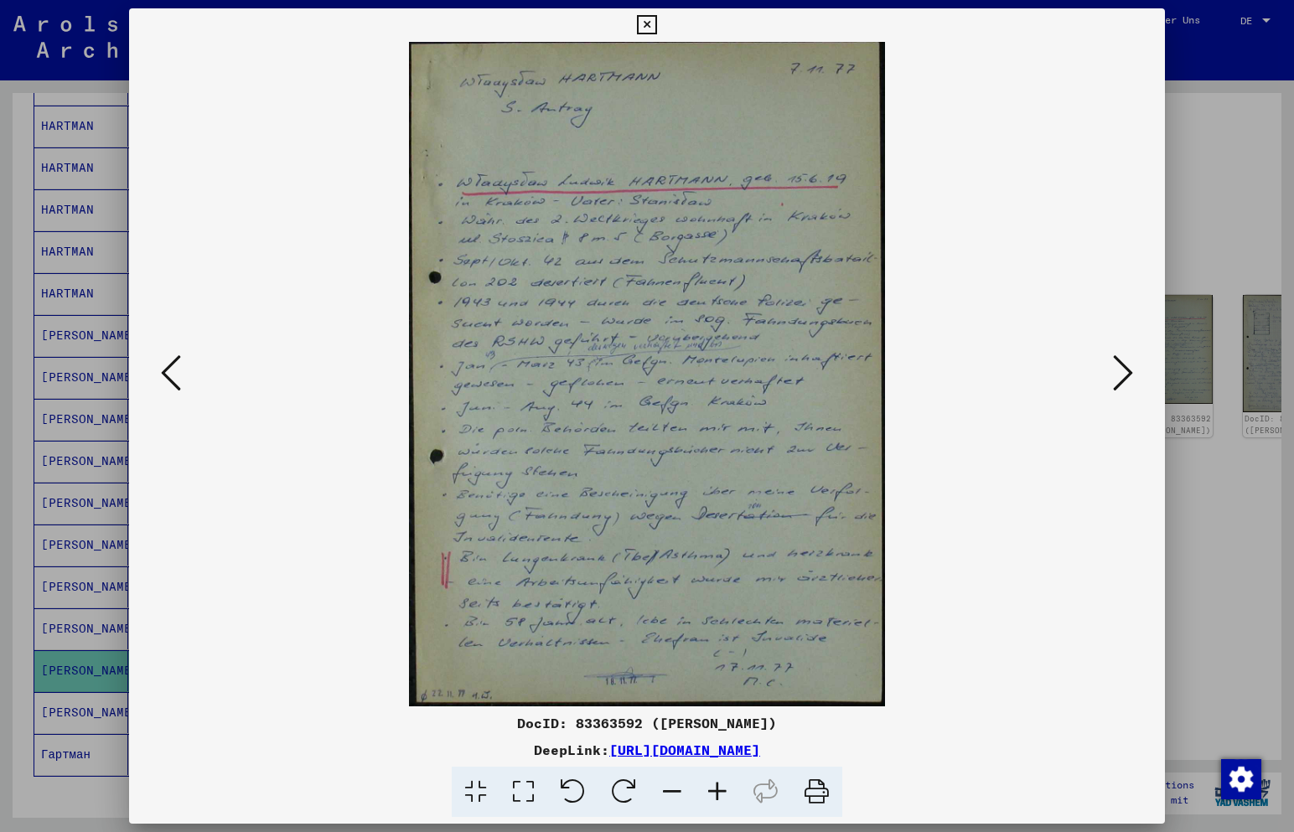
click at [1124, 380] on icon at bounding box center [1123, 373] width 20 height 40
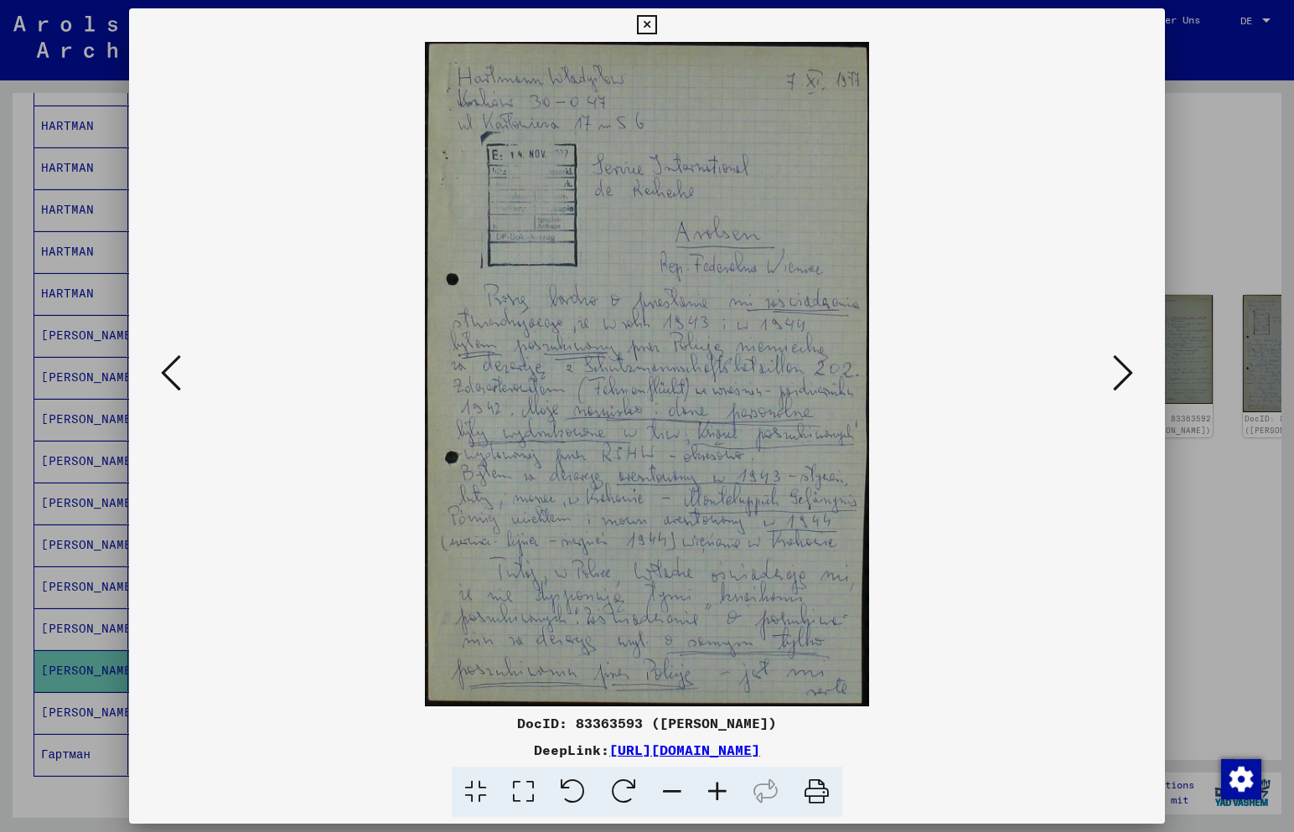
click at [182, 365] on button at bounding box center [171, 374] width 30 height 48
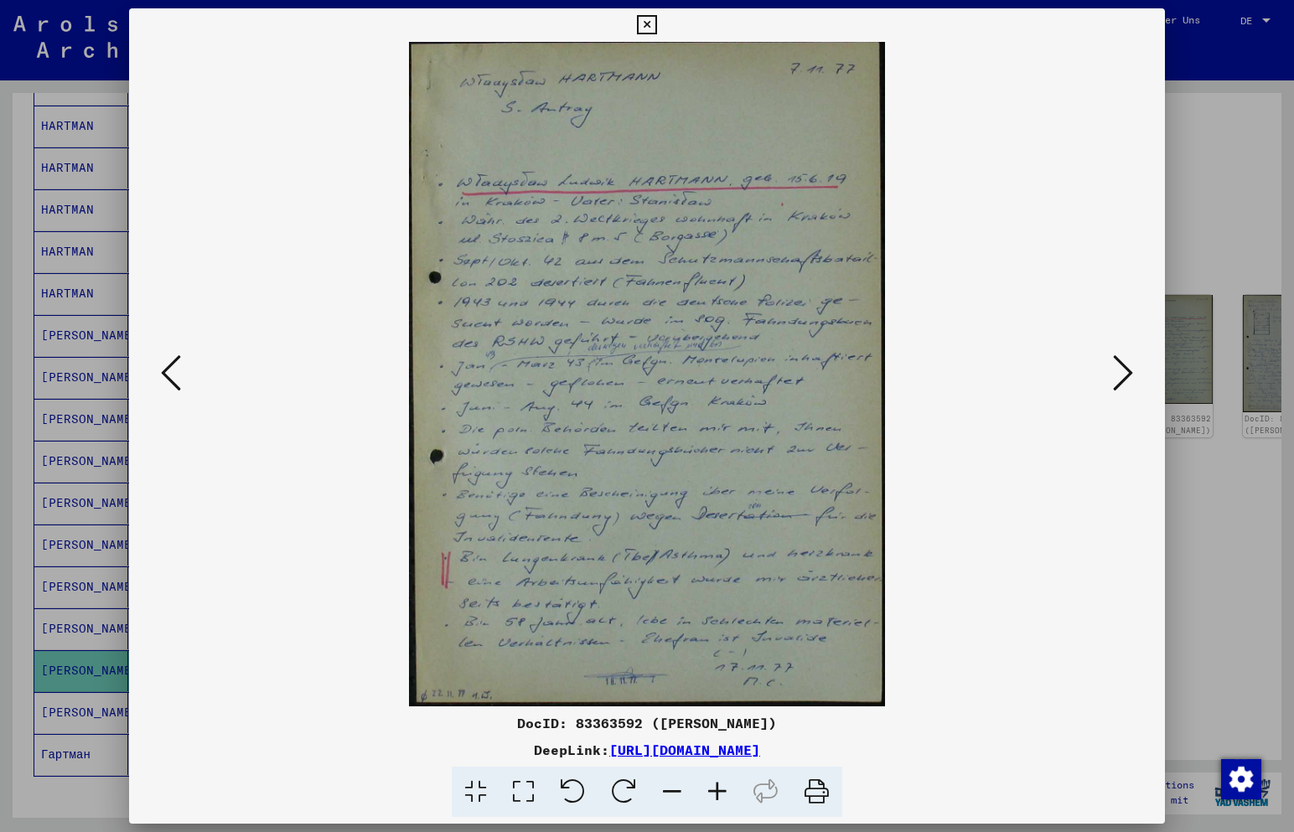
click at [1120, 379] on icon at bounding box center [1123, 373] width 20 height 40
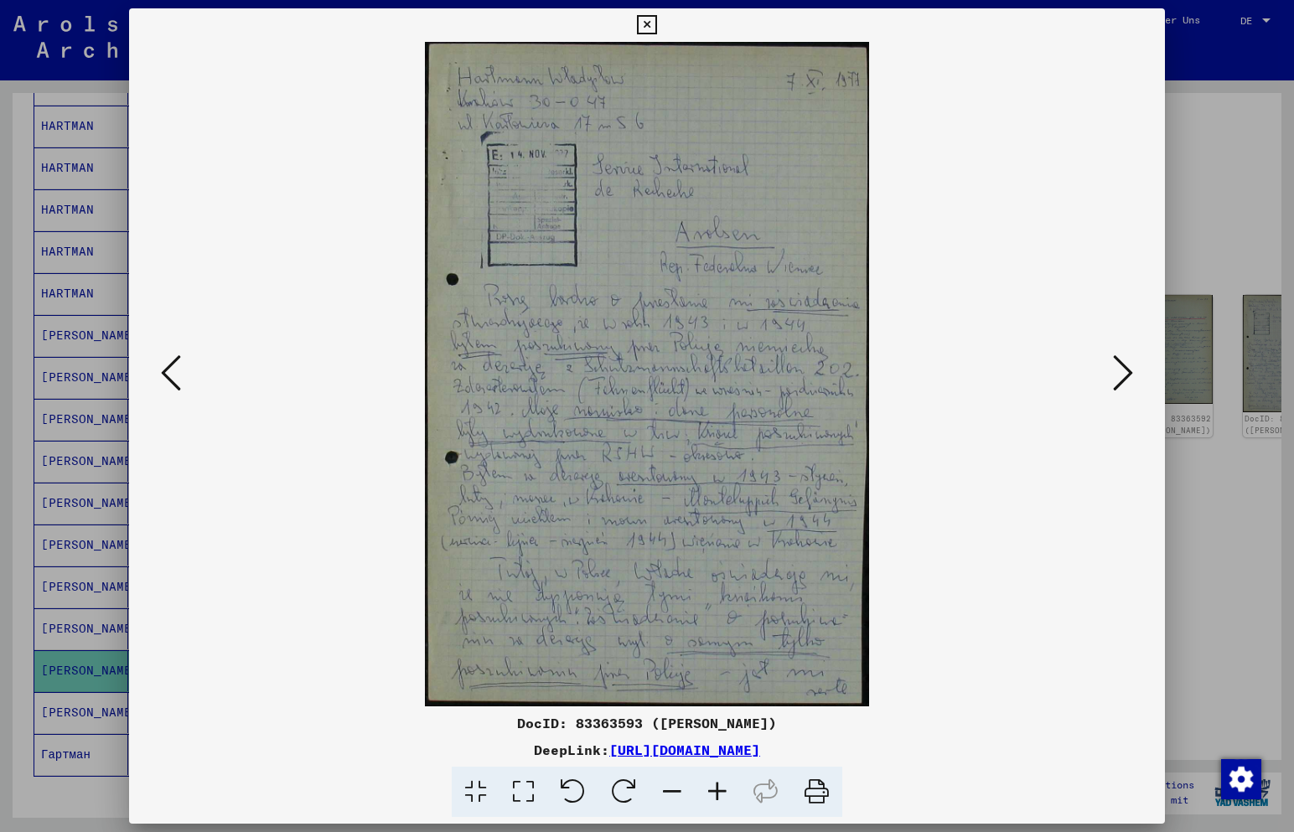
click at [1118, 380] on icon at bounding box center [1123, 373] width 20 height 40
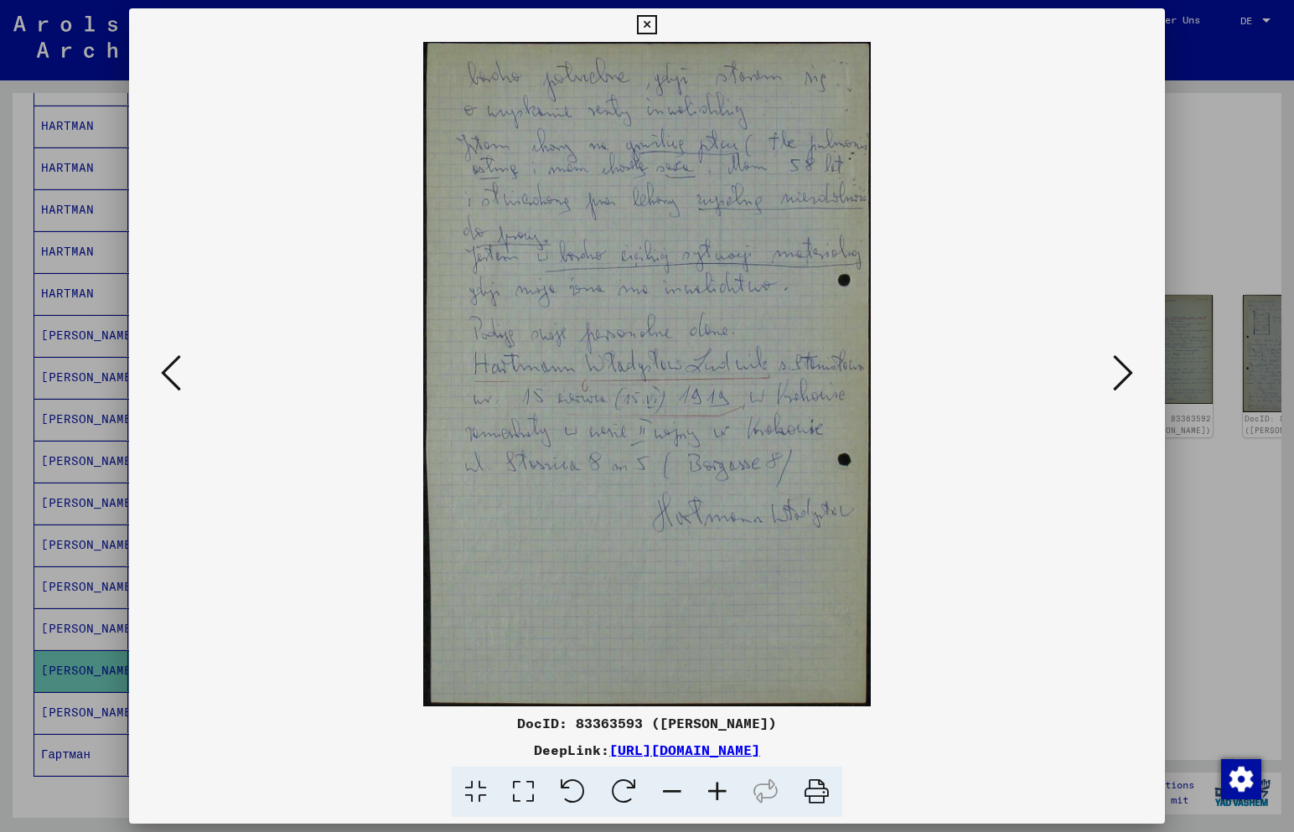
click at [1114, 380] on icon at bounding box center [1123, 373] width 20 height 40
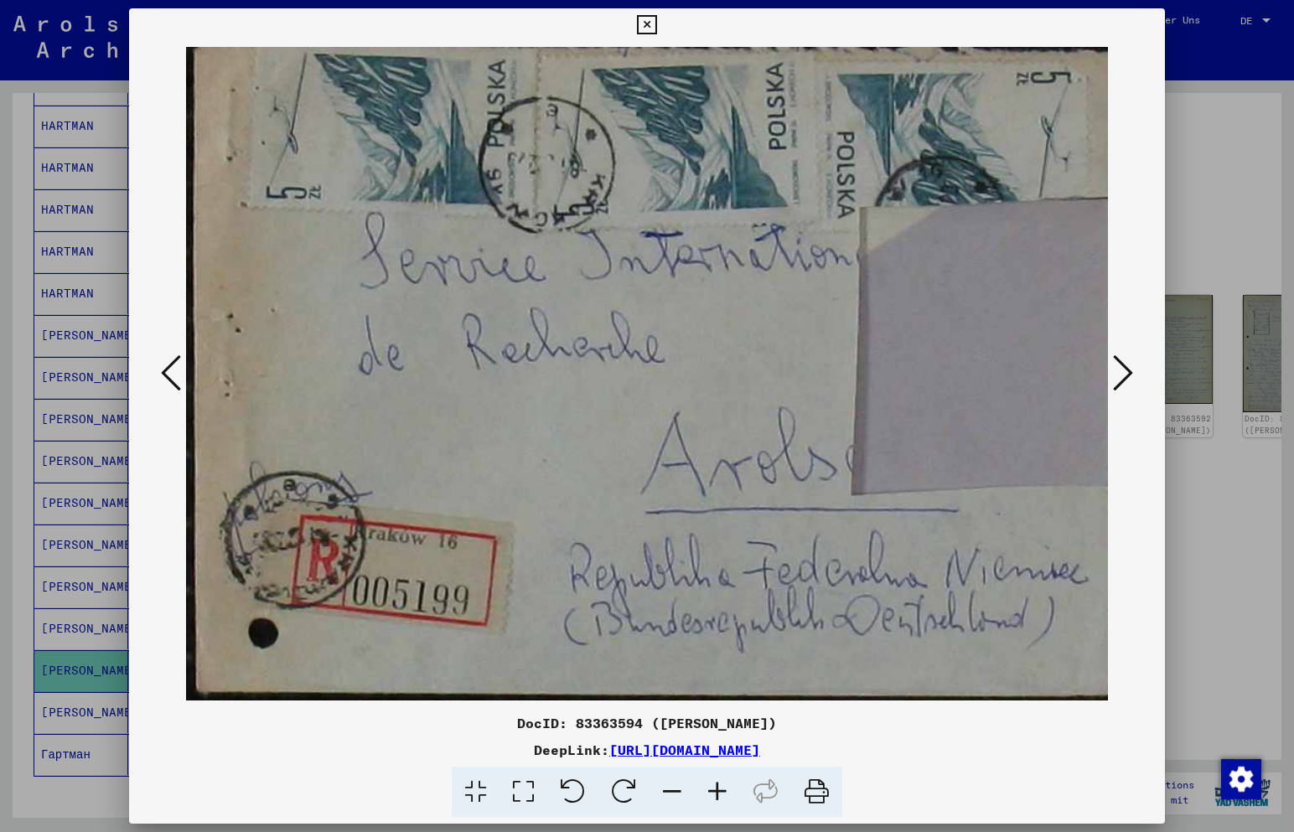
click at [1114, 380] on icon at bounding box center [1123, 373] width 20 height 40
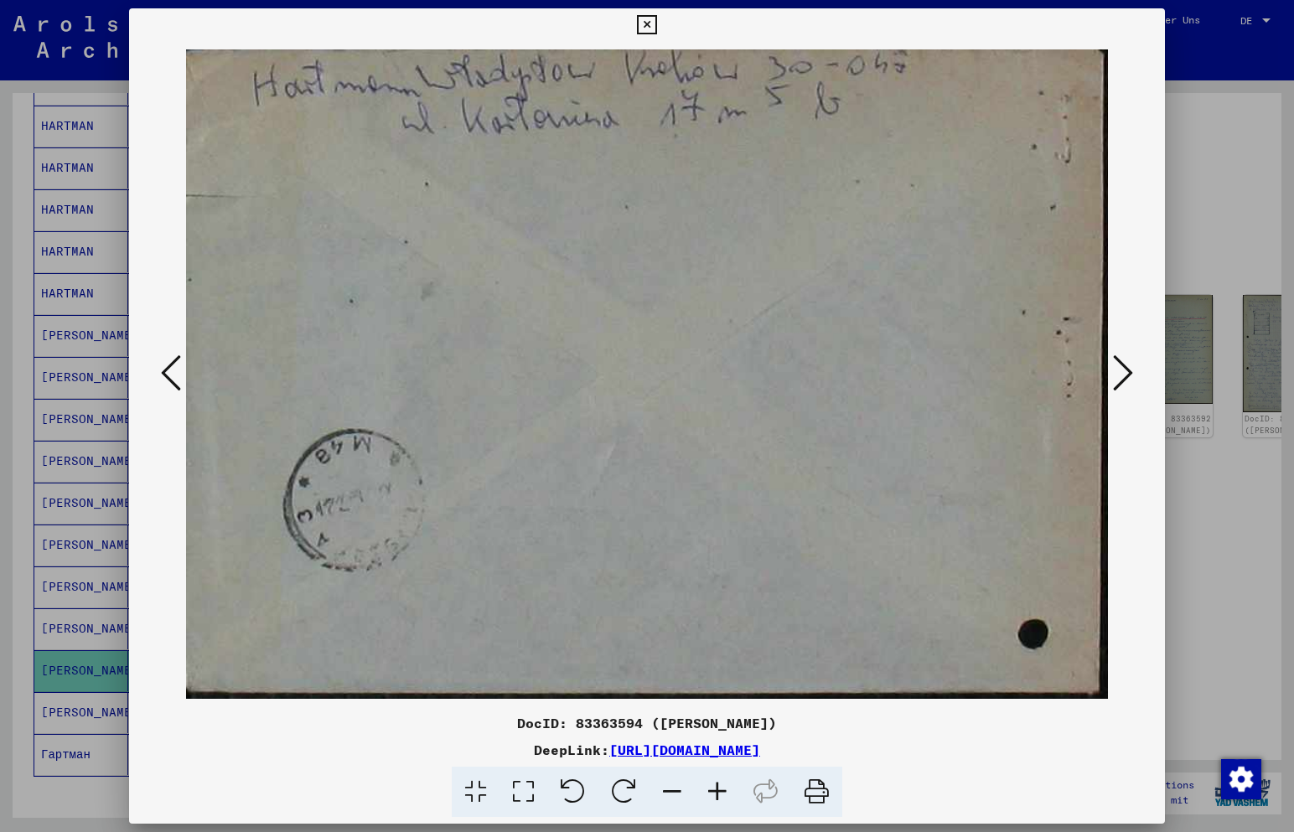
click at [1104, 366] on img at bounding box center [646, 374] width 921 height 665
click at [649, 23] on icon at bounding box center [646, 25] width 19 height 20
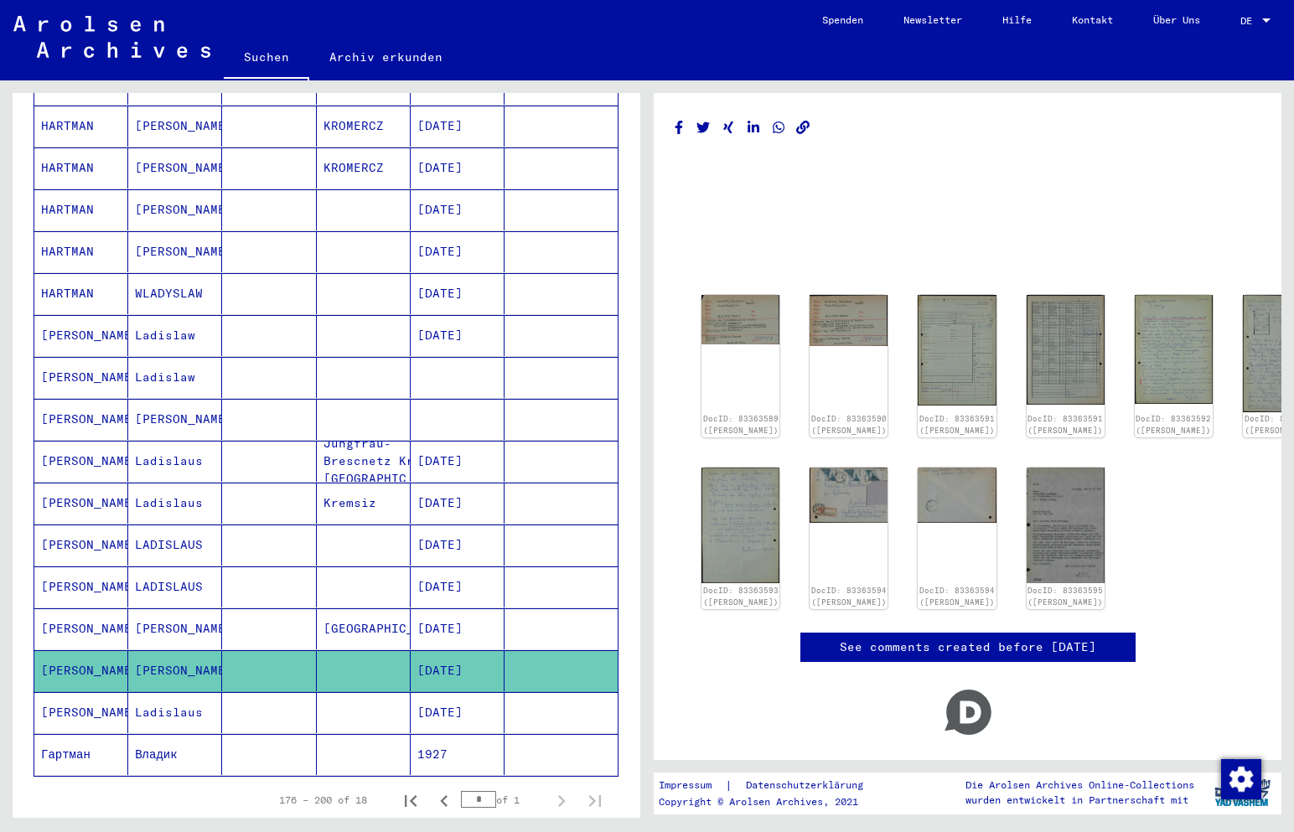
click at [85, 699] on mat-cell "[PERSON_NAME]" at bounding box center [81, 712] width 94 height 41
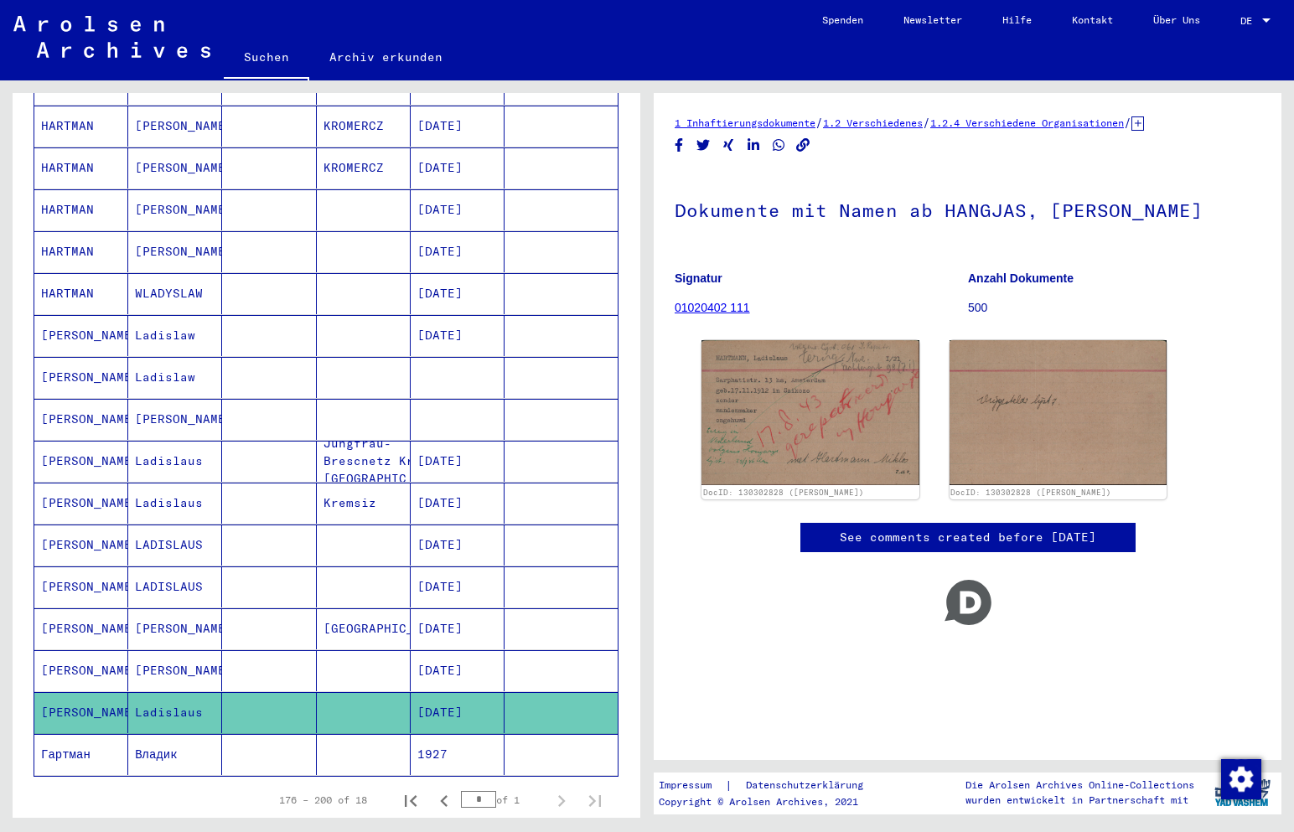
click at [96, 736] on mat-cell "Гартман" at bounding box center [81, 754] width 94 height 41
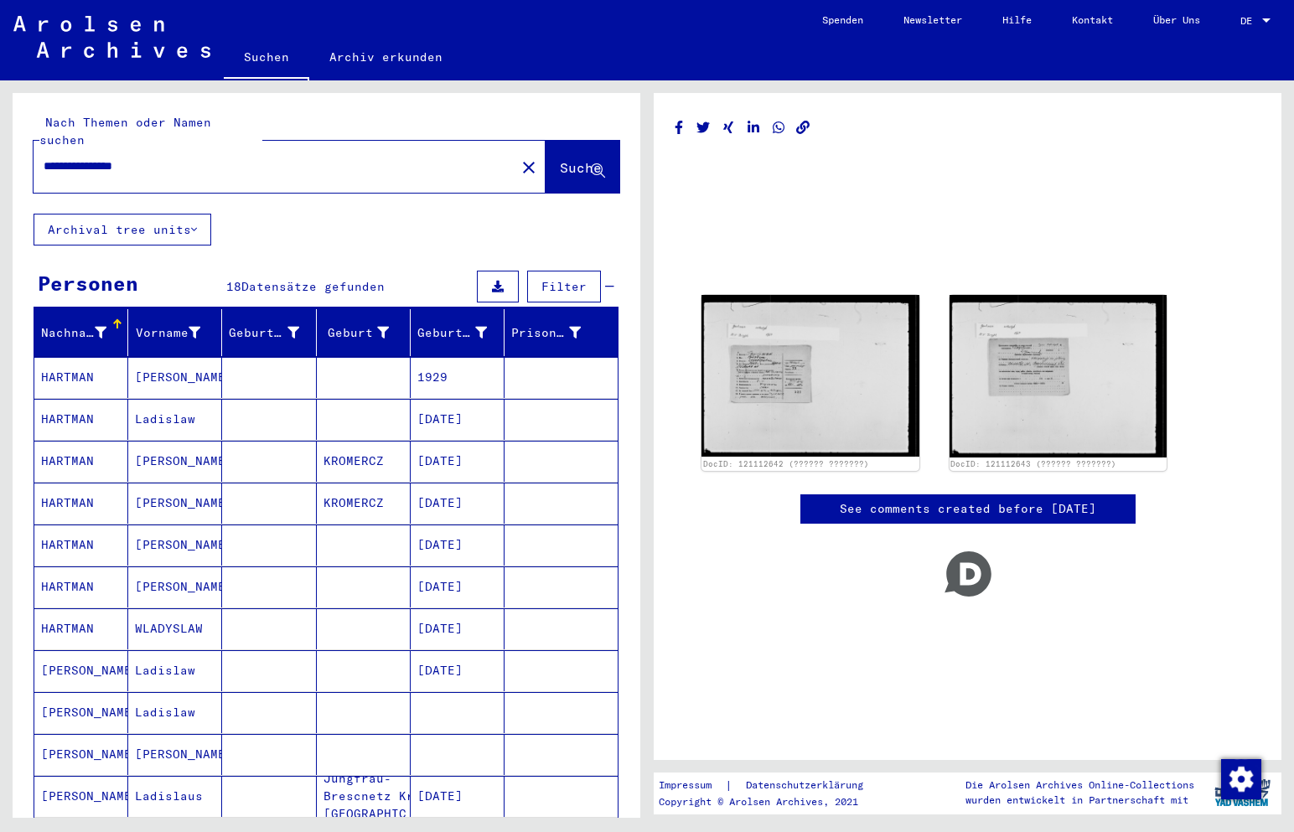
click at [83, 442] on mat-cell "HARTMAN" at bounding box center [81, 461] width 94 height 41
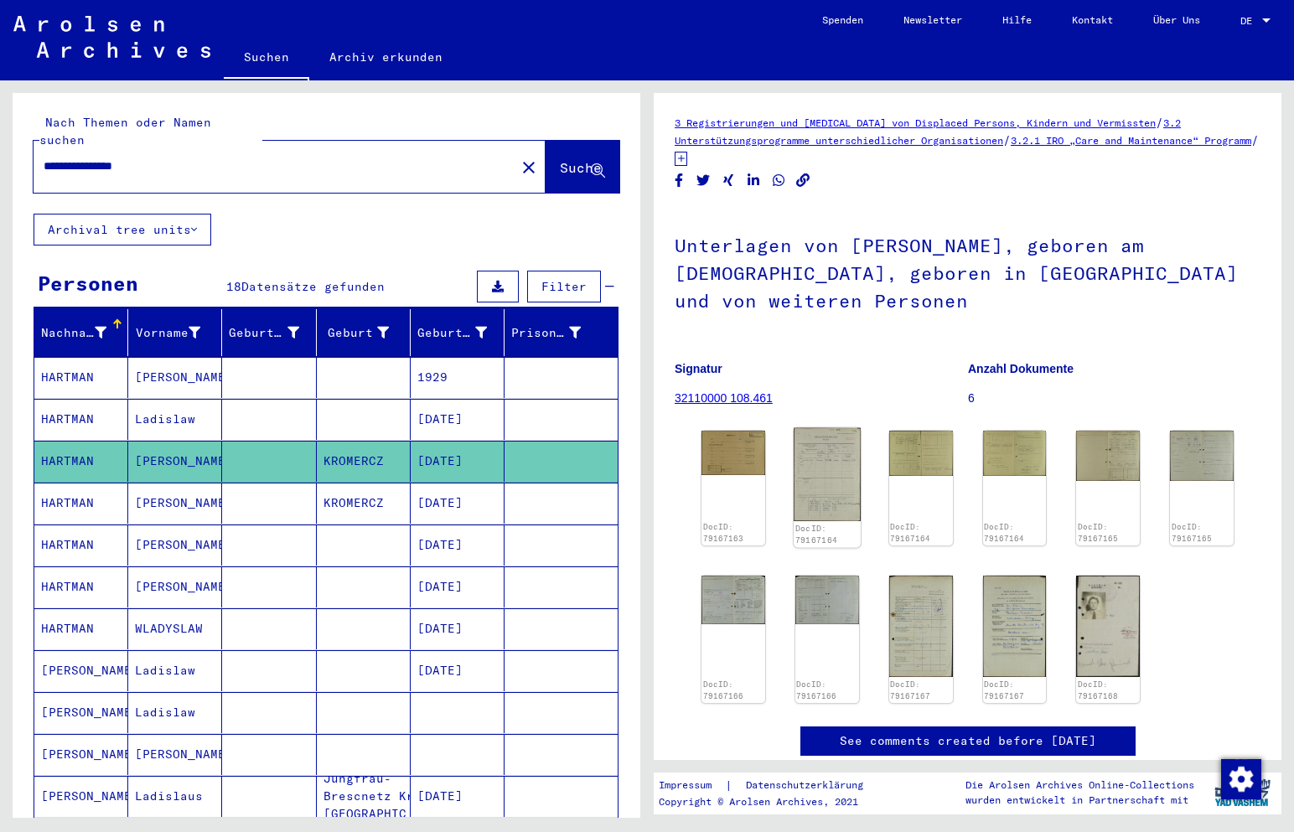
click at [815, 451] on img at bounding box center [827, 475] width 67 height 94
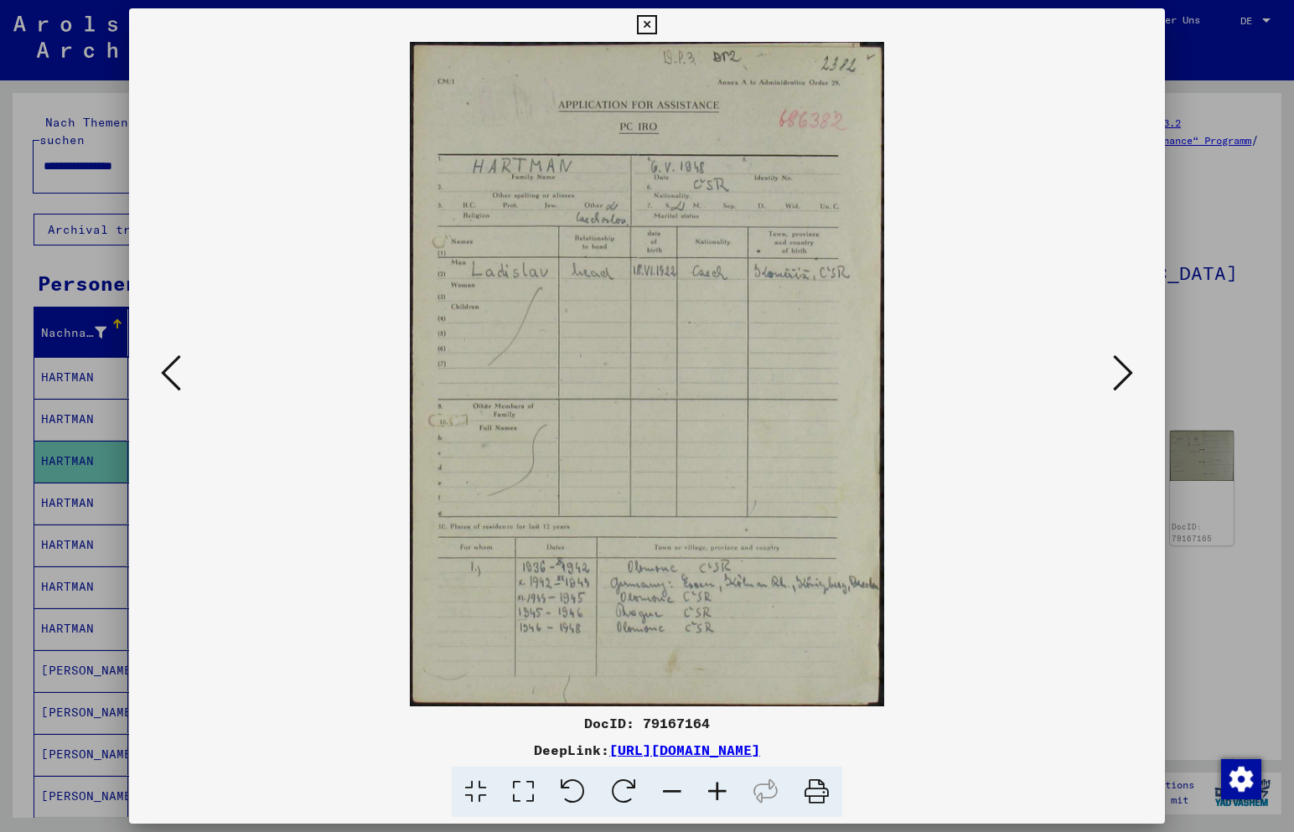
click at [650, 19] on icon at bounding box center [646, 25] width 19 height 20
